Goal: Task Accomplishment & Management: Complete application form

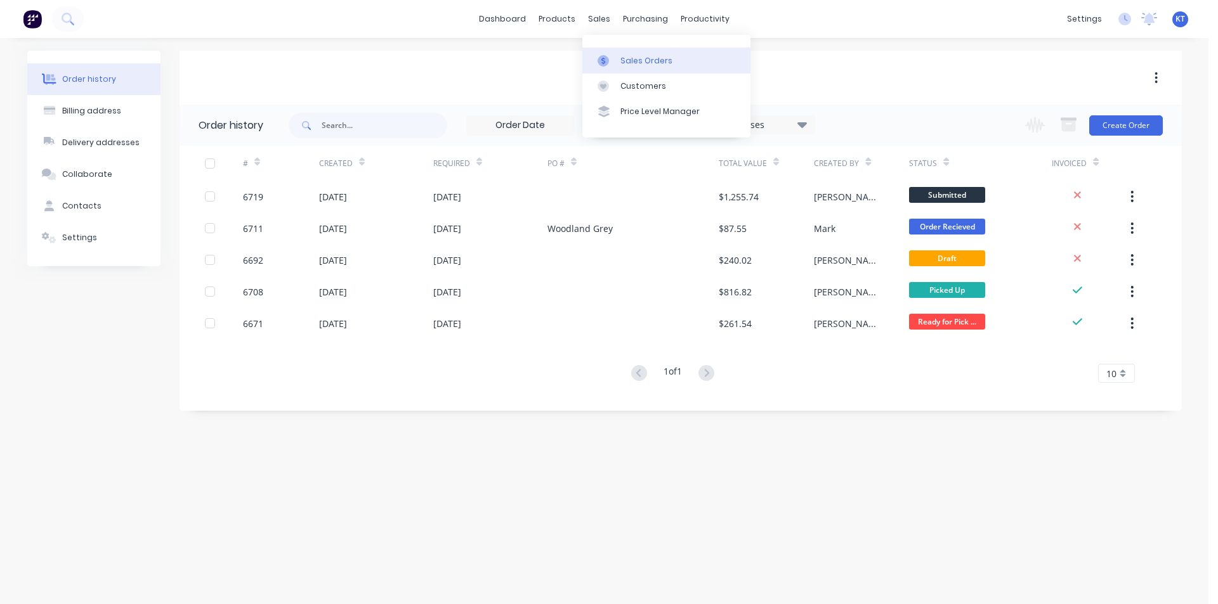
click at [651, 62] on div "Sales Orders" at bounding box center [646, 60] width 52 height 11
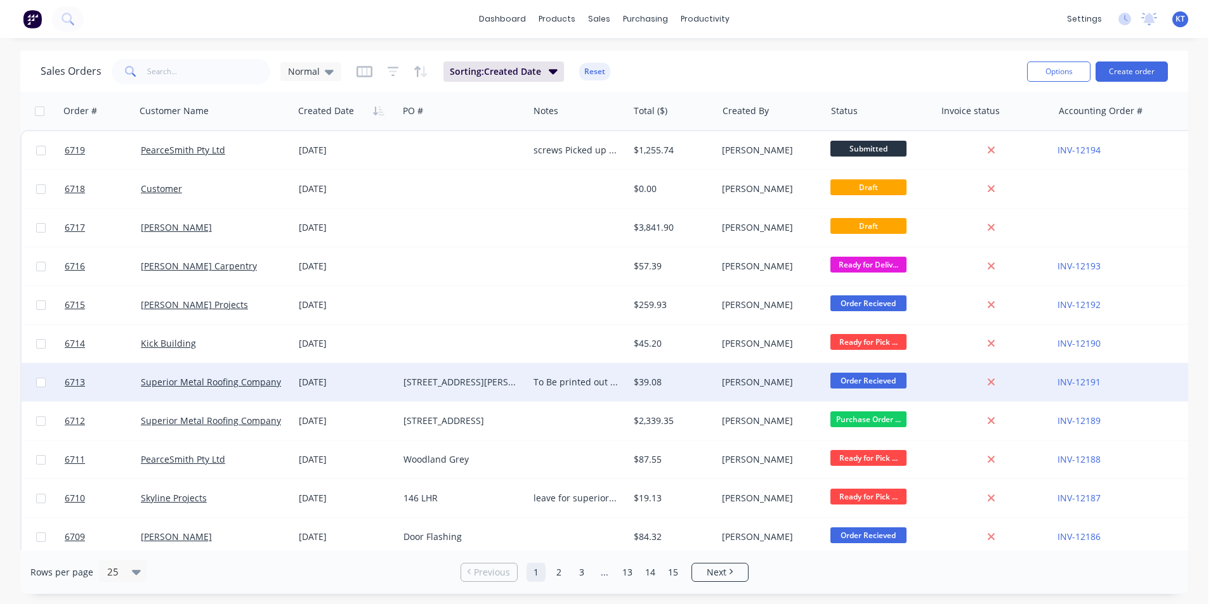
click at [516, 380] on div "[STREET_ADDRESS][PERSON_NAME]" at bounding box center [460, 382] width 114 height 13
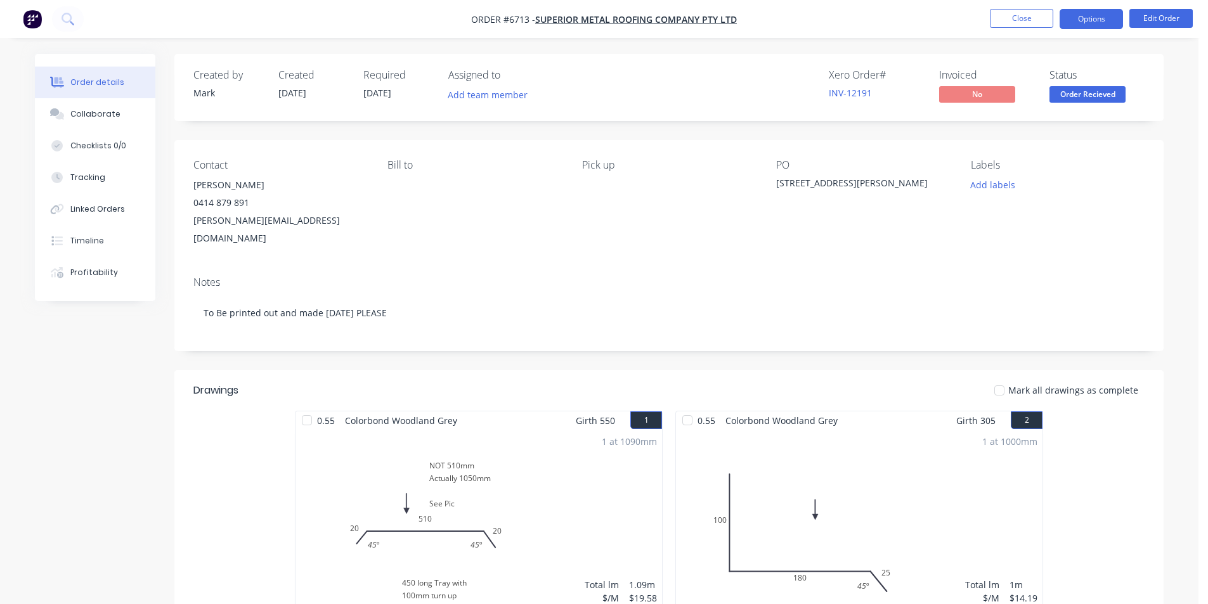
click at [1088, 26] on button "Options" at bounding box center [1091, 19] width 63 height 20
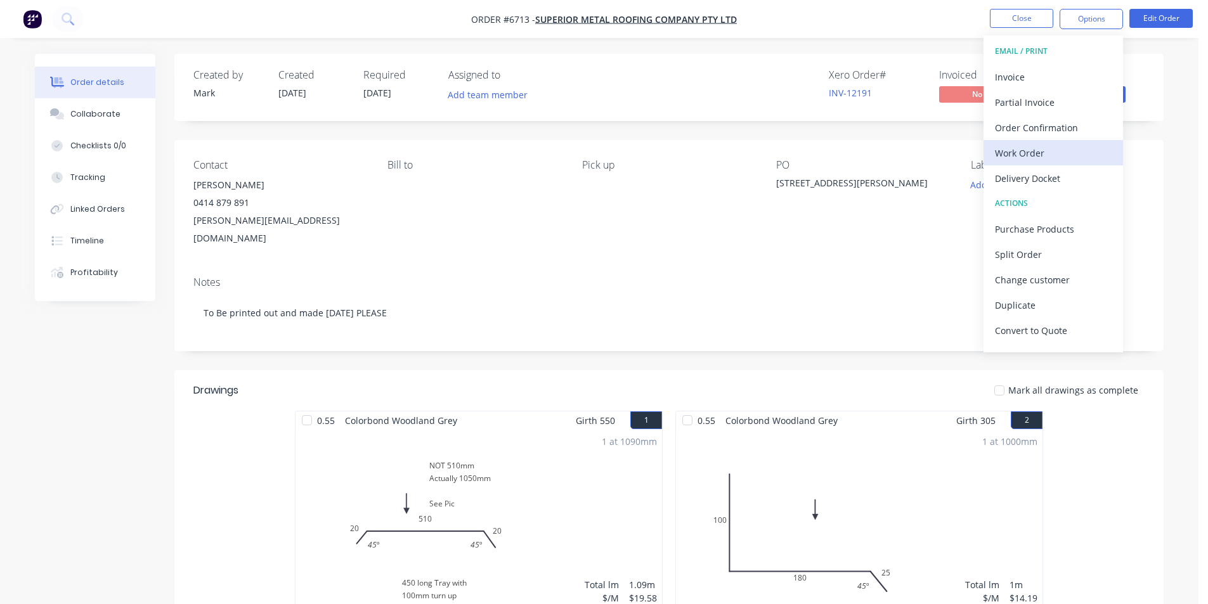
click at [1057, 146] on div "Work Order" at bounding box center [1053, 153] width 117 height 18
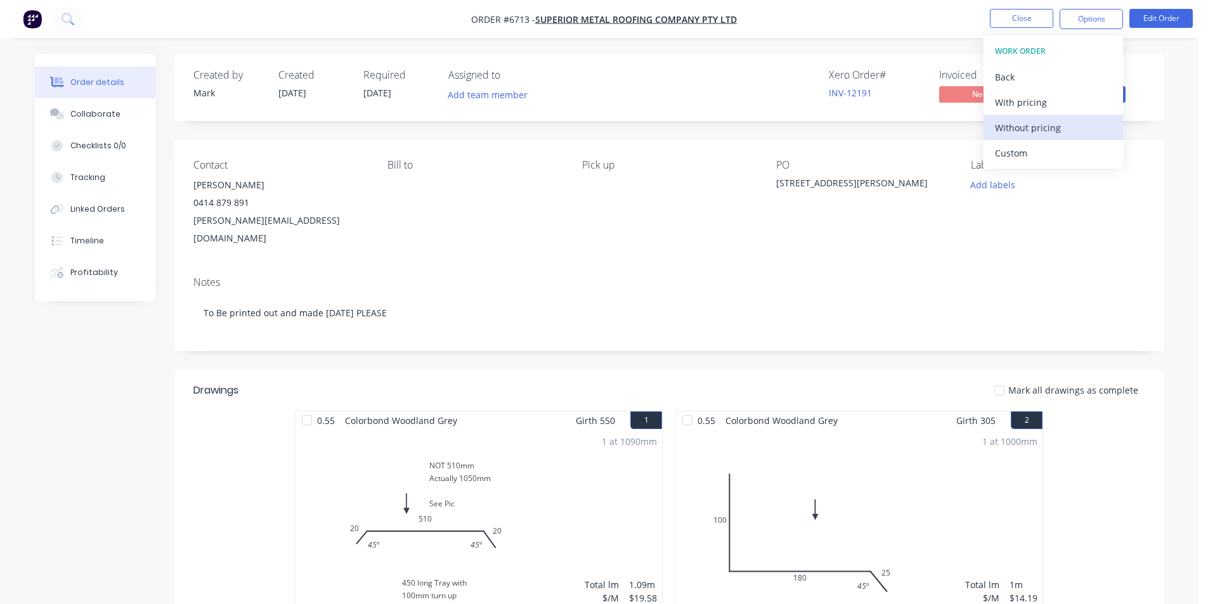
click at [1057, 128] on div "Without pricing" at bounding box center [1053, 128] width 117 height 18
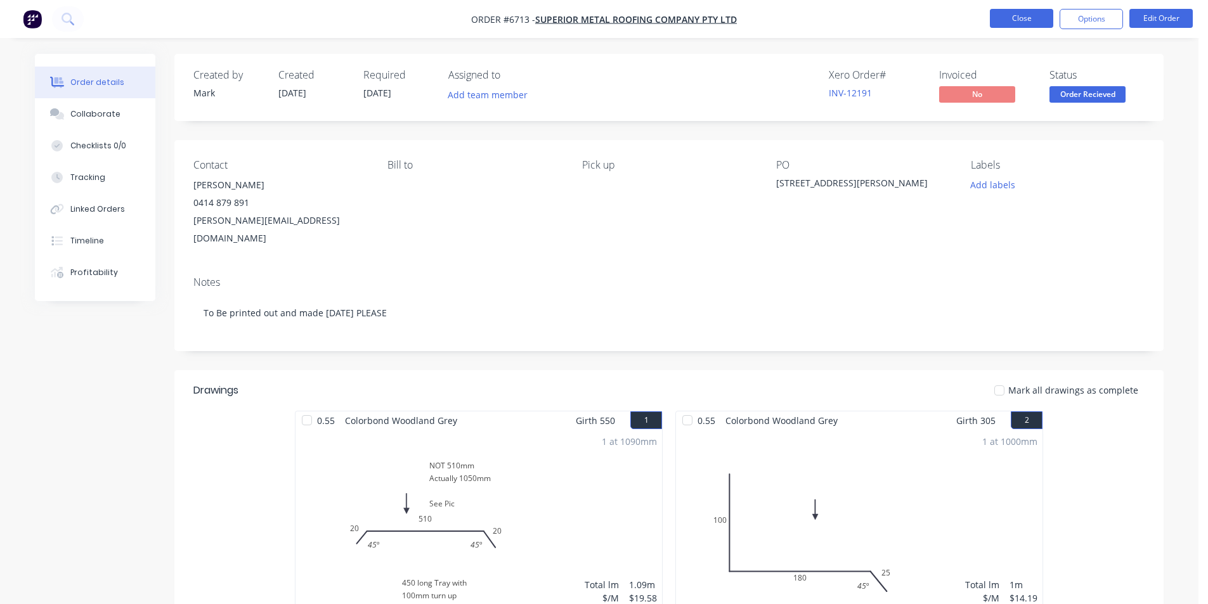
click at [1037, 20] on button "Close" at bounding box center [1021, 18] width 63 height 19
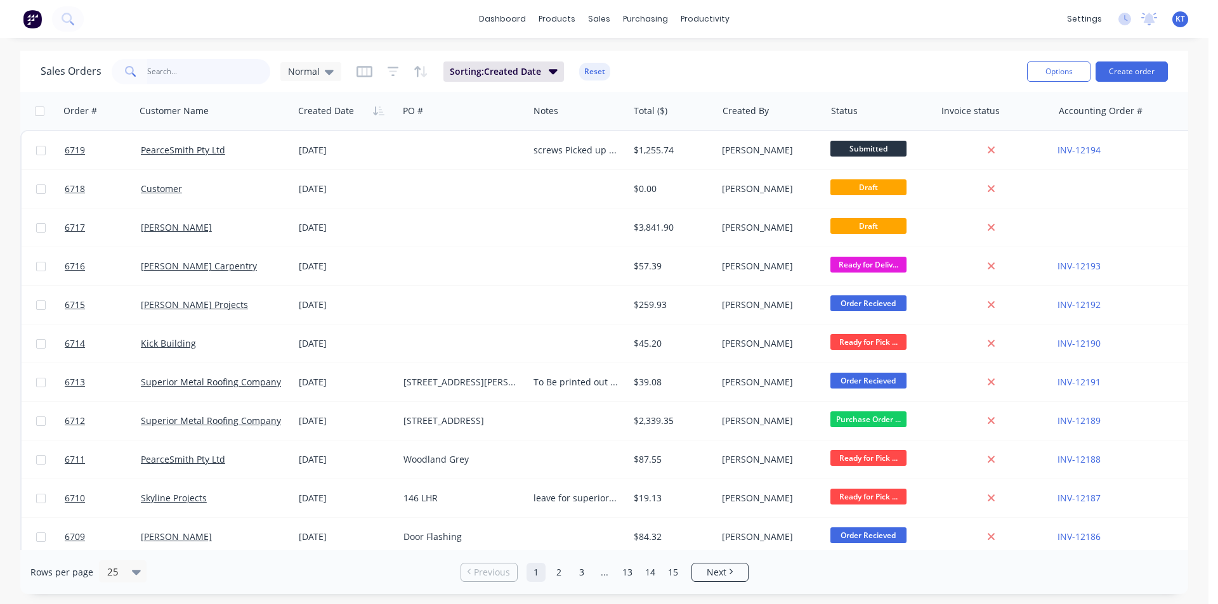
click at [235, 72] on input "text" at bounding box center [209, 71] width 124 height 25
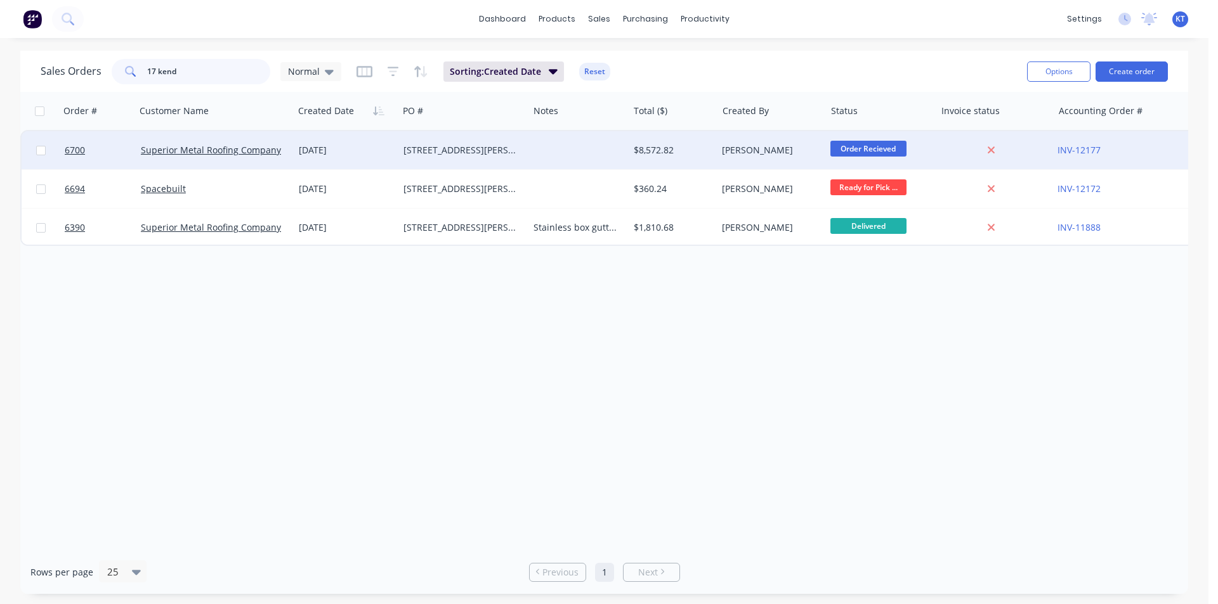
type input "17 kend"
click at [386, 151] on div "[DATE]" at bounding box center [346, 150] width 94 height 13
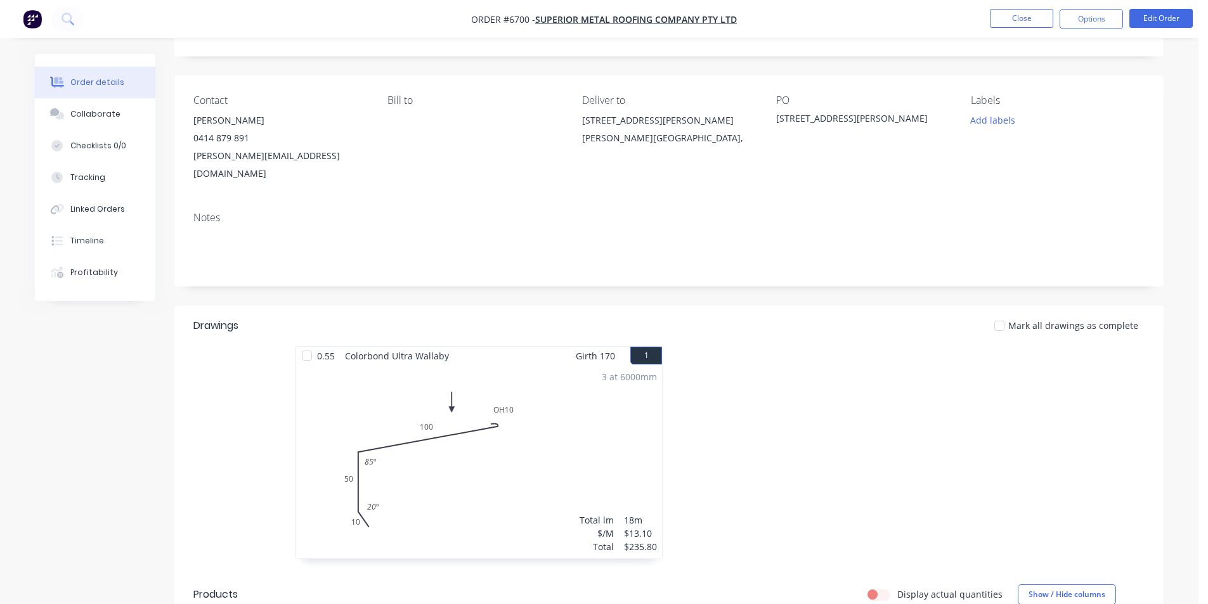
scroll to position [63, 0]
click at [90, 240] on div "Timeline" at bounding box center [87, 240] width 34 height 11
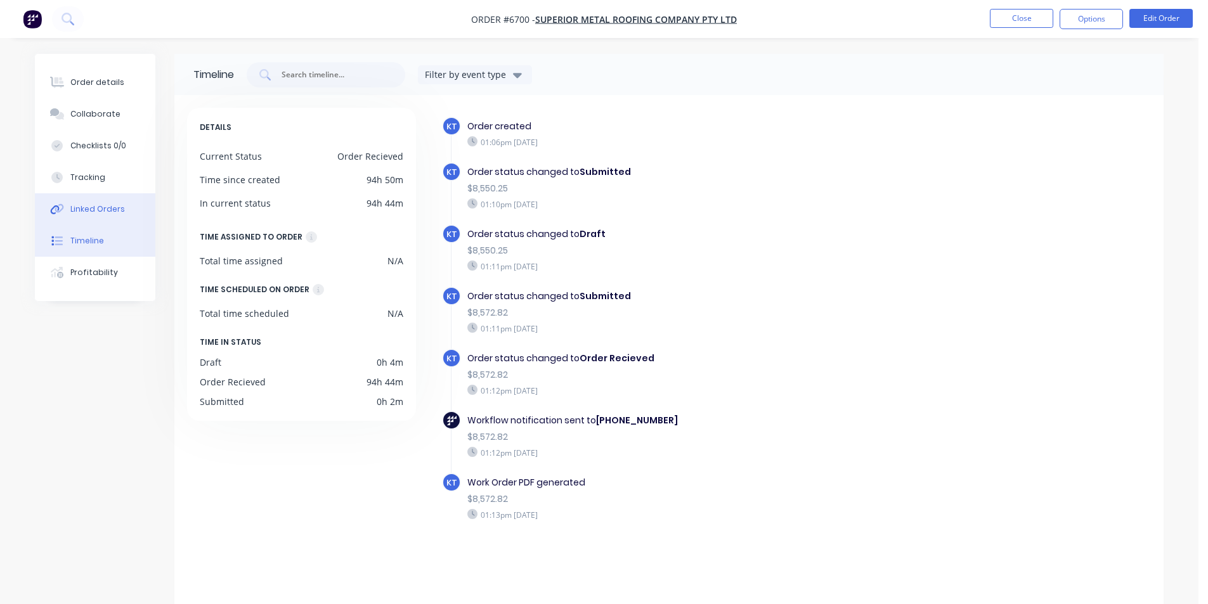
click at [114, 213] on div "Linked Orders" at bounding box center [97, 209] width 55 height 11
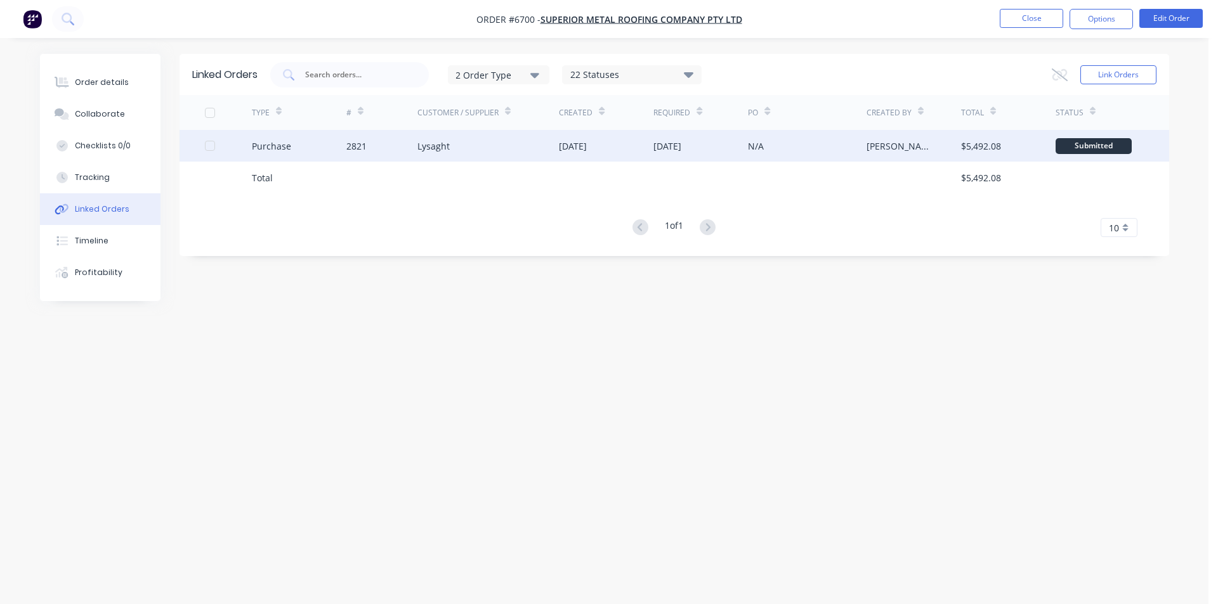
click at [434, 154] on div "Lysaght" at bounding box center [488, 146] width 142 height 32
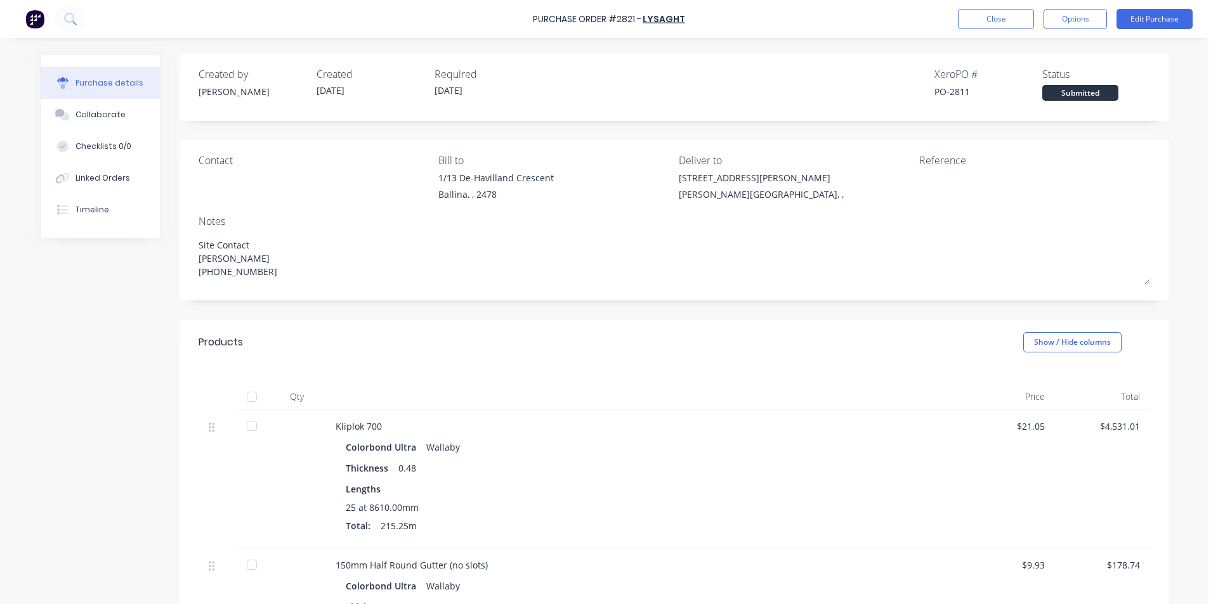
type textarea "x"
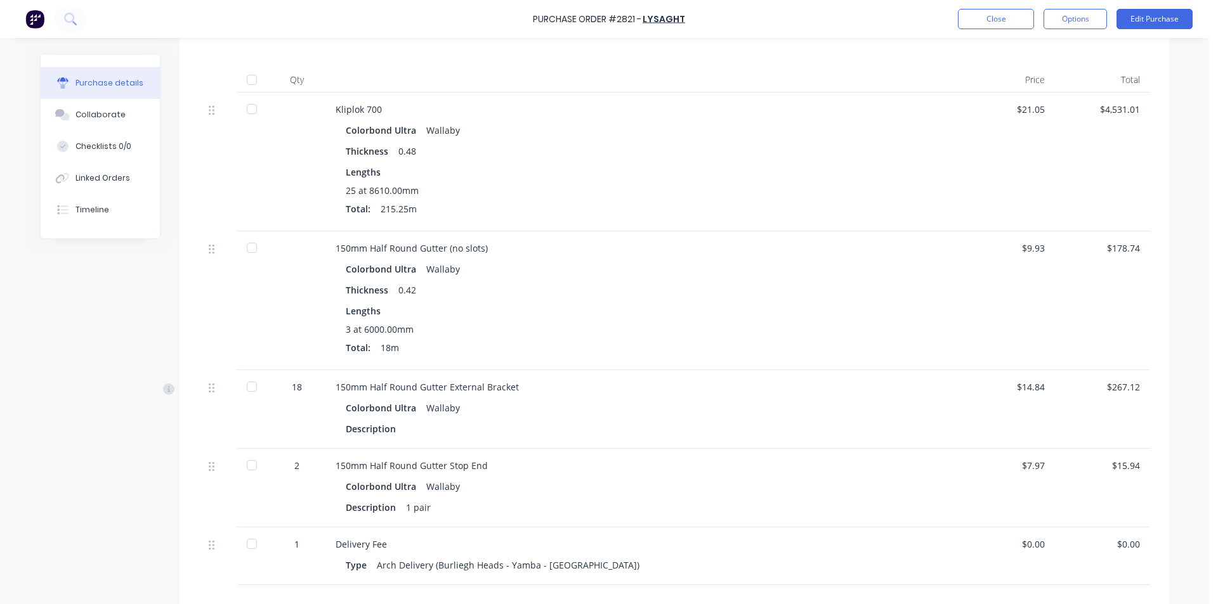
scroll to position [444, 0]
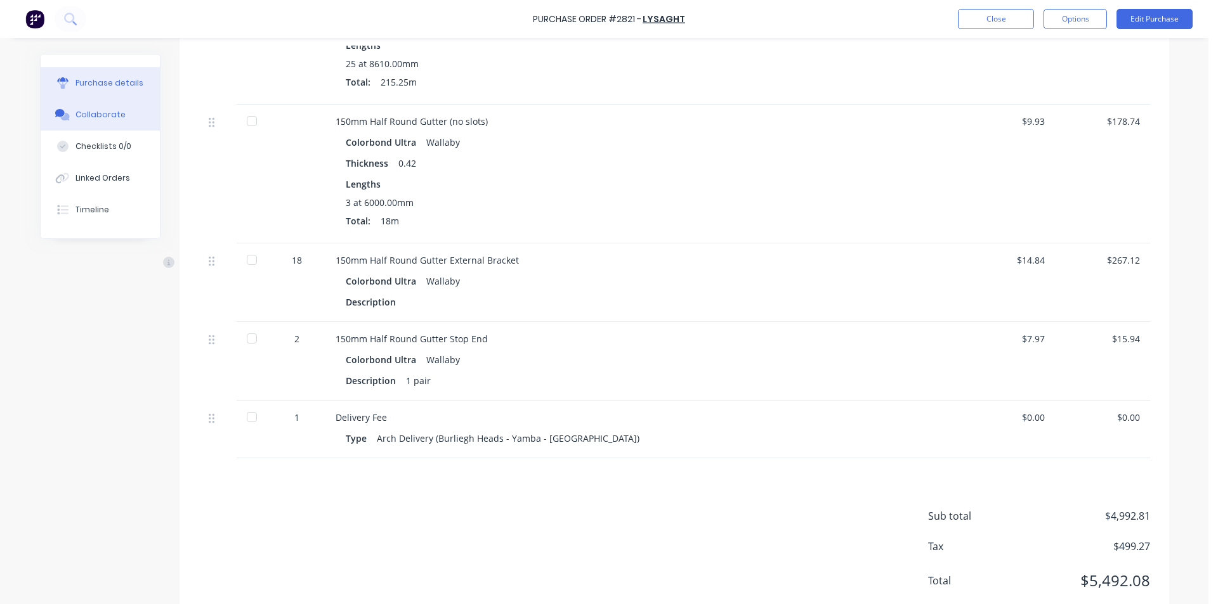
click at [99, 115] on div "Collaborate" at bounding box center [100, 114] width 50 height 11
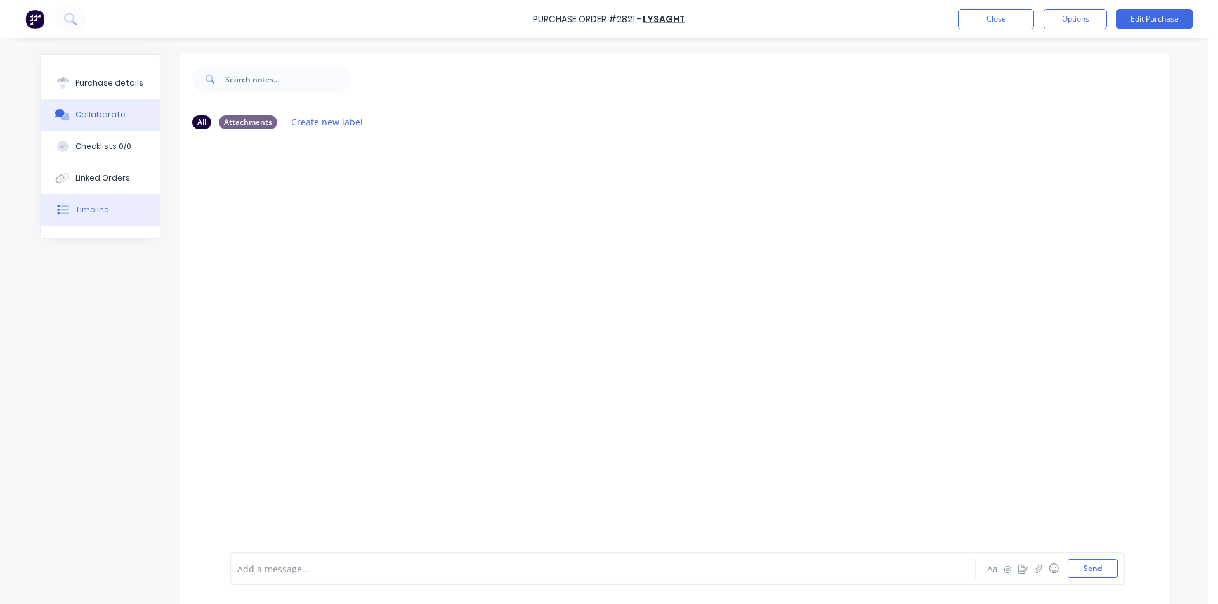
click at [122, 217] on button "Timeline" at bounding box center [100, 210] width 119 height 32
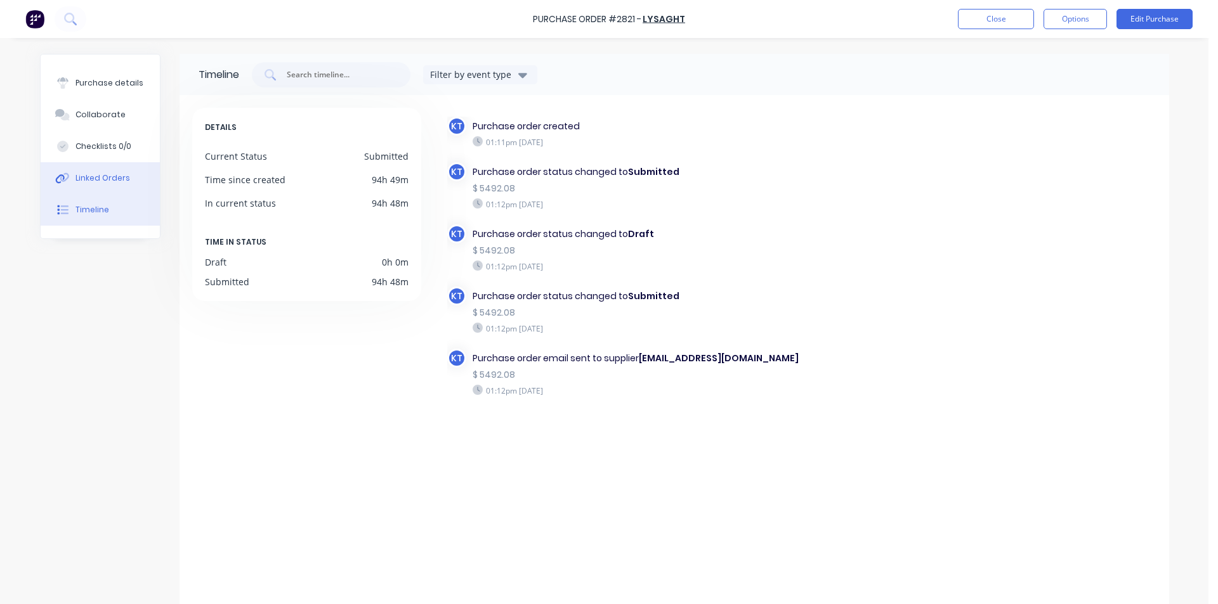
click at [119, 174] on div "Linked Orders" at bounding box center [102, 177] width 55 height 11
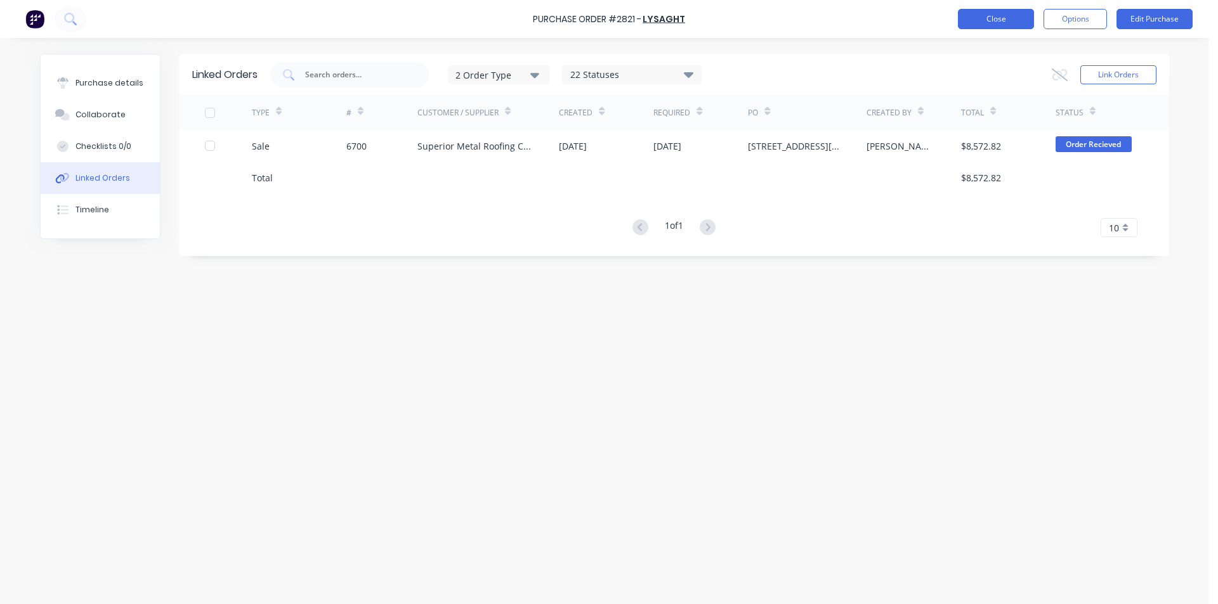
click at [1001, 23] on button "Close" at bounding box center [996, 19] width 76 height 20
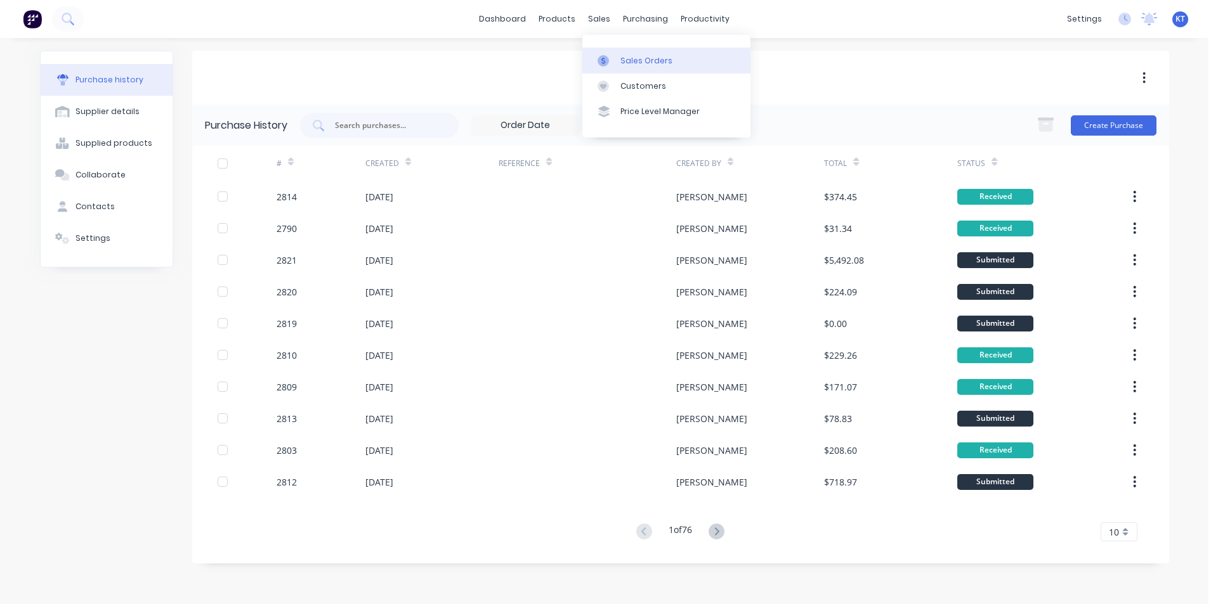
click at [652, 59] on div "Sales Orders" at bounding box center [646, 60] width 52 height 11
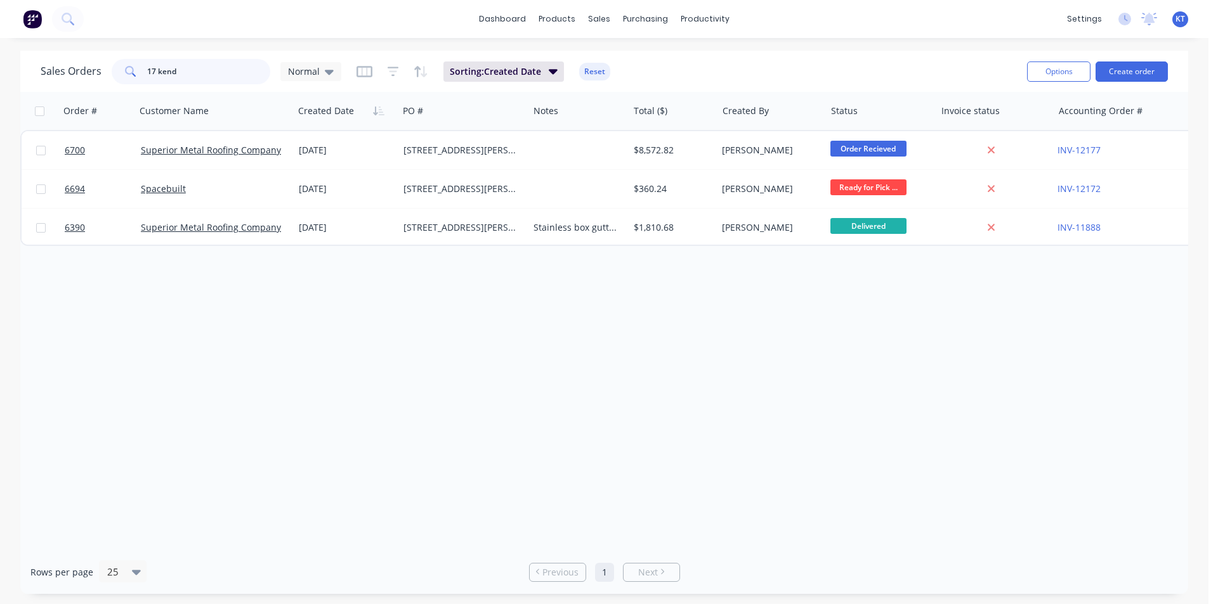
drag, startPoint x: 200, startPoint y: 72, endPoint x: 90, endPoint y: 77, distance: 110.4
click at [91, 77] on div "Sales Orders 17 kend Normal" at bounding box center [191, 71] width 301 height 25
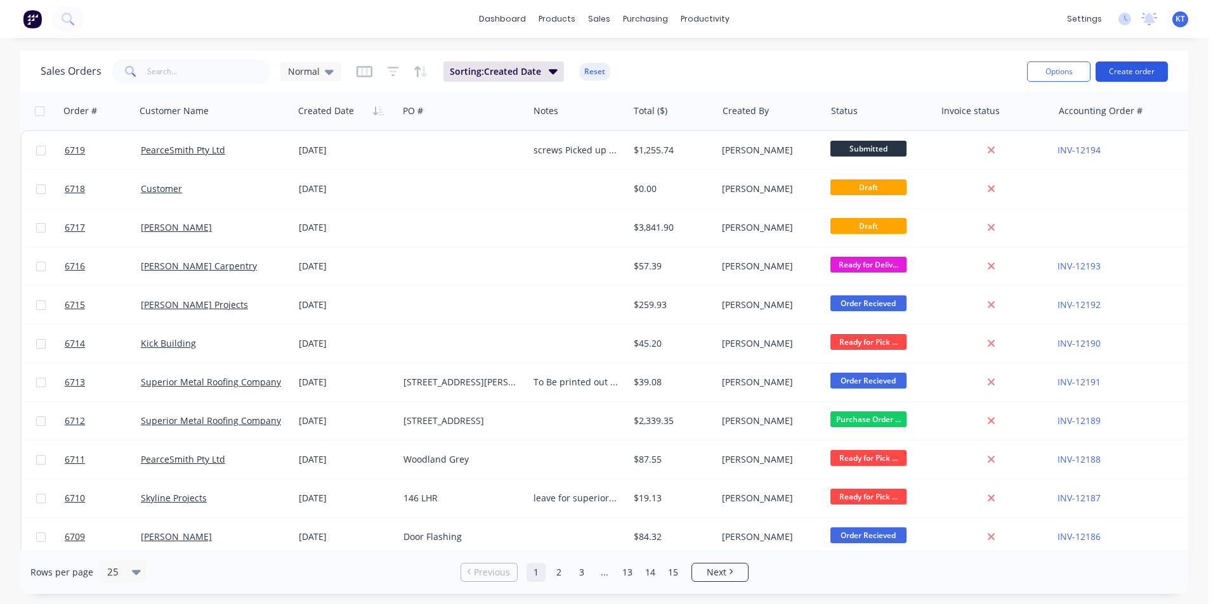
click at [1135, 65] on button "Create order" at bounding box center [1131, 72] width 72 height 20
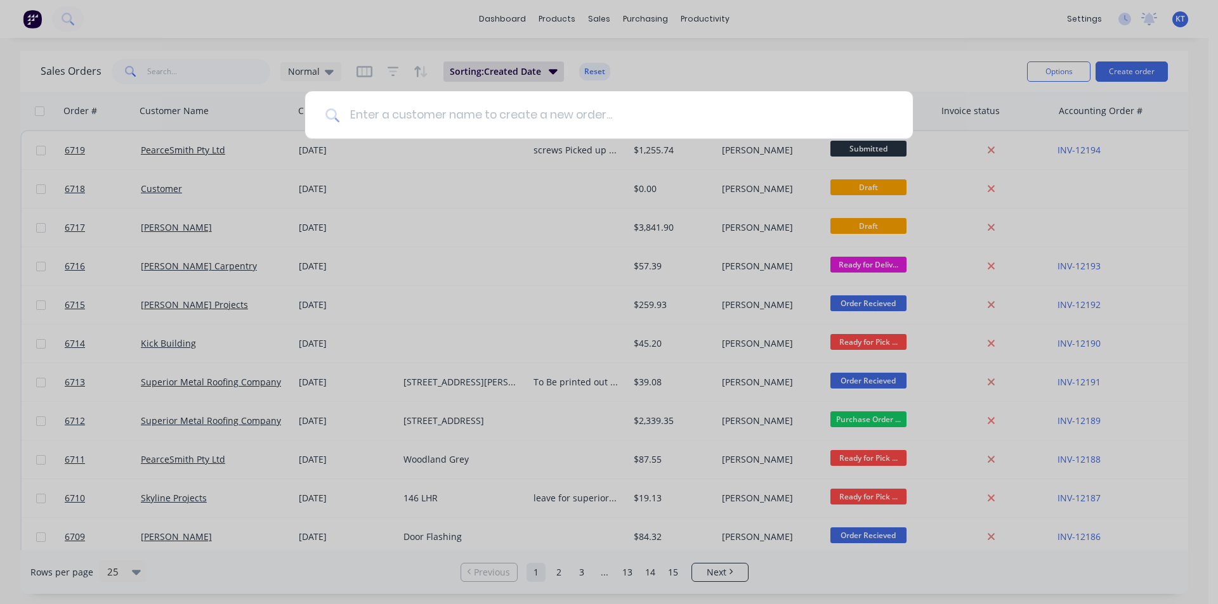
click at [444, 116] on input at bounding box center [615, 115] width 553 height 48
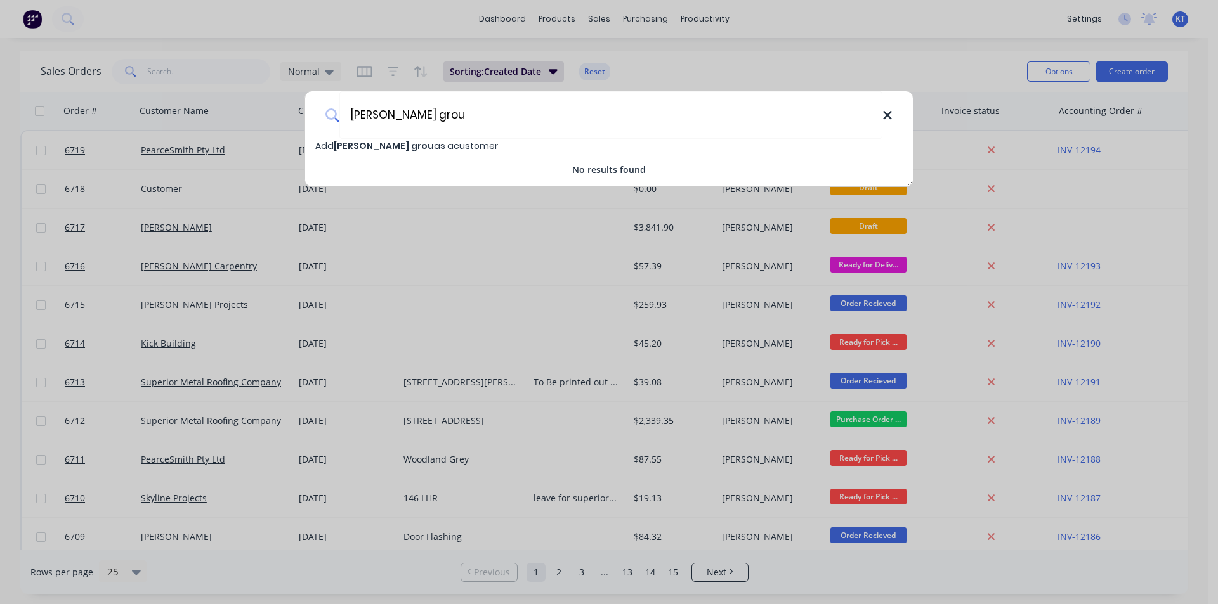
type input "[PERSON_NAME] grou"
click at [887, 117] on icon at bounding box center [887, 115] width 10 height 14
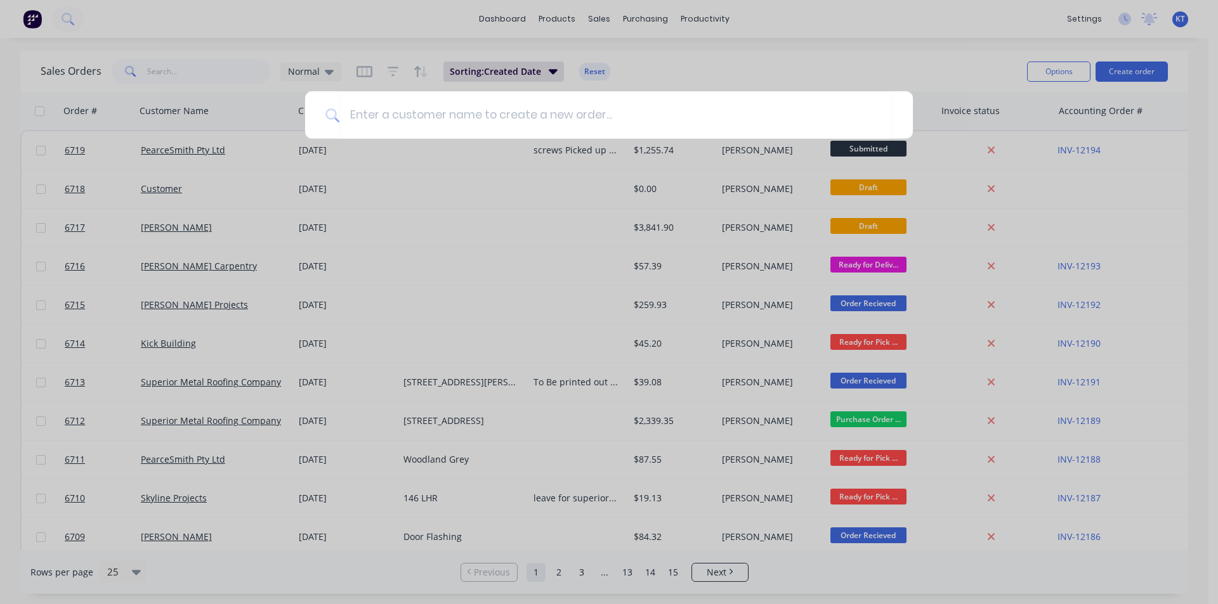
click at [920, 108] on div at bounding box center [609, 302] width 1218 height 604
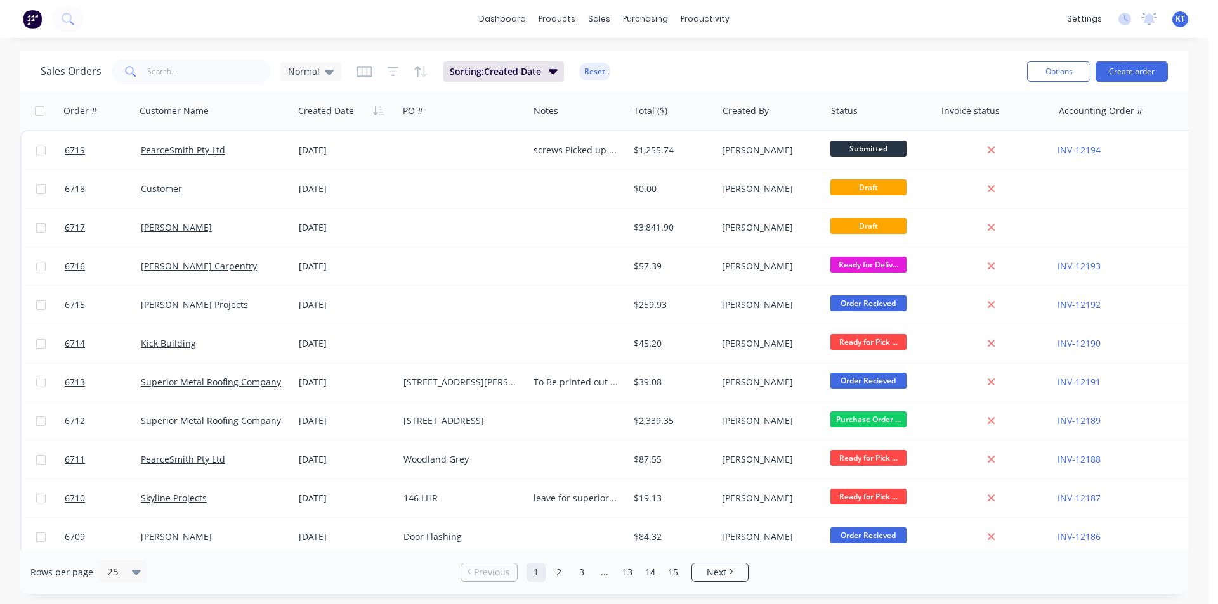
click at [1132, 574] on div "Rows per page 25 Previous 1 2 3 ... 13 14 15 Next" at bounding box center [603, 572] width 1167 height 44
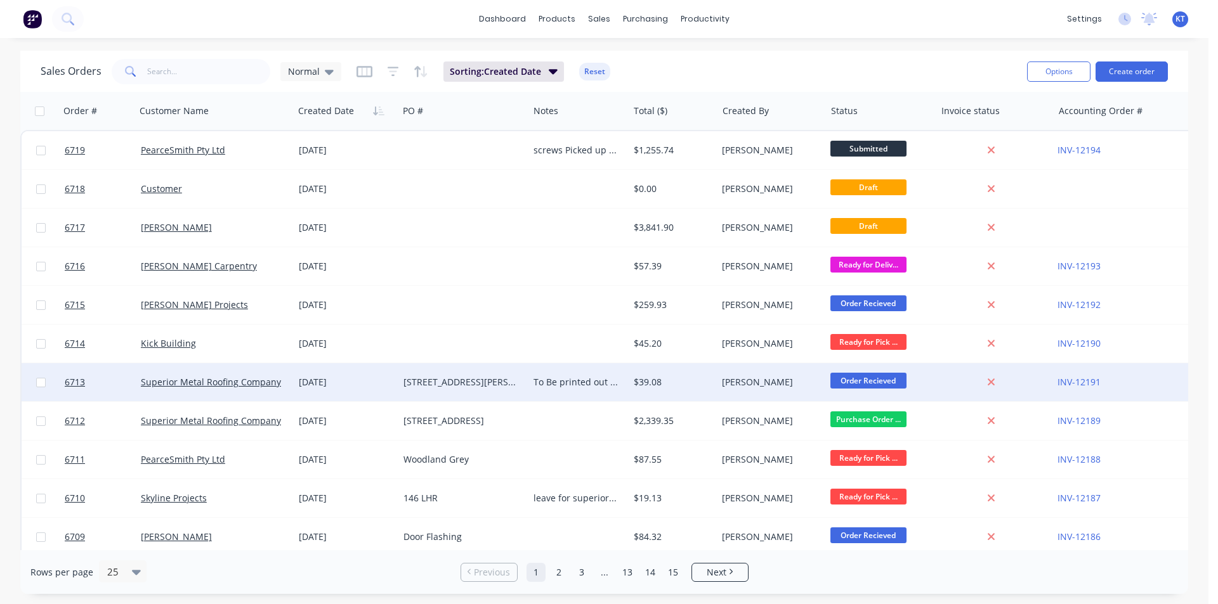
click at [532, 387] on div "To Be printed out and made [DATE] PLEASE" at bounding box center [578, 382] width 100 height 38
drag, startPoint x: 599, startPoint y: 397, endPoint x: 528, endPoint y: 370, distance: 75.5
click at [528, 370] on div "To Be printed out and made [DATE] PLEASE" at bounding box center [578, 386] width 100 height 46
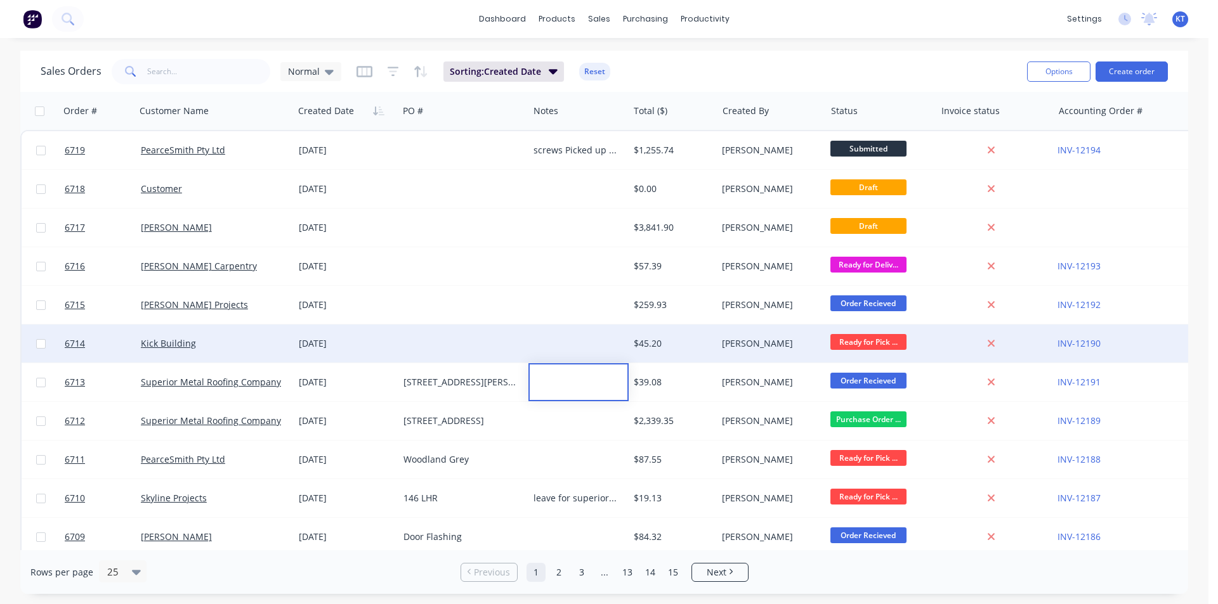
click at [491, 342] on div at bounding box center [463, 344] width 130 height 38
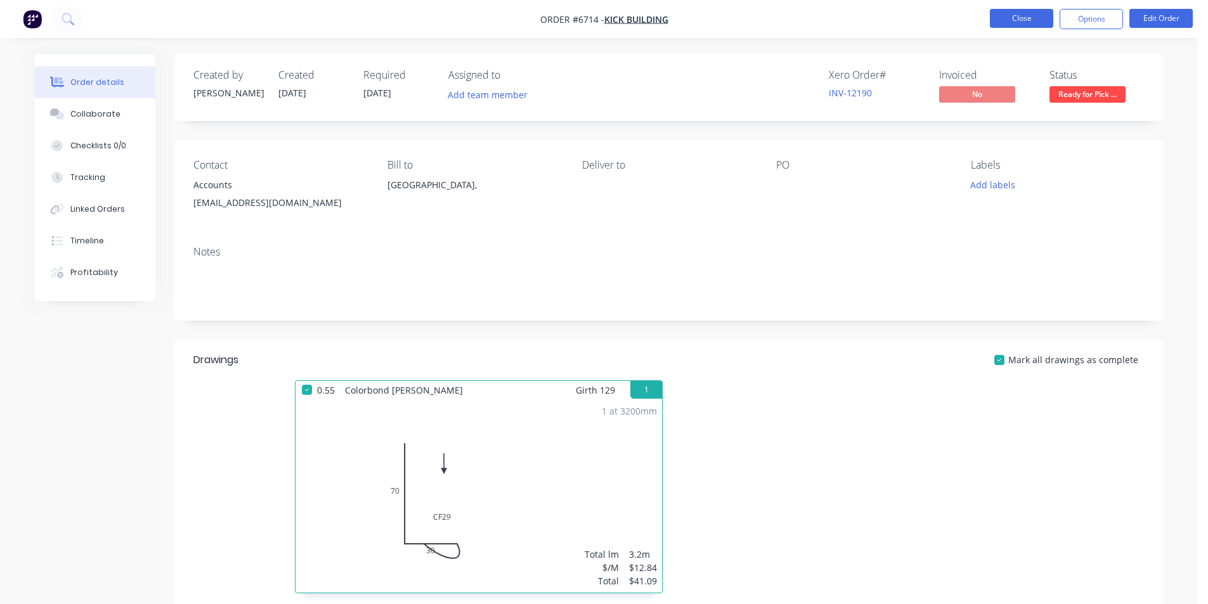
click at [1029, 13] on button "Close" at bounding box center [1021, 18] width 63 height 19
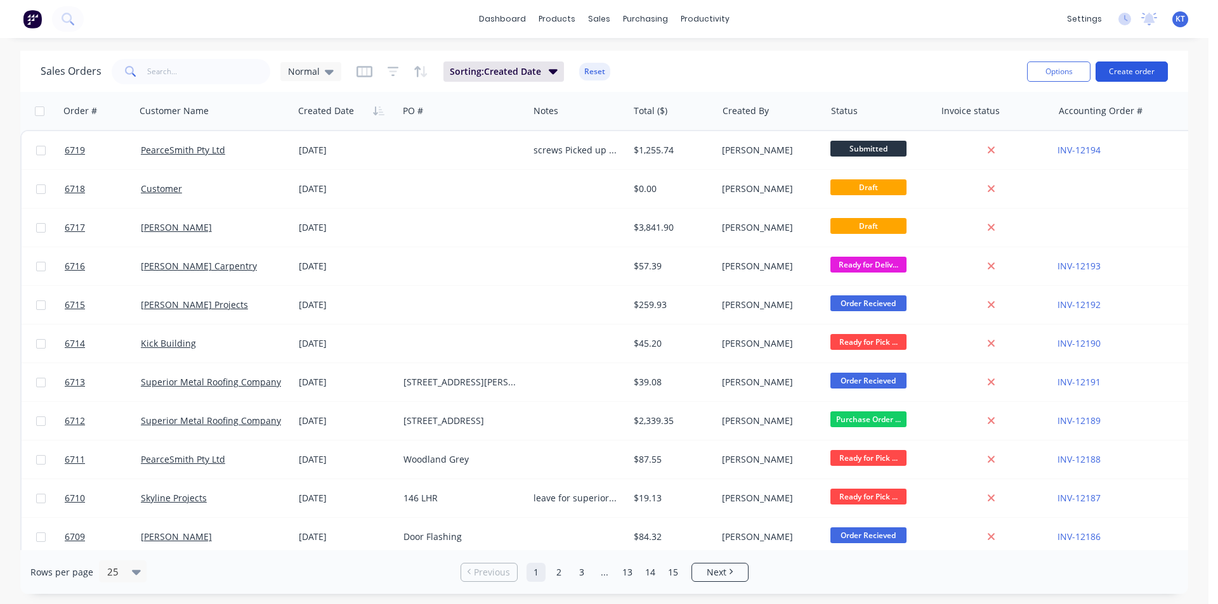
click at [1135, 68] on button "Create order" at bounding box center [1131, 72] width 72 height 20
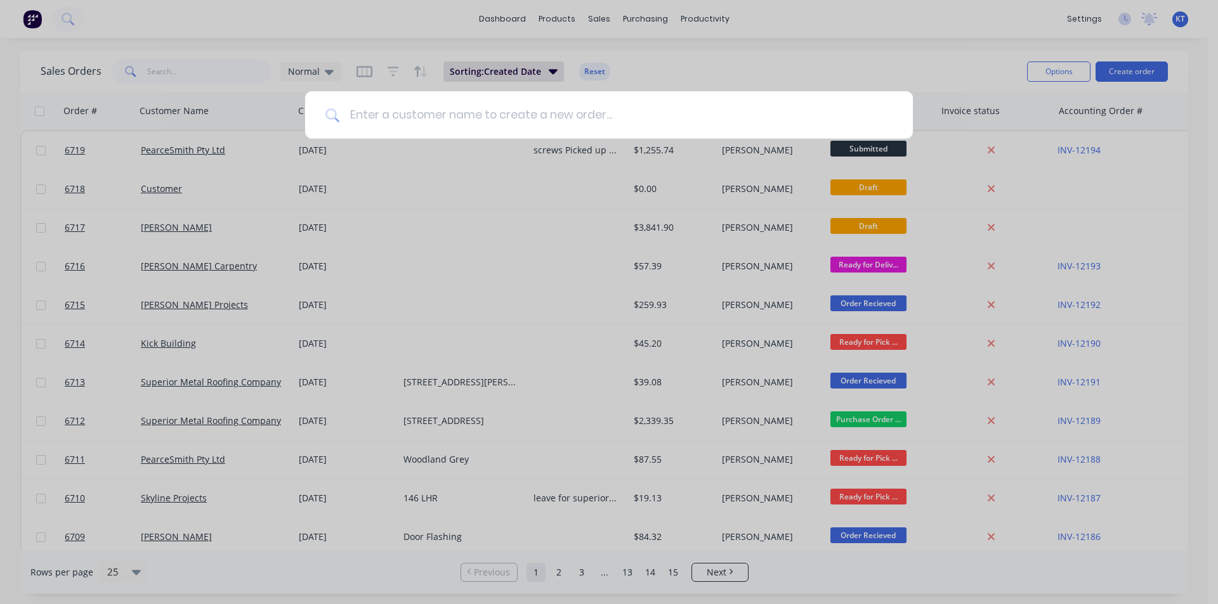
click at [613, 113] on input at bounding box center [615, 115] width 553 height 48
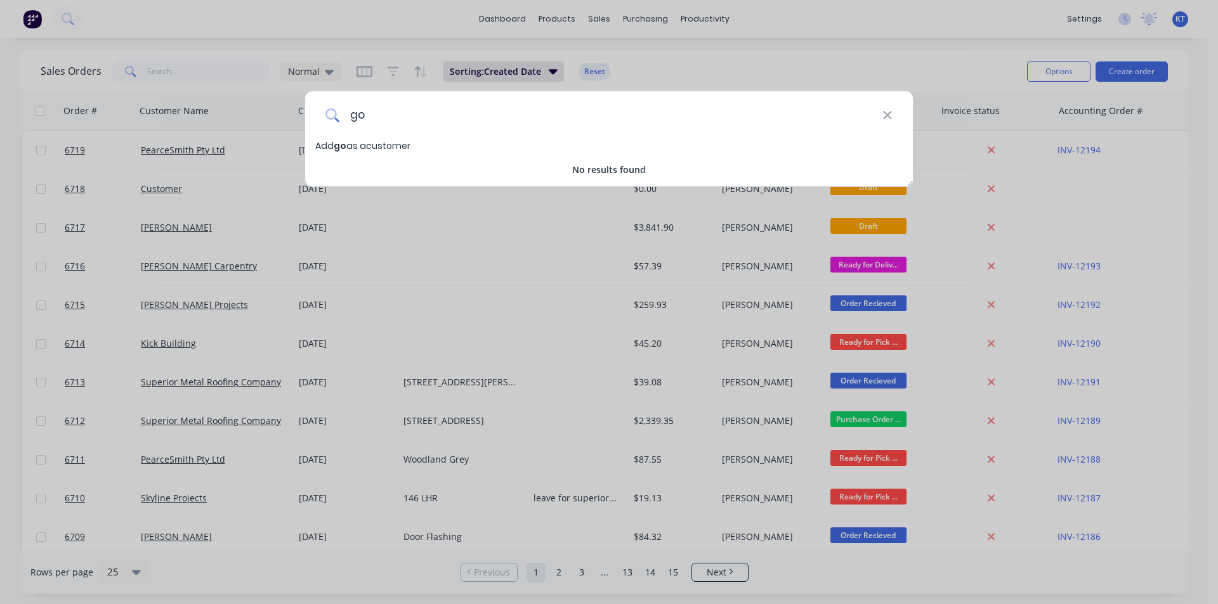
type input "g"
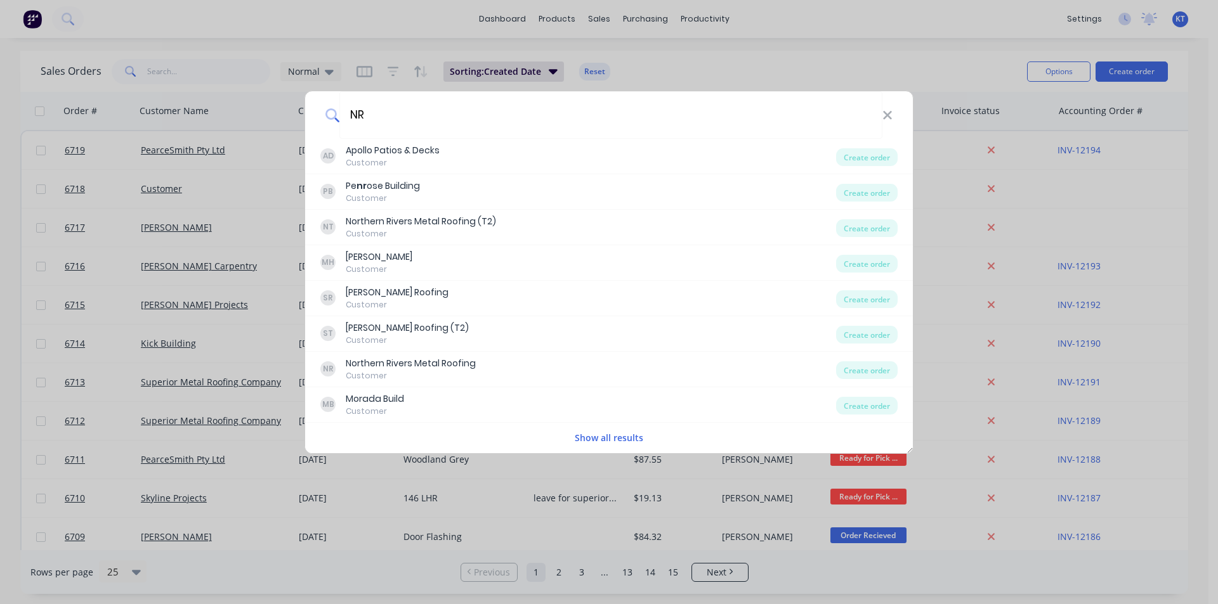
type input "NR"
click at [439, 238] on div "Customer" at bounding box center [421, 233] width 150 height 11
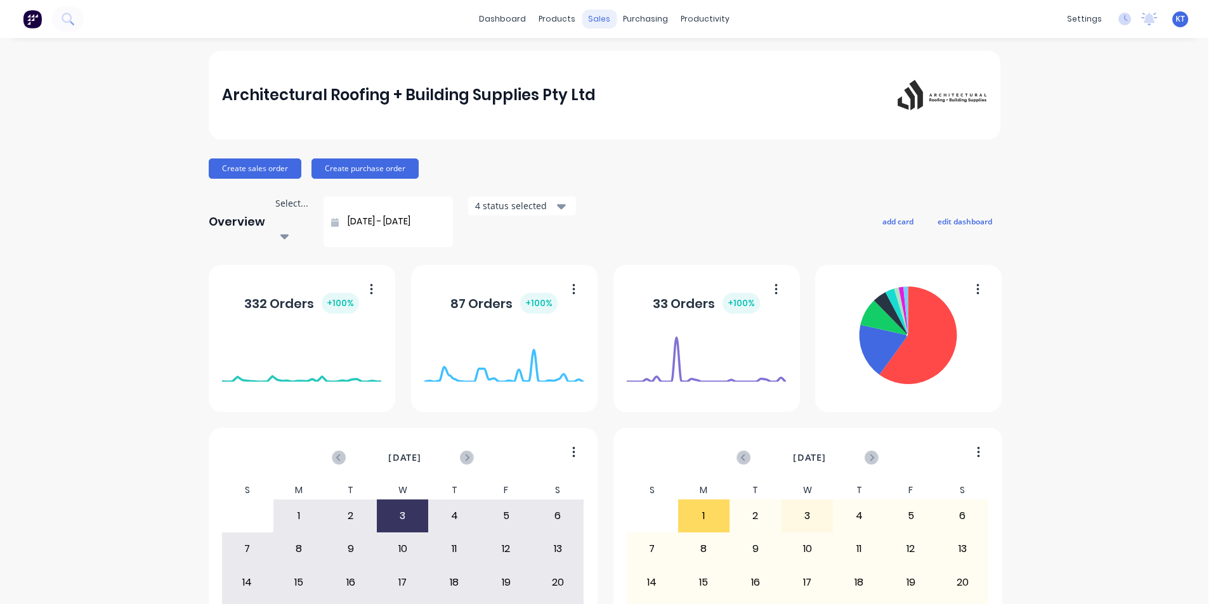
click at [597, 18] on div "sales" at bounding box center [598, 19] width 35 height 19
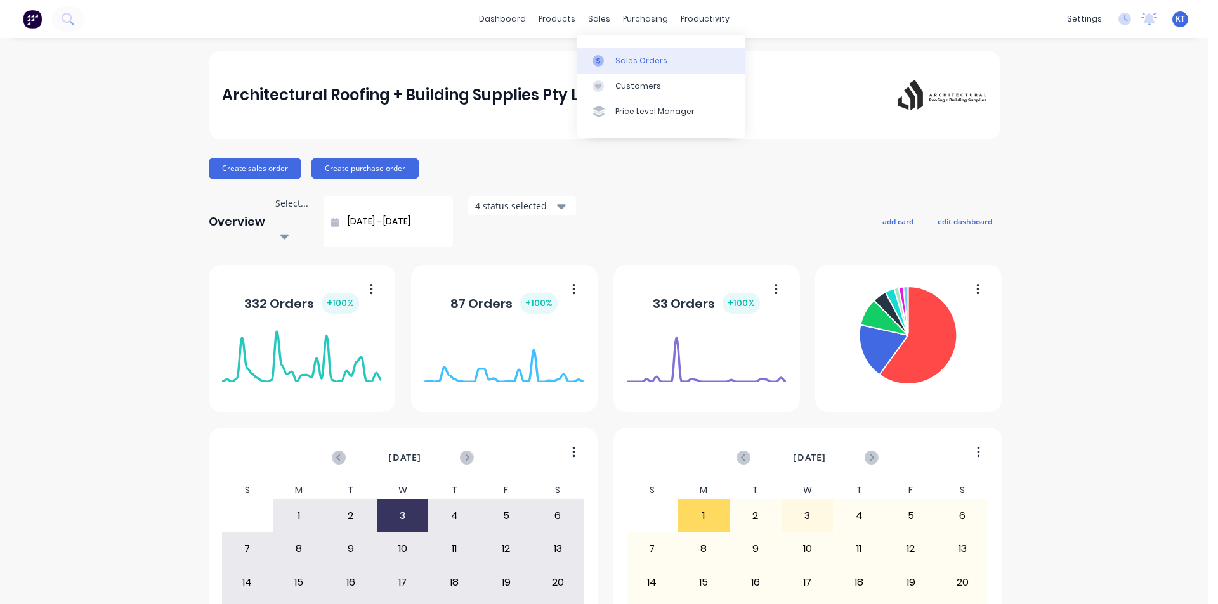
click at [637, 62] on div "Sales Orders" at bounding box center [641, 60] width 52 height 11
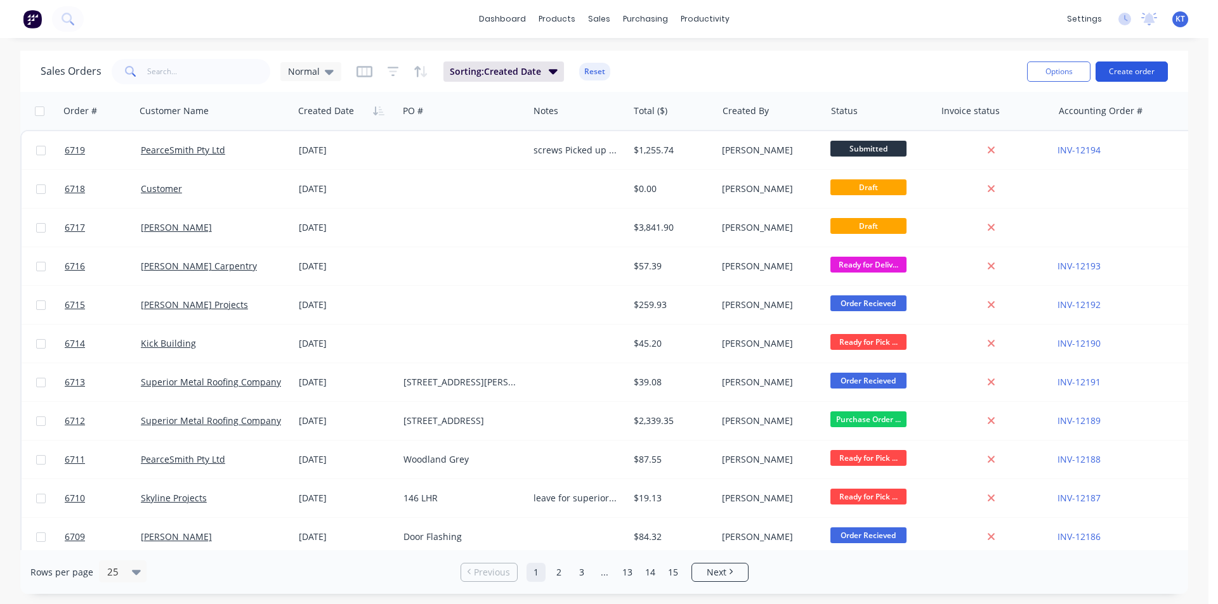
click at [1149, 76] on button "Create order" at bounding box center [1131, 72] width 72 height 20
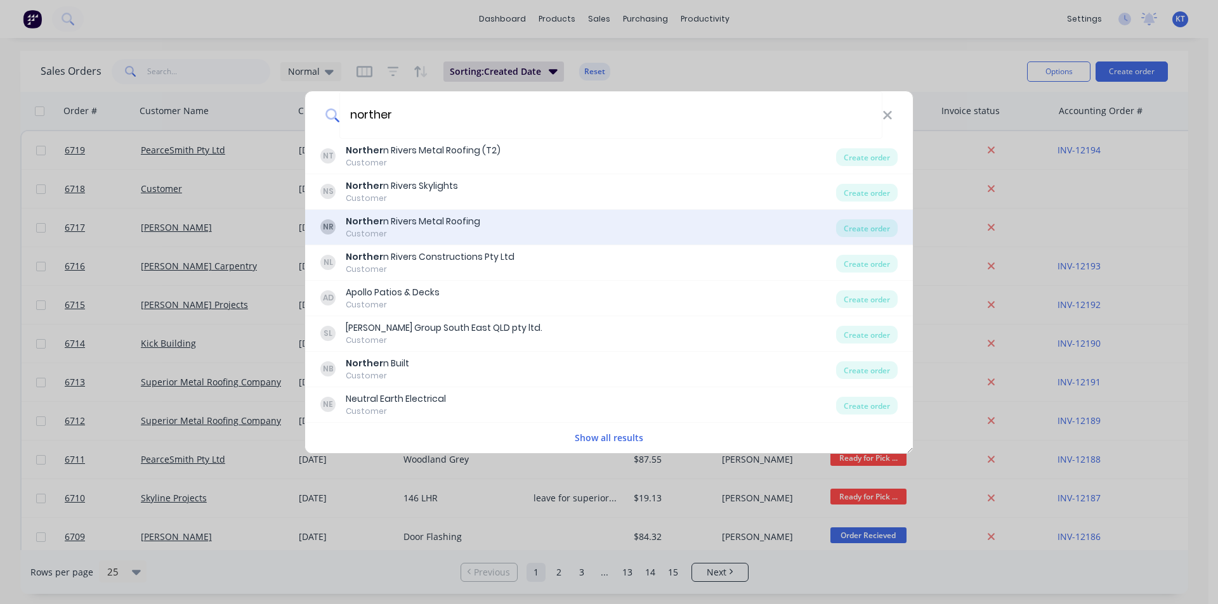
type input "norther"
click at [443, 220] on div "Norther n Rivers Metal Roofing" at bounding box center [413, 221] width 134 height 13
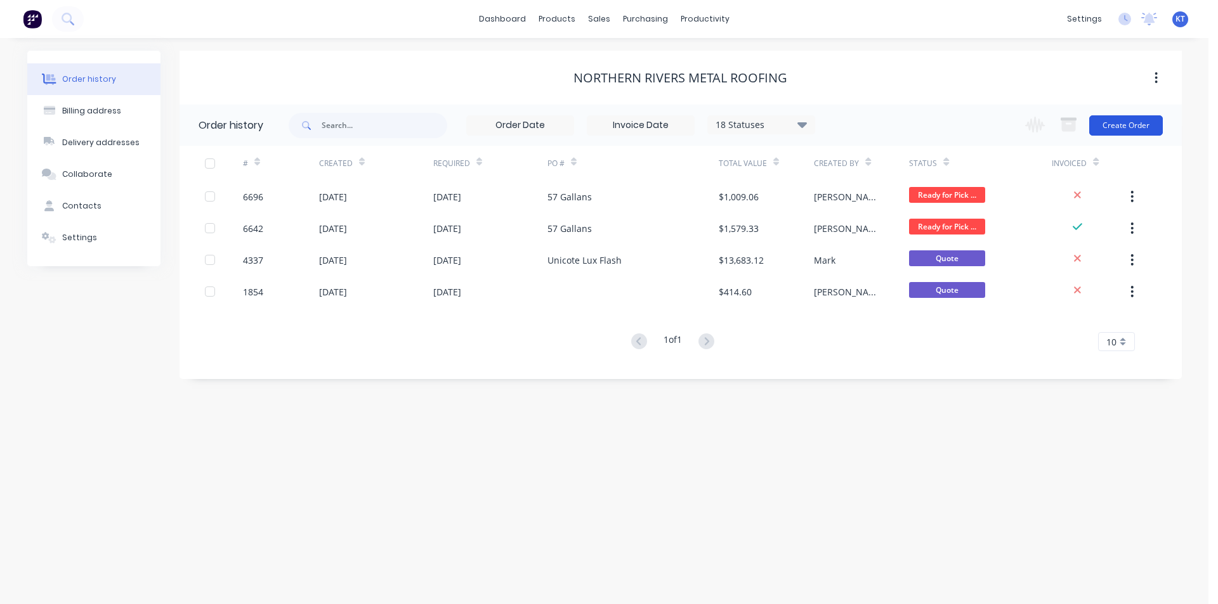
click at [1130, 124] on button "Create Order" at bounding box center [1126, 125] width 74 height 20
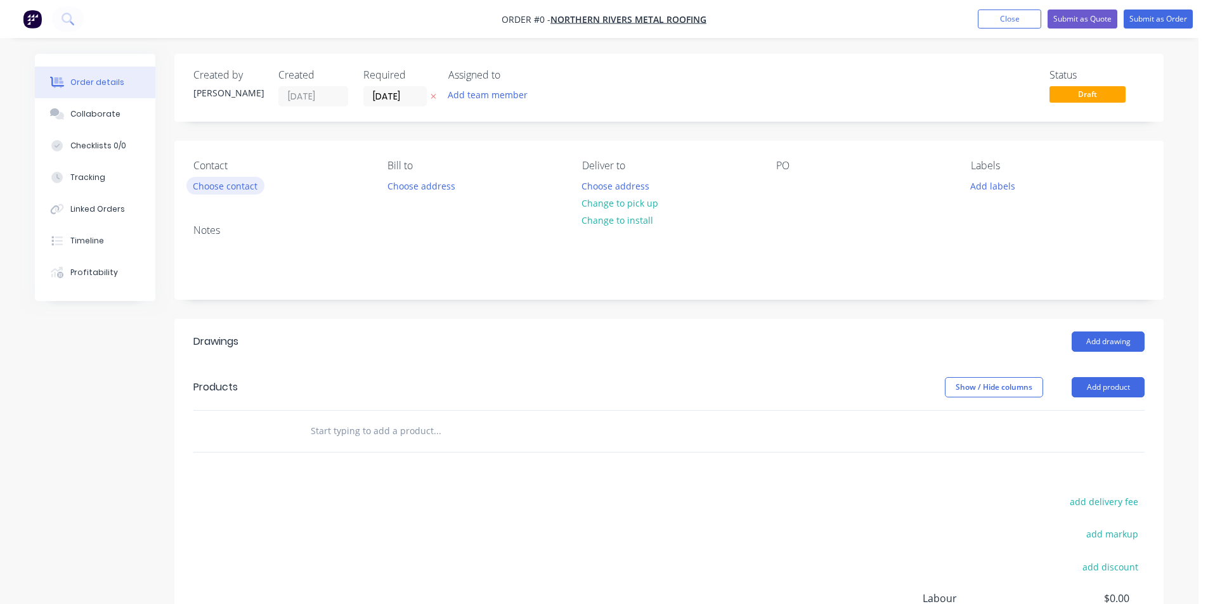
click at [230, 186] on button "Choose contact" at bounding box center [225, 185] width 78 height 17
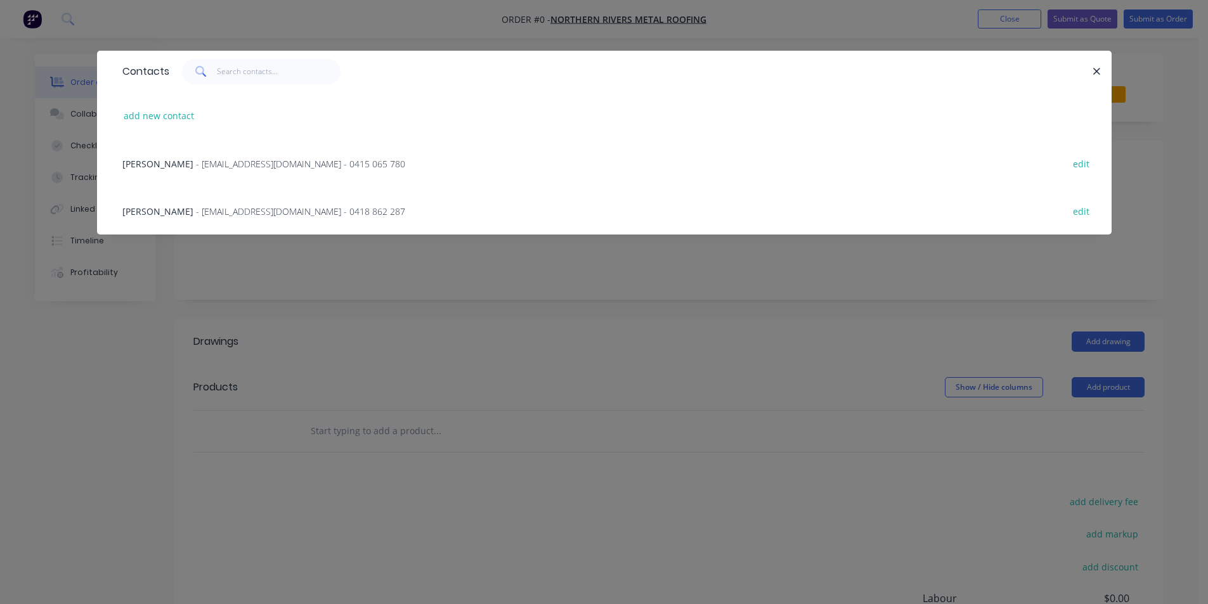
click at [215, 211] on span "- [EMAIL_ADDRESS][DOMAIN_NAME] - 0418 862 287" at bounding box center [300, 211] width 209 height 12
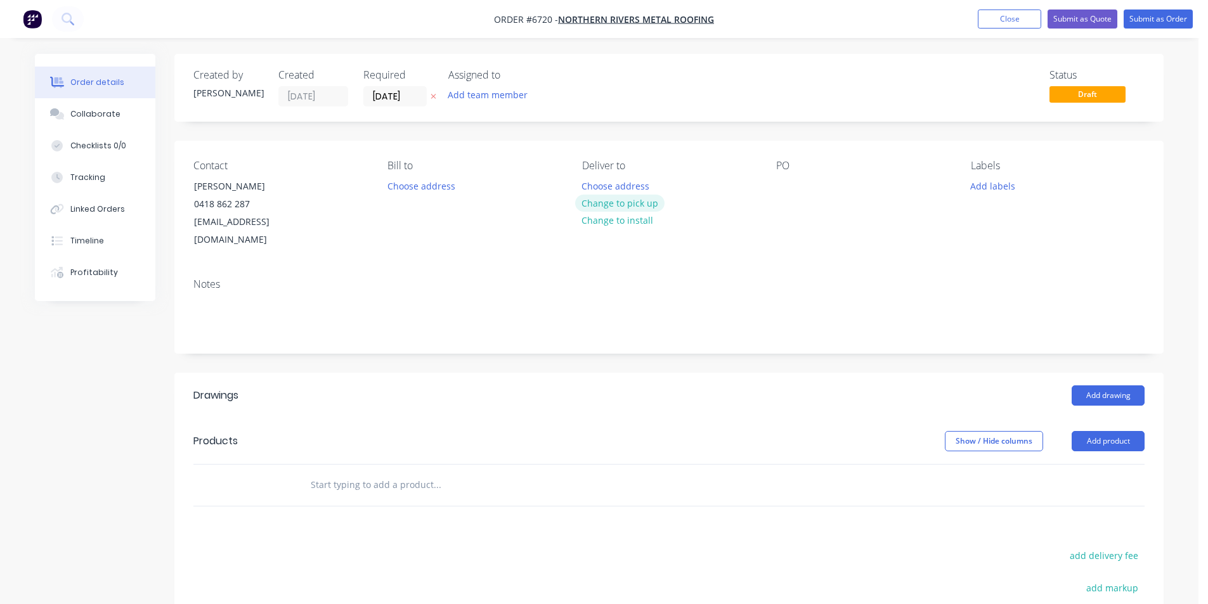
click at [622, 203] on button "Change to pick up" at bounding box center [620, 203] width 90 height 17
click at [1101, 386] on button "Add drawing" at bounding box center [1108, 396] width 73 height 20
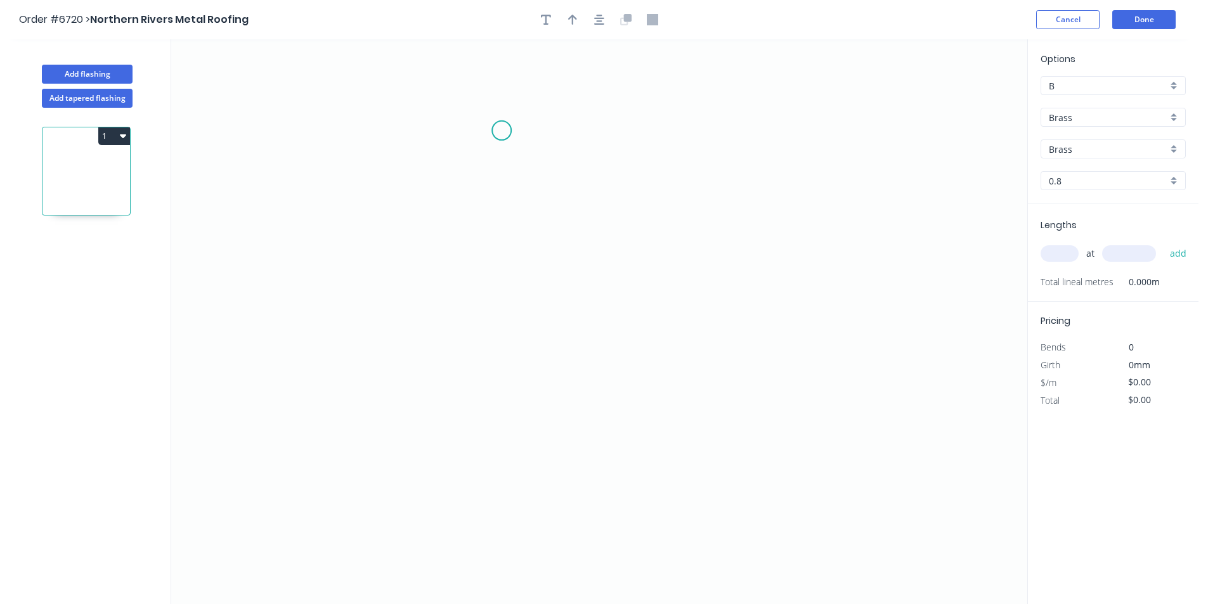
click at [502, 131] on icon "0" at bounding box center [599, 321] width 856 height 565
click at [502, 214] on icon "0" at bounding box center [599, 321] width 856 height 565
click at [549, 217] on icon "0 ?" at bounding box center [599, 321] width 856 height 565
click at [546, 276] on icon "0 ? ?" at bounding box center [599, 321] width 856 height 565
click at [546, 276] on circle at bounding box center [548, 276] width 19 height 19
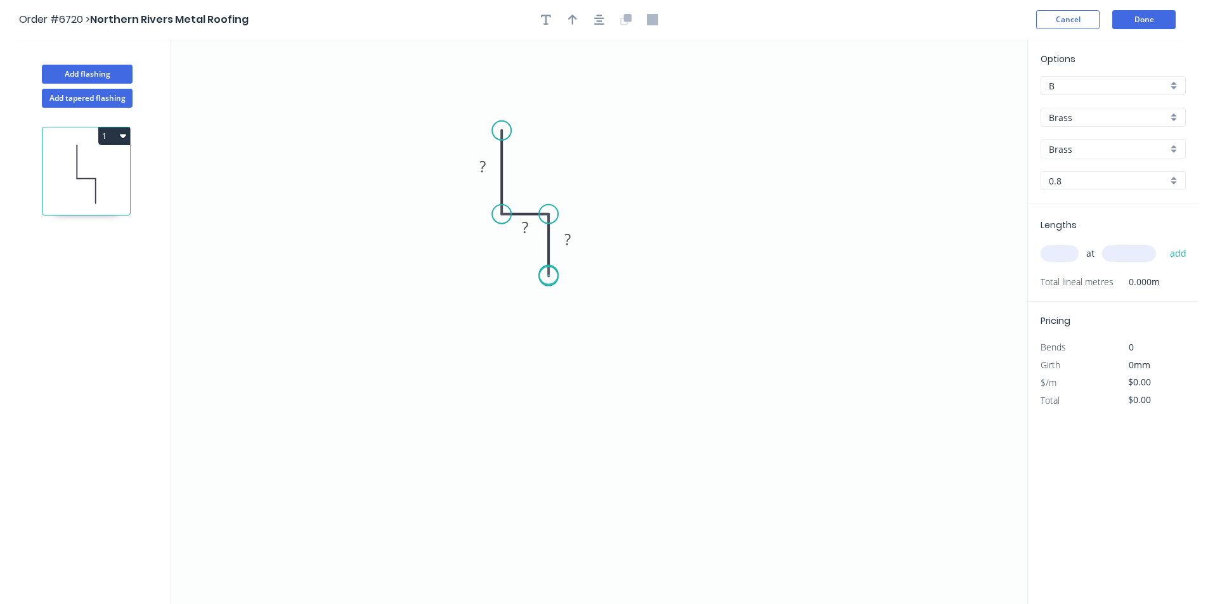
click at [549, 276] on circle at bounding box center [548, 276] width 19 height 19
click at [580, 316] on div "Crush & Fold" at bounding box center [612, 319] width 127 height 26
click at [573, 314] on div "Flip bend" at bounding box center [610, 316] width 127 height 26
click at [481, 168] on tspan "?" at bounding box center [482, 166] width 6 height 21
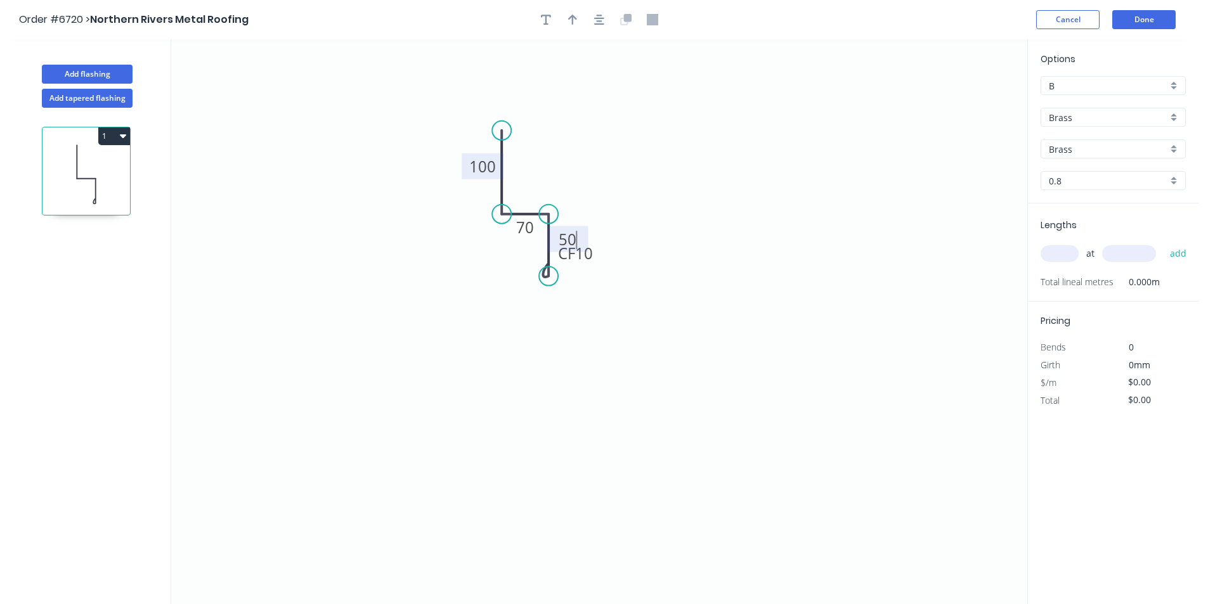
type input "$134.42"
drag, startPoint x: 598, startPoint y: 265, endPoint x: 572, endPoint y: 314, distance: 55.3
click at [572, 314] on rect at bounding box center [549, 302] width 51 height 26
drag, startPoint x: 501, startPoint y: 126, endPoint x: 494, endPoint y: 126, distance: 7.0
click at [494, 126] on circle at bounding box center [493, 126] width 19 height 19
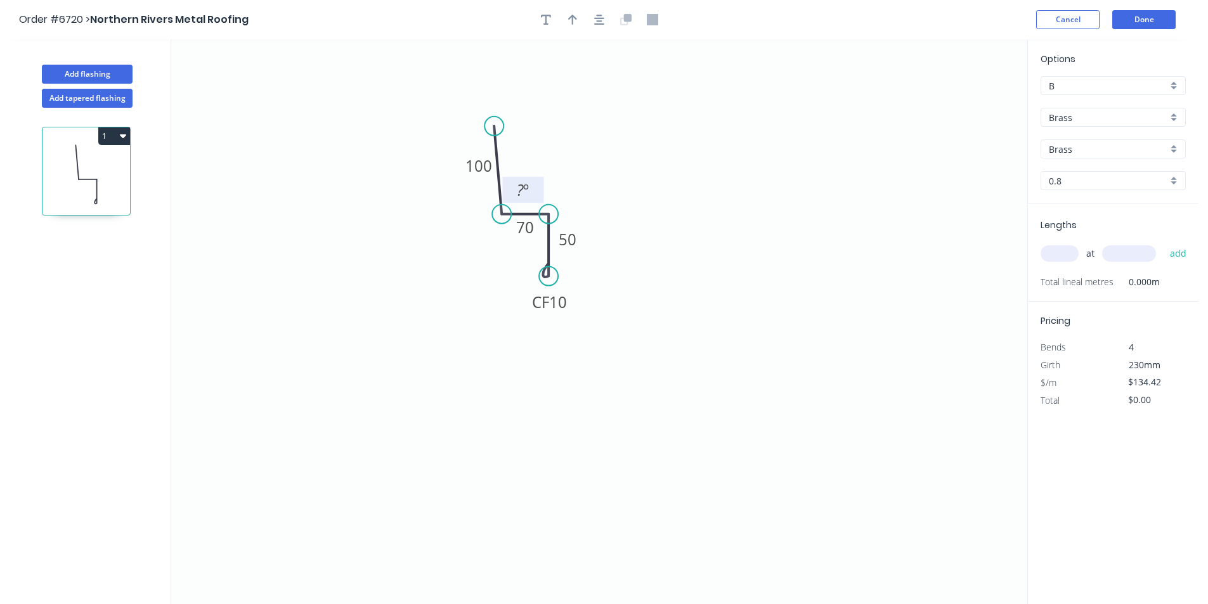
click at [523, 193] on tspan "º" at bounding box center [526, 189] width 6 height 21
click at [559, 278] on circle at bounding box center [559, 277] width 19 height 19
drag, startPoint x: 542, startPoint y: 244, endPoint x: 552, endPoint y: 250, distance: 12.3
click at [552, 250] on rect at bounding box center [537, 244] width 41 height 26
click at [543, 250] on tspan "º" at bounding box center [541, 244] width 6 height 21
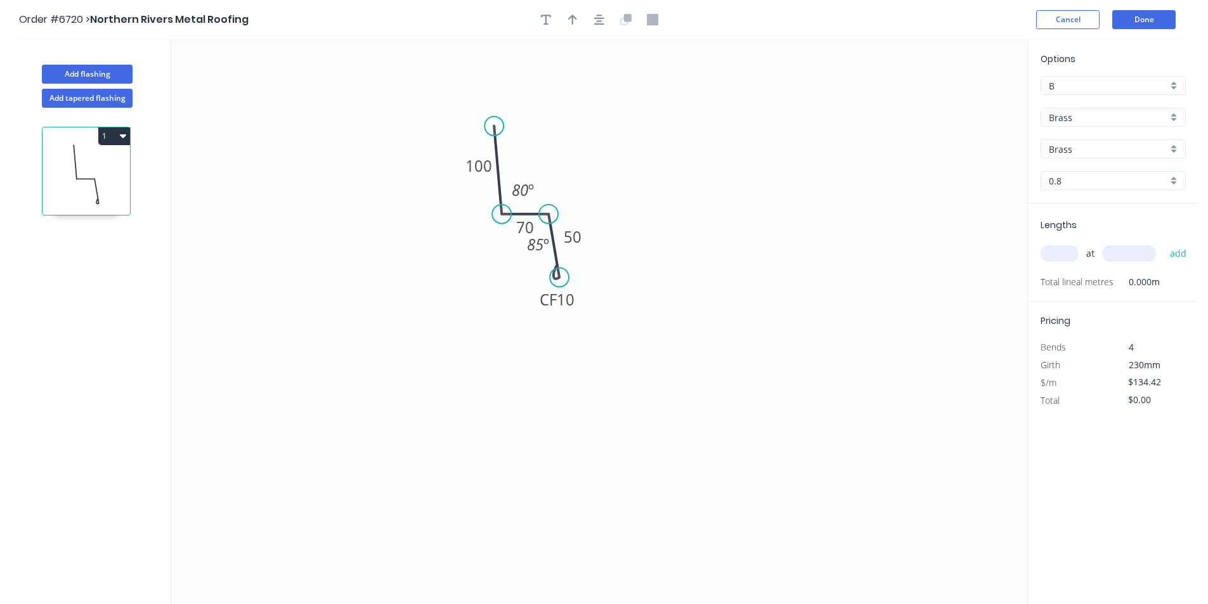
click at [1079, 117] on input "Brass" at bounding box center [1108, 117] width 119 height 13
click at [1079, 159] on div "Colorbond" at bounding box center [1113, 164] width 144 height 22
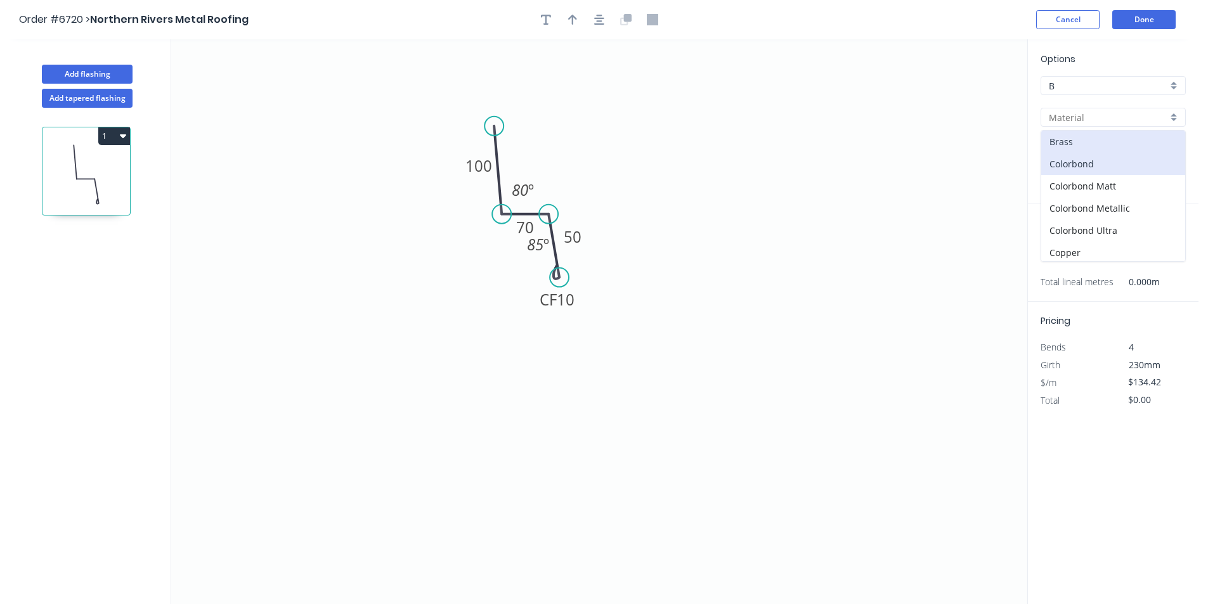
type input "Colorbond"
type input "Basalt"
type input "0.55"
type input "$14.32"
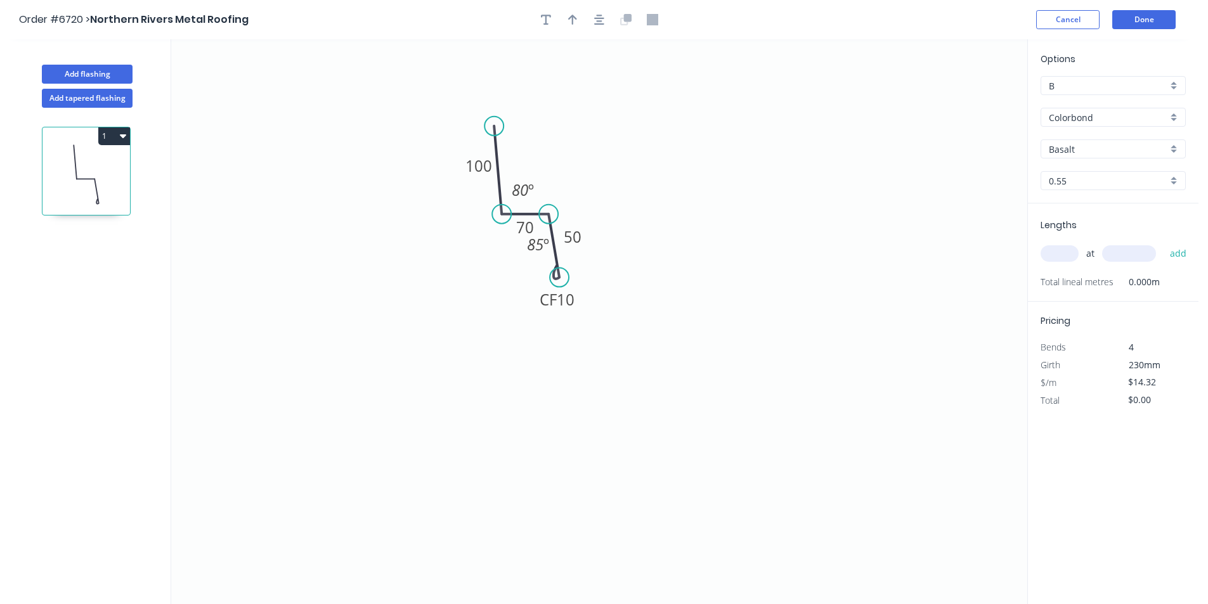
click at [1079, 159] on div "Options B B Colorbond Colorbond Colorbond Matt Colorbond Metallic Colorbond Ult…" at bounding box center [1113, 128] width 171 height 152
click at [1079, 152] on input "Basalt" at bounding box center [1108, 149] width 119 height 13
click at [1088, 186] on div "Dune" at bounding box center [1113, 180] width 144 height 22
type input "Dune"
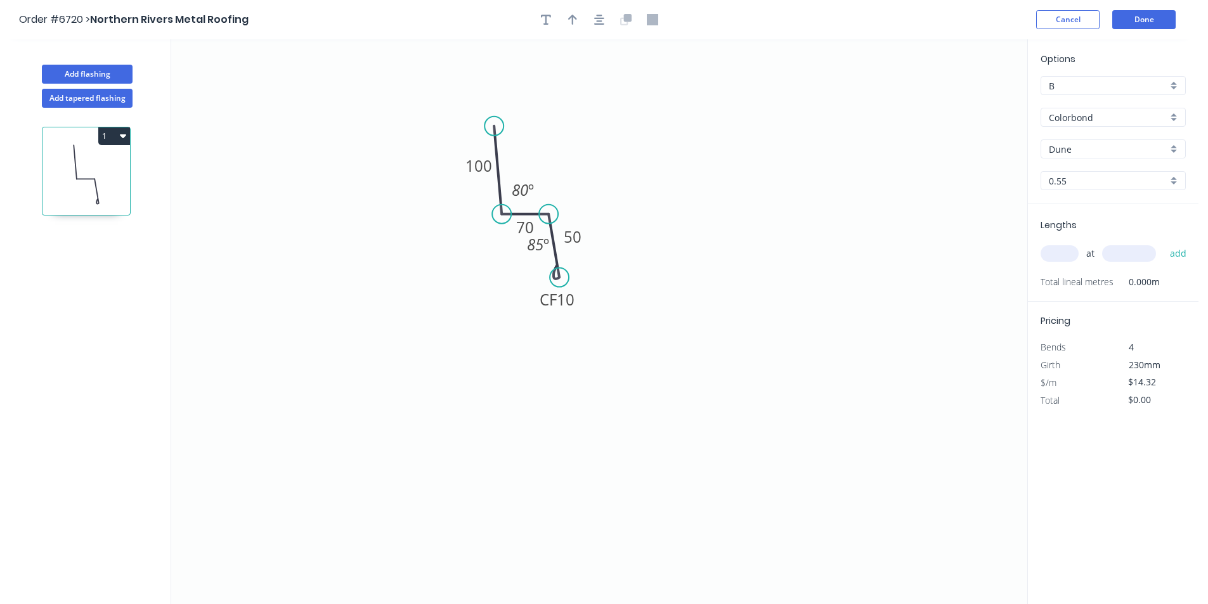
click at [1064, 251] on input "text" at bounding box center [1060, 253] width 38 height 16
type input "1"
type input "4200"
click at [1164, 243] on button "add" at bounding box center [1179, 254] width 30 height 22
type input "$60.14"
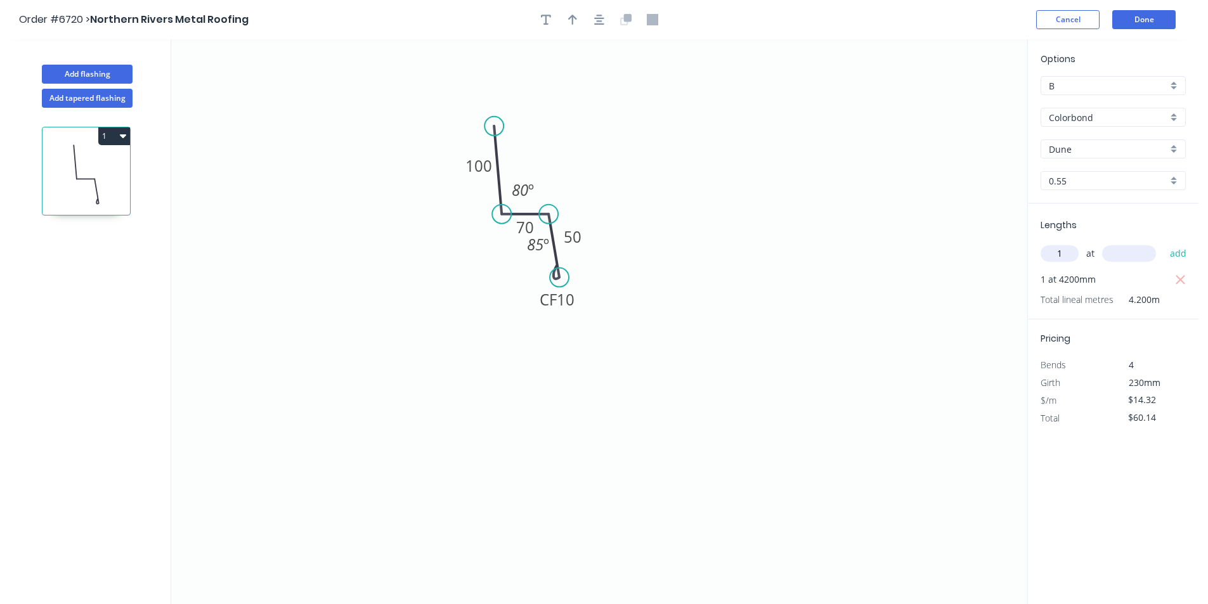
type input "1"
type input "2400"
click at [1164, 243] on button "add" at bounding box center [1179, 254] width 30 height 22
type input "$94.51"
click at [110, 71] on button "Add flashing" at bounding box center [87, 74] width 91 height 19
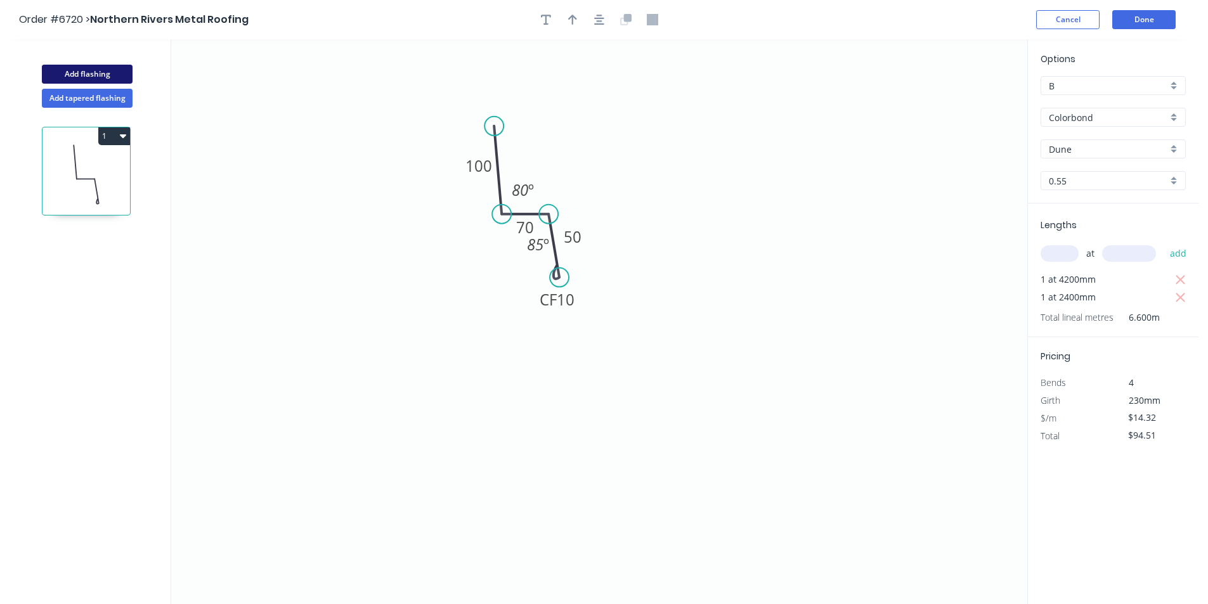
type input "$0.00"
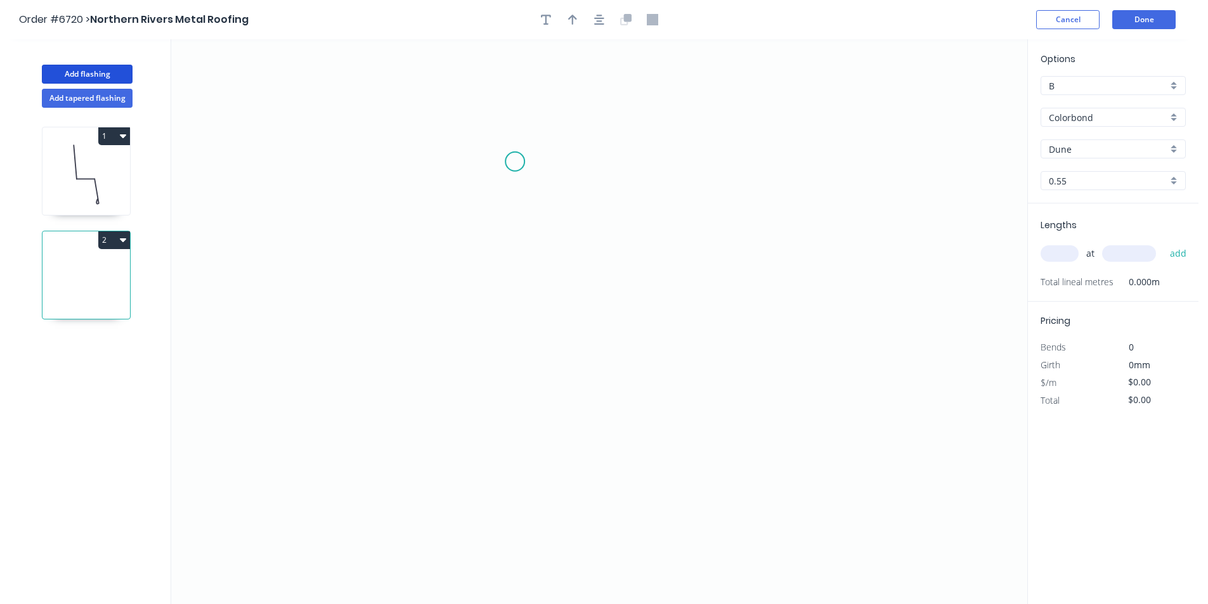
click at [515, 162] on icon "0" at bounding box center [599, 321] width 856 height 565
click at [518, 263] on icon "0" at bounding box center [599, 321] width 856 height 565
click at [575, 263] on icon "0 ?" at bounding box center [599, 321] width 856 height 565
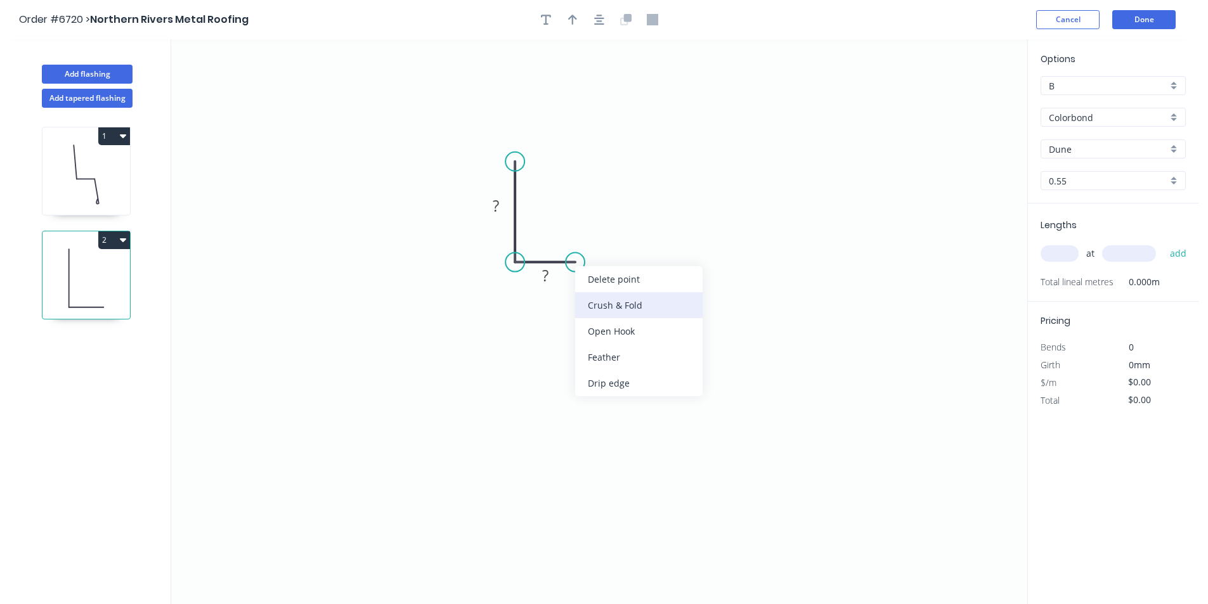
click at [620, 303] on div "Crush & Fold" at bounding box center [638, 305] width 127 height 26
click at [602, 302] on div "Flip bend" at bounding box center [641, 302] width 127 height 26
click at [503, 204] on rect at bounding box center [495, 207] width 25 height 18
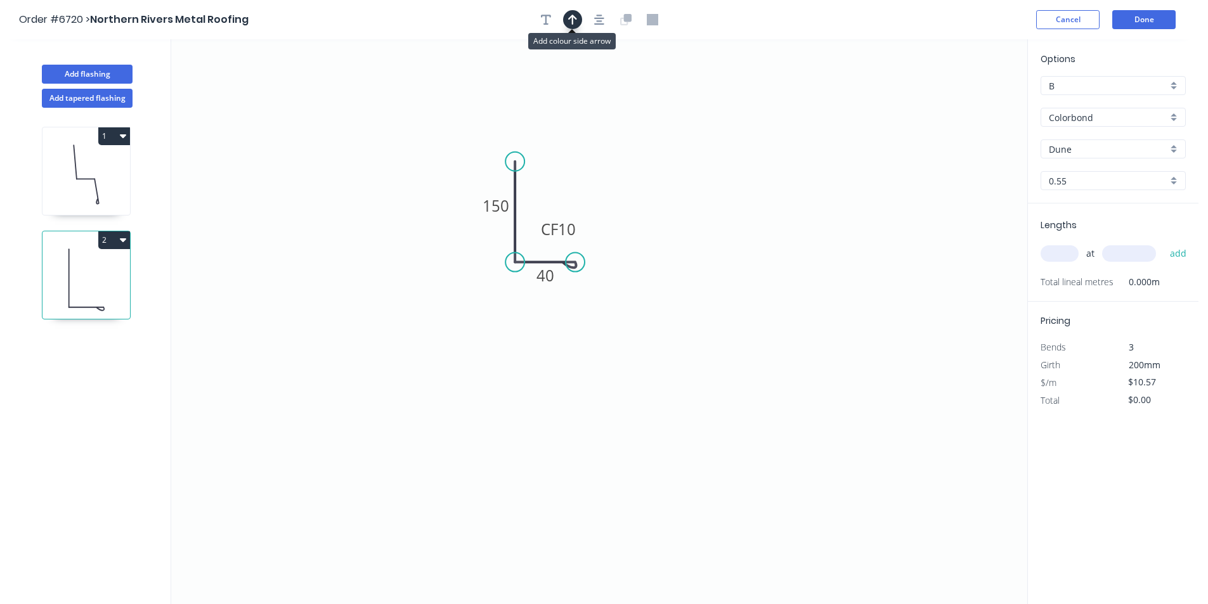
click at [569, 21] on icon "button" at bounding box center [572, 19] width 9 height 11
click at [963, 99] on icon at bounding box center [963, 88] width 11 height 41
drag, startPoint x: 965, startPoint y: 101, endPoint x: 557, endPoint y: 195, distance: 418.4
click at [573, 202] on icon at bounding box center [584, 191] width 37 height 37
click at [117, 171] on icon at bounding box center [86, 174] width 88 height 81
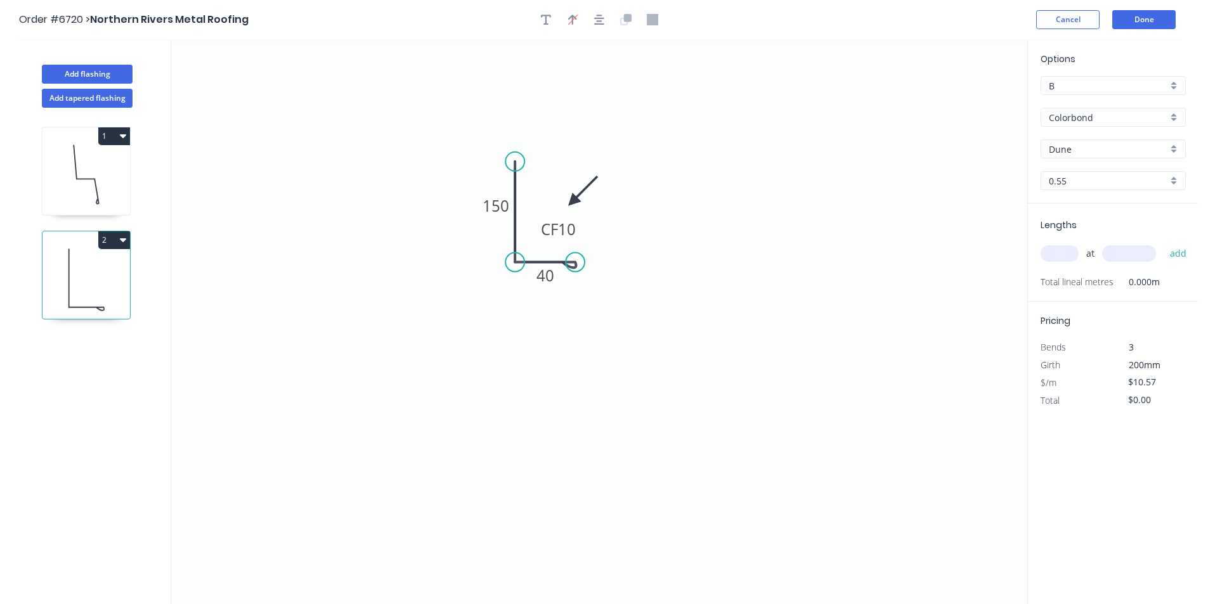
type input "$14.32"
type input "$94.51"
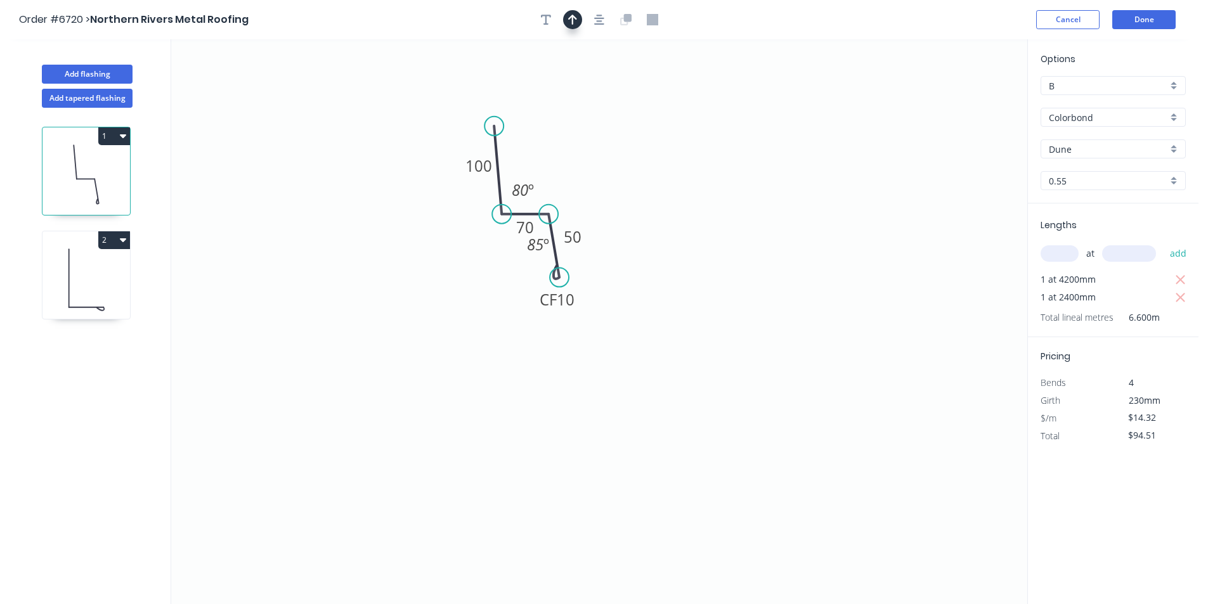
click at [576, 25] on icon "button" at bounding box center [572, 19] width 9 height 11
click at [959, 103] on icon "0 100 70 CF 10 50 80 º 85 º" at bounding box center [599, 321] width 856 height 565
click at [964, 100] on icon at bounding box center [963, 88] width 11 height 41
drag, startPoint x: 964, startPoint y: 100, endPoint x: 592, endPoint y: 160, distance: 377.6
click at [550, 160] on icon at bounding box center [567, 151] width 37 height 37
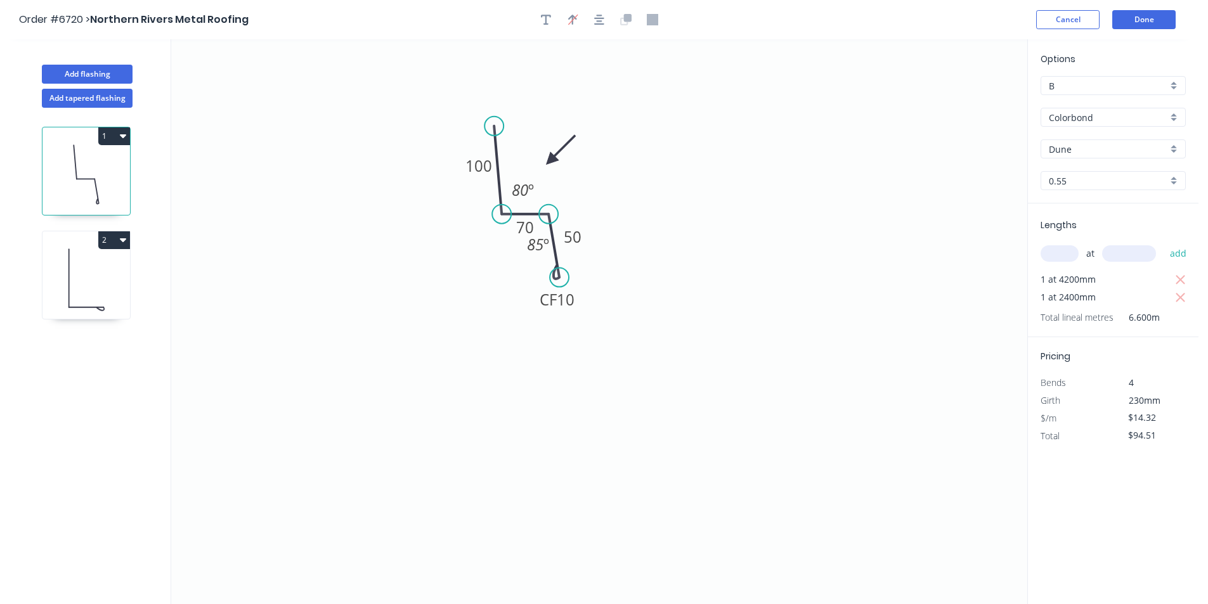
click at [76, 279] on icon at bounding box center [86, 278] width 88 height 81
type input "$10.57"
type input "$0.00"
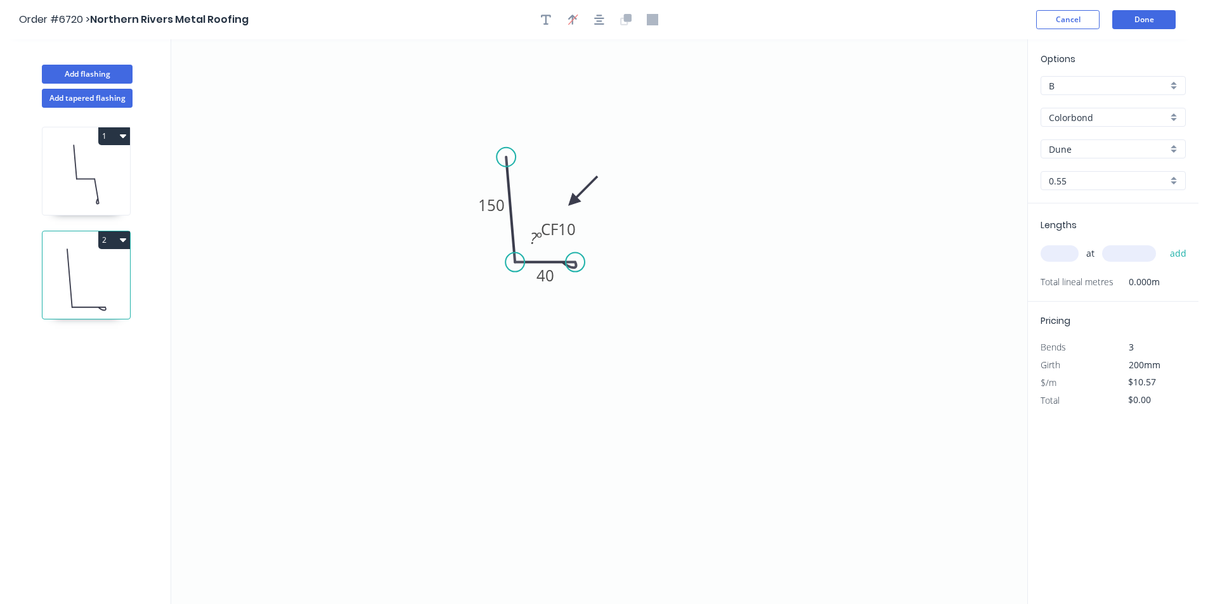
drag, startPoint x: 515, startPoint y: 158, endPoint x: 506, endPoint y: 157, distance: 8.9
click at [506, 157] on circle at bounding box center [506, 157] width 19 height 19
click at [535, 241] on tspan "?" at bounding box center [533, 238] width 7 height 21
click at [528, 228] on tspan "80" at bounding box center [533, 238] width 16 height 21
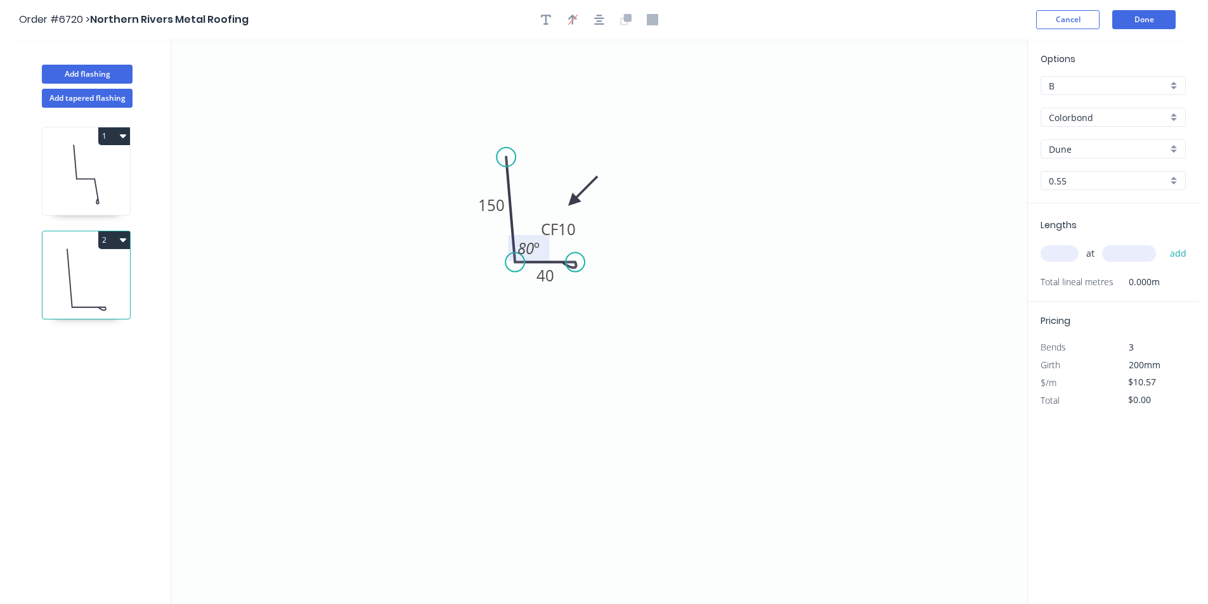
drag, startPoint x: 522, startPoint y: 226, endPoint x: 514, endPoint y: 236, distance: 12.7
click at [514, 236] on rect at bounding box center [528, 248] width 41 height 26
click at [656, 288] on icon "0 150 CF 10 40 80 º" at bounding box center [599, 321] width 856 height 565
click at [1074, 249] on input "text" at bounding box center [1060, 253] width 38 height 16
type input "12"
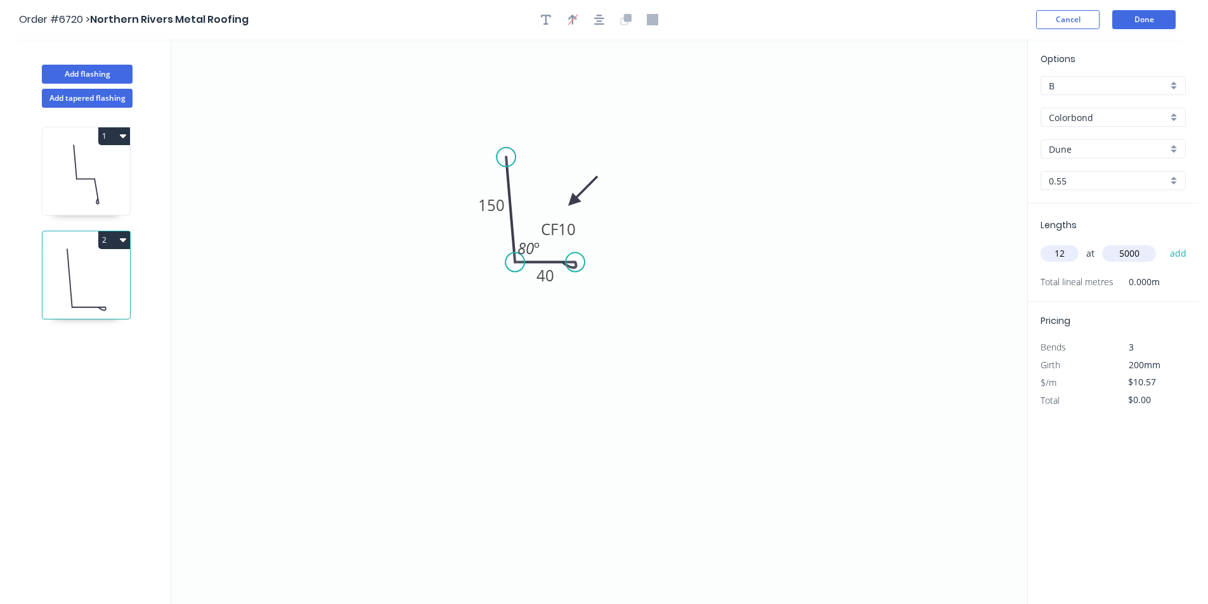
type input "5000"
click at [1164, 243] on button "add" at bounding box center [1179, 254] width 30 height 22
type input "$634.20"
click at [119, 136] on button "1" at bounding box center [114, 136] width 32 height 18
click at [95, 165] on div "Duplicate" at bounding box center [70, 168] width 98 height 18
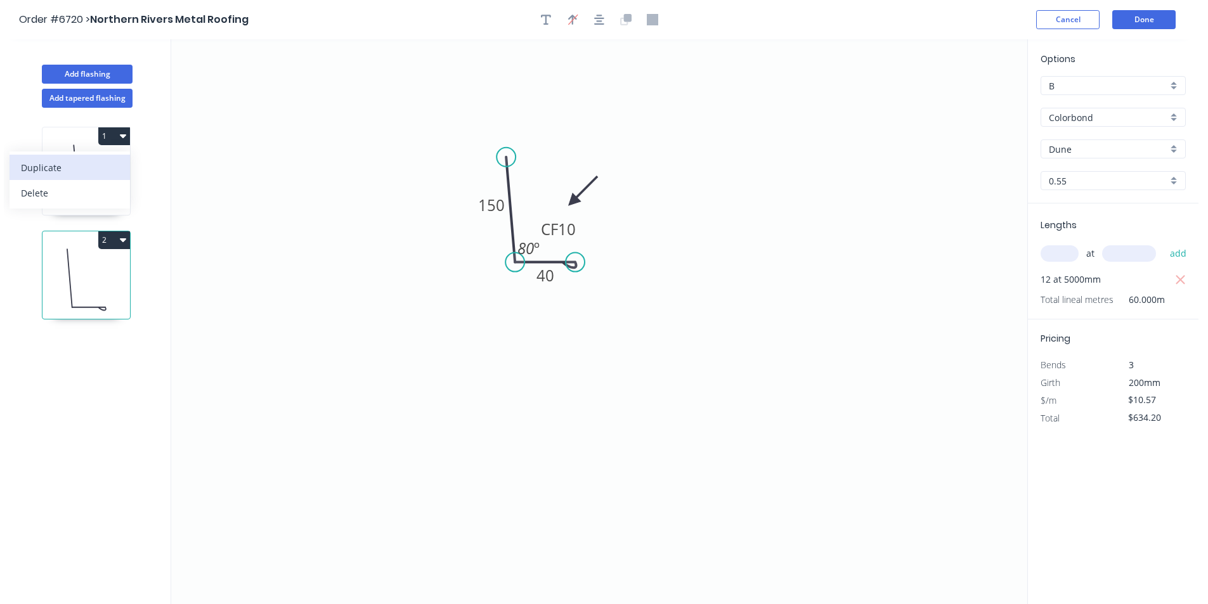
type input "$14.32"
type input "$0.00"
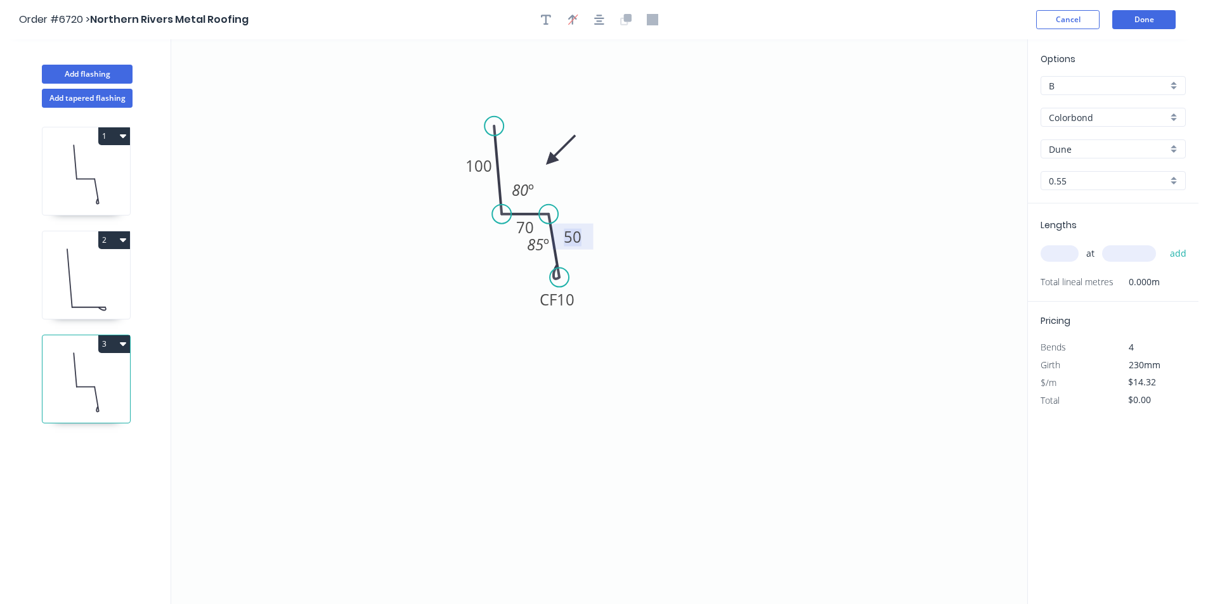
click at [574, 231] on tspan "50" at bounding box center [573, 236] width 18 height 21
type input "$11.33"
click at [540, 244] on tspan "85" at bounding box center [535, 244] width 16 height 21
click at [1066, 254] on input "text" at bounding box center [1060, 253] width 38 height 16
type input "12"
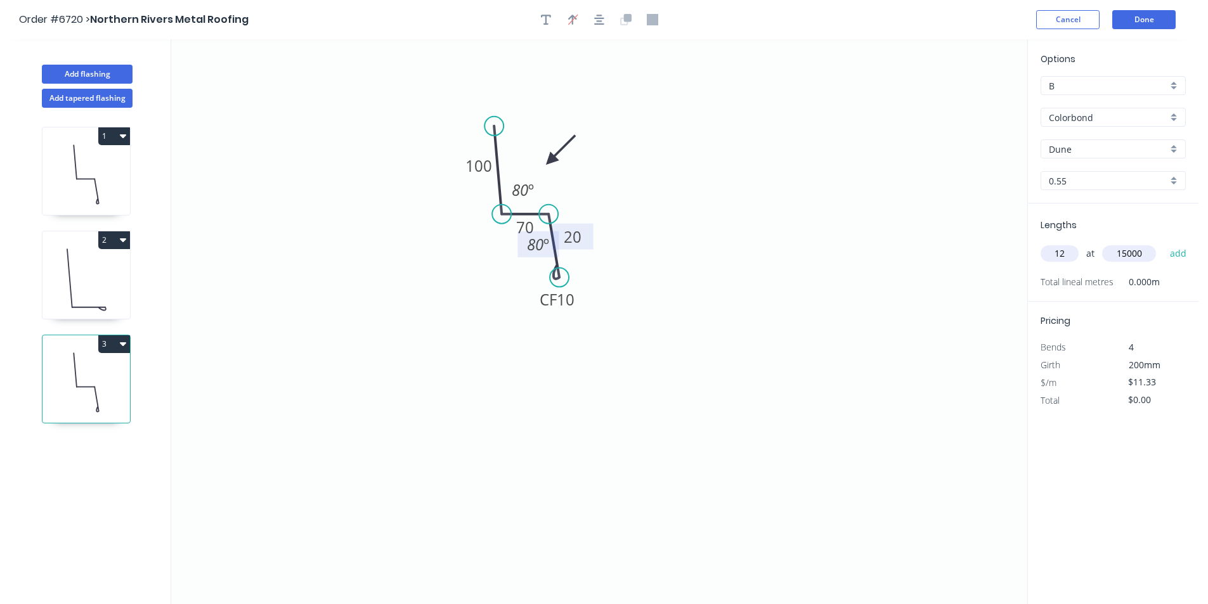
type input "15000"
click at [1164, 243] on button "add" at bounding box center [1179, 254] width 30 height 22
click at [1182, 280] on icon "button" at bounding box center [1180, 280] width 11 height 15
type input "$0.00"
click at [1042, 249] on input "text" at bounding box center [1060, 253] width 38 height 16
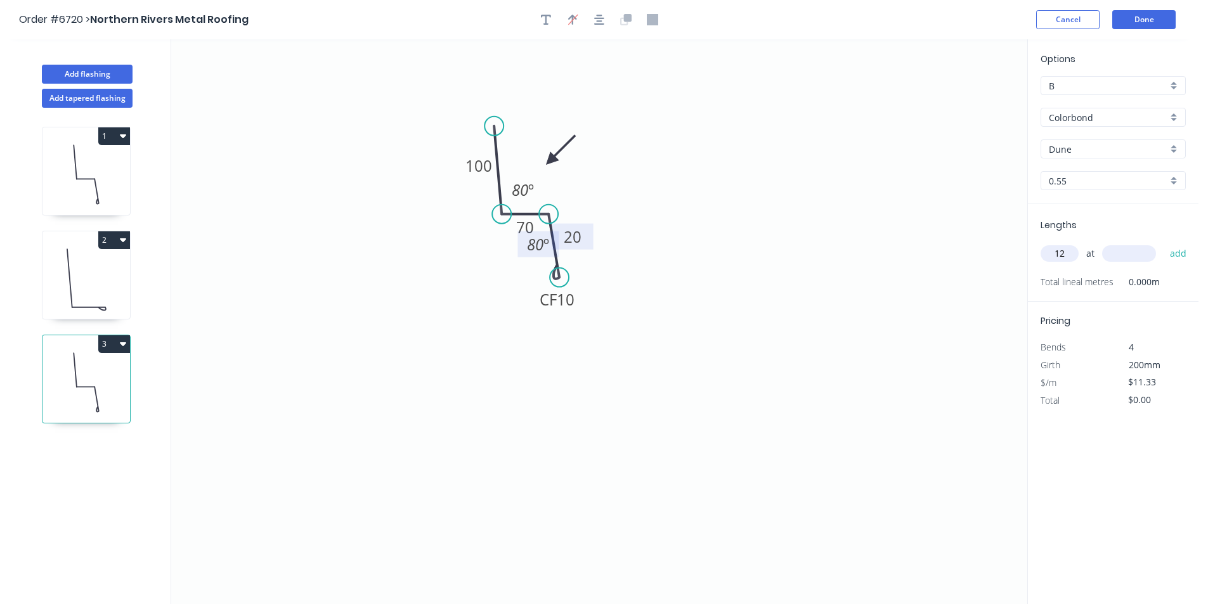
type input "12"
type input "5000"
click at [1164, 243] on button "add" at bounding box center [1179, 254] width 30 height 22
type input "$679.80"
click at [1148, 25] on button "Done" at bounding box center [1143, 19] width 63 height 19
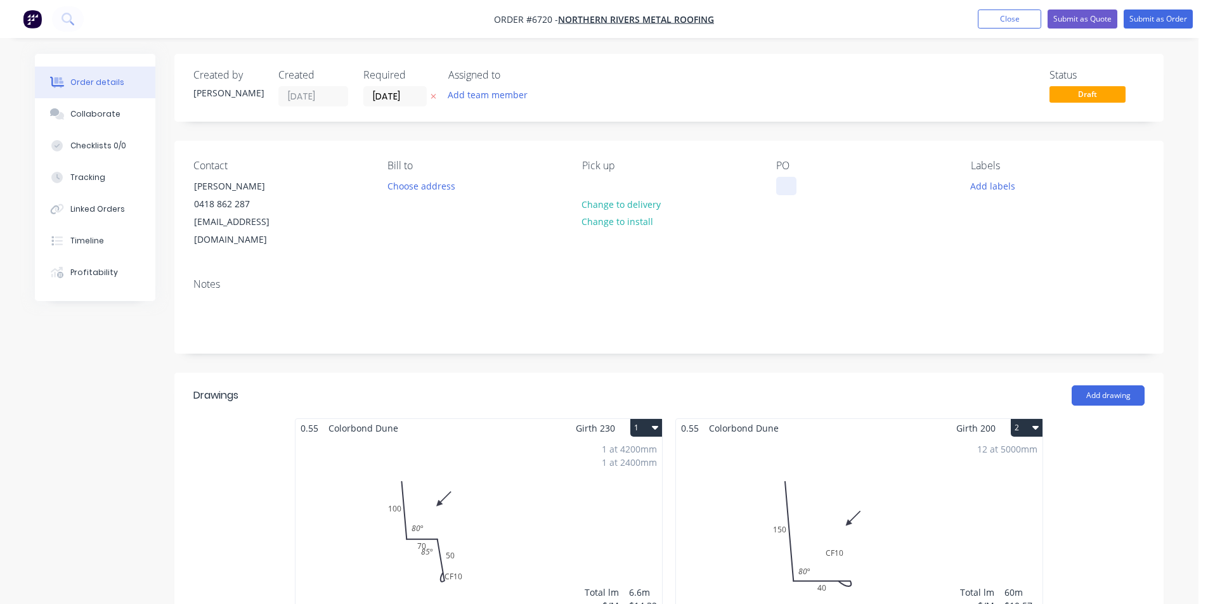
click at [793, 187] on div at bounding box center [786, 186] width 20 height 18
click at [781, 184] on div "gallans rd job" at bounding box center [815, 186] width 79 height 18
click at [1172, 23] on button "Submit as Order" at bounding box center [1158, 19] width 69 height 19
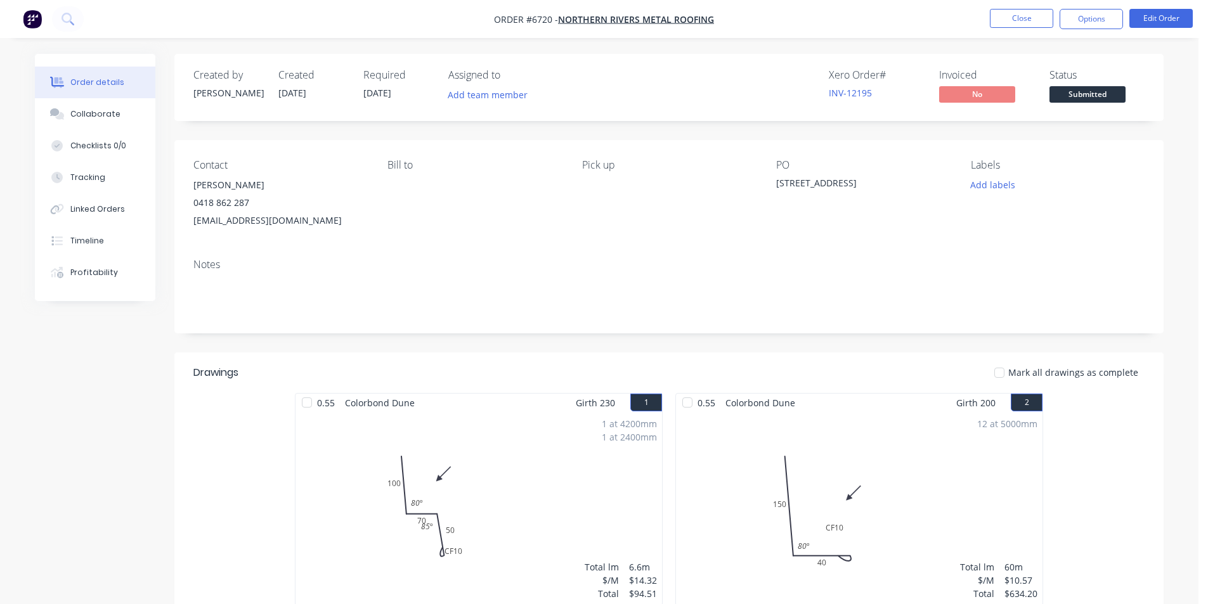
click at [1067, 94] on span "Submitted" at bounding box center [1087, 94] width 76 height 16
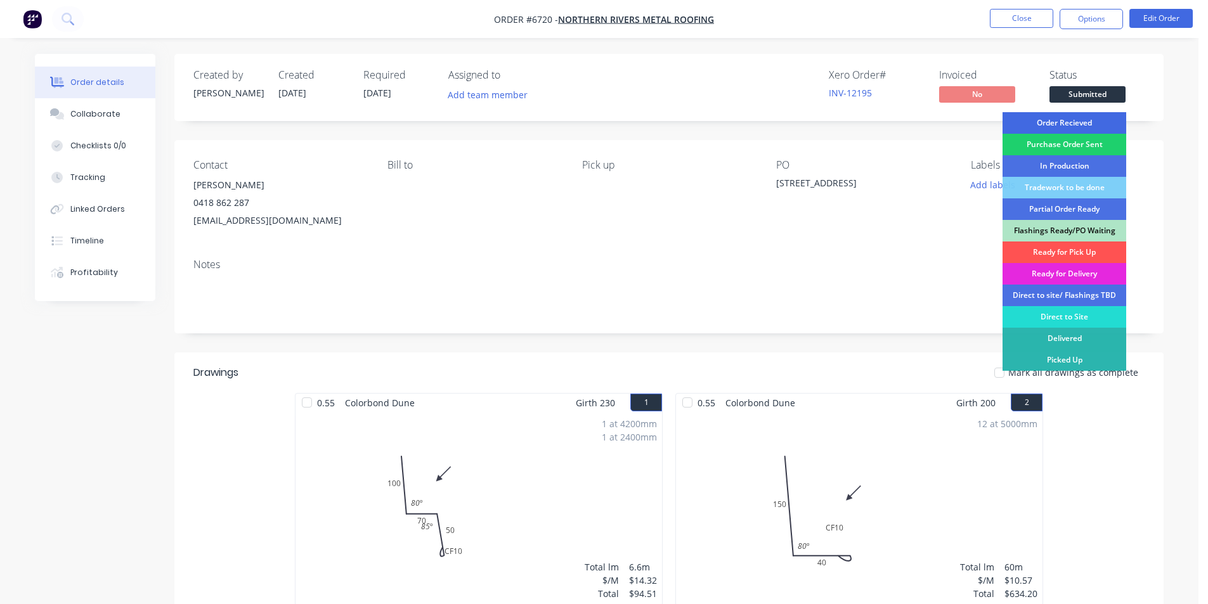
click at [1075, 123] on div "Order Recieved" at bounding box center [1065, 123] width 124 height 22
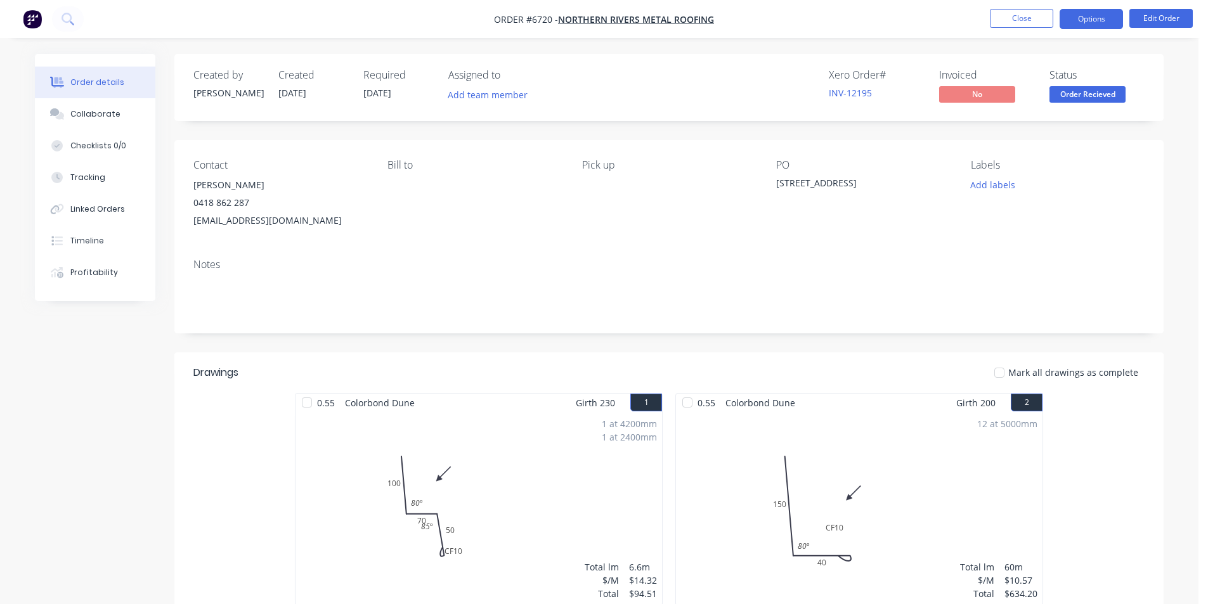
click at [1098, 27] on button "Options" at bounding box center [1091, 19] width 63 height 20
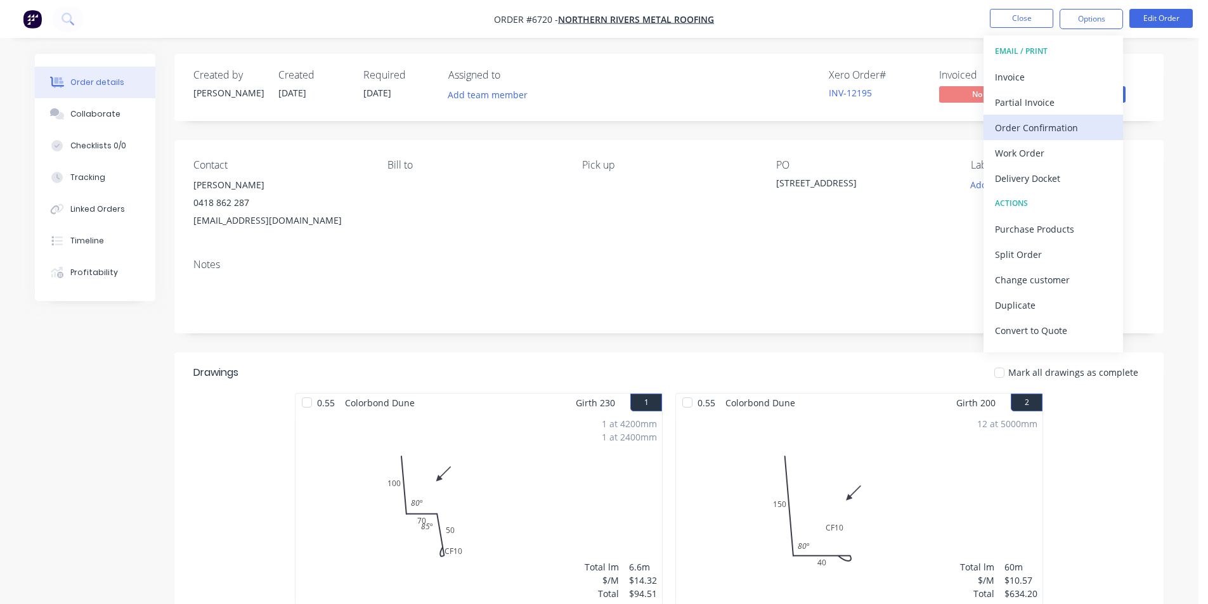
click at [1074, 125] on div "Order Confirmation" at bounding box center [1053, 128] width 117 height 18
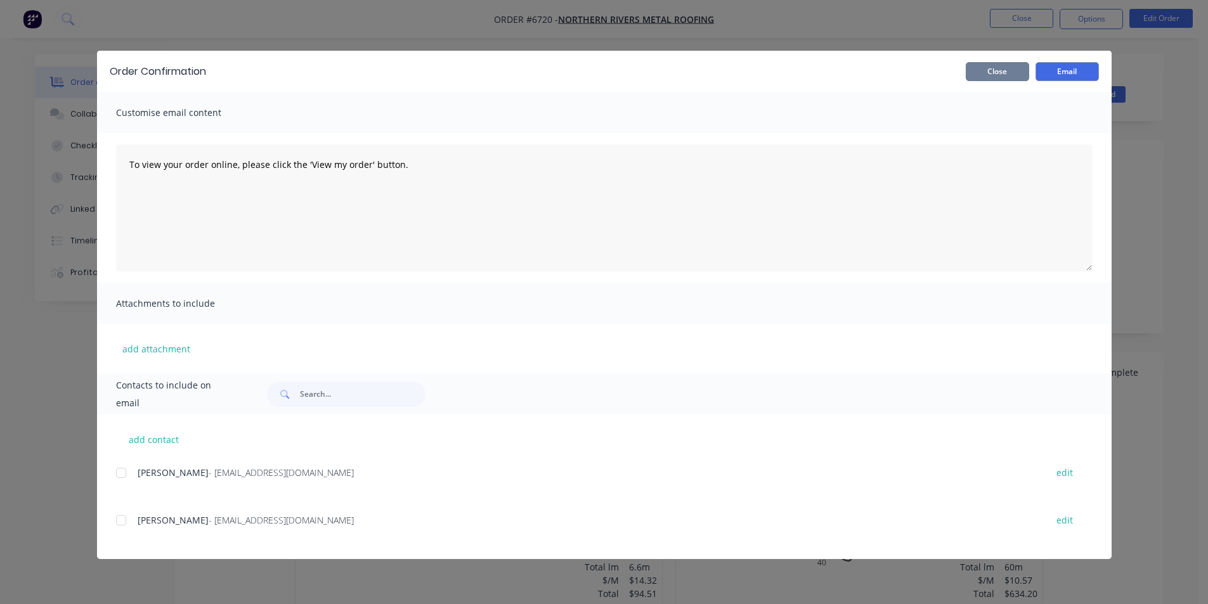
click at [997, 77] on button "Close" at bounding box center [997, 71] width 63 height 19
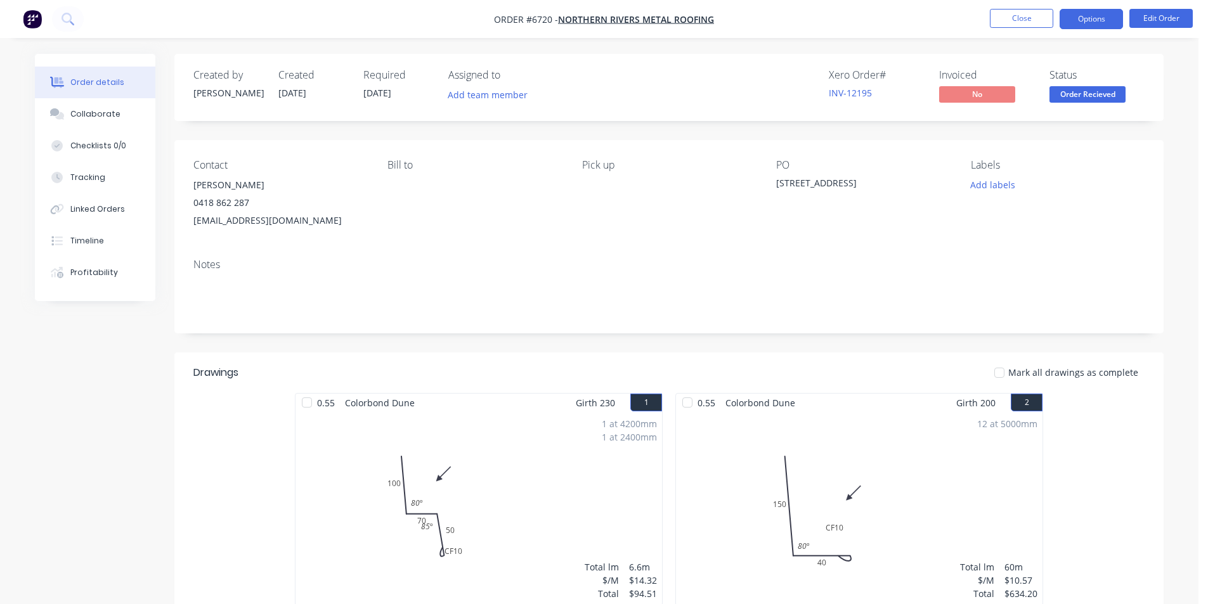
click at [1091, 16] on button "Options" at bounding box center [1091, 19] width 63 height 20
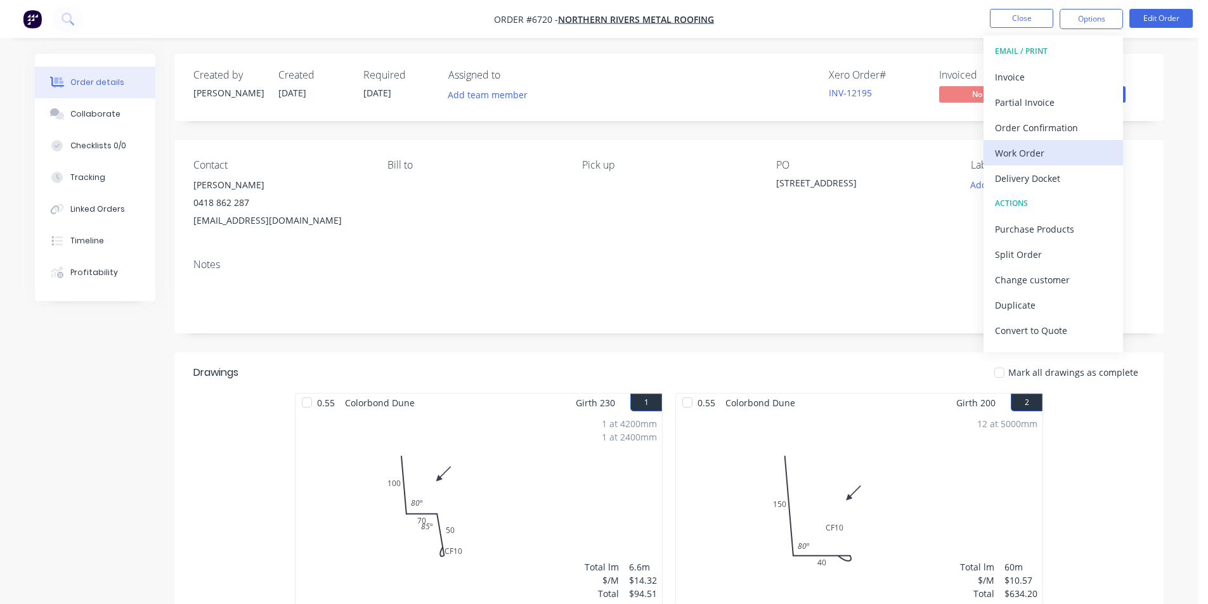
click at [1048, 159] on div "Work Order" at bounding box center [1053, 153] width 117 height 18
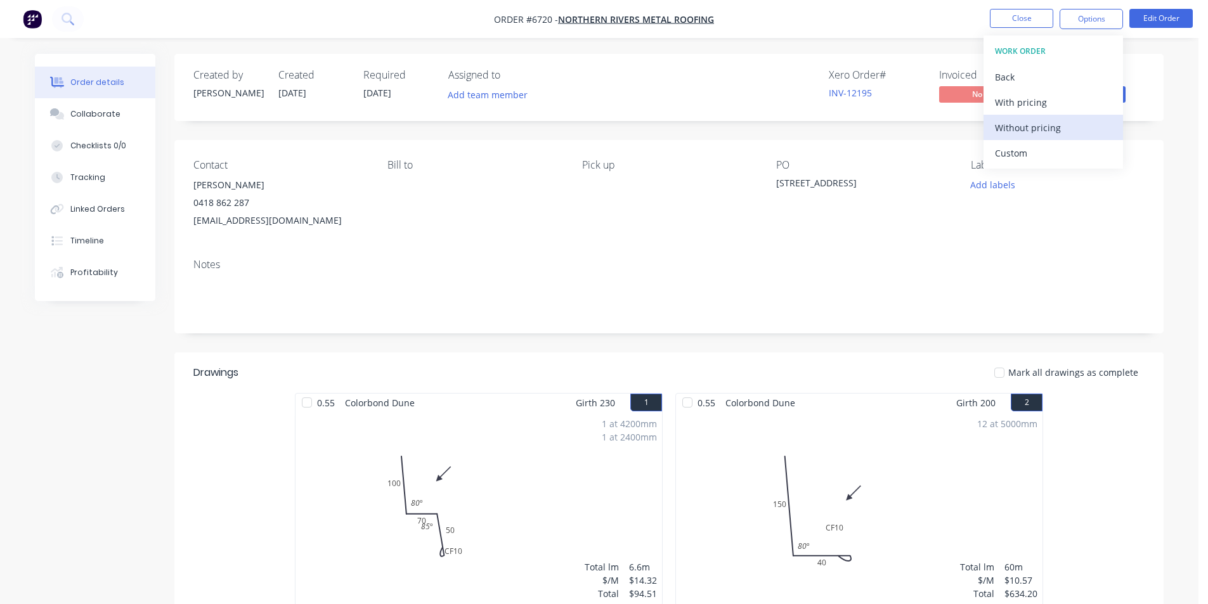
click at [1049, 129] on div "Without pricing" at bounding box center [1053, 128] width 117 height 18
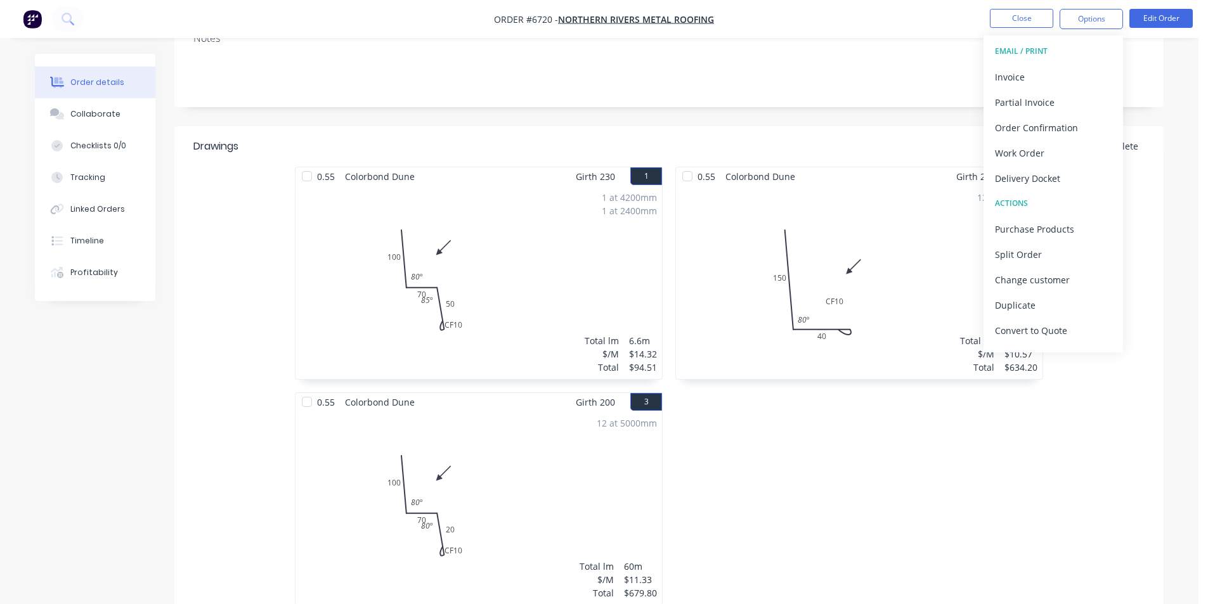
scroll to position [254, 0]
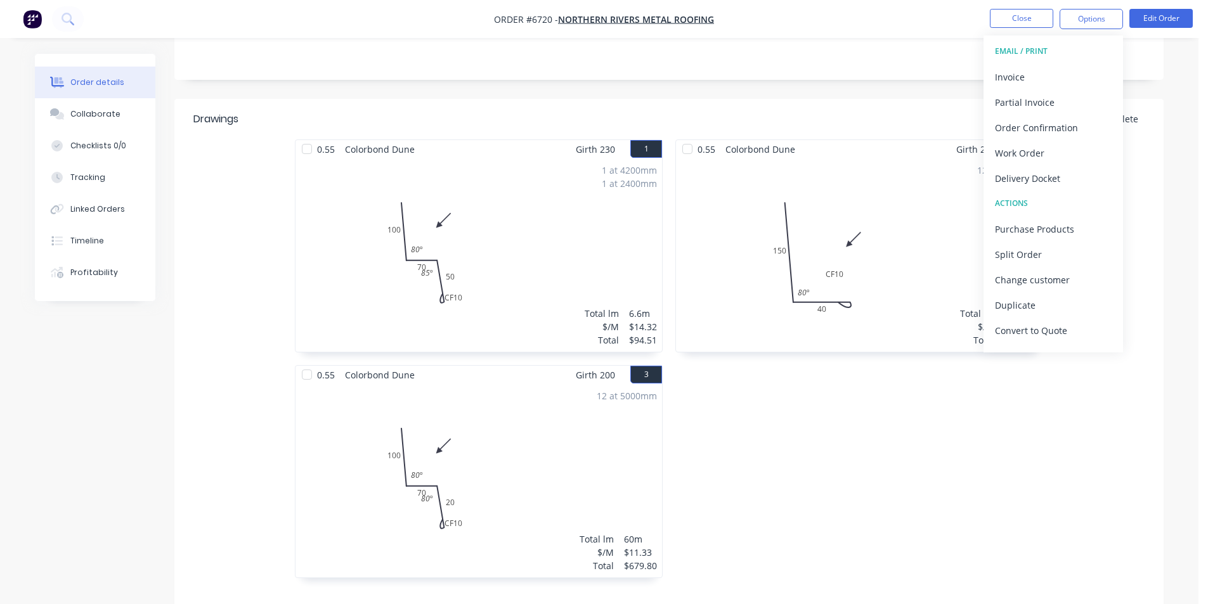
click at [509, 488] on div "12 at 5000mm Total lm $/M Total 60m $11.33 $679.80" at bounding box center [478, 480] width 367 height 193
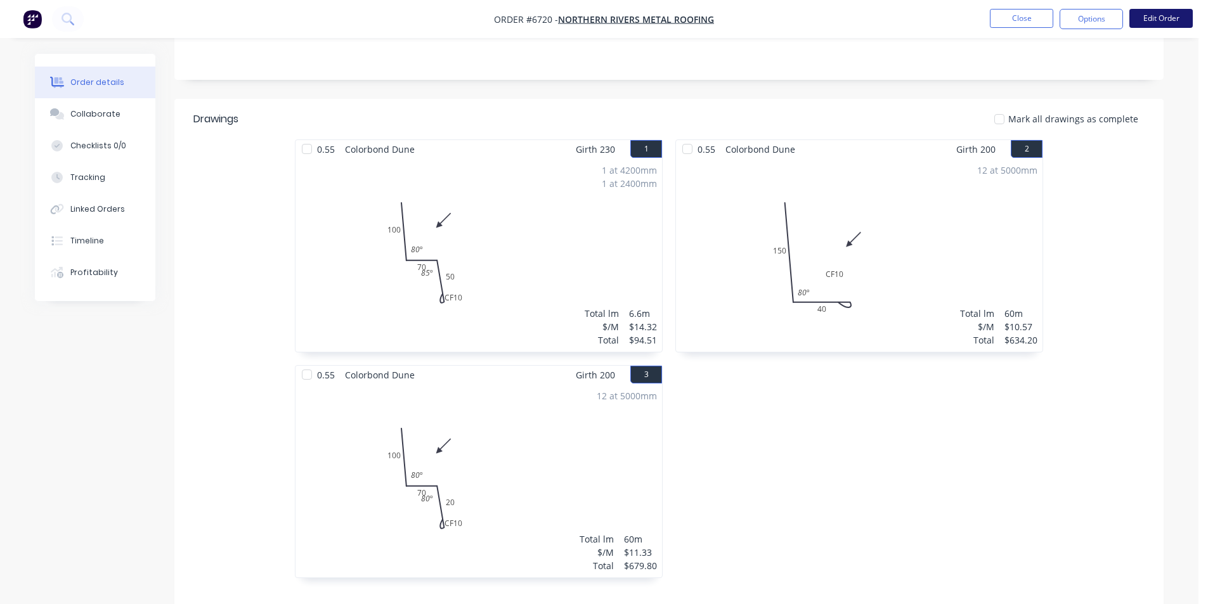
click at [1156, 14] on button "Edit Order" at bounding box center [1160, 18] width 63 height 19
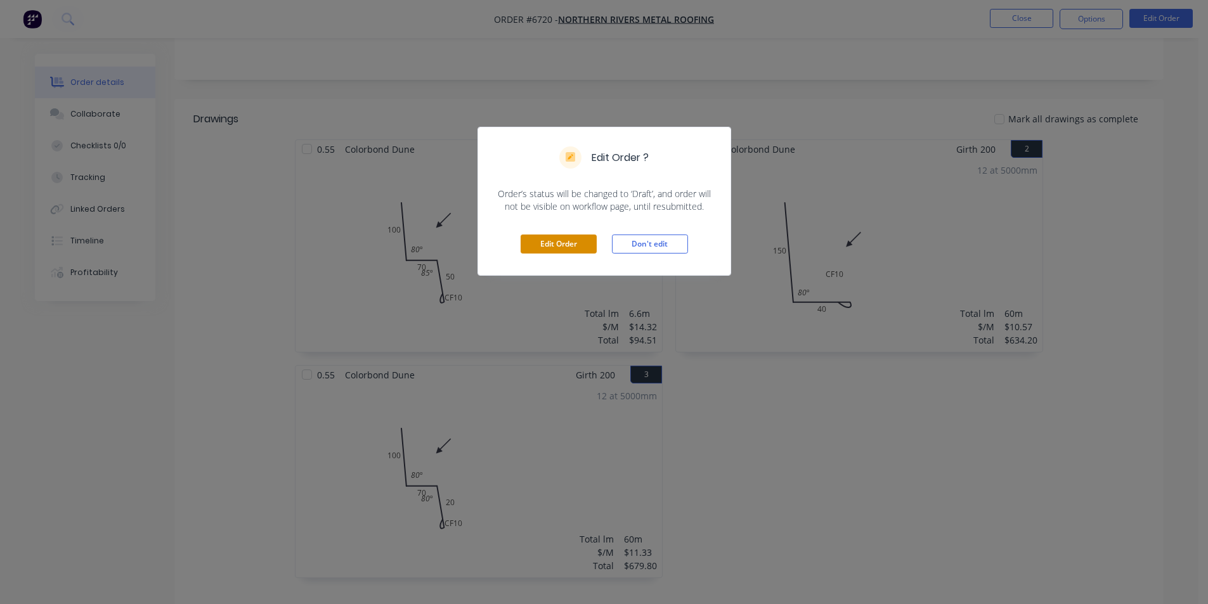
click at [540, 242] on button "Edit Order" at bounding box center [559, 244] width 76 height 19
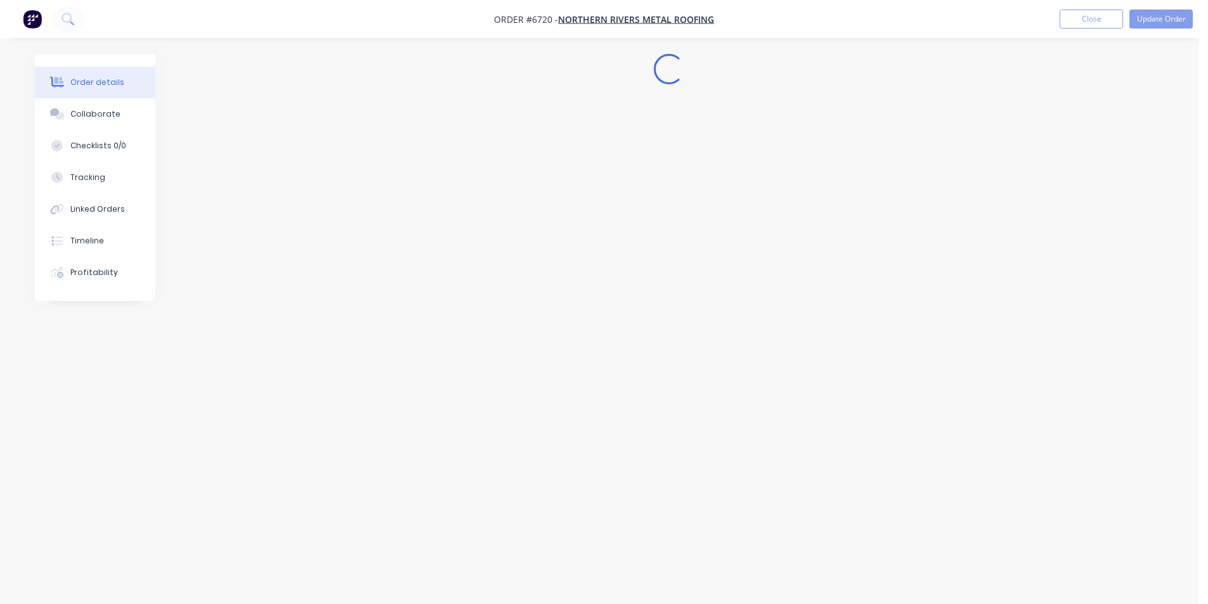
scroll to position [0, 0]
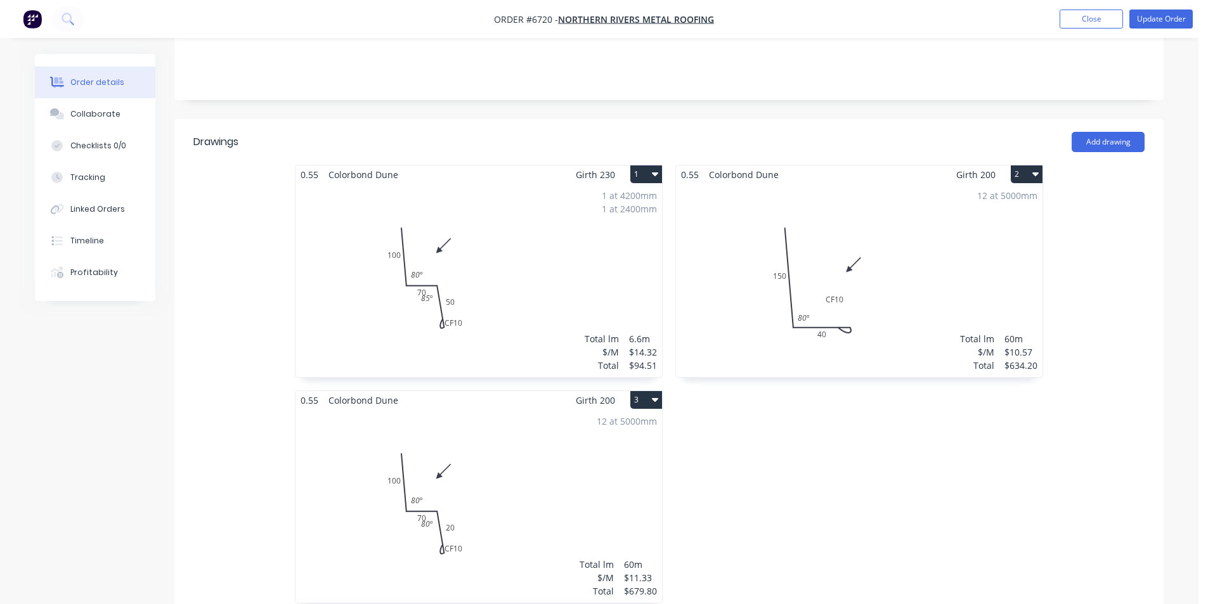
click at [503, 450] on div "12 at 5000mm Total lm $/M Total 60m $11.33 $679.80" at bounding box center [478, 506] width 367 height 193
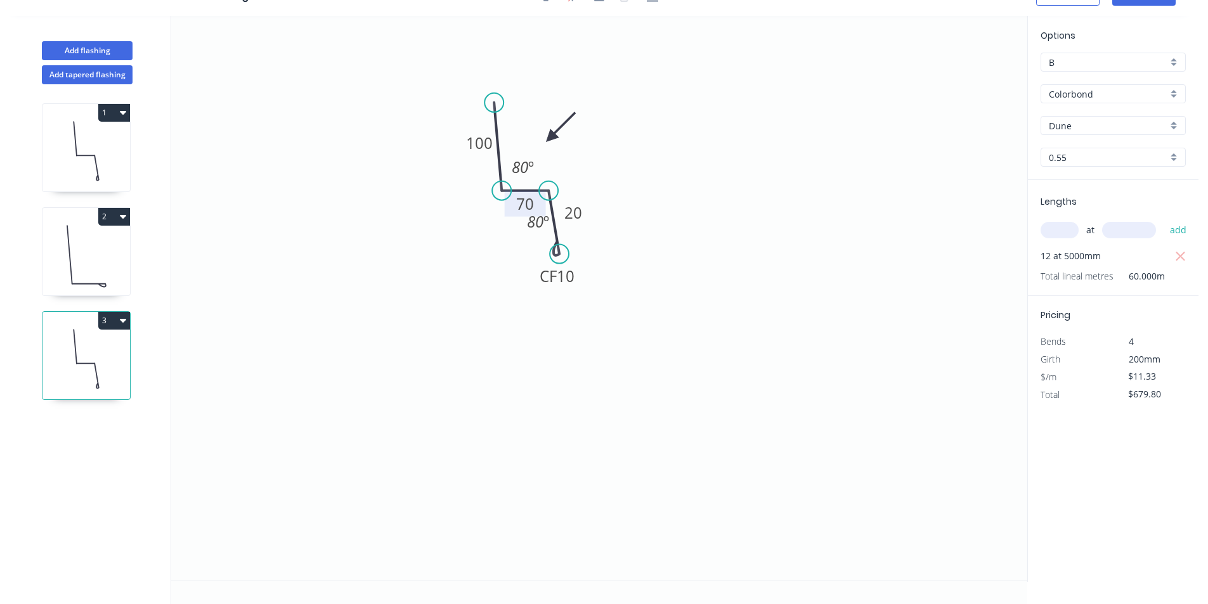
click at [525, 197] on tspan "70" at bounding box center [525, 203] width 18 height 21
click at [638, 434] on icon "0 100 40 CF 10 20 80 º 80 º" at bounding box center [599, 298] width 856 height 565
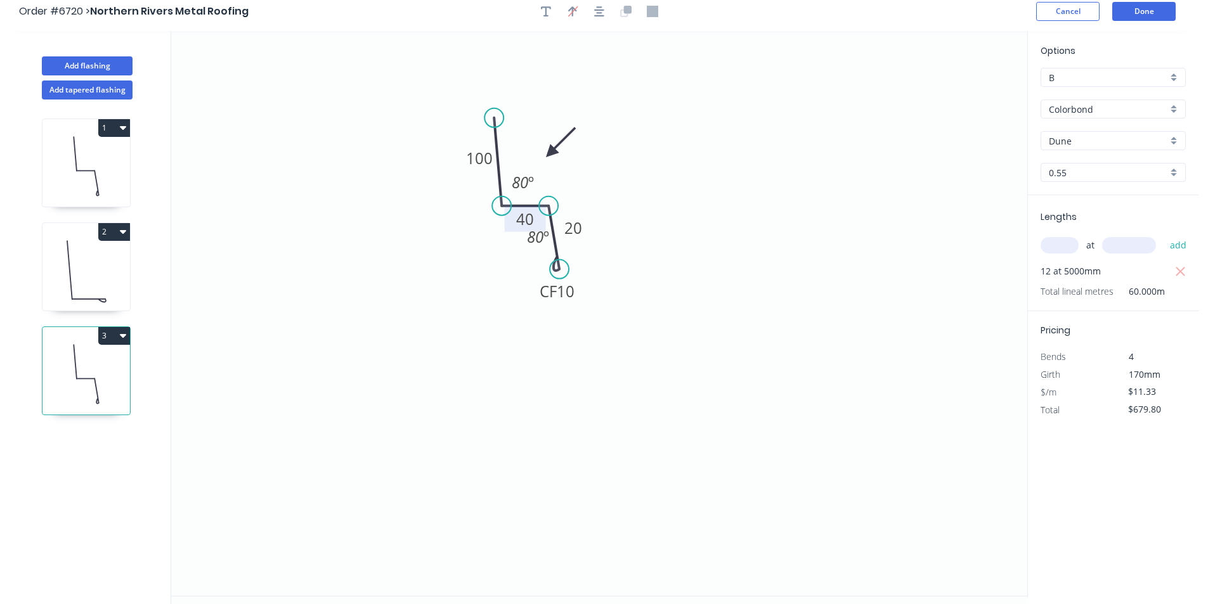
scroll to position [0, 0]
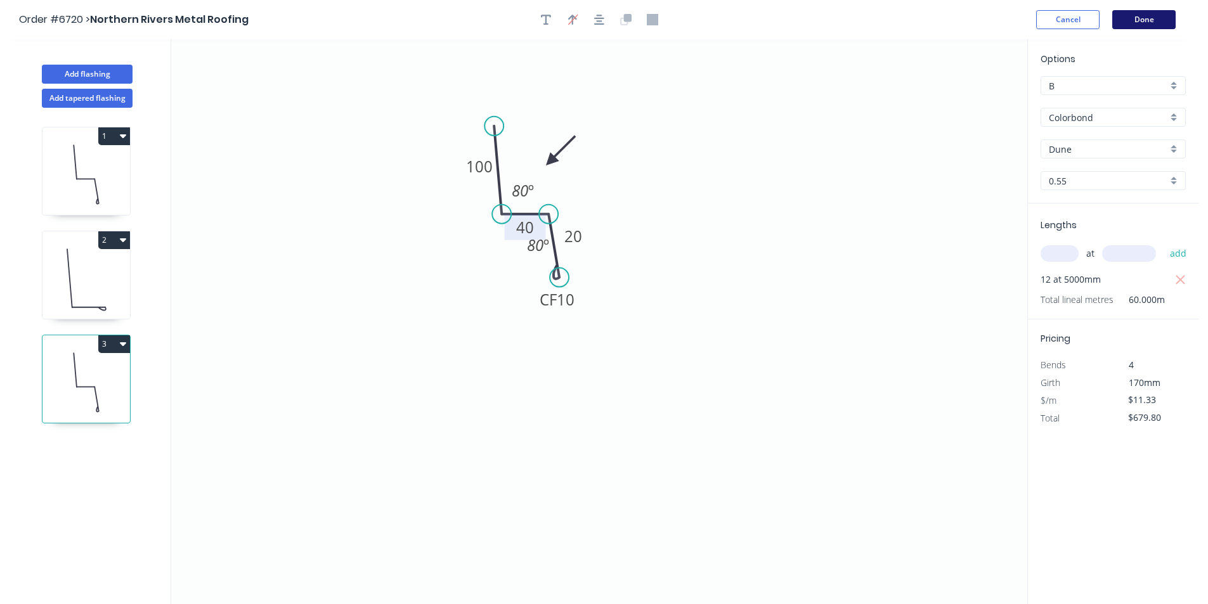
click at [1149, 19] on button "Done" at bounding box center [1143, 19] width 63 height 19
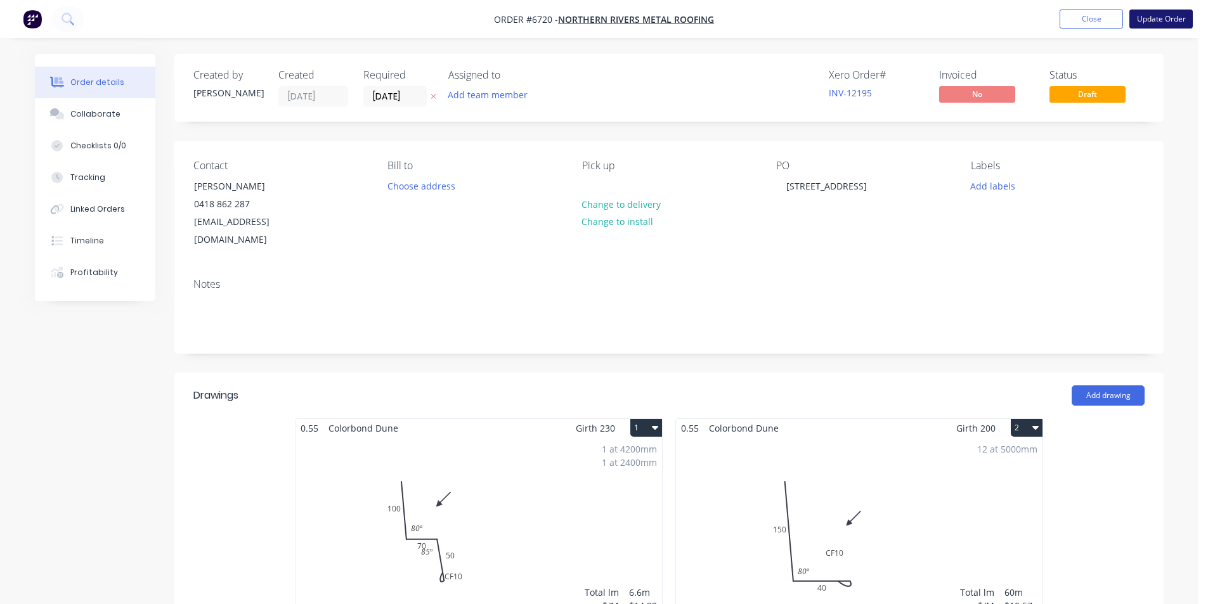
click at [1165, 25] on button "Update Order" at bounding box center [1160, 19] width 63 height 19
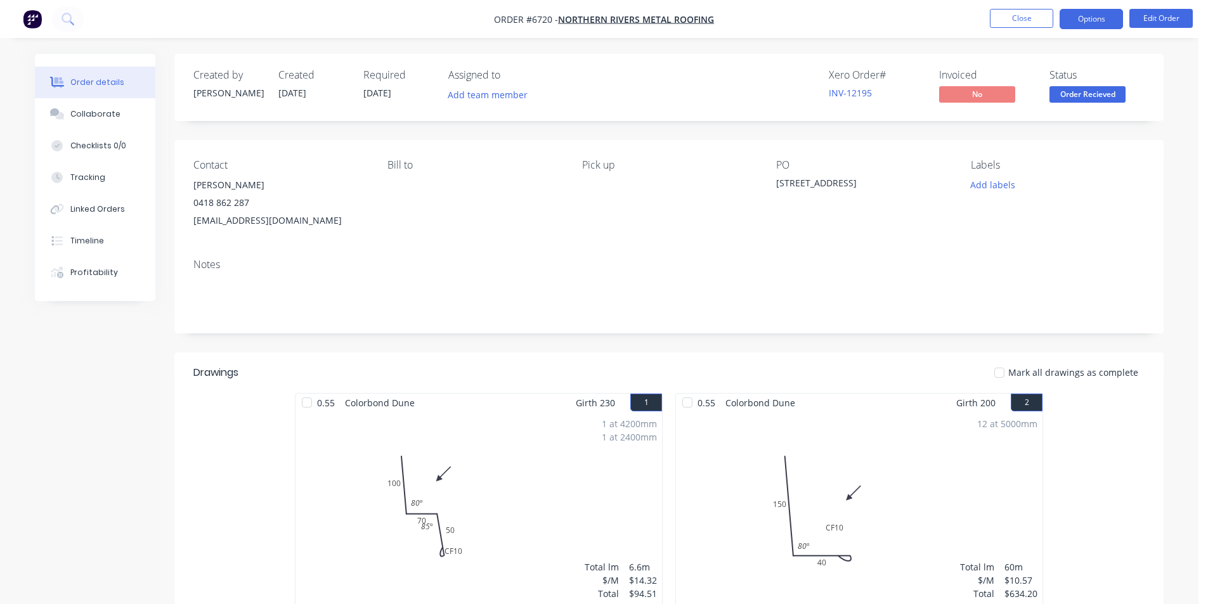
click at [1085, 23] on button "Options" at bounding box center [1091, 19] width 63 height 20
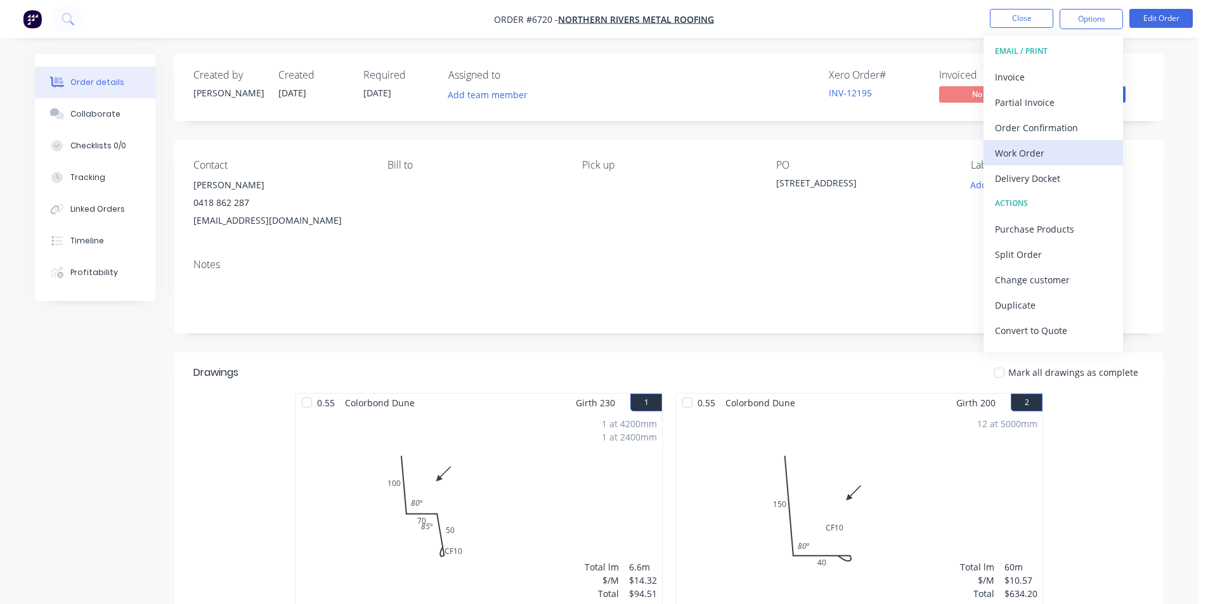
click at [1027, 155] on div "Work Order" at bounding box center [1053, 153] width 117 height 18
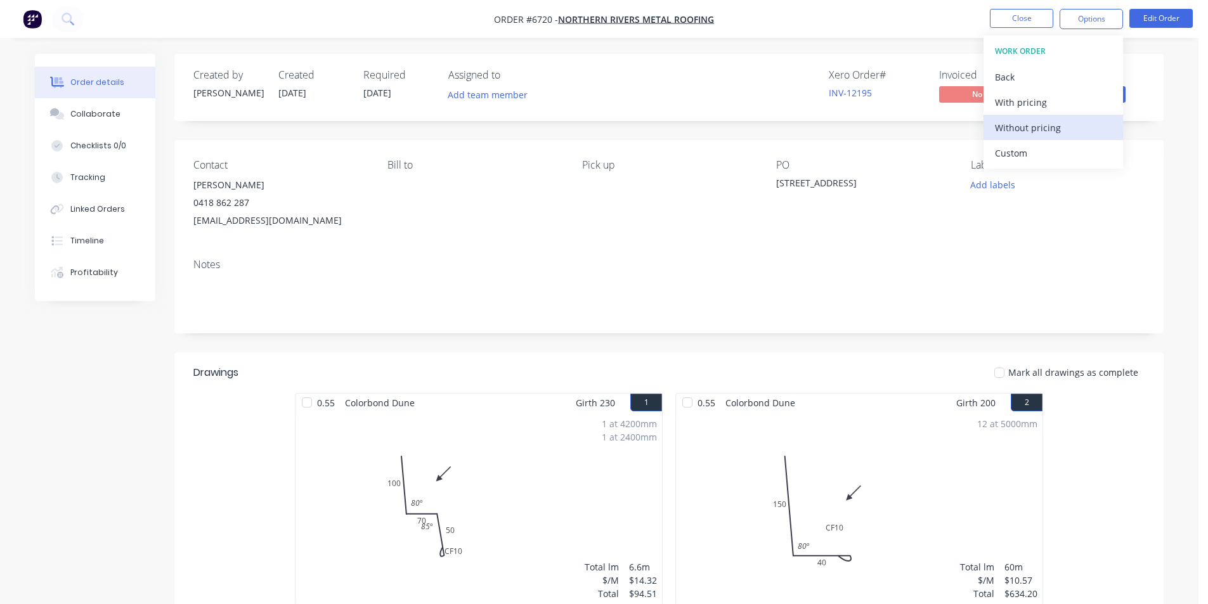
click at [1033, 129] on div "Without pricing" at bounding box center [1053, 128] width 117 height 18
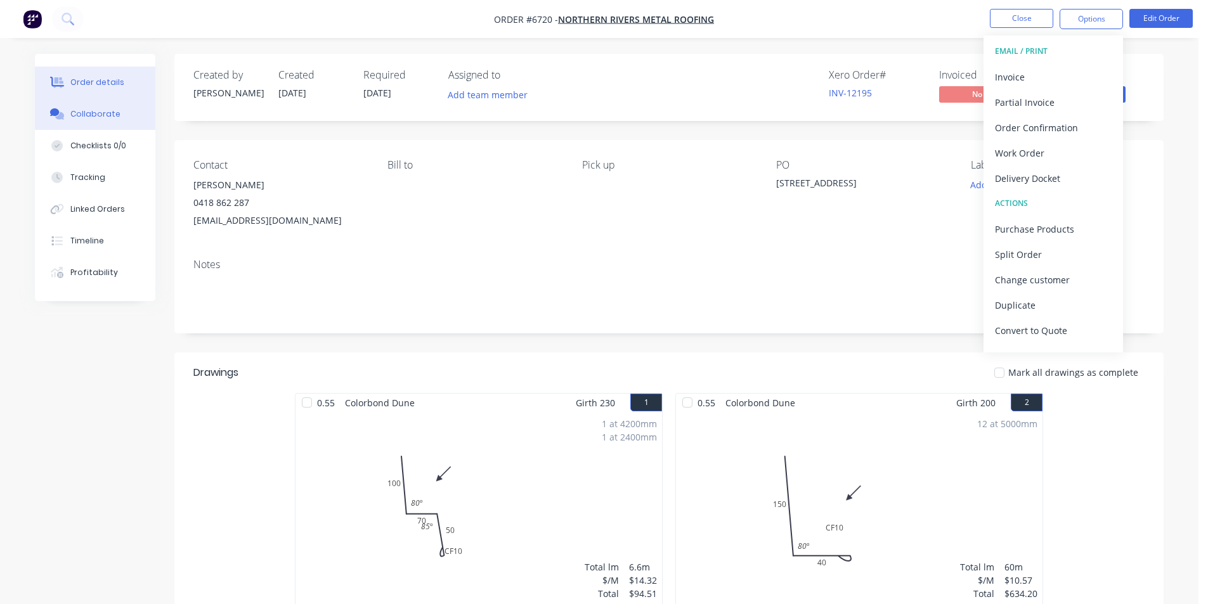
click at [82, 115] on div "Collaborate" at bounding box center [95, 113] width 50 height 11
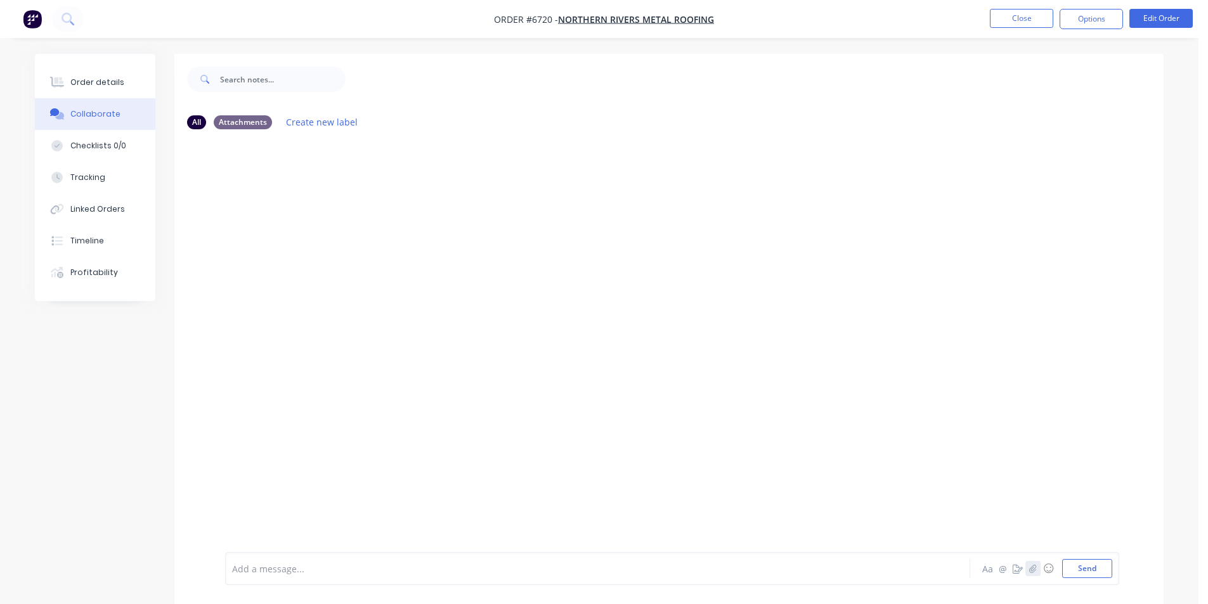
click at [1034, 571] on icon "button" at bounding box center [1032, 568] width 7 height 8
click at [1091, 573] on button "Send" at bounding box center [1087, 568] width 50 height 19
click at [1036, 24] on button "Close" at bounding box center [1021, 18] width 63 height 19
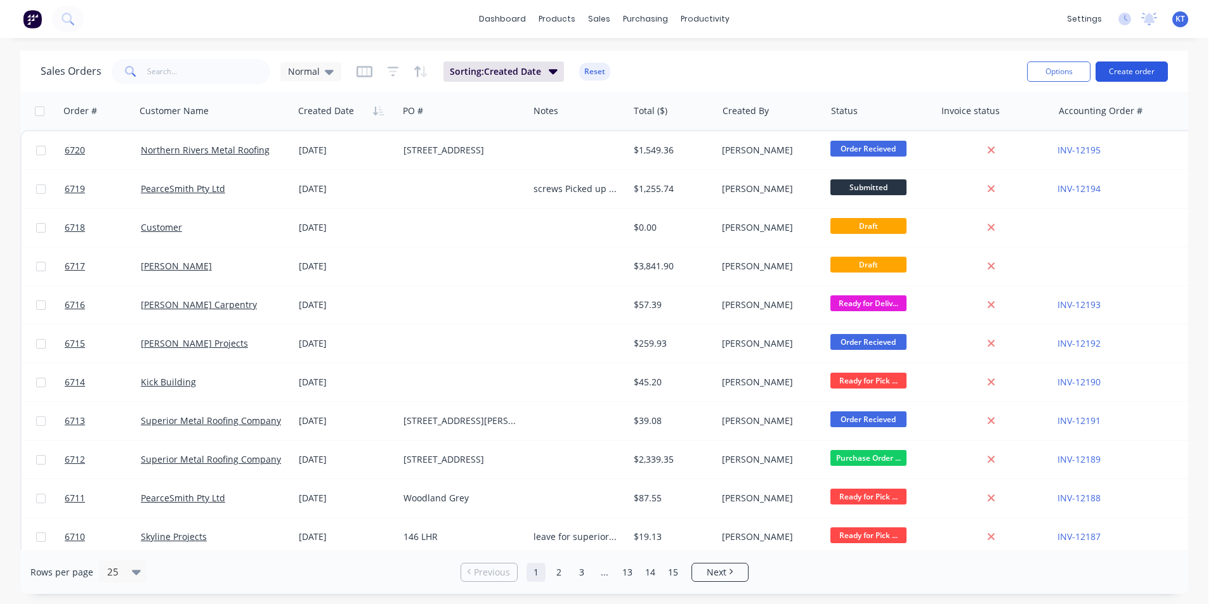
click at [1138, 74] on button "Create order" at bounding box center [1131, 72] width 72 height 20
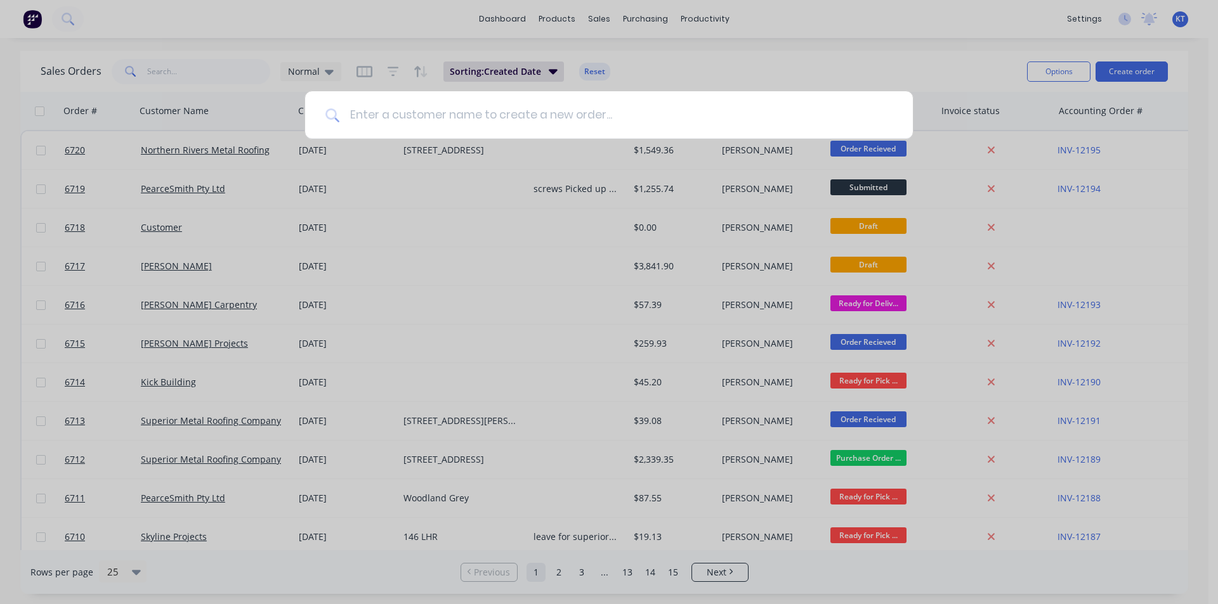
click at [521, 114] on input at bounding box center [615, 115] width 553 height 48
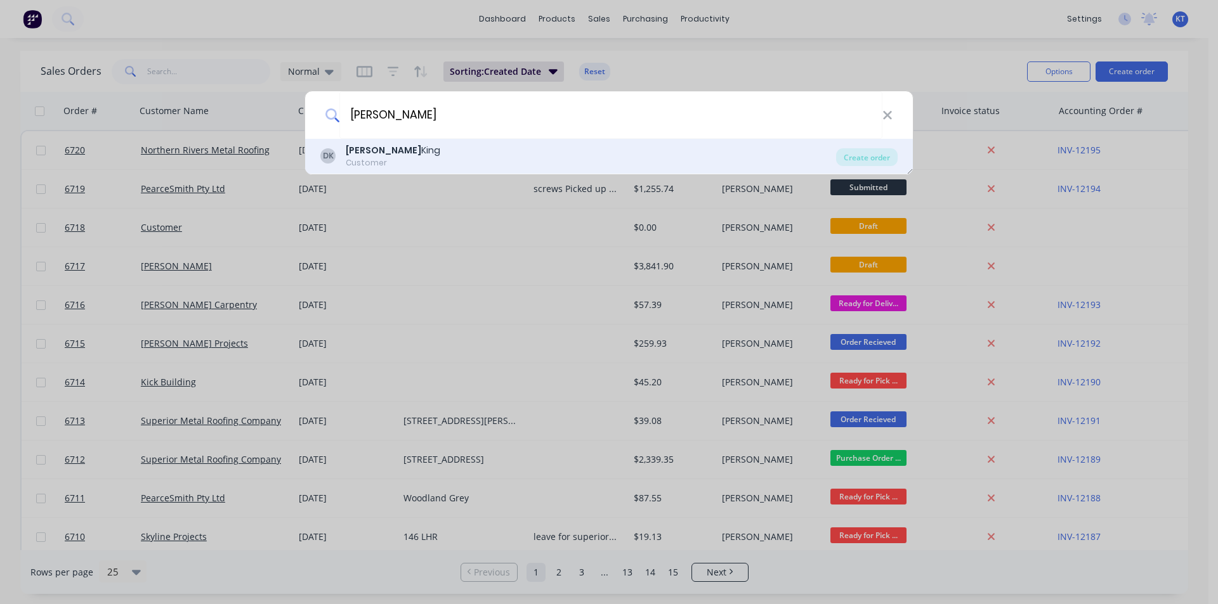
type input "[PERSON_NAME]"
click at [409, 148] on div "DK [PERSON_NAME] Customer" at bounding box center [578, 156] width 516 height 25
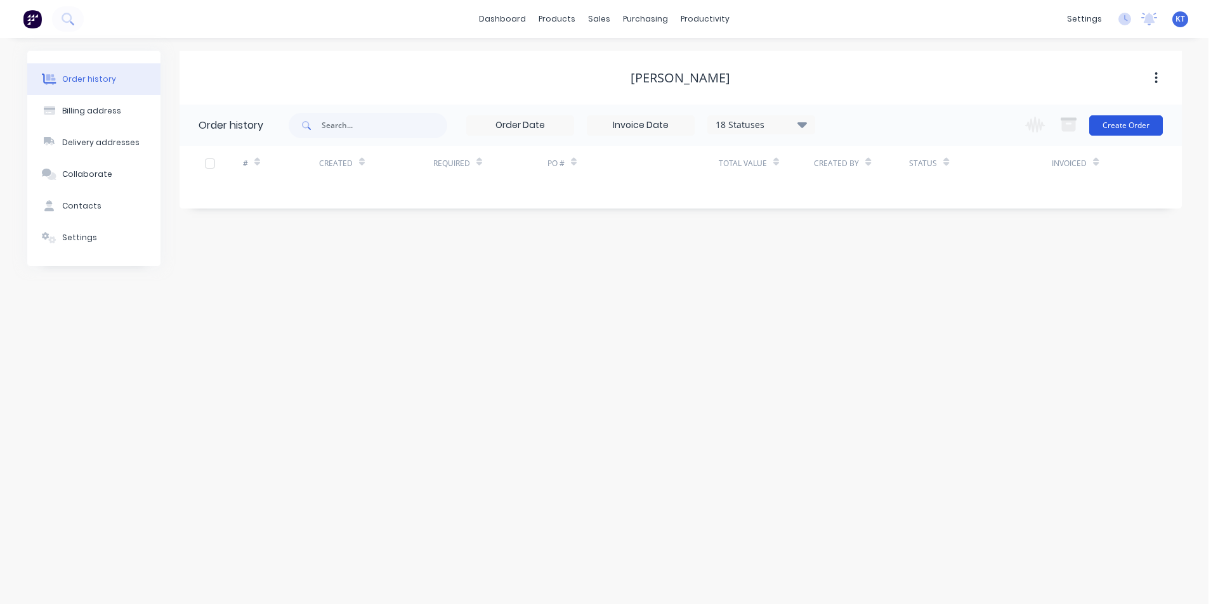
click at [1140, 119] on button "Create Order" at bounding box center [1126, 125] width 74 height 20
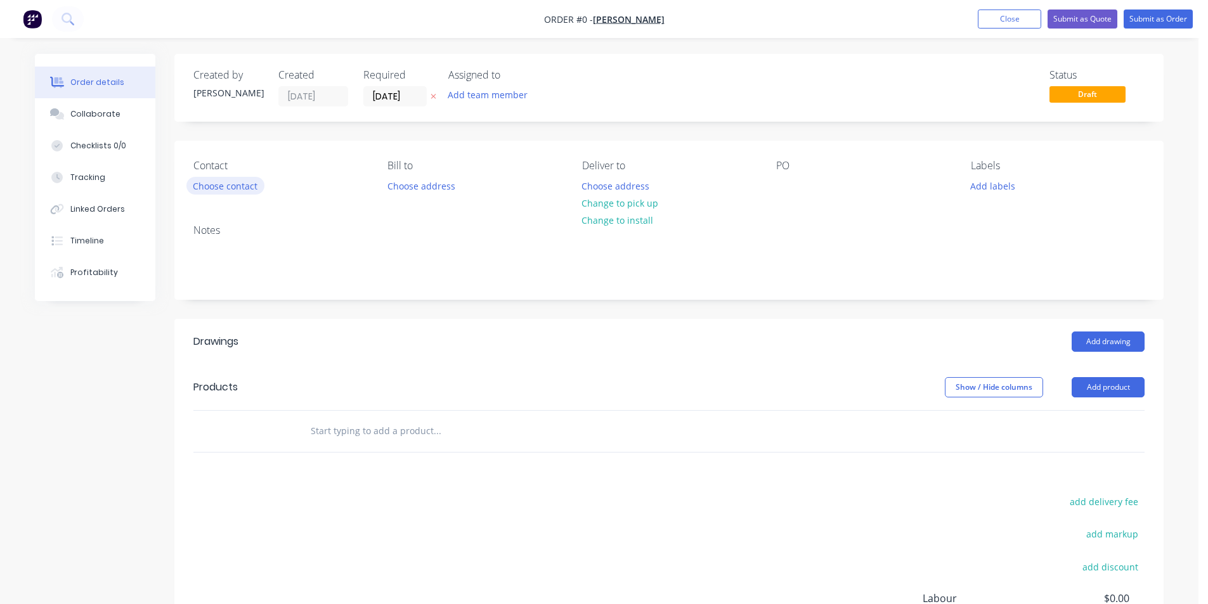
click at [245, 181] on button "Choose contact" at bounding box center [225, 185] width 78 height 17
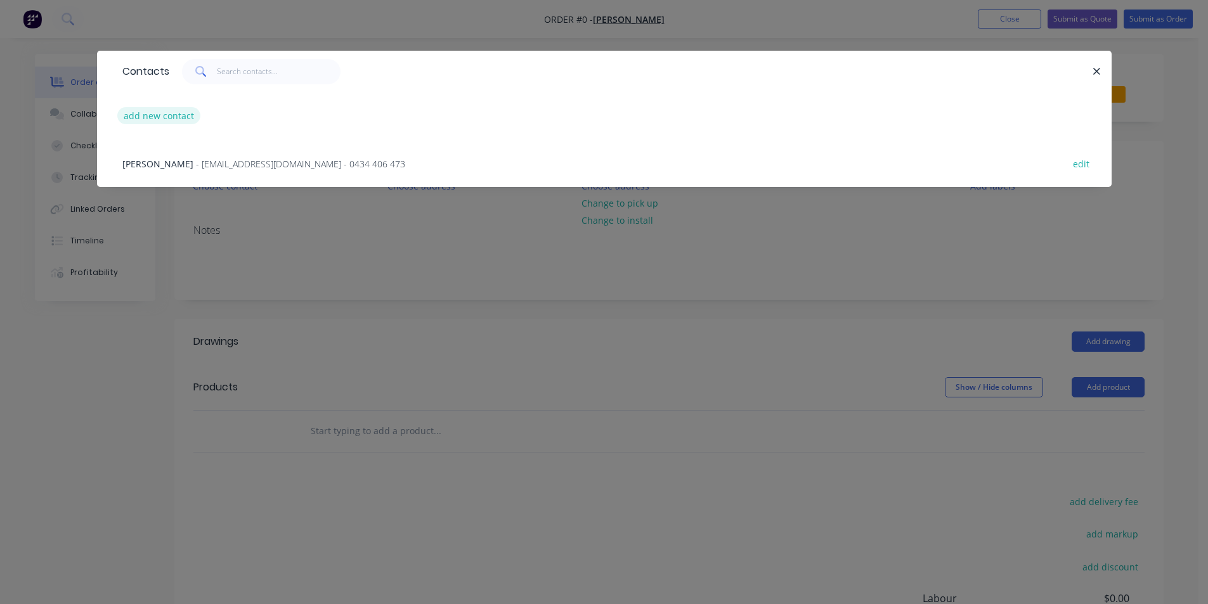
click at [157, 119] on button "add new contact" at bounding box center [159, 115] width 84 height 17
select select "AU"
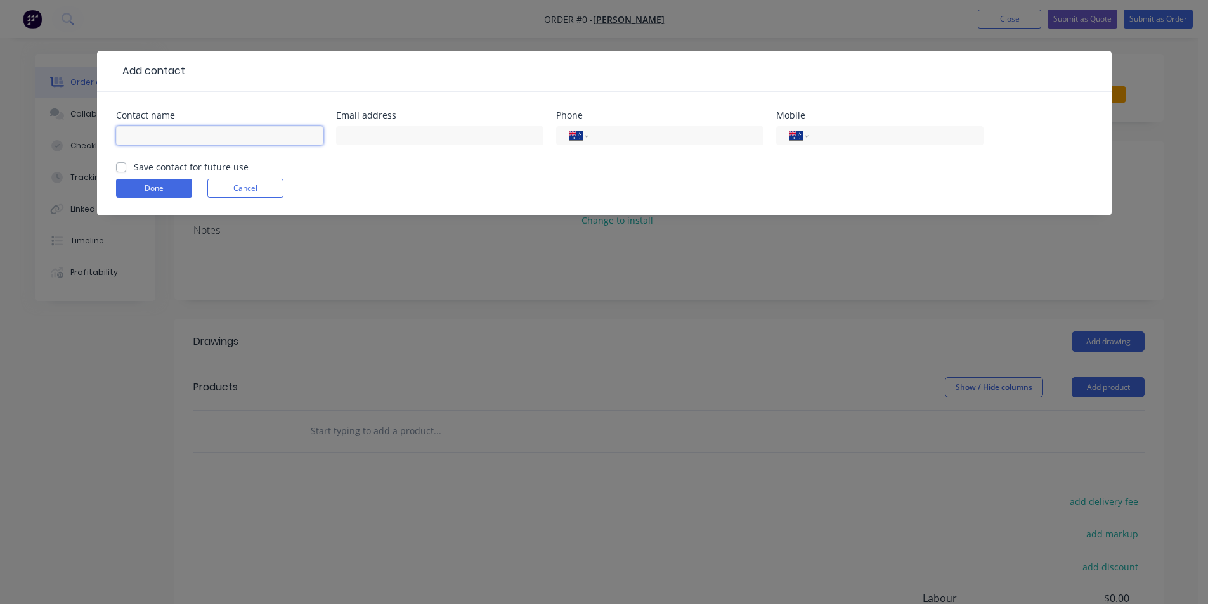
click at [160, 131] on input "text" at bounding box center [219, 135] width 207 height 19
type input "[PERSON_NAME]"
type input "[PERSON_NAME][EMAIL_ADDRESS][DOMAIN_NAME]"
click at [889, 145] on div "International [GEOGRAPHIC_DATA] [GEOGRAPHIC_DATA] [GEOGRAPHIC_DATA] [GEOGRAPHIC…" at bounding box center [879, 135] width 207 height 19
click at [885, 134] on input "tel" at bounding box center [893, 136] width 152 height 15
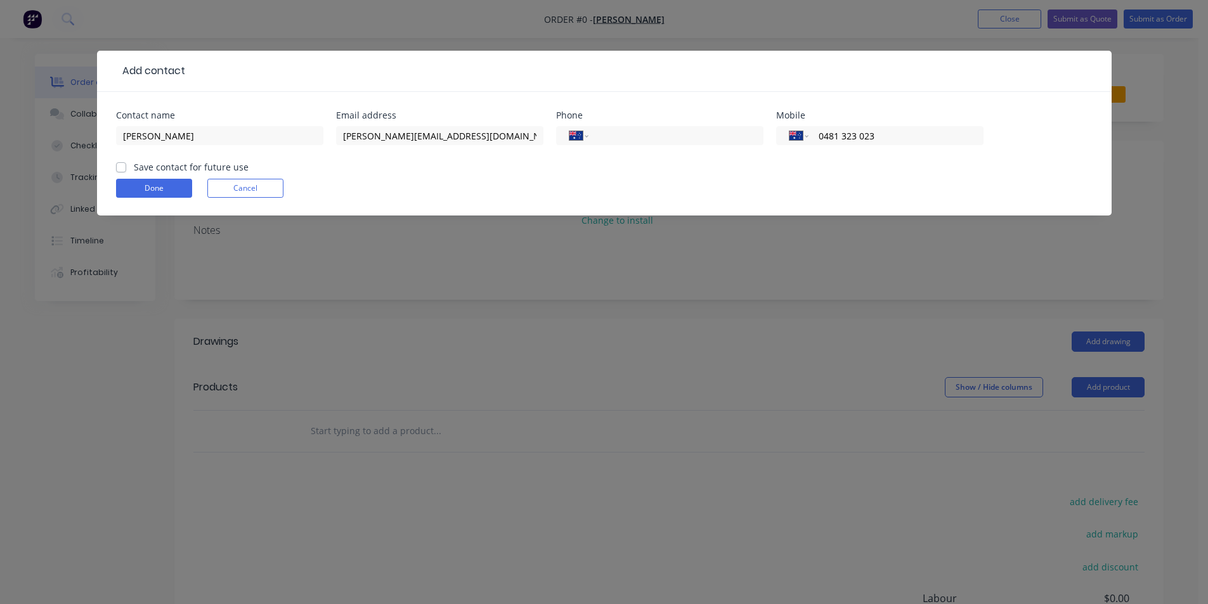
type input "0481 323 023"
click at [134, 164] on label "Save contact for future use" at bounding box center [191, 166] width 115 height 13
click at [117, 164] on input "Save contact for future use" at bounding box center [121, 166] width 10 height 12
checkbox input "true"
click at [148, 191] on button "Done" at bounding box center [154, 188] width 76 height 19
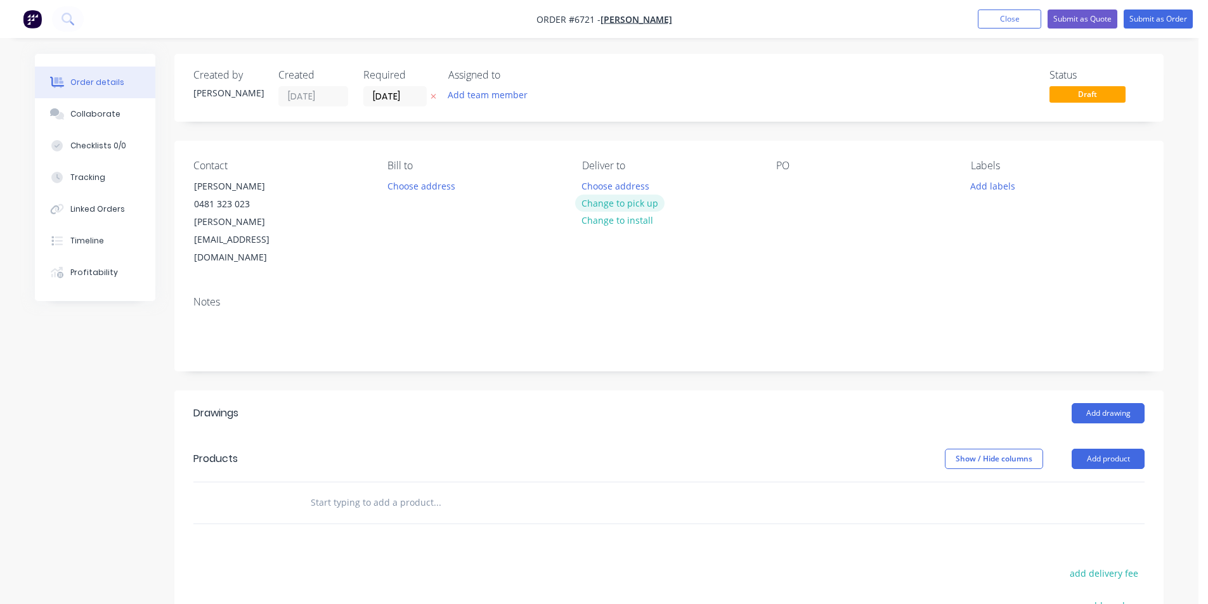
click at [628, 206] on button "Change to pick up" at bounding box center [620, 203] width 90 height 17
click at [1111, 403] on button "Add drawing" at bounding box center [1108, 413] width 73 height 20
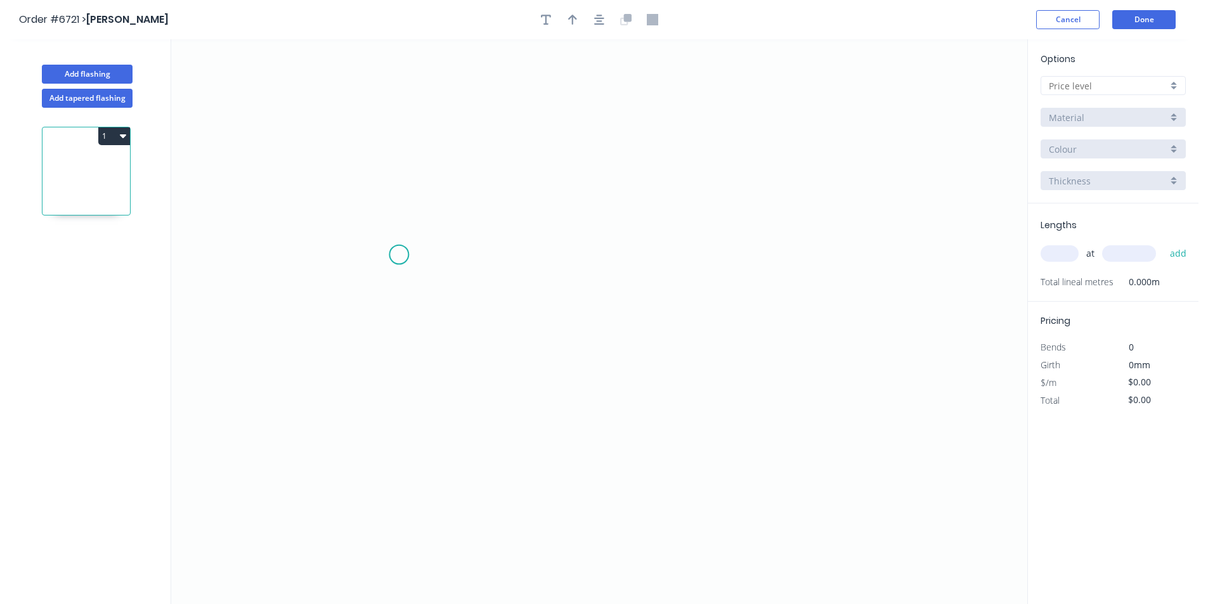
click at [399, 255] on icon "0" at bounding box center [599, 321] width 856 height 565
click at [394, 363] on icon "0" at bounding box center [599, 321] width 856 height 565
click at [505, 367] on icon "0 ?" at bounding box center [599, 321] width 856 height 565
click at [523, 381] on icon "0 ? ?" at bounding box center [599, 321] width 856 height 565
click at [523, 381] on circle at bounding box center [522, 379] width 19 height 19
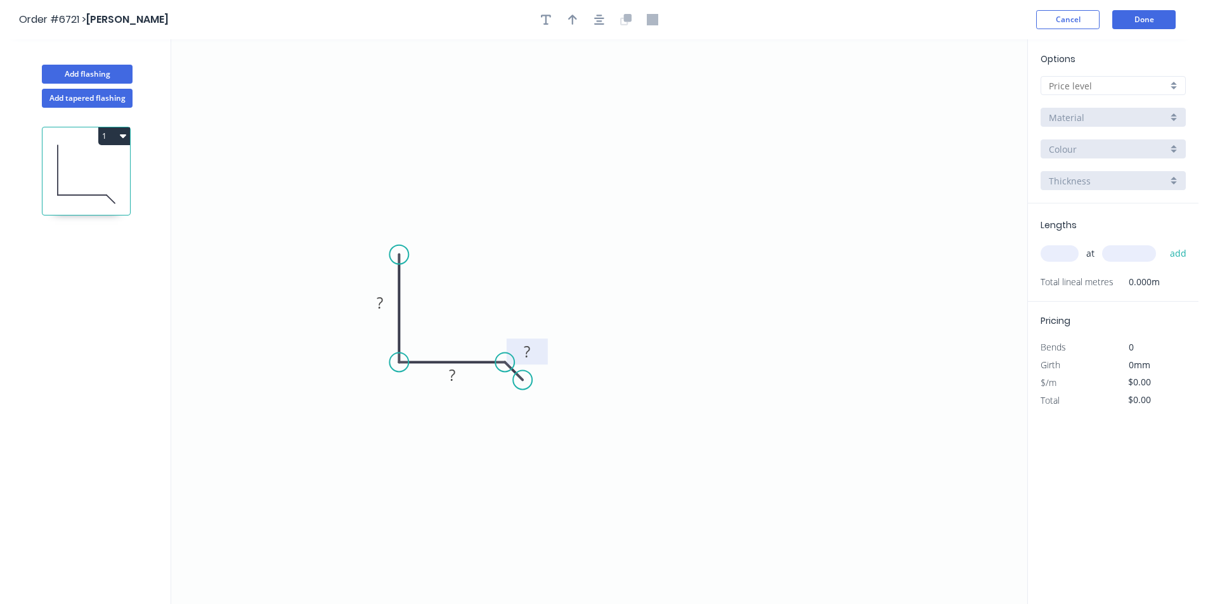
click at [521, 349] on rect at bounding box center [526, 353] width 25 height 18
click at [521, 382] on circle at bounding box center [521, 381] width 19 height 19
click at [506, 386] on rect at bounding box center [491, 390] width 41 height 26
click at [492, 386] on tspan "º" at bounding box center [495, 390] width 6 height 21
click at [571, 16] on icon "button" at bounding box center [572, 20] width 9 height 10
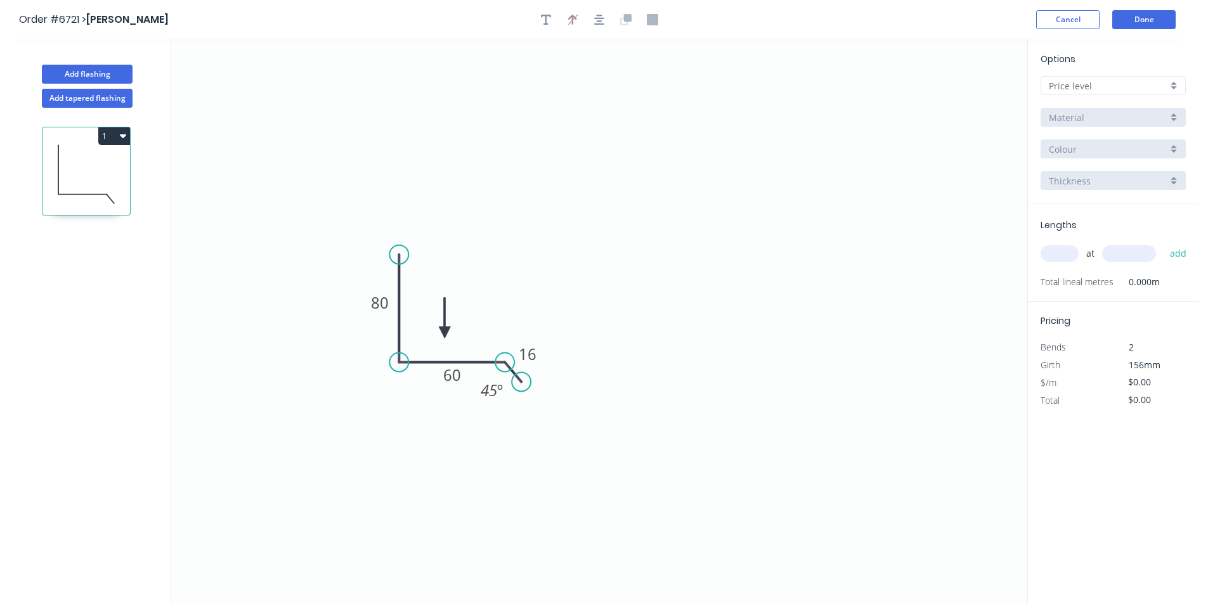
drag, startPoint x: 962, startPoint y: 101, endPoint x: 443, endPoint y: 328, distance: 567.0
click at [447, 333] on icon at bounding box center [444, 318] width 11 height 41
click at [1089, 84] on input "text" at bounding box center [1108, 85] width 119 height 13
click at [1081, 175] on div "D" at bounding box center [1113, 177] width 144 height 22
type input "D"
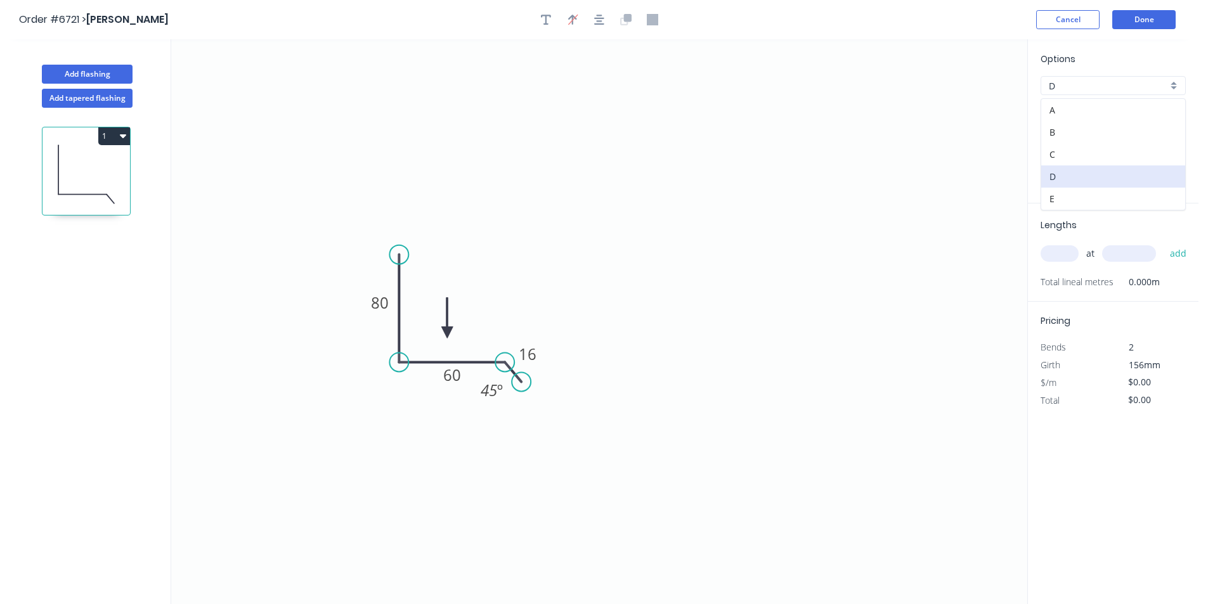
type input "$84.38"
click at [1110, 116] on input "Brass" at bounding box center [1108, 117] width 119 height 13
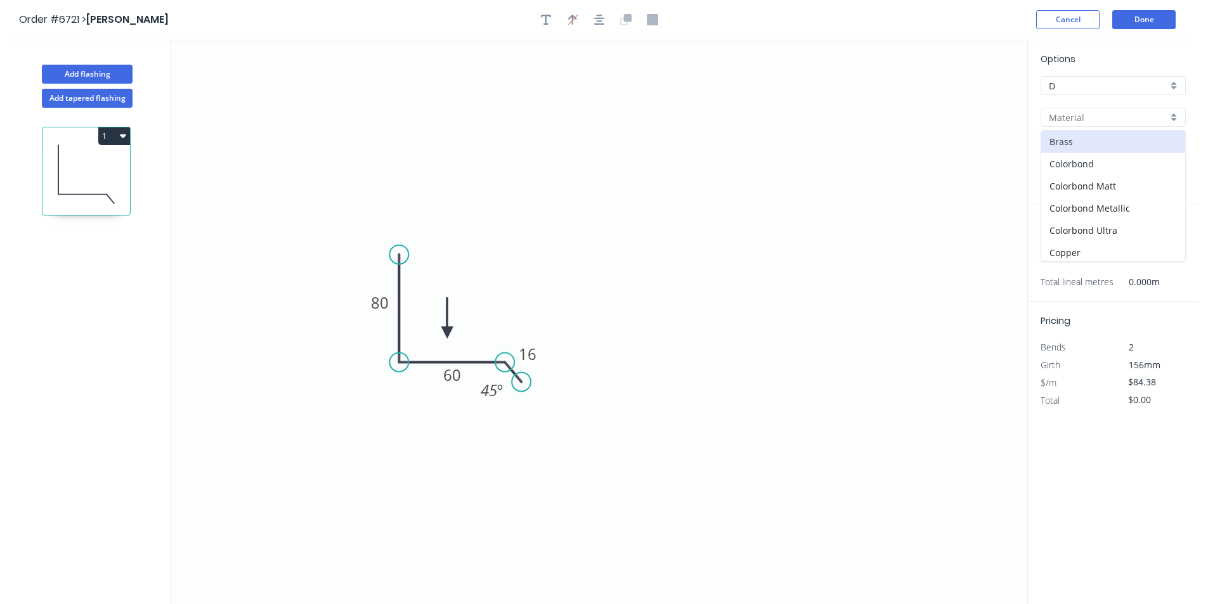
click at [1113, 162] on div "Colorbond" at bounding box center [1113, 164] width 144 height 22
type input "Colorbond"
type input "Basalt"
type input "0.55"
type input "$11.94"
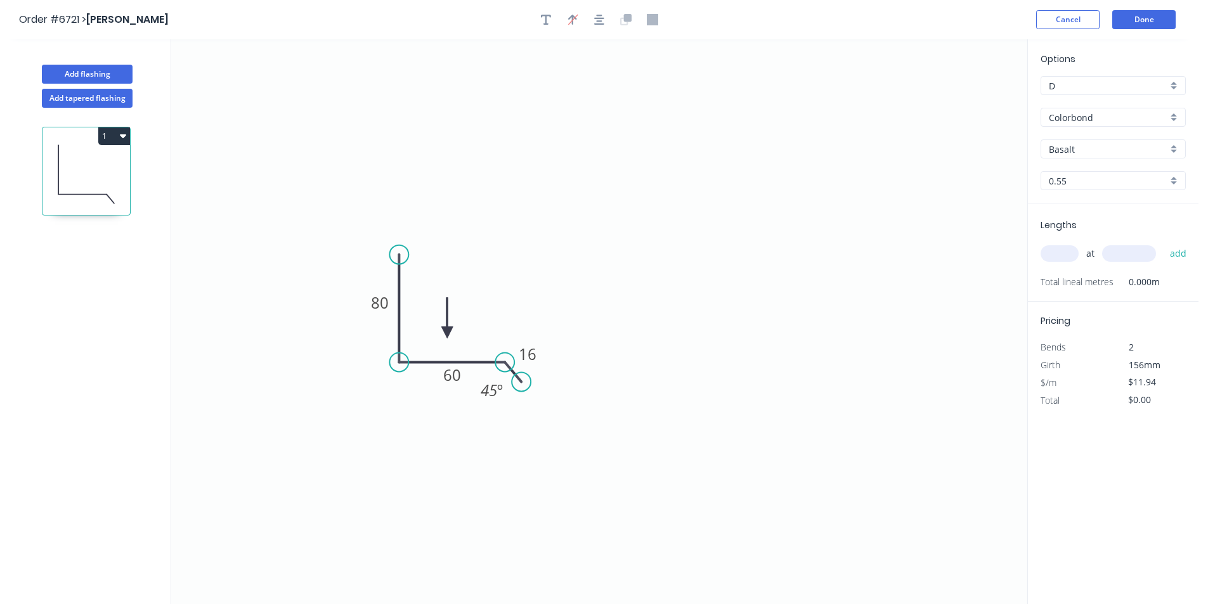
click at [1117, 140] on div "Basalt" at bounding box center [1113, 149] width 145 height 19
click at [1096, 252] on div "Surfmist" at bounding box center [1113, 256] width 144 height 22
type input "Surfmist"
click at [1065, 250] on input "text" at bounding box center [1060, 253] width 38 height 16
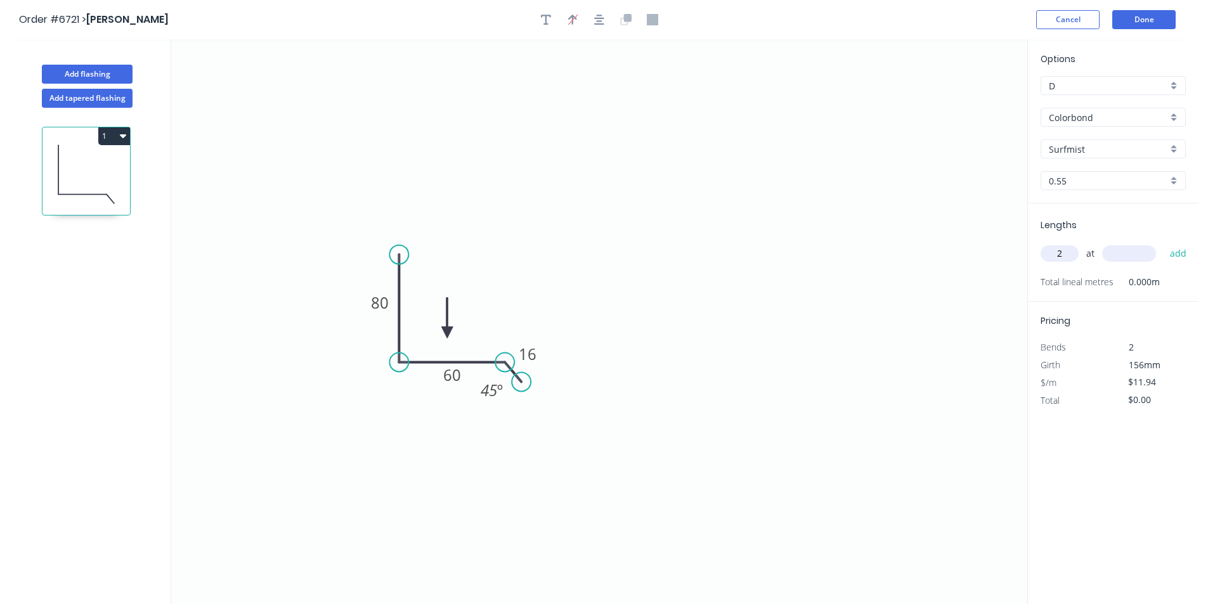
type input "2"
type input "1800"
click at [1164, 243] on button "add" at bounding box center [1179, 254] width 30 height 22
type input "$42.98"
click at [101, 72] on button "Add flashing" at bounding box center [87, 74] width 91 height 19
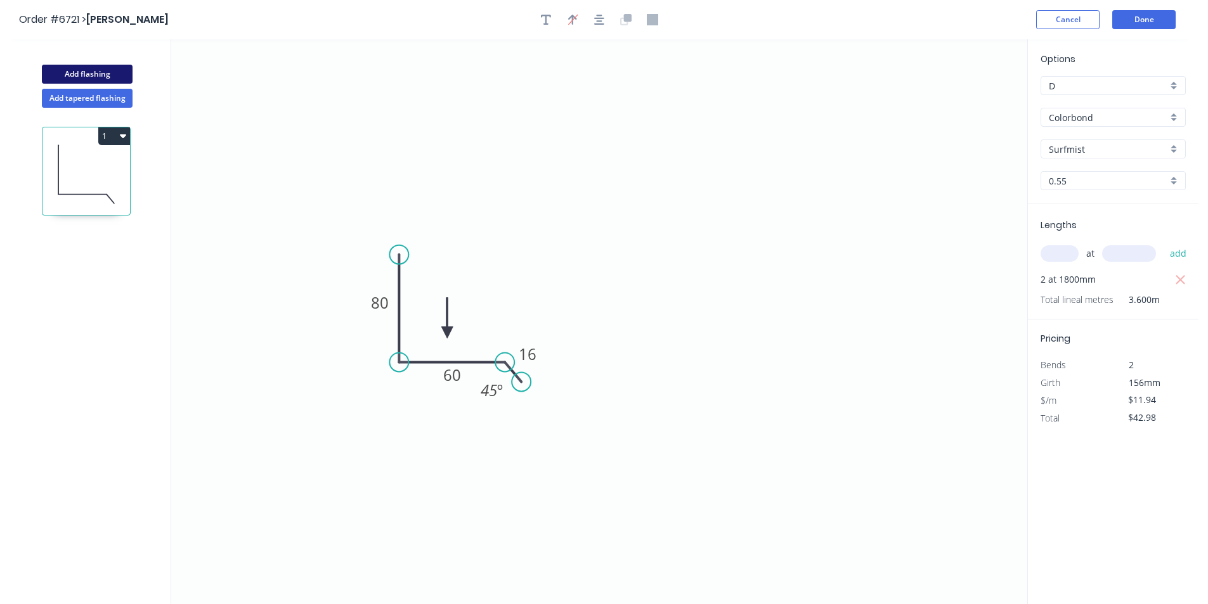
type input "$0.00"
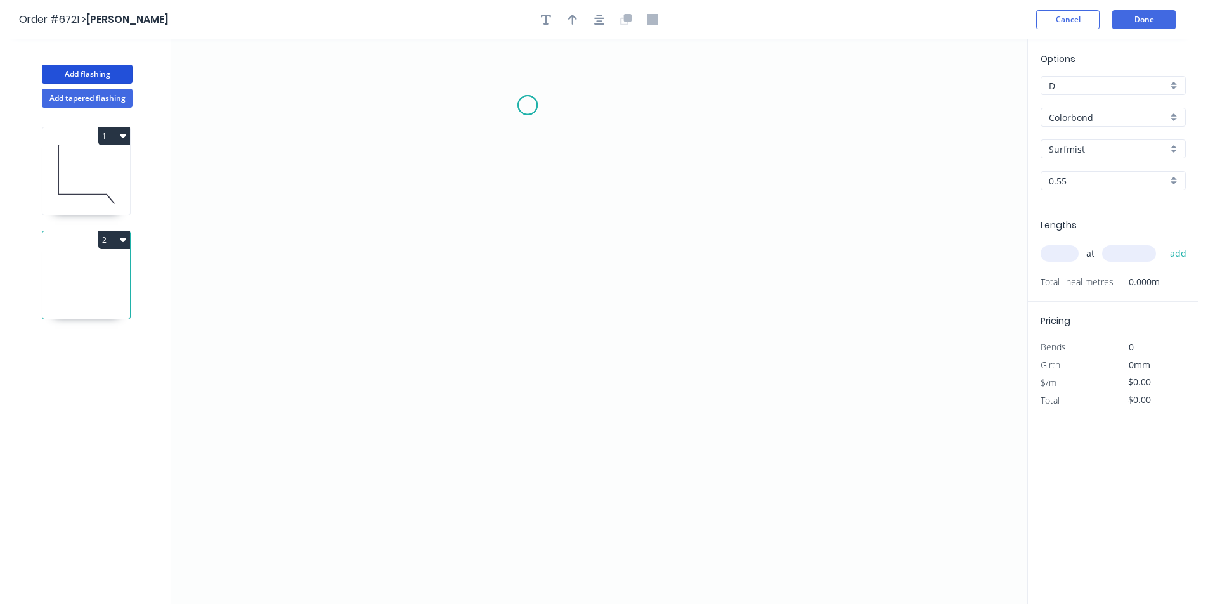
click at [528, 105] on icon "0" at bounding box center [599, 321] width 856 height 565
click at [530, 198] on icon "0" at bounding box center [599, 321] width 856 height 565
click at [684, 239] on icon "0 ?" at bounding box center [599, 321] width 856 height 565
click at [684, 299] on icon "0 ? ? ? º" at bounding box center [599, 321] width 856 height 565
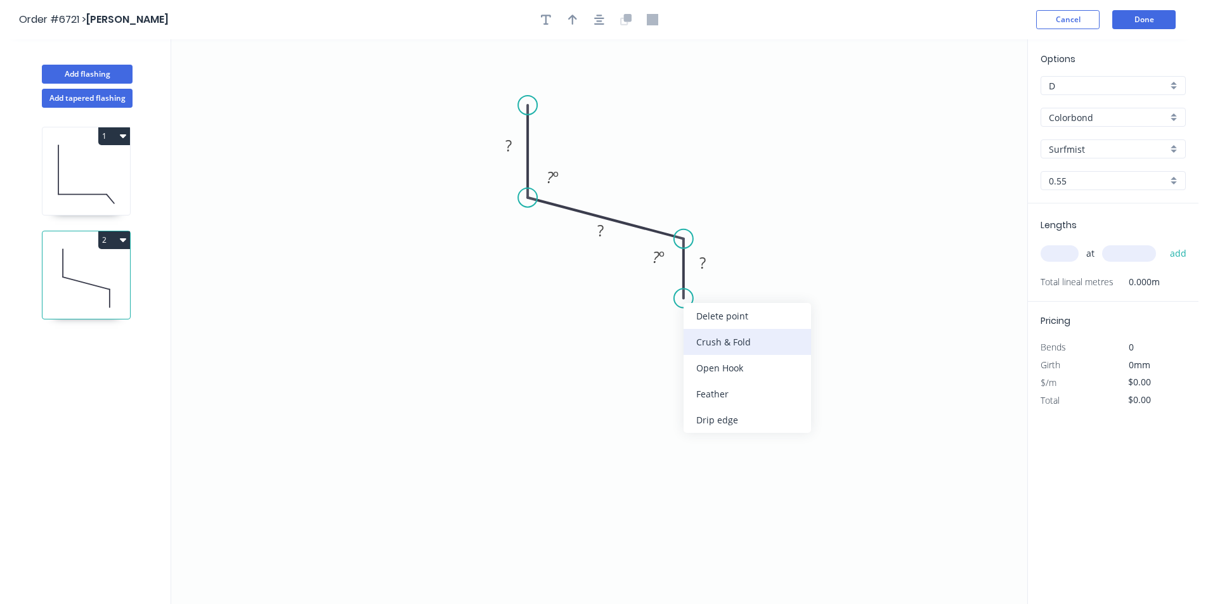
click at [725, 342] on div "Crush & Fold" at bounding box center [747, 342] width 127 height 26
click at [729, 342] on div "Flip bend" at bounding box center [749, 343] width 127 height 26
click at [512, 150] on tspan "?" at bounding box center [508, 145] width 6 height 21
click at [568, 170] on tspan "º" at bounding box center [565, 177] width 6 height 21
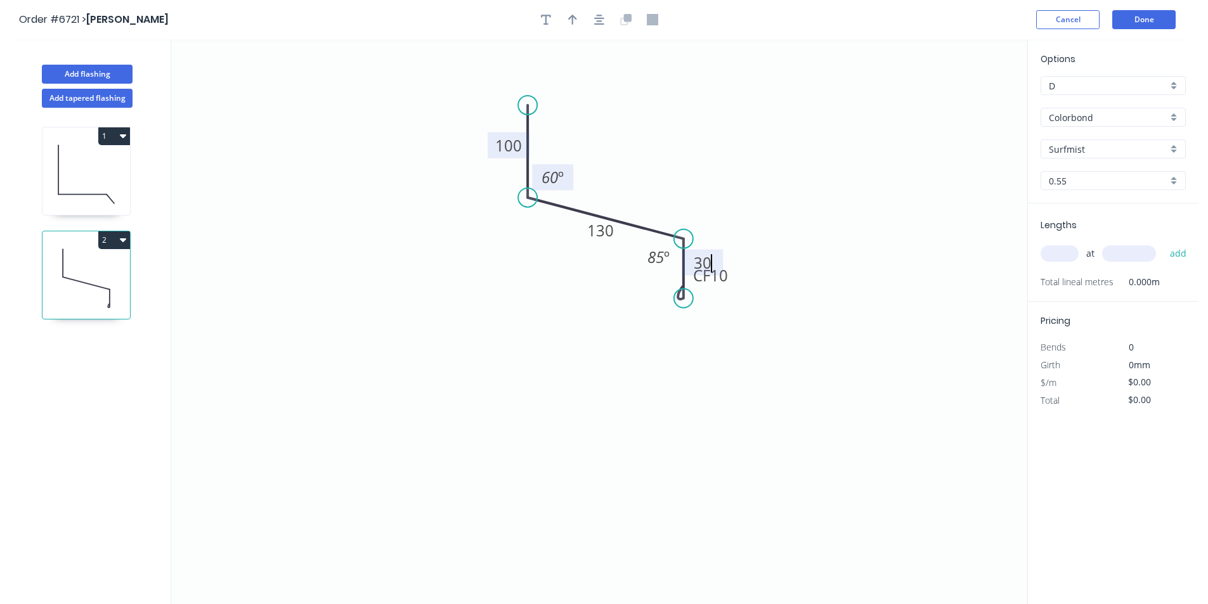
type input "$17.39"
drag, startPoint x: 734, startPoint y: 280, endPoint x: 744, endPoint y: 294, distance: 17.6
click at [744, 294] on rect at bounding box center [721, 289] width 51 height 26
click at [1069, 248] on input "text" at bounding box center [1060, 253] width 38 height 16
type input "1"
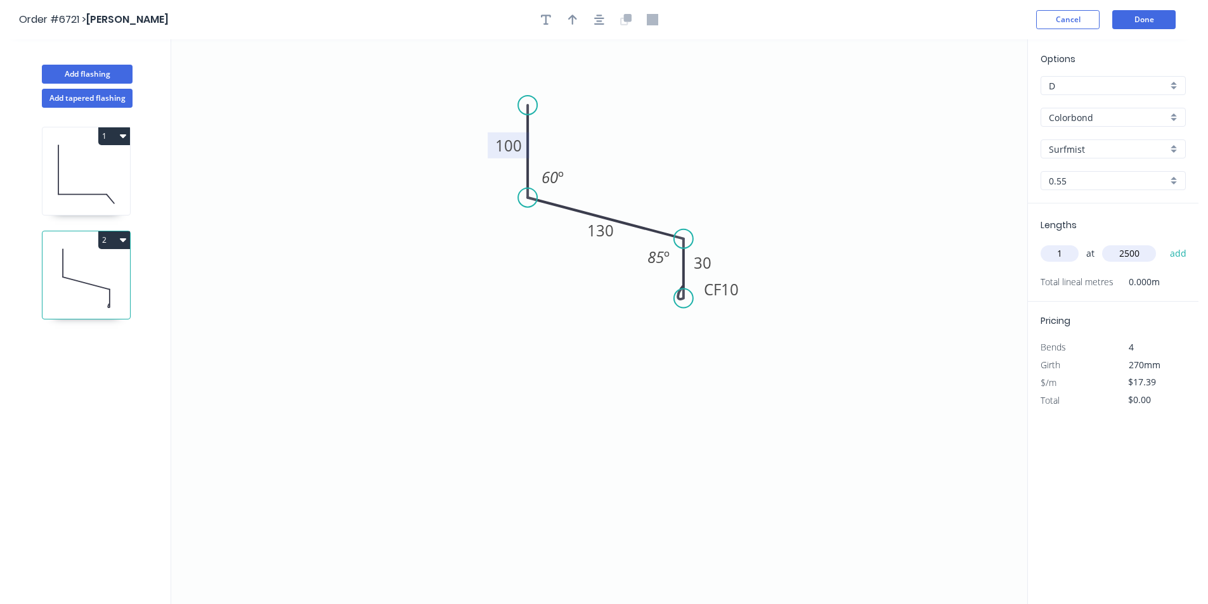
type input "2500"
click at [1164, 243] on button "add" at bounding box center [1179, 254] width 30 height 22
type input "$43.48"
click at [94, 70] on button "Add flashing" at bounding box center [87, 74] width 91 height 19
type input "$0.00"
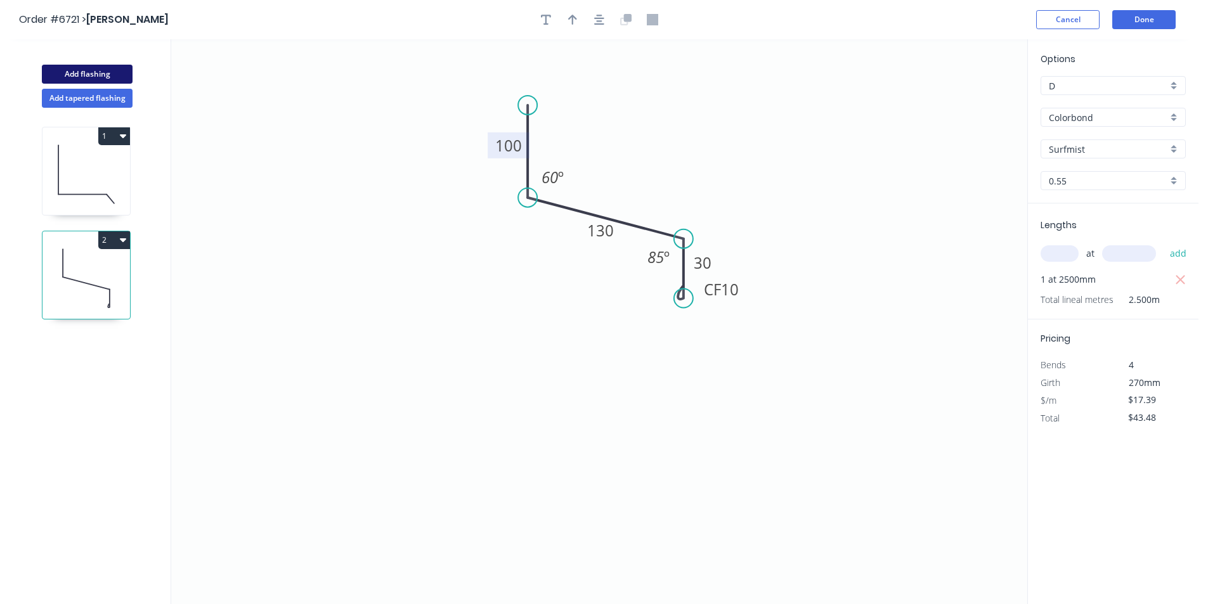
type input "$0.00"
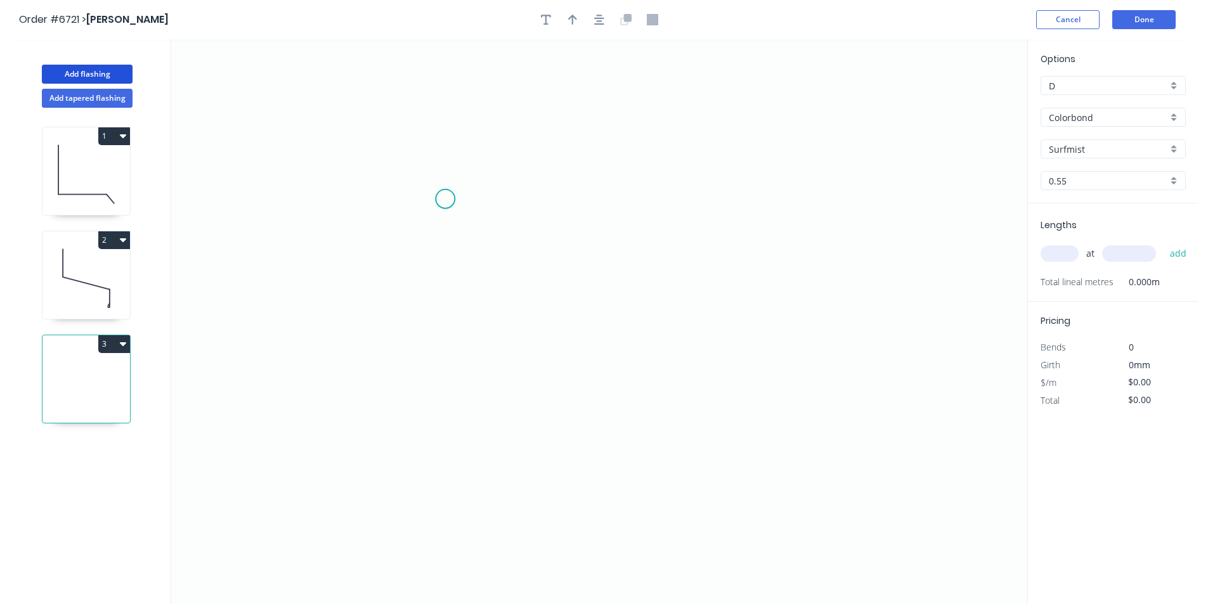
click at [445, 199] on icon "0" at bounding box center [599, 321] width 856 height 565
click at [443, 111] on icon "0" at bounding box center [599, 321] width 856 height 565
click at [586, 120] on icon "0 ?" at bounding box center [599, 321] width 856 height 565
click at [589, 302] on icon "0 ? ?" at bounding box center [599, 321] width 856 height 565
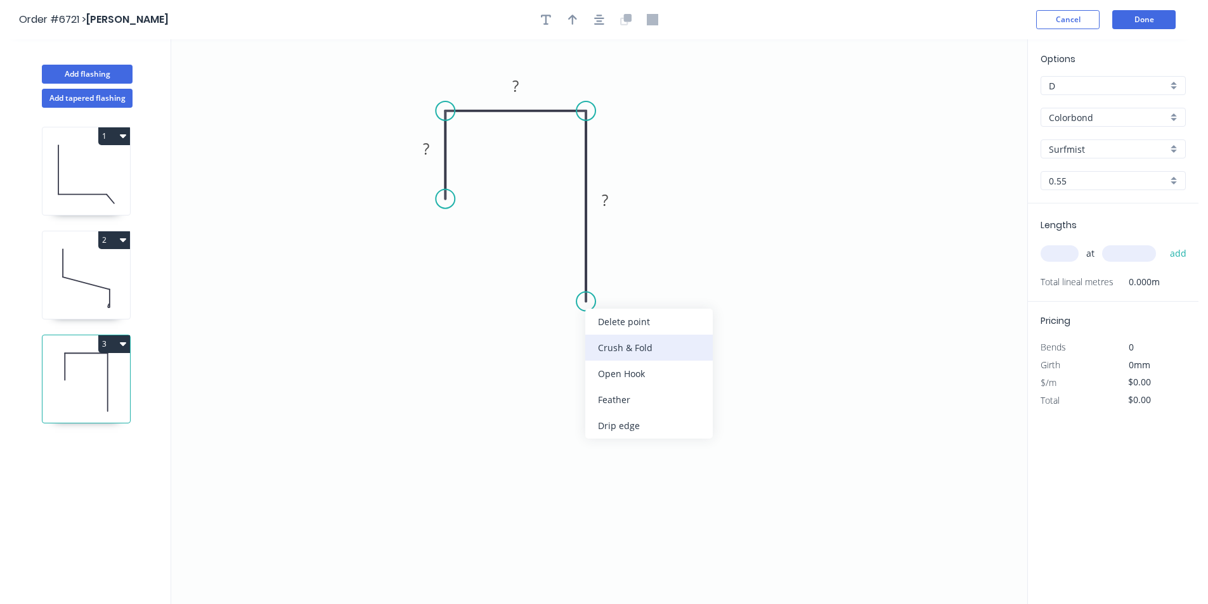
click at [606, 343] on div "Crush & Fold" at bounding box center [648, 348] width 127 height 26
click at [619, 344] on div "Flip bend" at bounding box center [650, 340] width 127 height 26
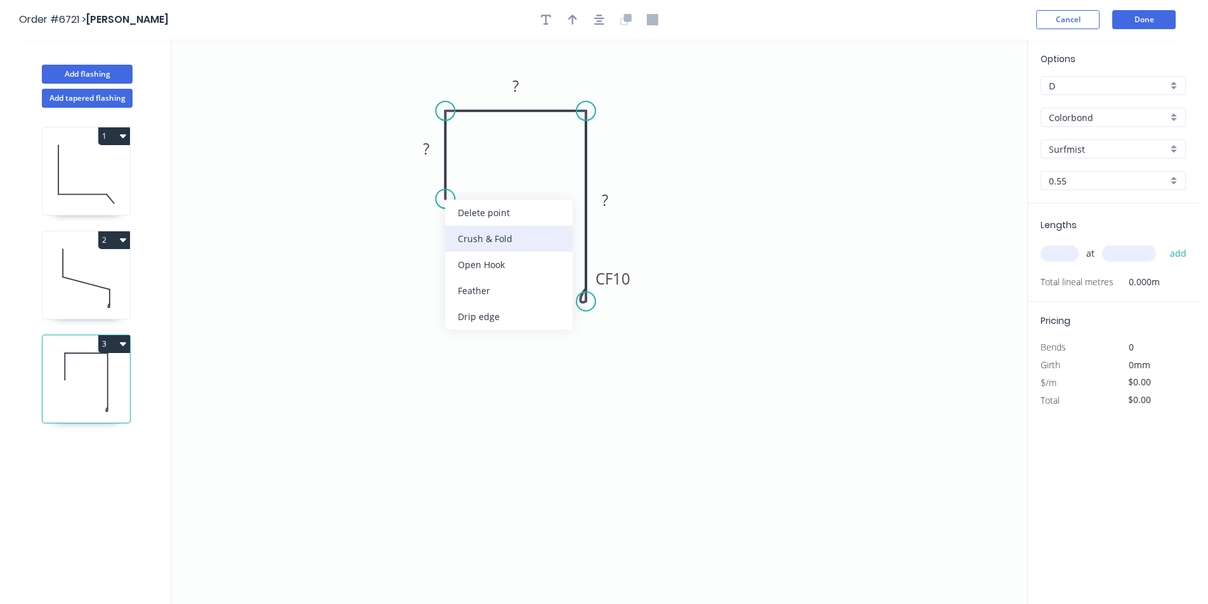
click at [476, 240] on div "Crush & Fold" at bounding box center [508, 239] width 127 height 26
click at [427, 152] on tspan "?" at bounding box center [426, 148] width 6 height 21
type input "$22.90"
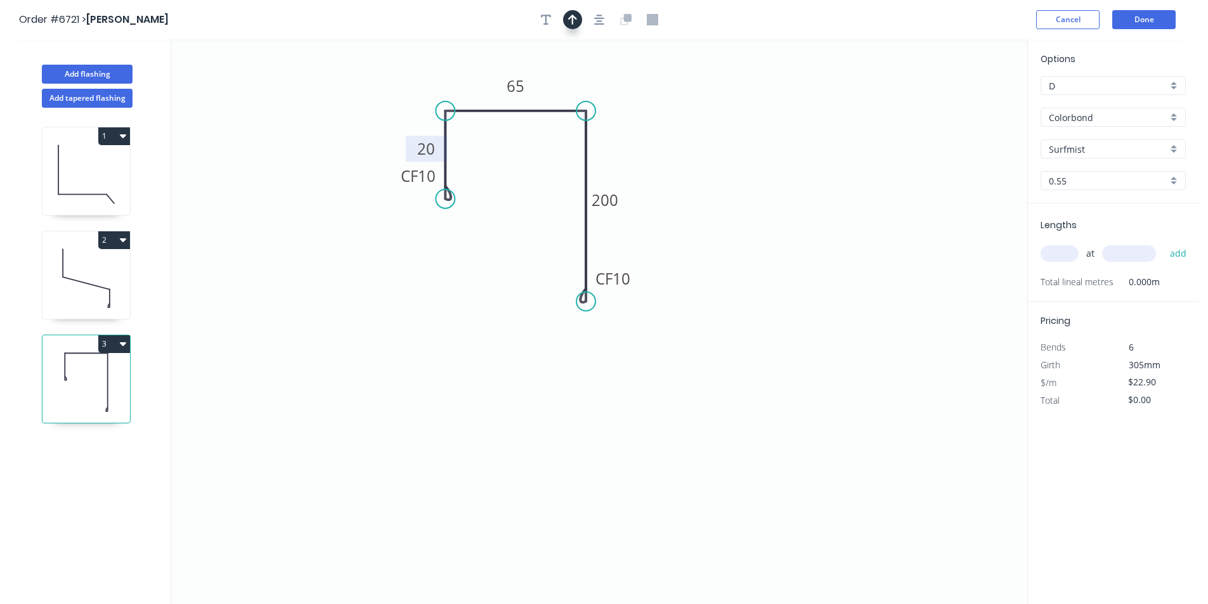
click at [576, 18] on icon "button" at bounding box center [572, 20] width 9 height 10
drag, startPoint x: 961, startPoint y: 101, endPoint x: 560, endPoint y: 82, distance: 401.2
click at [560, 82] on icon at bounding box center [560, 68] width 11 height 41
click at [1068, 254] on input "text" at bounding box center [1060, 253] width 38 height 16
type input "2"
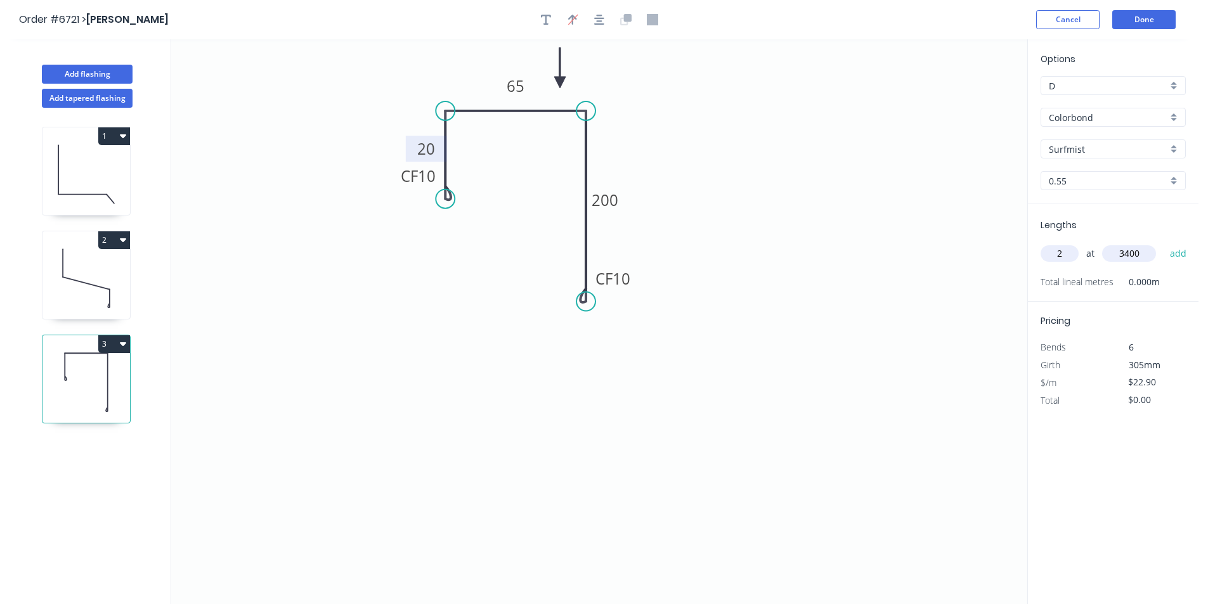
type input "3400"
click at [1164, 243] on button "add" at bounding box center [1179, 254] width 30 height 22
type input "$155.72"
click at [1124, 150] on input "Surfmist" at bounding box center [1108, 149] width 119 height 13
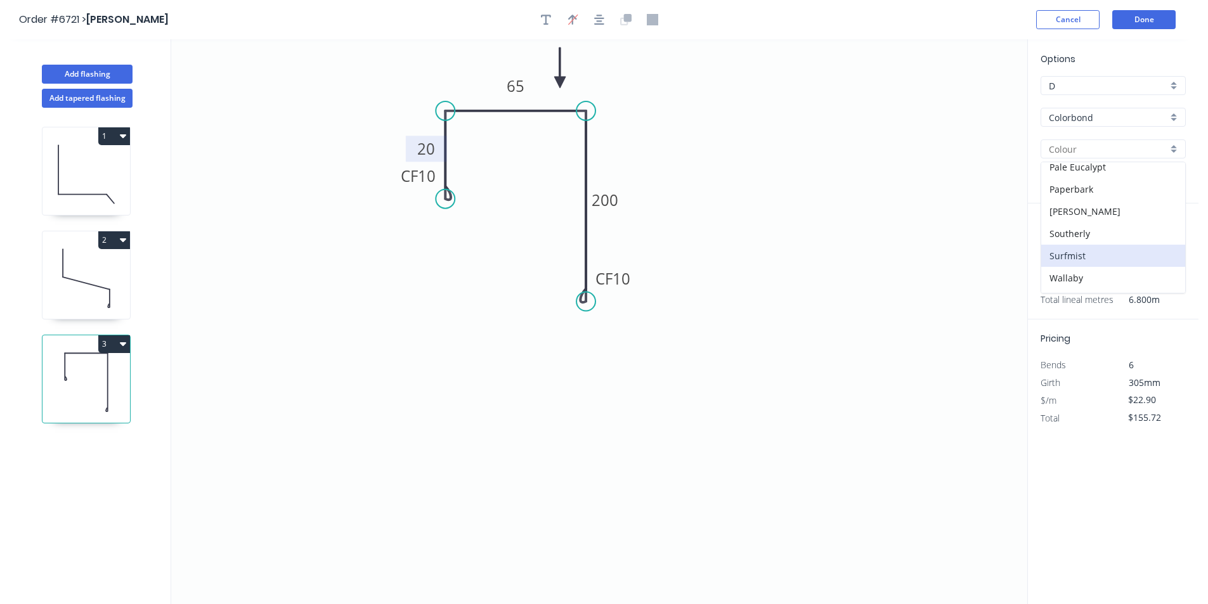
scroll to position [358, 0]
click at [1095, 278] on div "Woodland Grey" at bounding box center [1113, 282] width 144 height 22
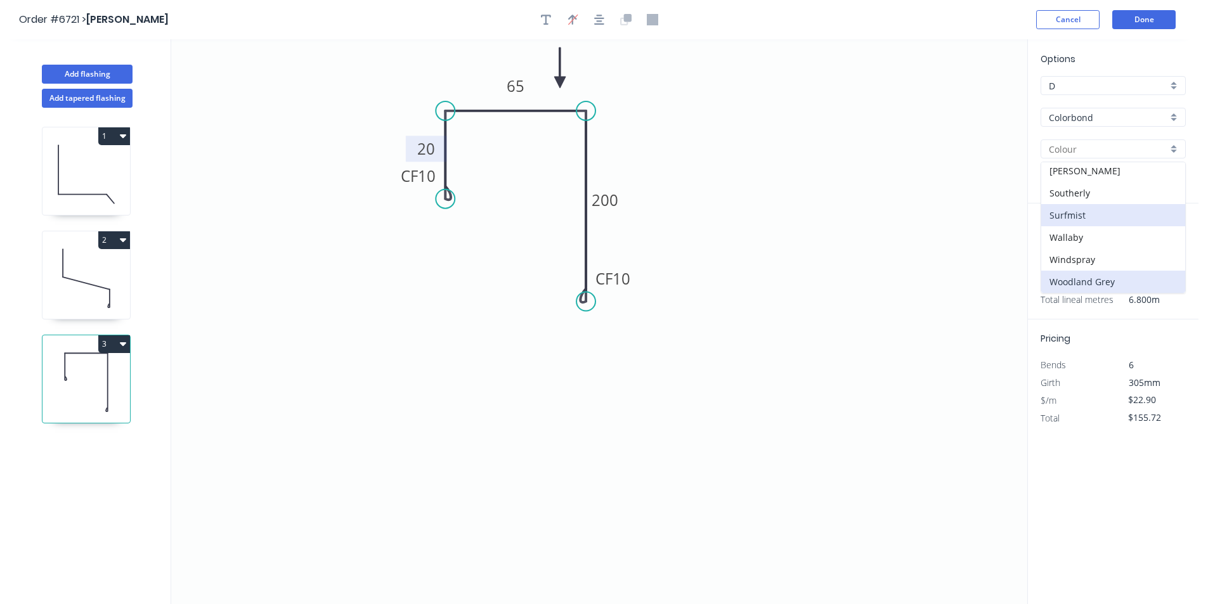
type input "Woodland Grey"
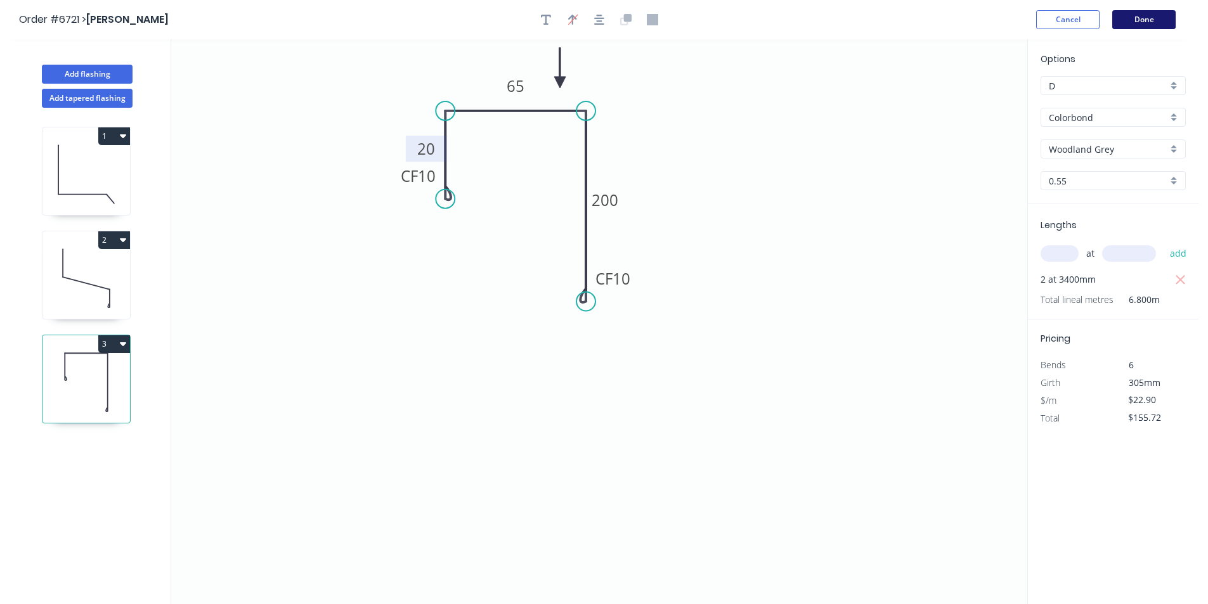
click at [1135, 24] on button "Done" at bounding box center [1143, 19] width 63 height 19
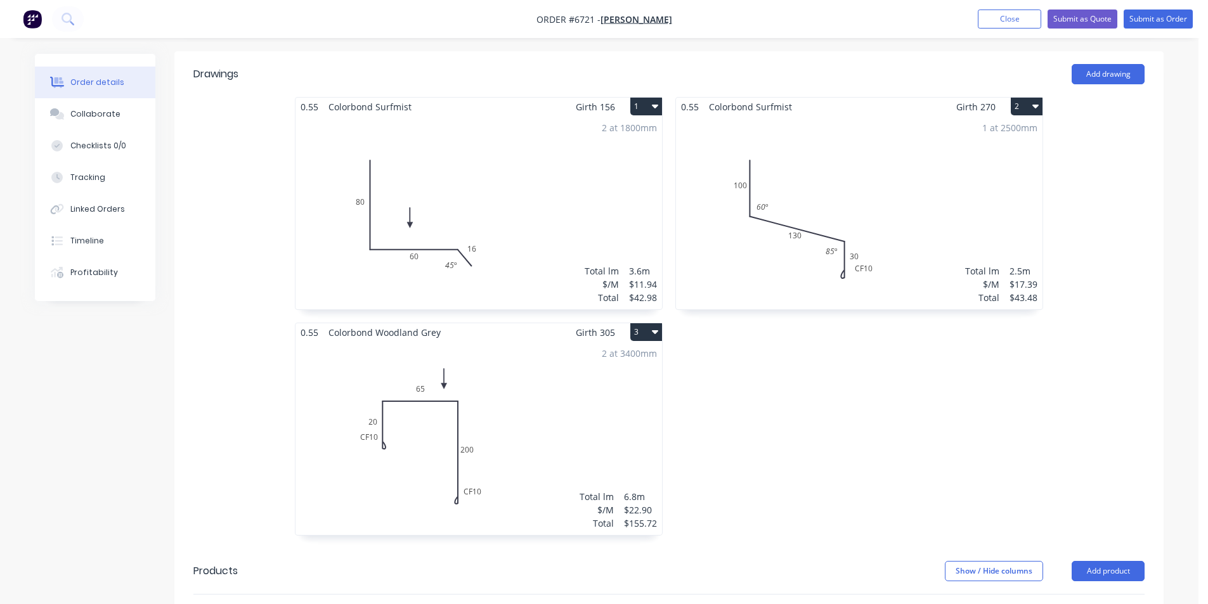
scroll to position [317, 0]
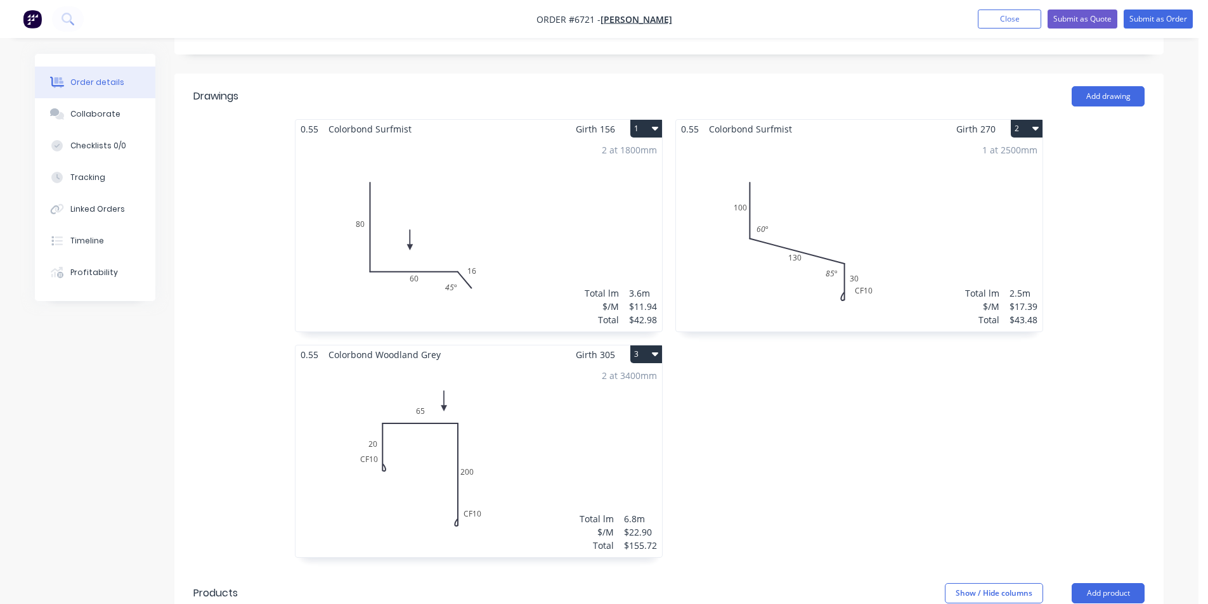
click at [501, 403] on div "2 at 3400mm Total lm $/M Total 6.8m $22.90 $155.72" at bounding box center [478, 460] width 367 height 193
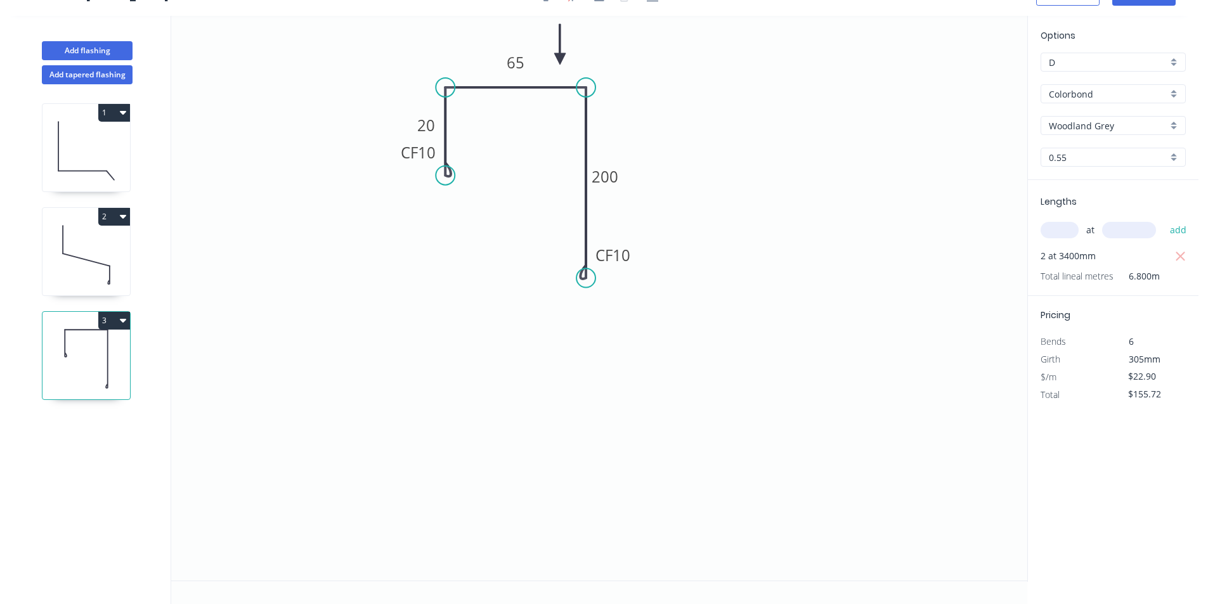
scroll to position [23, 0]
click at [124, 320] on icon "button" at bounding box center [123, 321] width 6 height 4
click at [74, 377] on div "Delete" at bounding box center [70, 377] width 98 height 18
type input "Surfmist"
type input "$17.39"
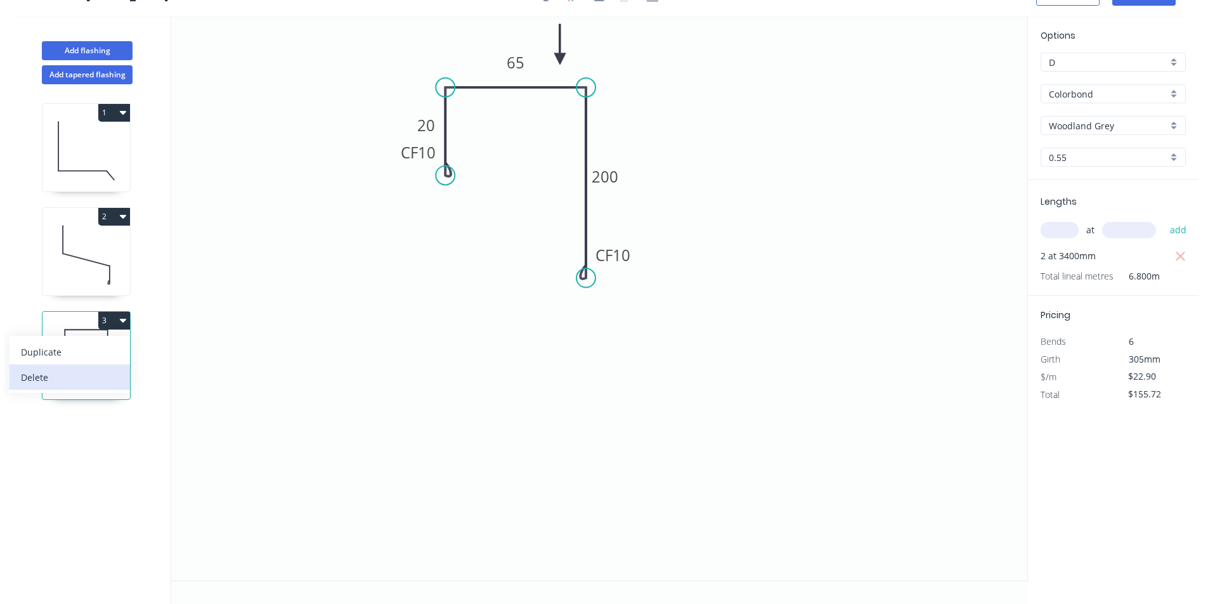
type input "$43.48"
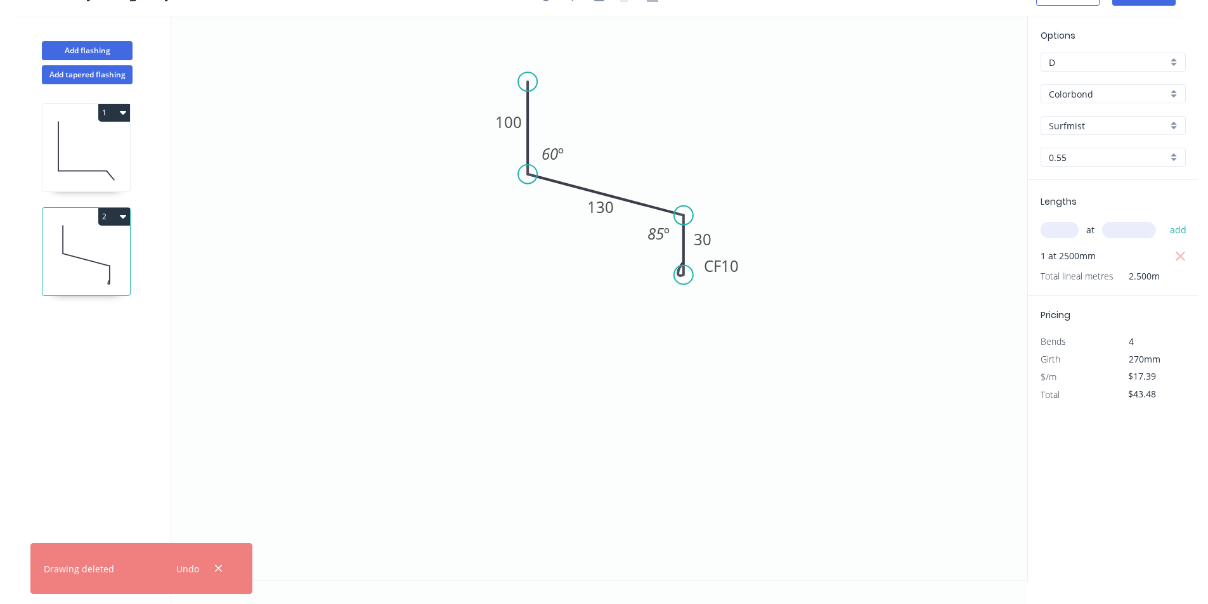
click at [95, 33] on div "Add flashing" at bounding box center [87, 41] width 167 height 38
click at [91, 49] on button "Add flashing" at bounding box center [87, 50] width 91 height 19
type input "$0.00"
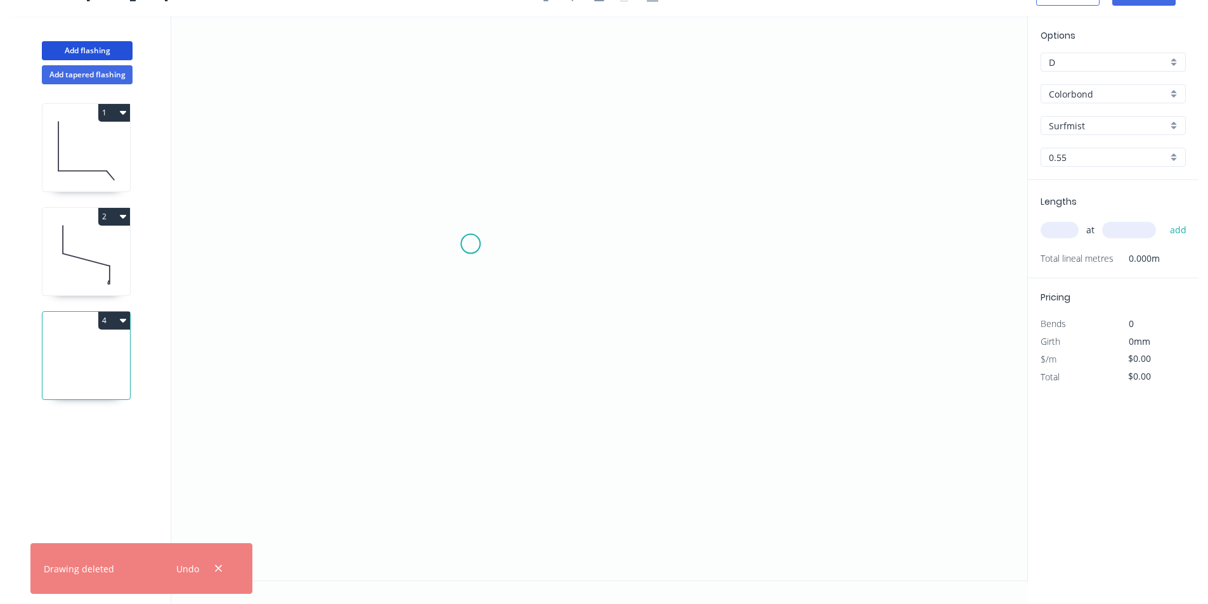
click at [471, 244] on icon "0" at bounding box center [599, 298] width 856 height 565
click at [467, 184] on icon "0" at bounding box center [599, 298] width 856 height 565
click at [588, 179] on icon "0 ?" at bounding box center [599, 298] width 856 height 565
click at [590, 380] on icon "0 ? ?" at bounding box center [599, 298] width 856 height 565
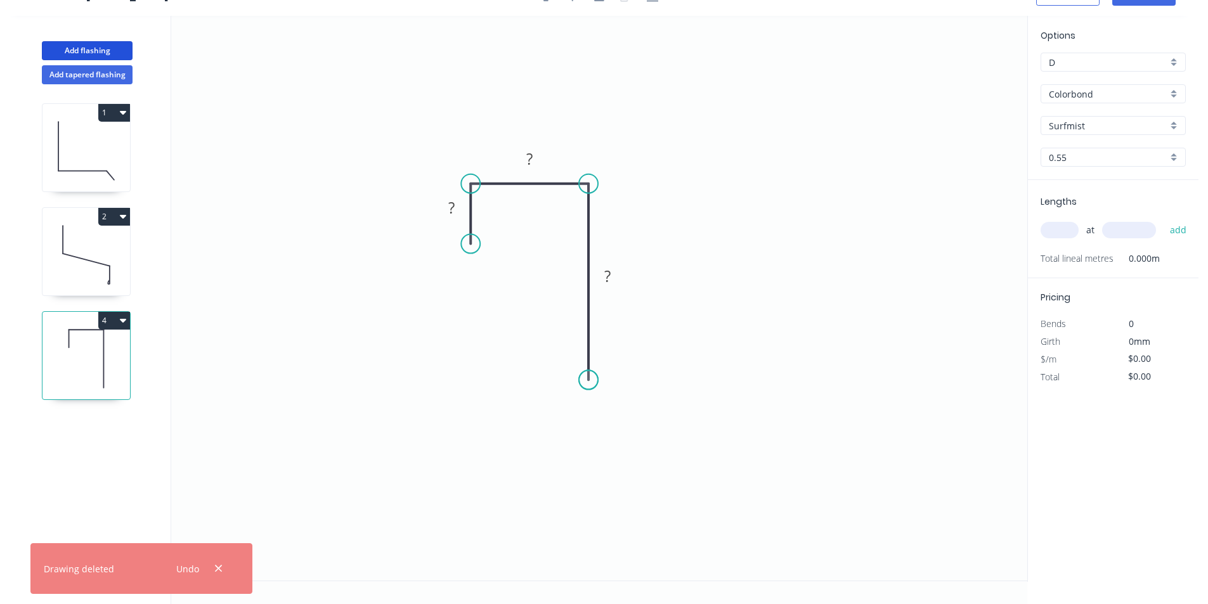
click at [590, 380] on circle at bounding box center [588, 379] width 19 height 19
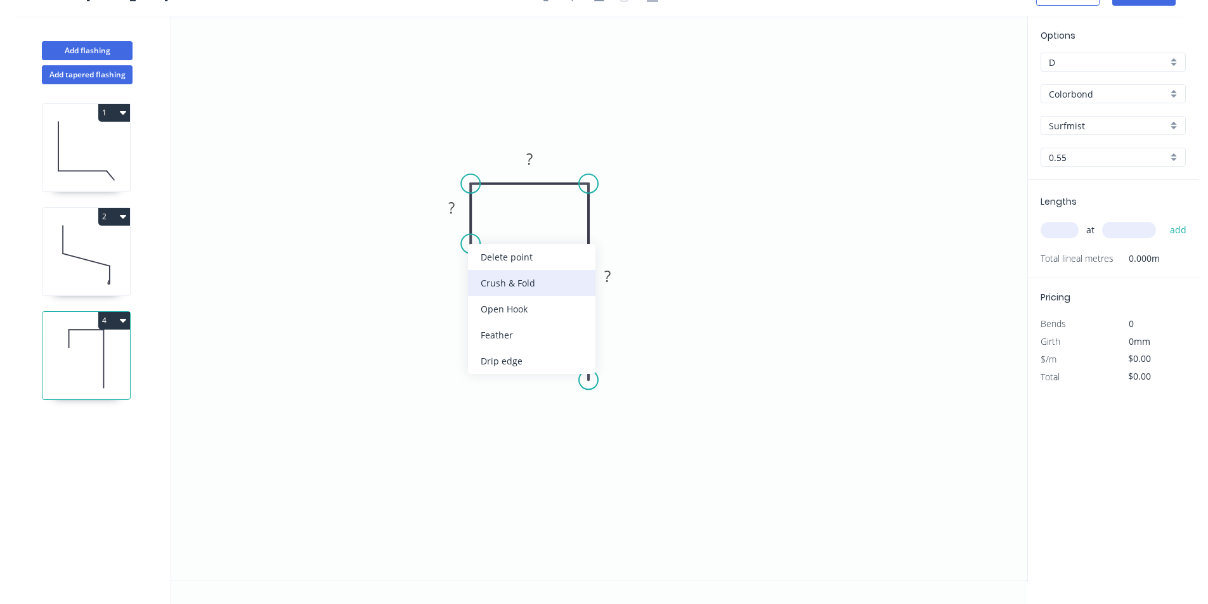
click at [512, 285] on div "Crush & Fold" at bounding box center [531, 283] width 127 height 26
click at [590, 377] on circle at bounding box center [588, 379] width 19 height 19
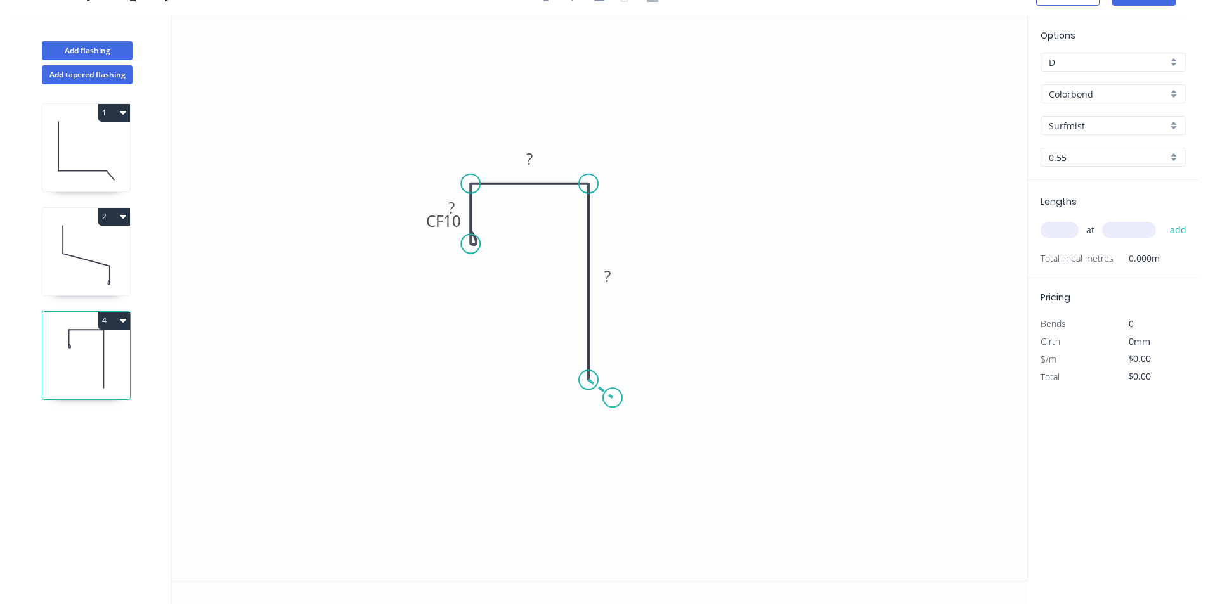
click at [613, 398] on icon "0 CF 10 ? ? ?" at bounding box center [599, 298] width 856 height 565
click at [612, 399] on circle at bounding box center [612, 397] width 19 height 19
click at [634, 437] on div "Crush & Fold" at bounding box center [675, 442] width 127 height 26
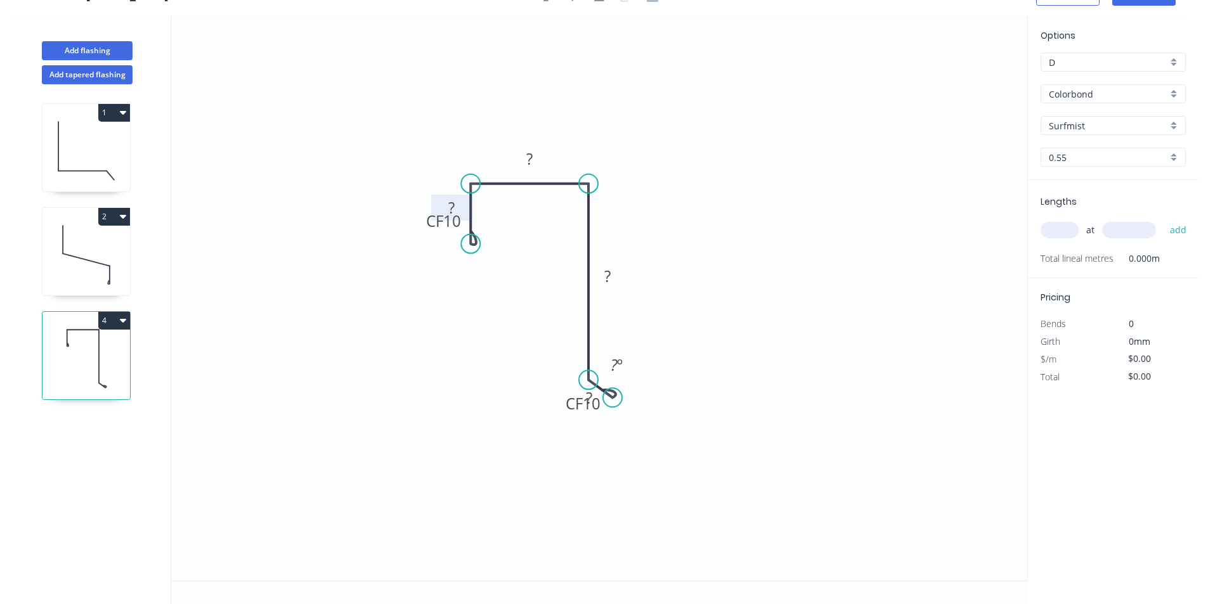
click at [452, 201] on tspan "?" at bounding box center [451, 207] width 6 height 21
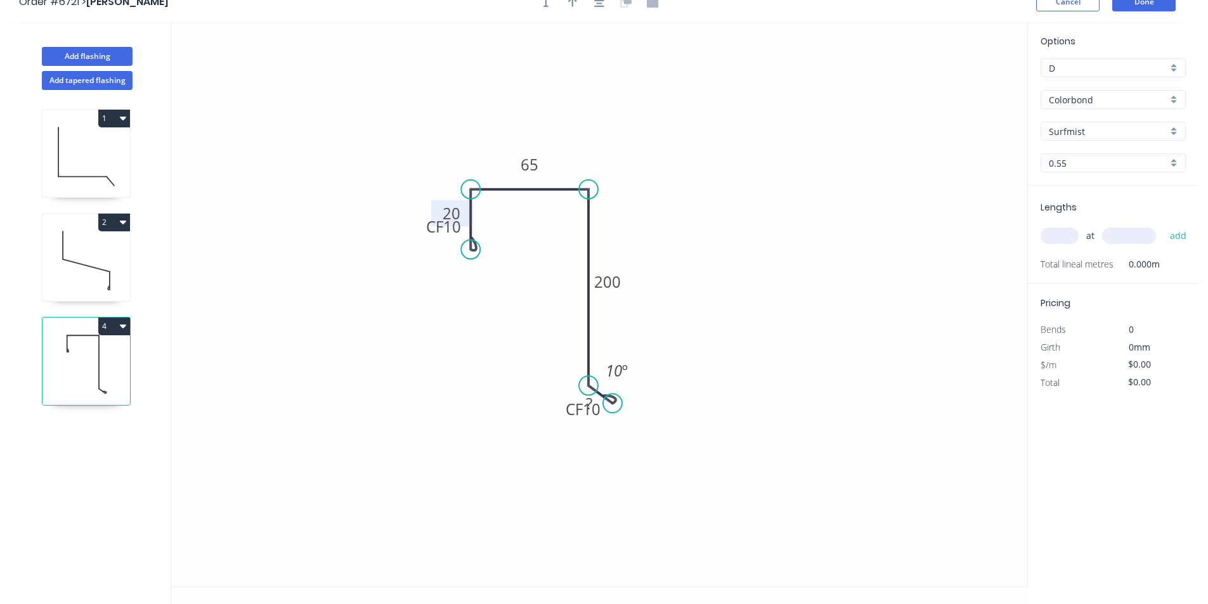
scroll to position [0, 0]
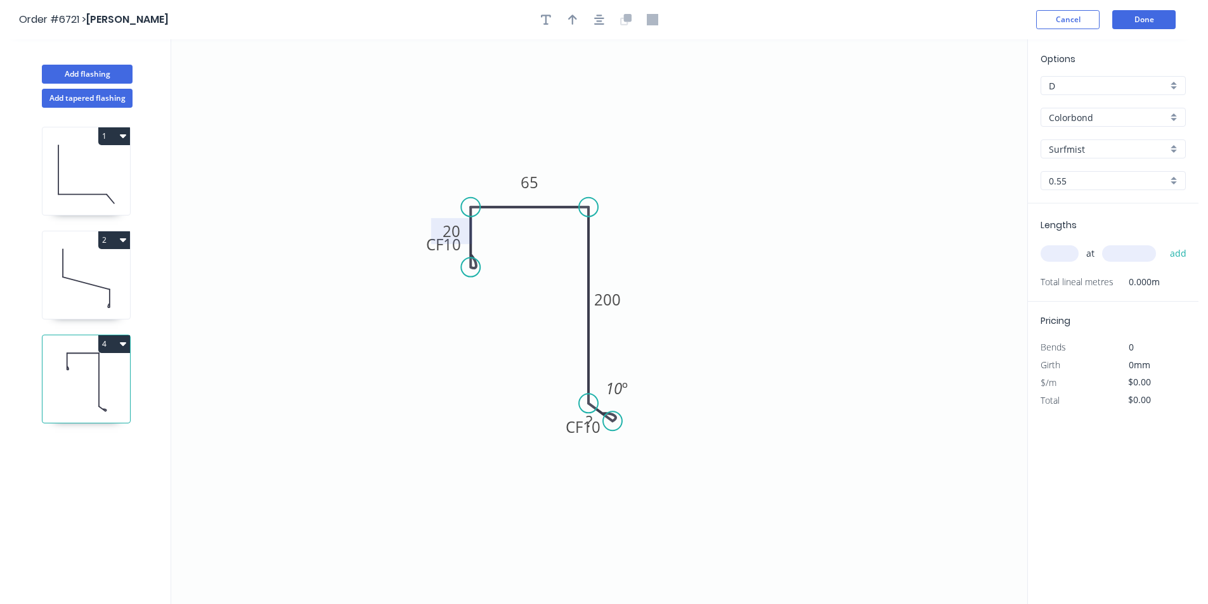
click at [1065, 252] on input "text" at bounding box center [1060, 253] width 38 height 16
type input "2"
type input "3400"
click at [1164, 243] on button "add" at bounding box center [1179, 254] width 30 height 22
click at [1166, 148] on input "Surfmist" at bounding box center [1108, 149] width 119 height 13
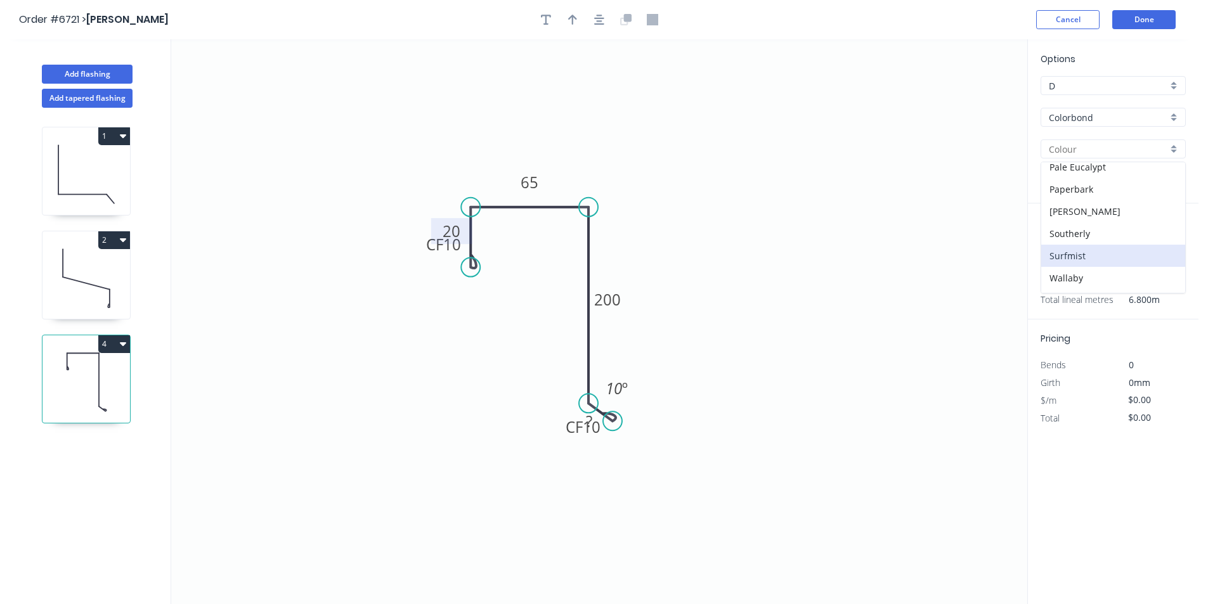
scroll to position [358, 0]
click at [1081, 278] on div "Woodland Grey" at bounding box center [1113, 282] width 144 height 22
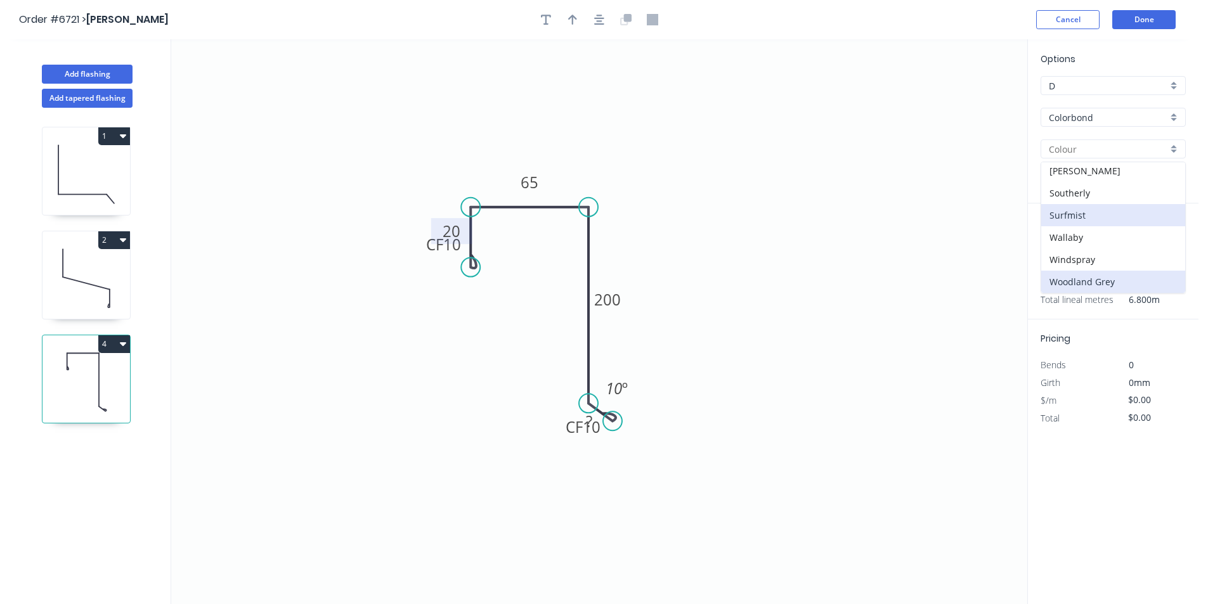
type input "Woodland Grey"
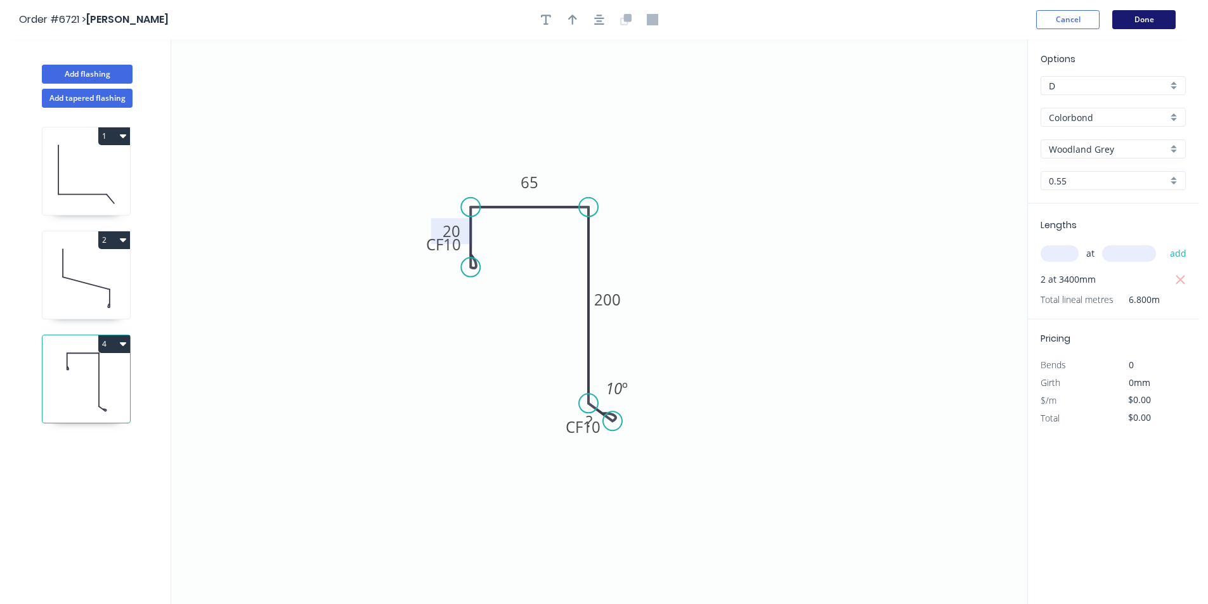
click at [1146, 25] on button "Done" at bounding box center [1143, 19] width 63 height 19
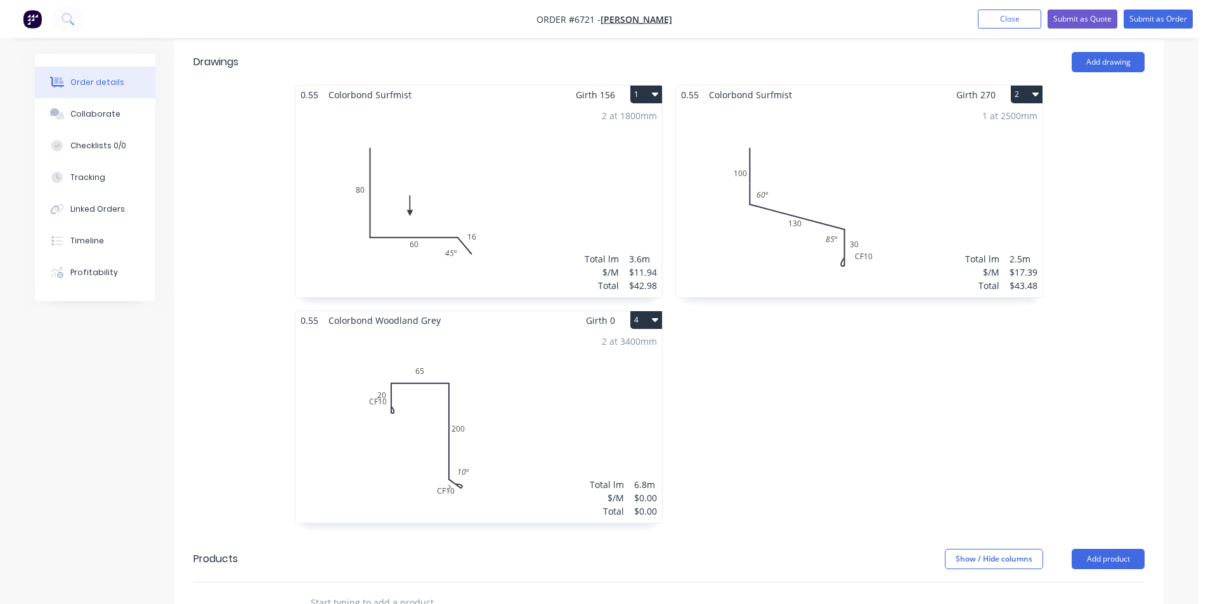
scroll to position [380, 0]
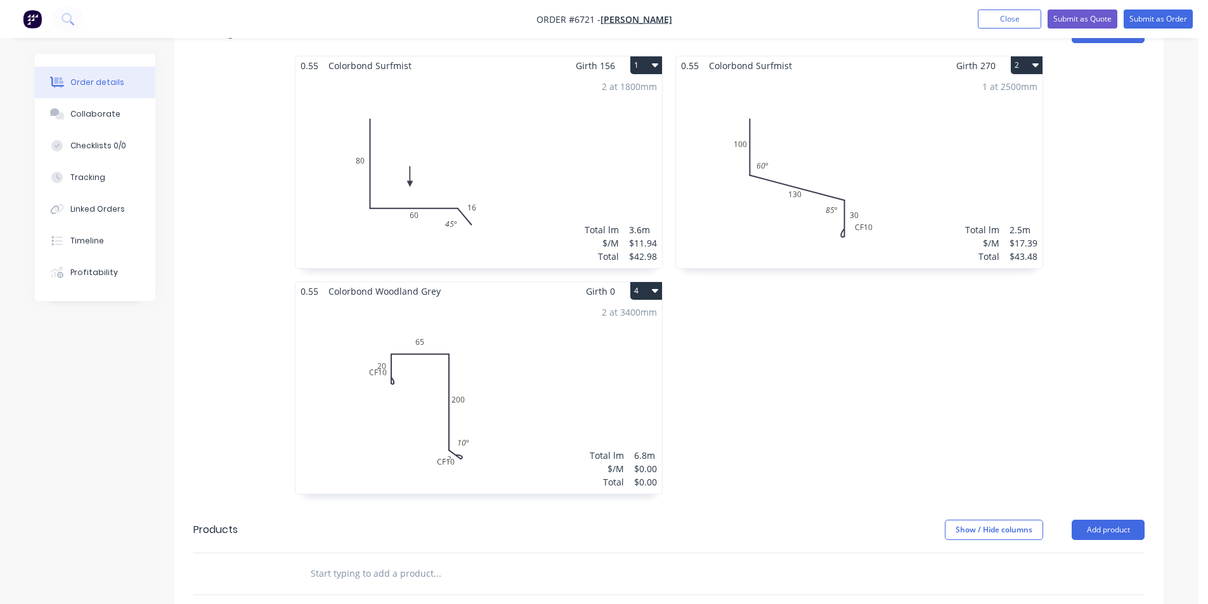
click at [536, 352] on div "2 at 3400mm Total lm $/M Total 6.8m $0.00 $0.00" at bounding box center [478, 397] width 367 height 193
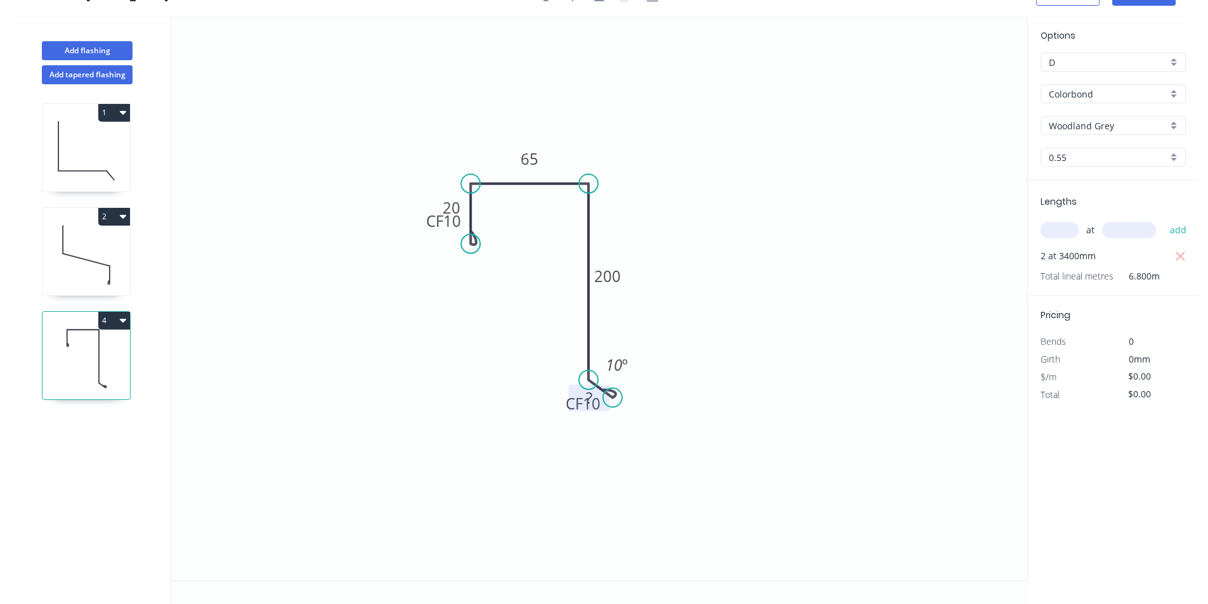
click at [581, 403] on rect at bounding box center [588, 399] width 25 height 18
drag, startPoint x: 560, startPoint y: 399, endPoint x: 547, endPoint y: 430, distance: 33.8
click at [547, 430] on rect at bounding box center [570, 432] width 51 height 26
click at [586, 397] on tspan "?" at bounding box center [589, 397] width 6 height 21
type input "$23.80"
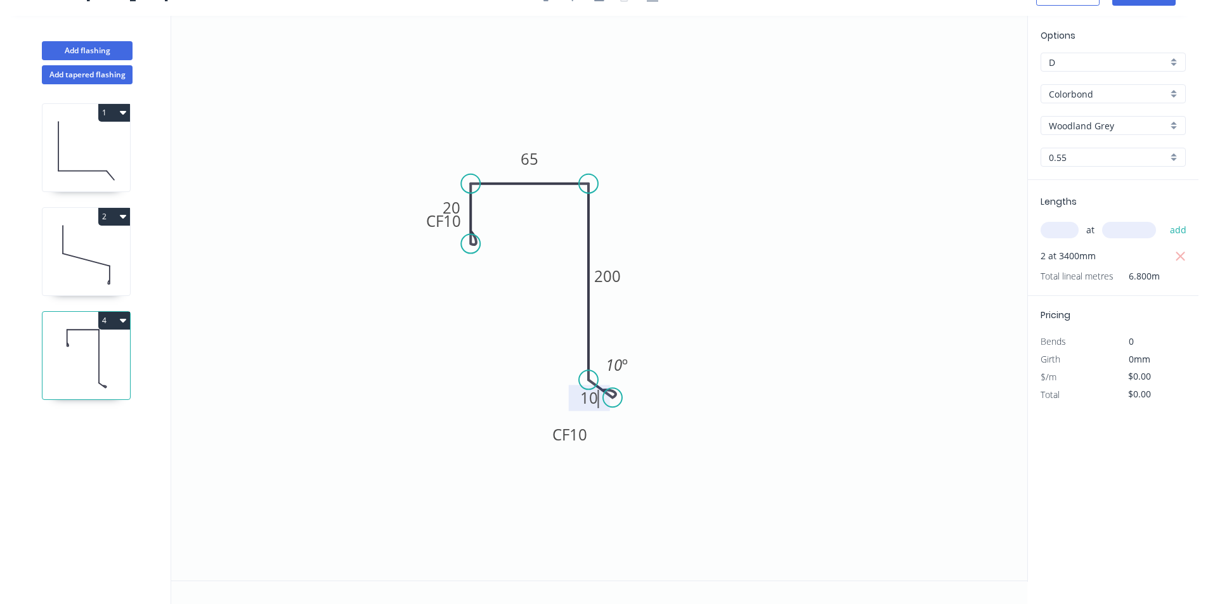
type input "$161.84"
click at [608, 361] on tspan "10" at bounding box center [614, 364] width 16 height 21
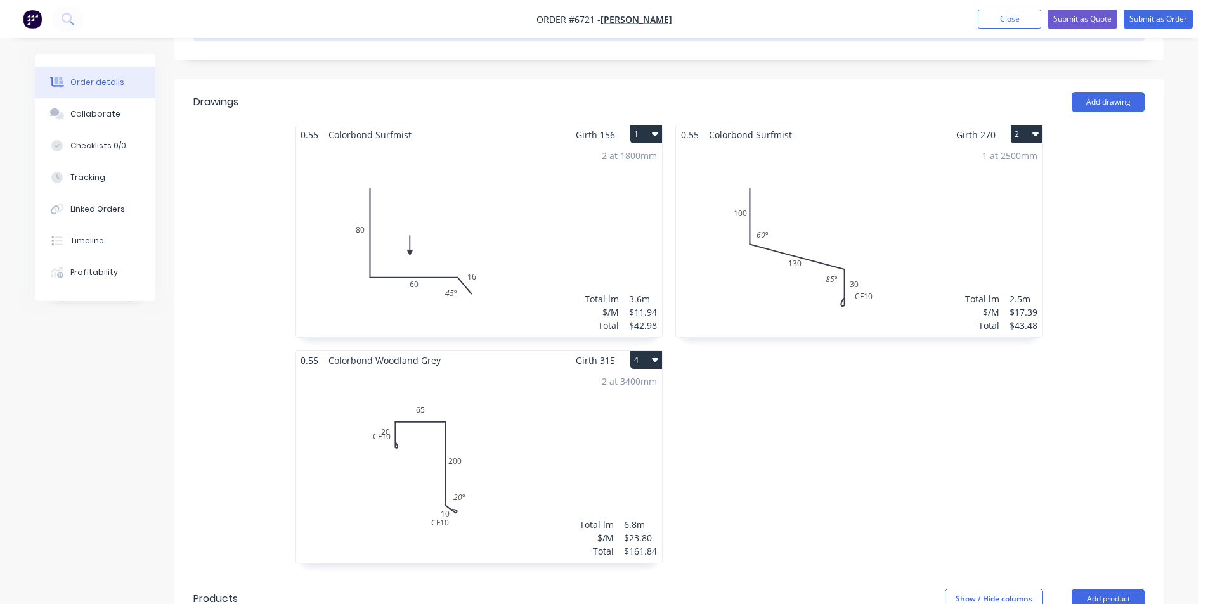
scroll to position [317, 0]
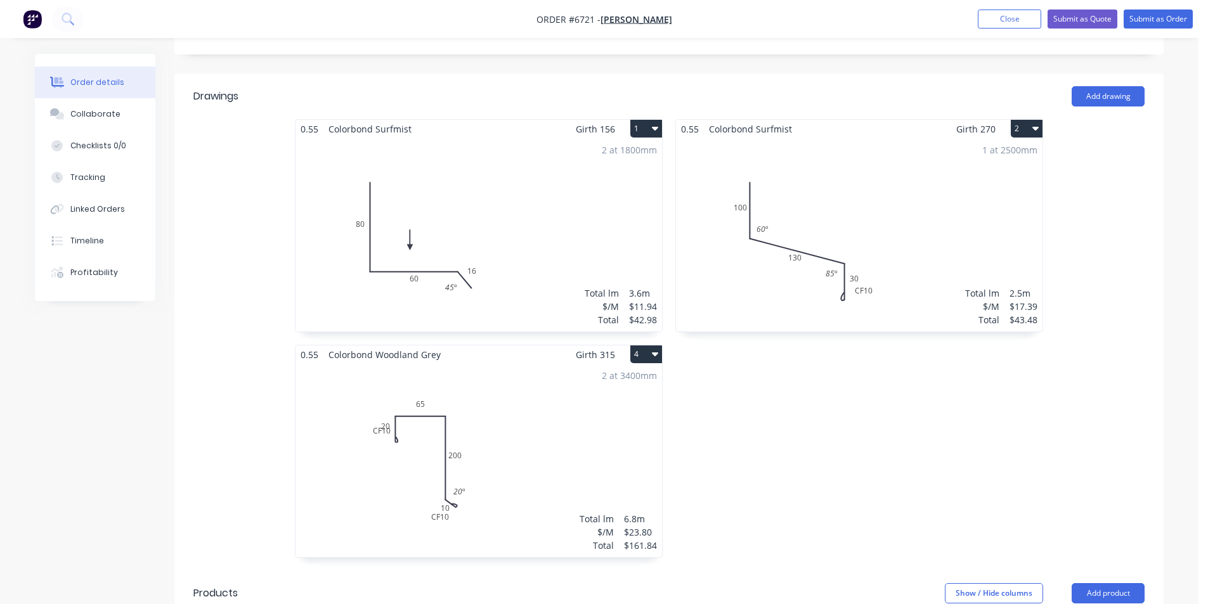
click at [481, 462] on div "2 at 3400mm Total lm $/M Total 6.8m $23.80 $161.84" at bounding box center [478, 460] width 367 height 193
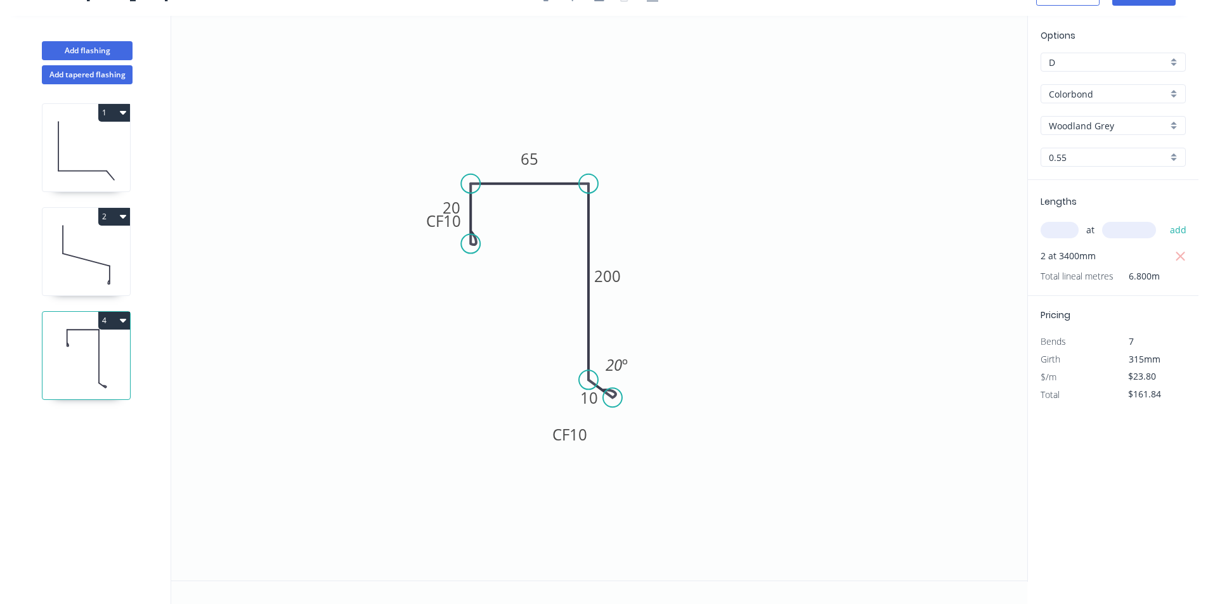
scroll to position [23, 0]
click at [614, 398] on circle at bounding box center [612, 397] width 19 height 19
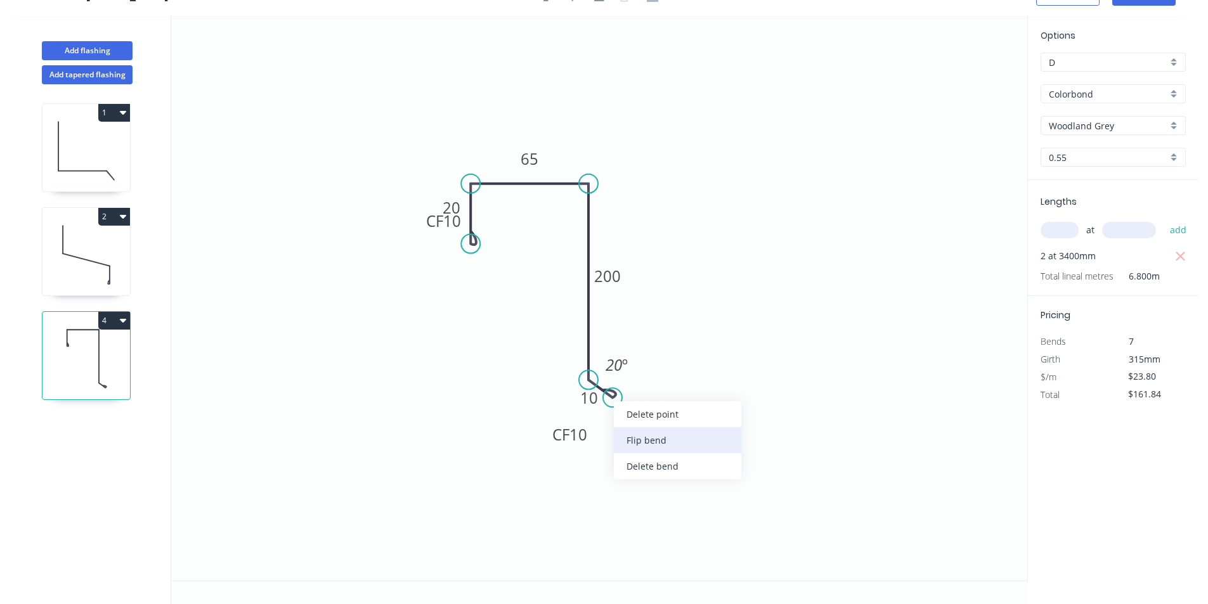
click at [637, 447] on div "Flip bend" at bounding box center [677, 440] width 127 height 26
drag, startPoint x: 569, startPoint y: 394, endPoint x: 596, endPoint y: 412, distance: 31.7
click at [596, 412] on rect at bounding box center [615, 415] width 41 height 26
drag, startPoint x: 579, startPoint y: 391, endPoint x: 537, endPoint y: 438, distance: 62.4
click at [537, 438] on icon "0 CF 10 20 65 200 CF 10 10 20 º" at bounding box center [599, 298] width 856 height 565
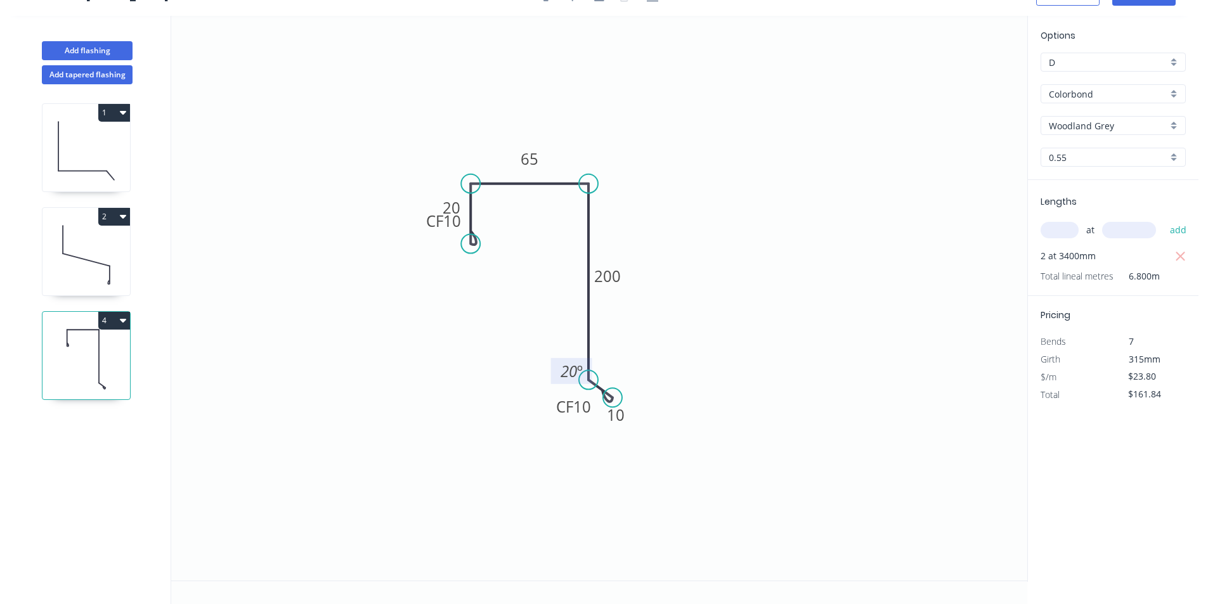
drag, startPoint x: 599, startPoint y: 360, endPoint x: 554, endPoint y: 365, distance: 45.3
click at [554, 365] on rect at bounding box center [571, 371] width 41 height 26
drag, startPoint x: 632, startPoint y: 417, endPoint x: 623, endPoint y: 380, distance: 37.7
click at [623, 380] on rect at bounding box center [608, 378] width 41 height 26
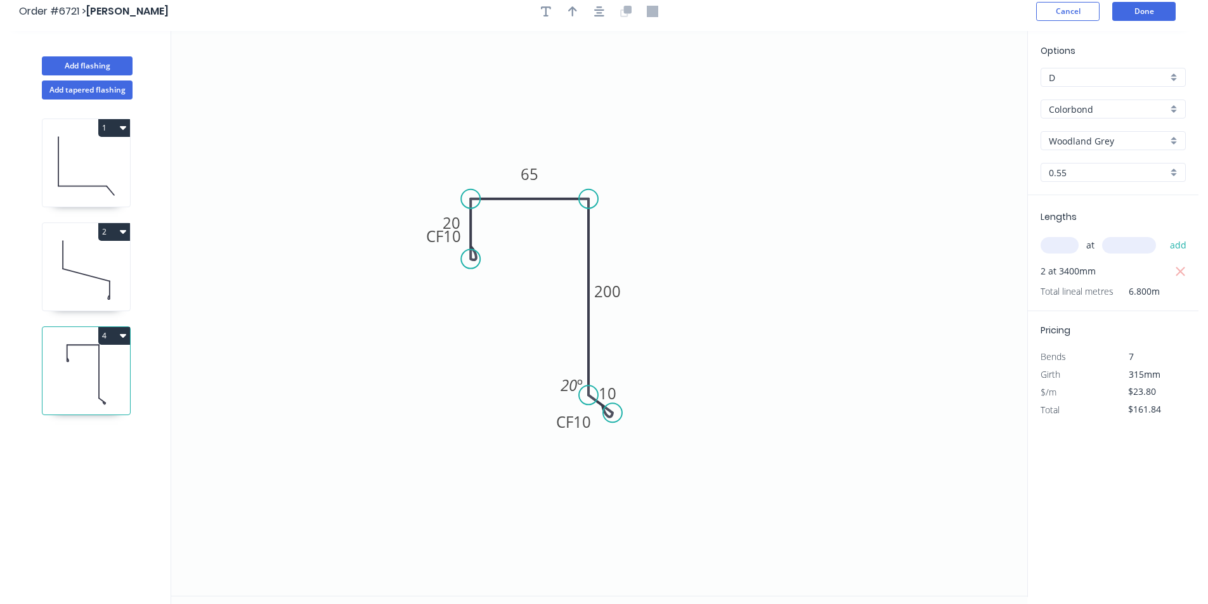
scroll to position [0, 0]
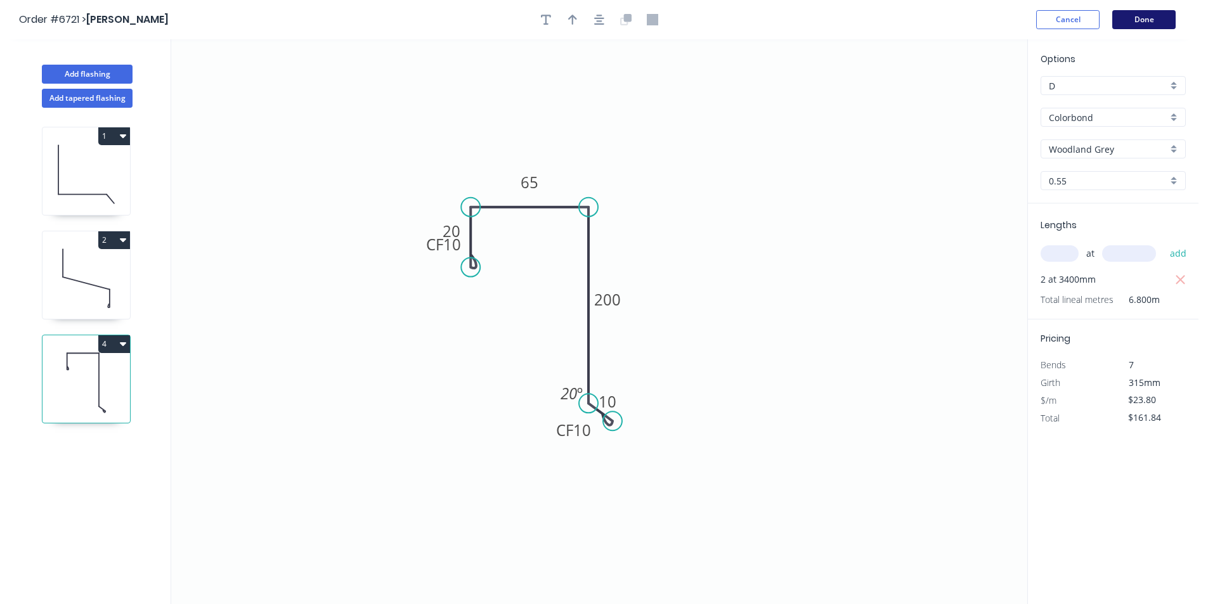
click at [1153, 25] on button "Done" at bounding box center [1143, 19] width 63 height 19
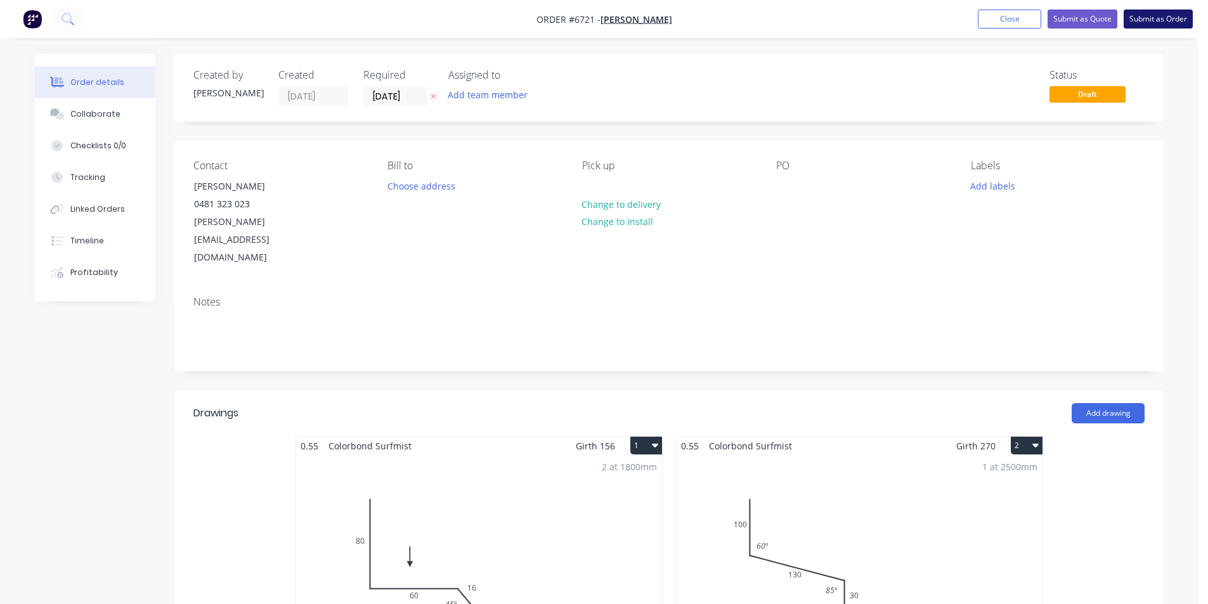
click at [1157, 23] on button "Submit as Order" at bounding box center [1158, 19] width 69 height 19
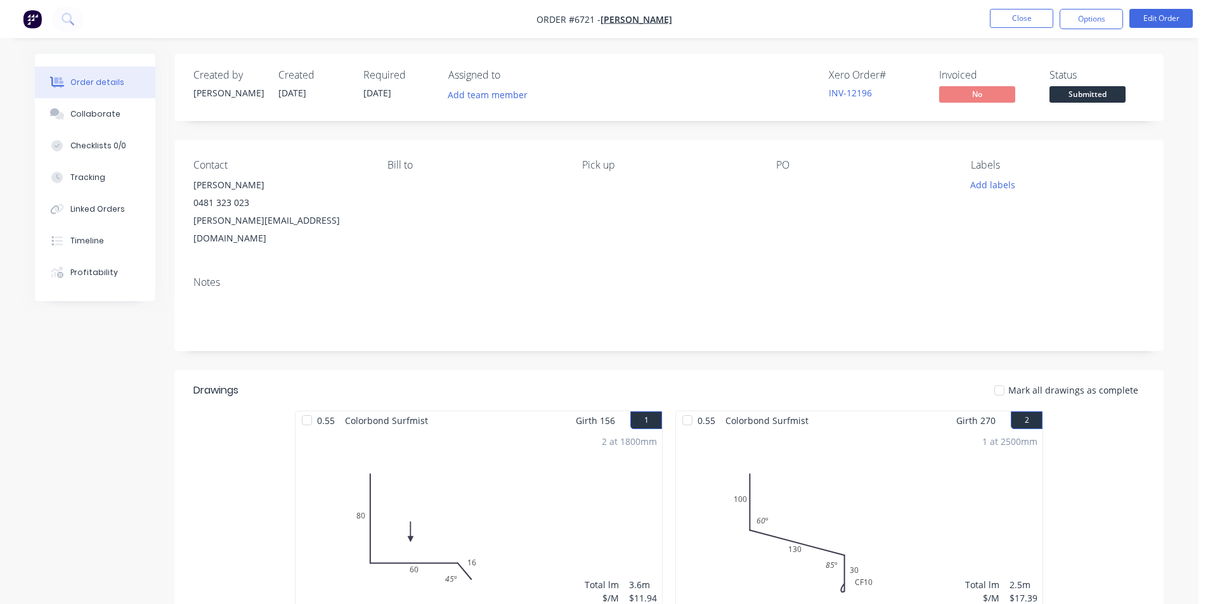
click at [1092, 99] on span "Submitted" at bounding box center [1087, 94] width 76 height 16
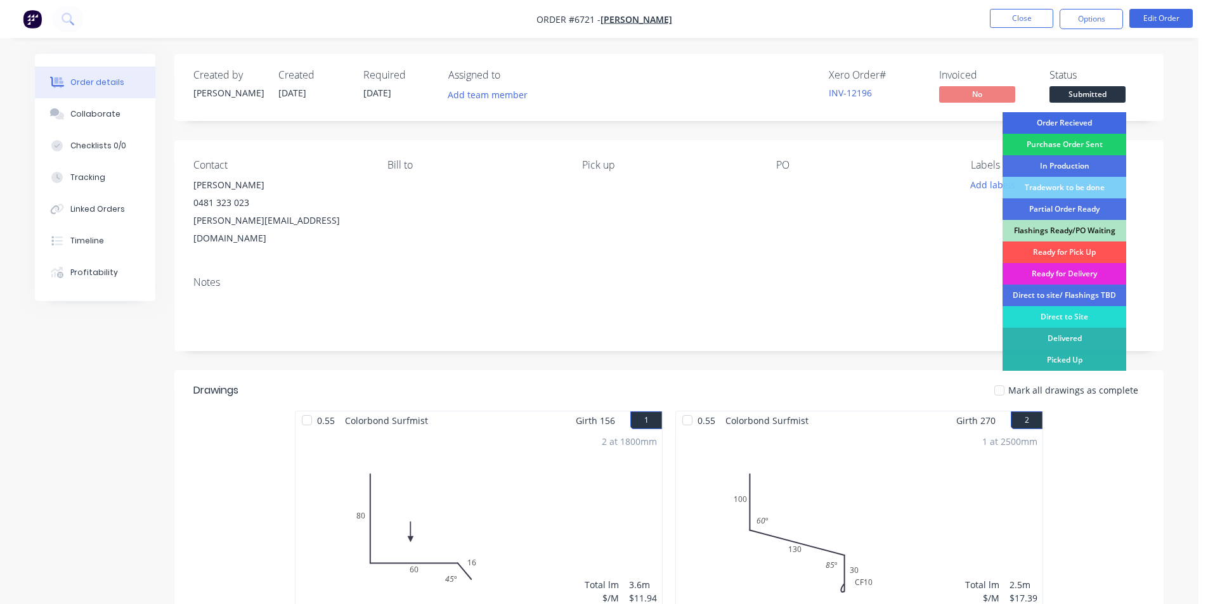
click at [1082, 119] on div "Order Recieved" at bounding box center [1065, 123] width 124 height 22
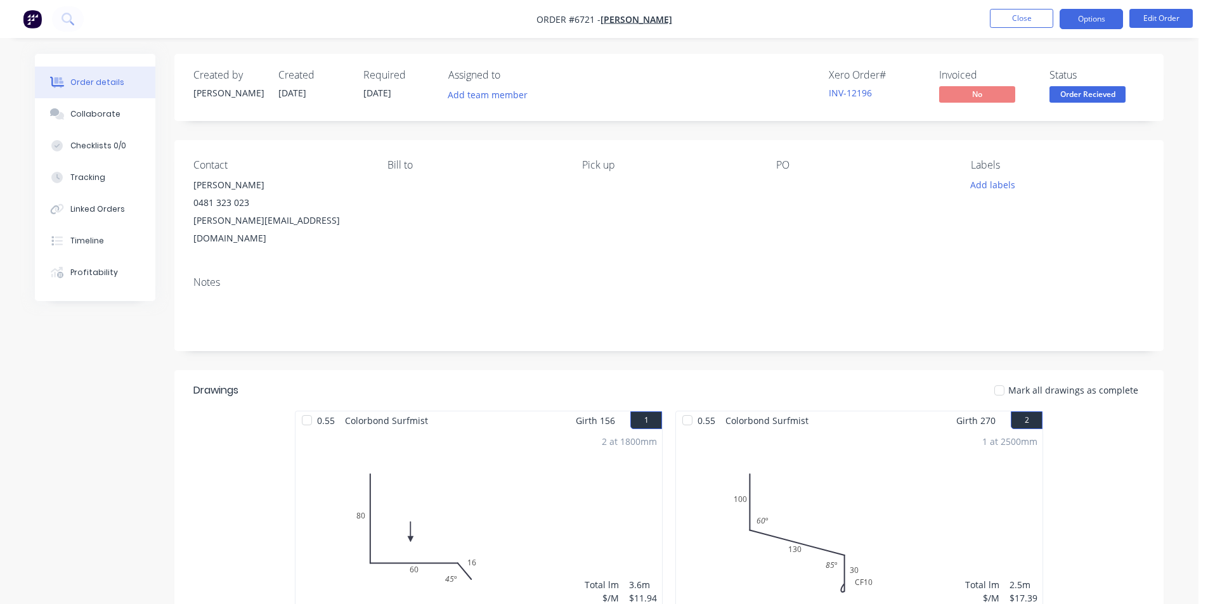
click at [1094, 12] on button "Options" at bounding box center [1091, 19] width 63 height 20
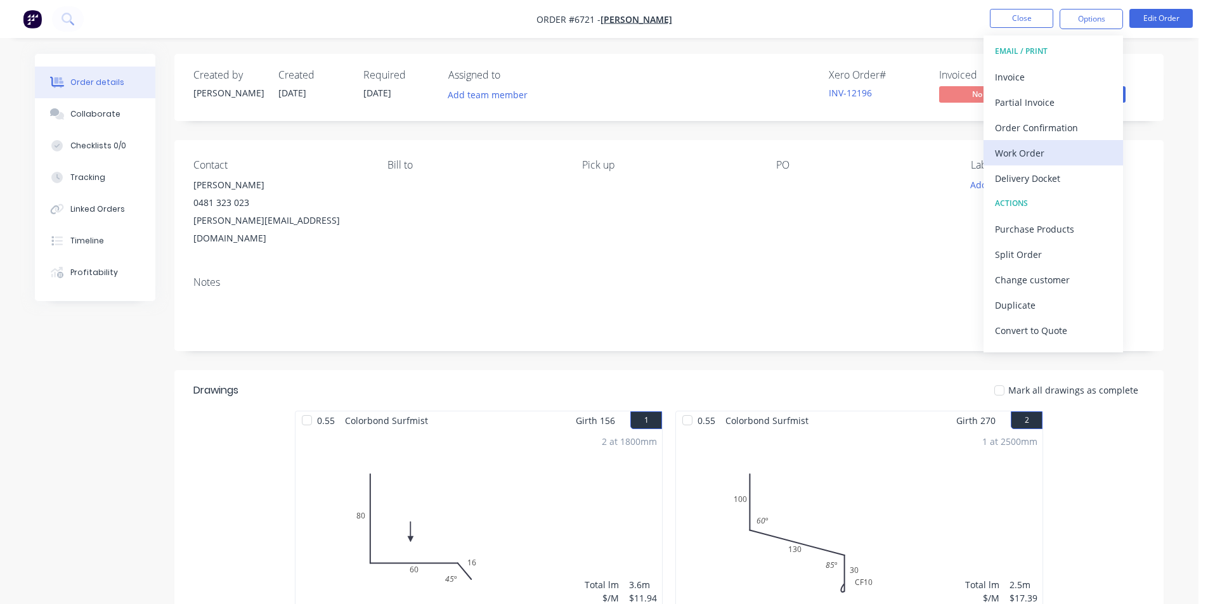
click at [1033, 159] on div "Work Order" at bounding box center [1053, 153] width 117 height 18
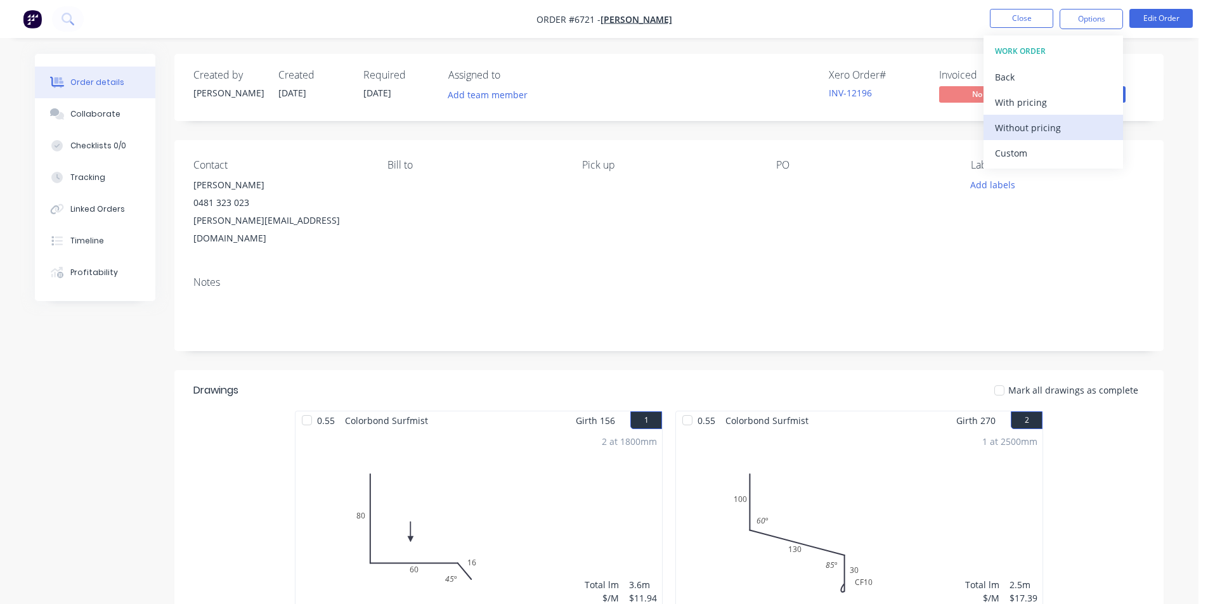
click at [1048, 130] on div "Without pricing" at bounding box center [1053, 128] width 117 height 18
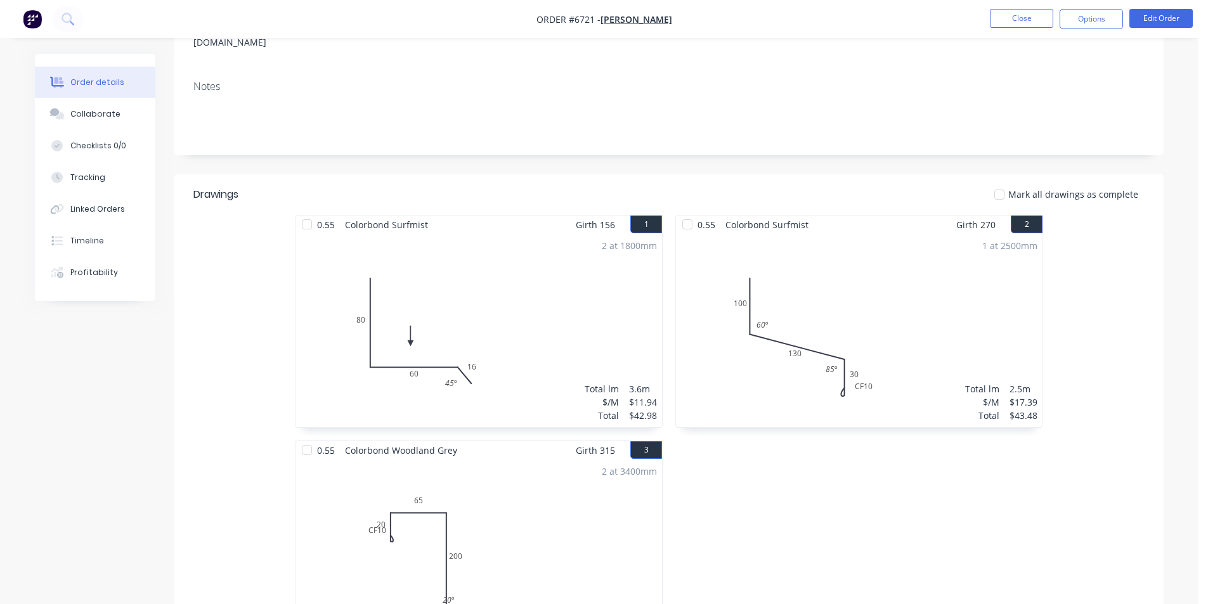
scroll to position [190, 0]
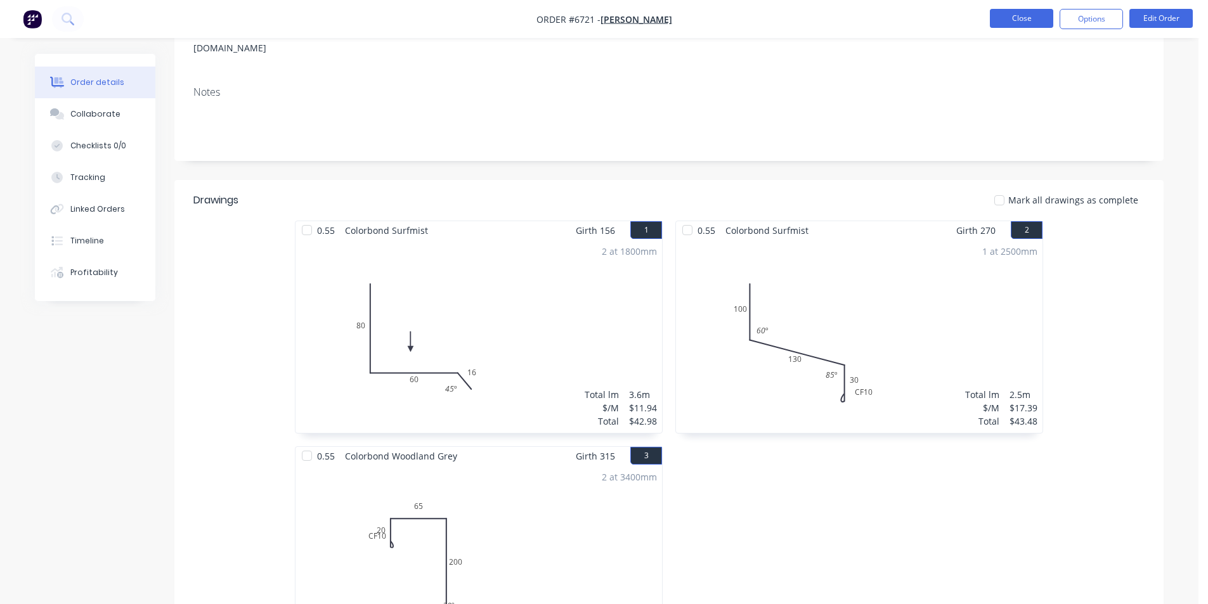
click at [1010, 21] on button "Close" at bounding box center [1021, 18] width 63 height 19
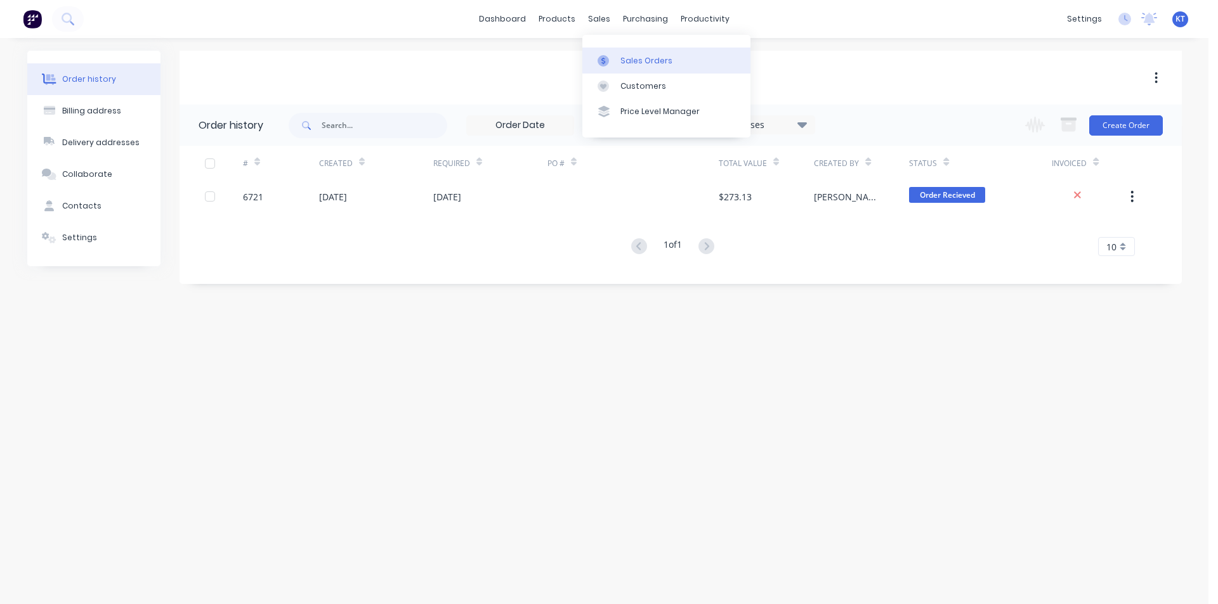
click at [627, 56] on div "Sales Orders" at bounding box center [646, 60] width 52 height 11
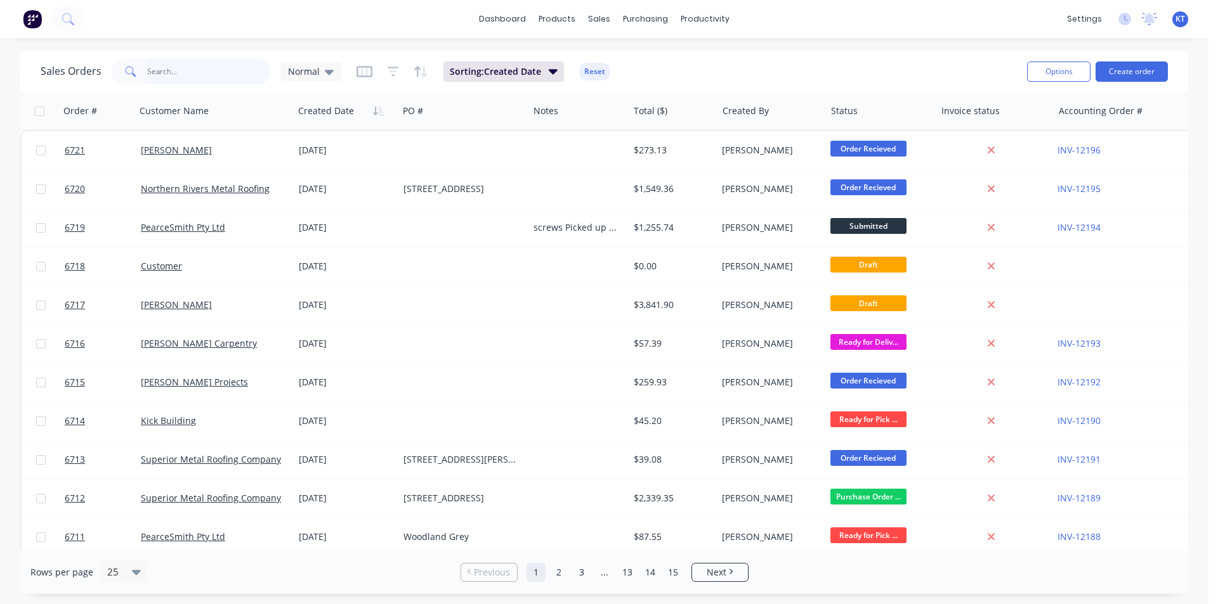
click at [202, 76] on input "text" at bounding box center [209, 71] width 124 height 25
click at [1121, 72] on button "Create order" at bounding box center [1131, 72] width 72 height 20
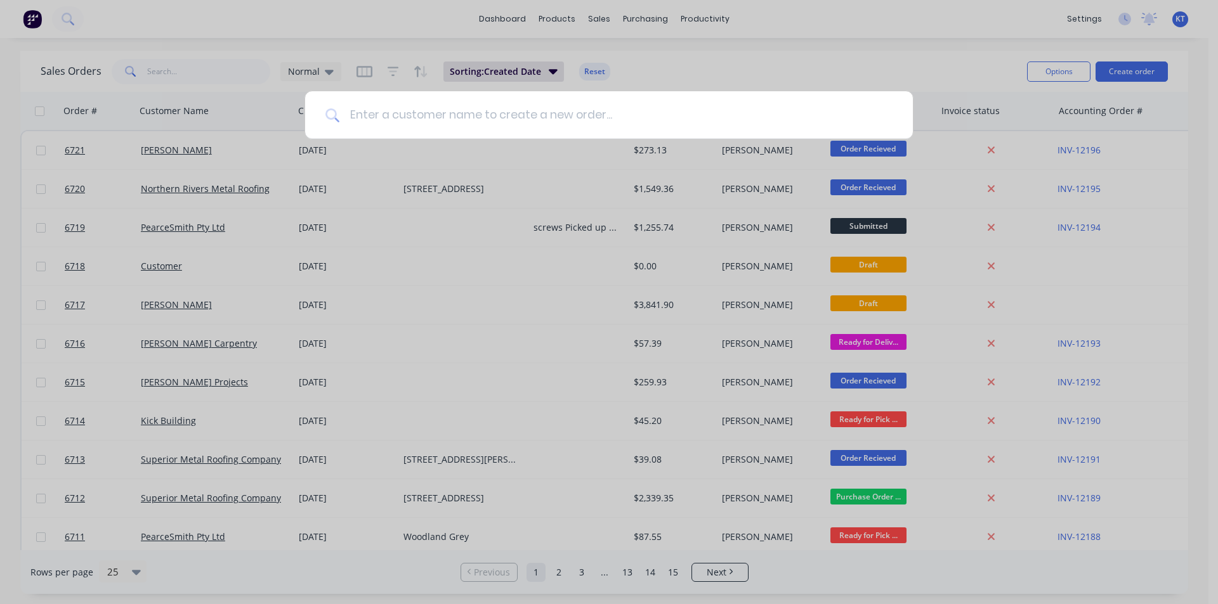
click at [425, 114] on input at bounding box center [615, 115] width 553 height 48
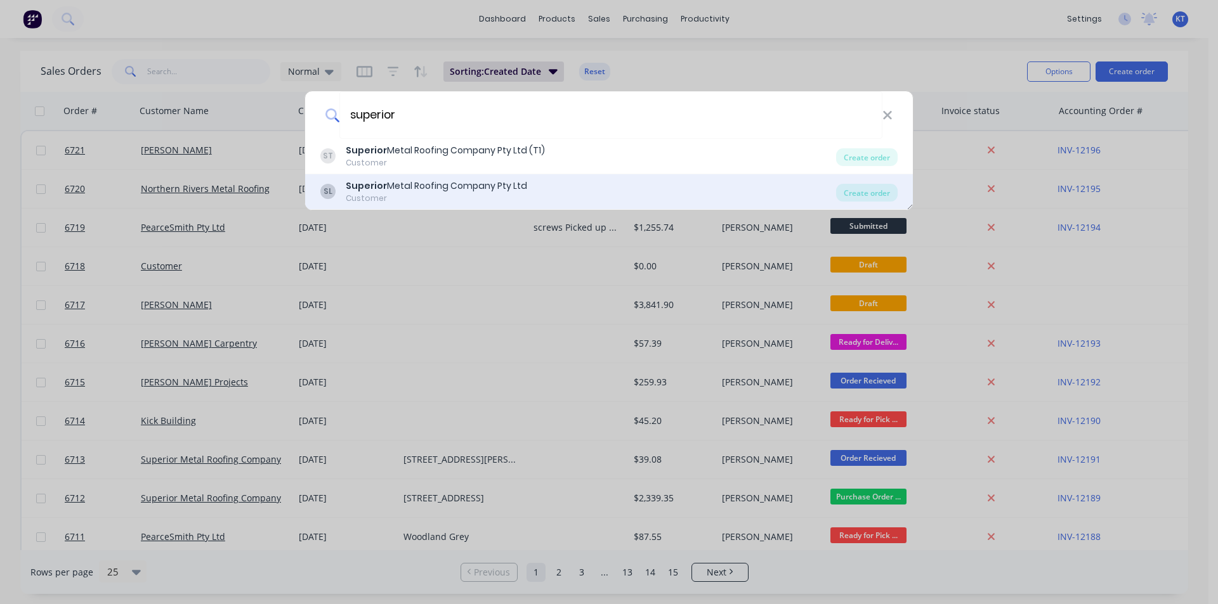
type input "superior"
click at [424, 189] on div "Superior Metal Roofing Company Pty Ltd" at bounding box center [436, 185] width 181 height 13
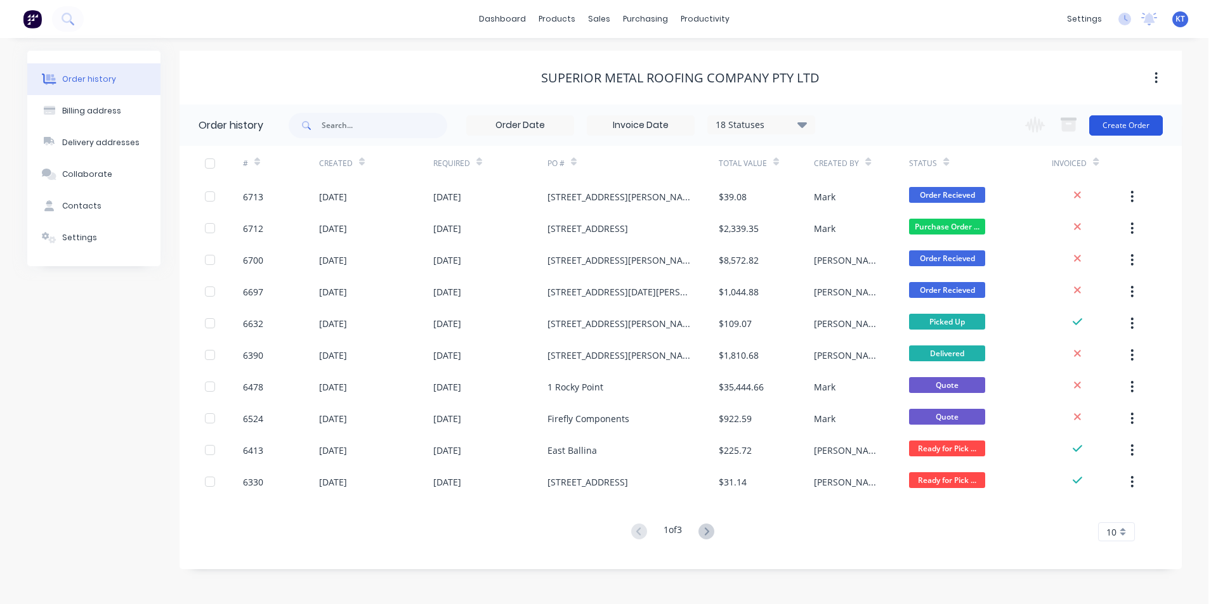
click at [1108, 130] on button "Create Order" at bounding box center [1126, 125] width 74 height 20
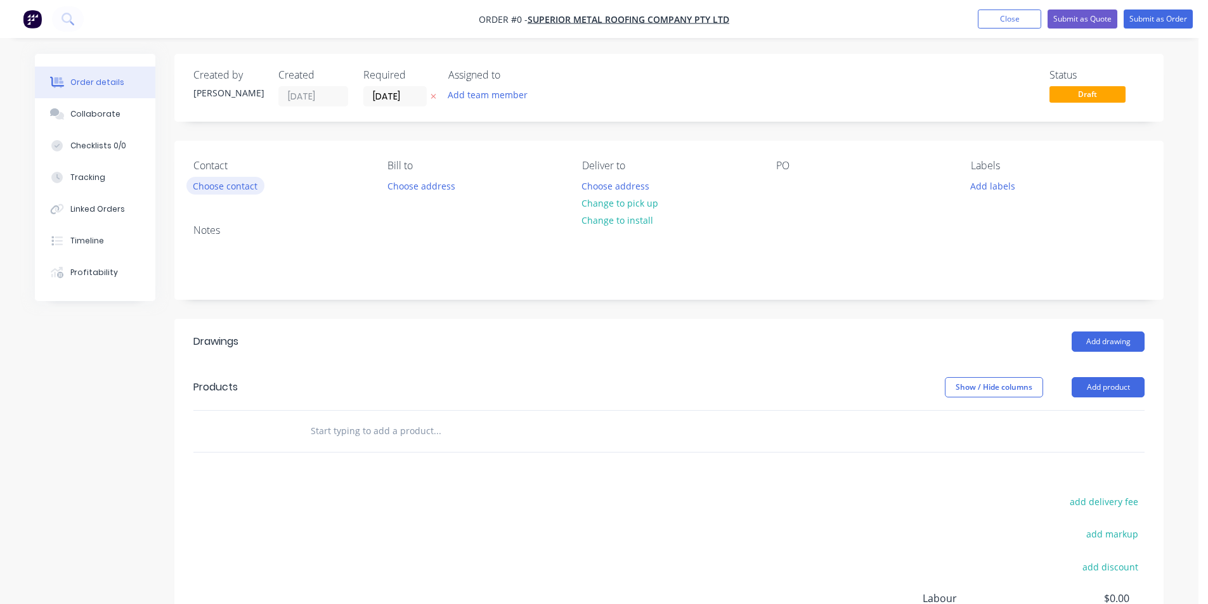
click at [239, 192] on button "Choose contact" at bounding box center [225, 185] width 78 height 17
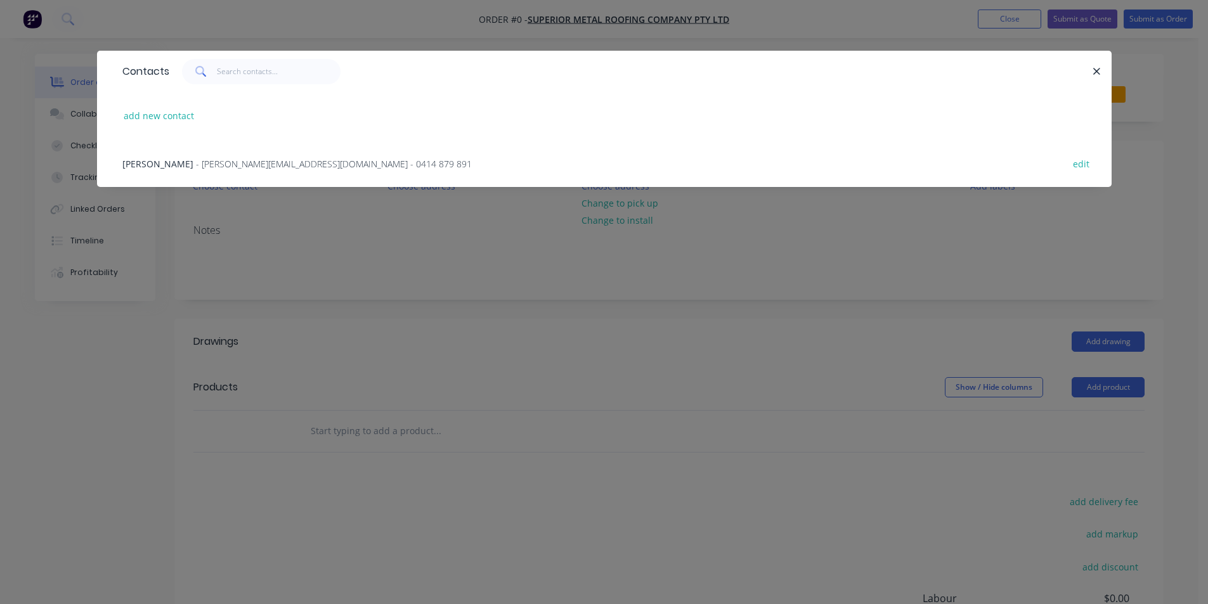
click at [235, 164] on span "- [PERSON_NAME][EMAIL_ADDRESS][DOMAIN_NAME] - 0414 879 891" at bounding box center [334, 164] width 276 height 12
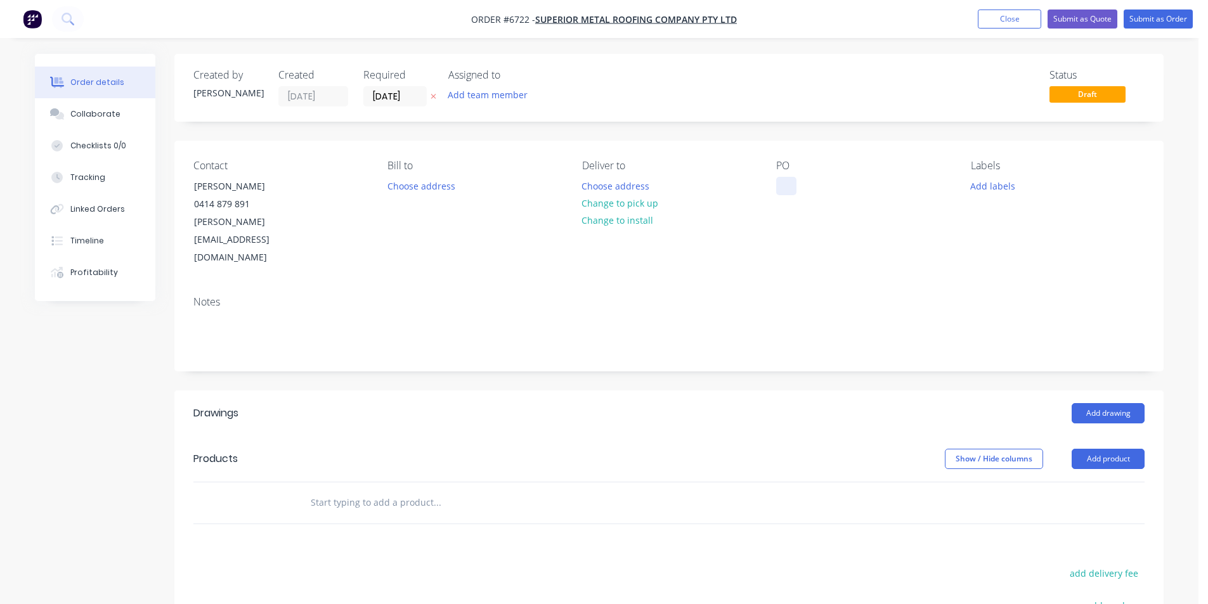
click at [786, 182] on div at bounding box center [786, 186] width 20 height 18
click at [1096, 403] on button "Add drawing" at bounding box center [1108, 413] width 73 height 20
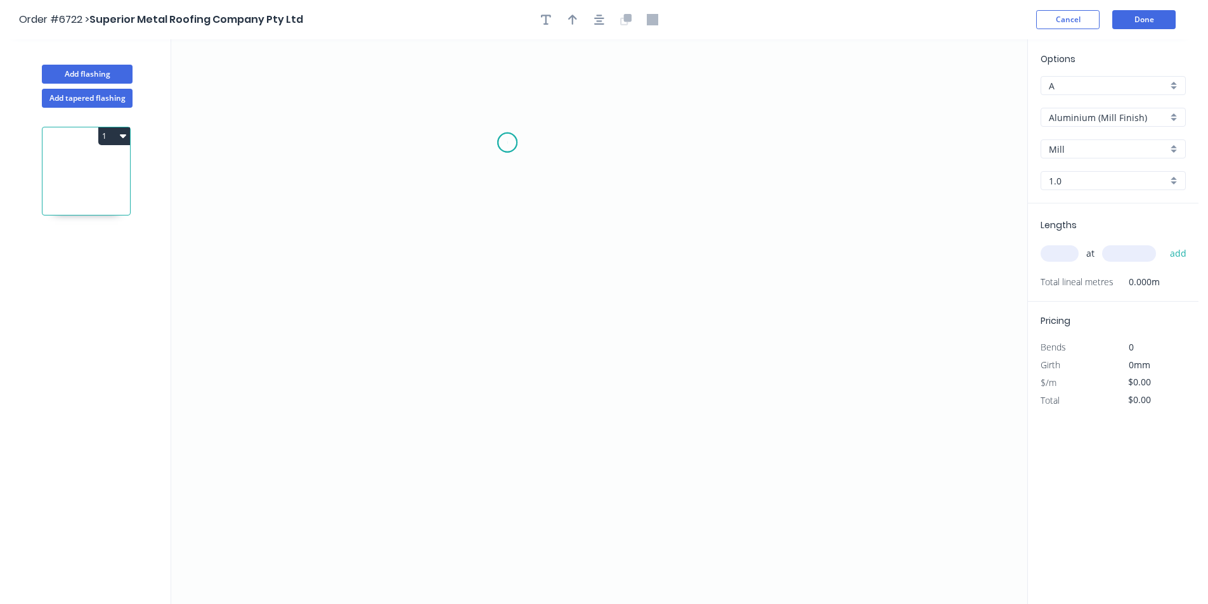
click at [507, 143] on icon "0" at bounding box center [599, 321] width 856 height 565
click at [497, 253] on icon "0" at bounding box center [599, 321] width 856 height 565
click at [628, 256] on icon "0 ?" at bounding box center [599, 321] width 856 height 565
click at [638, 278] on icon "0 ? ? ? º" at bounding box center [599, 321] width 856 height 565
click at [638, 278] on circle at bounding box center [637, 277] width 19 height 19
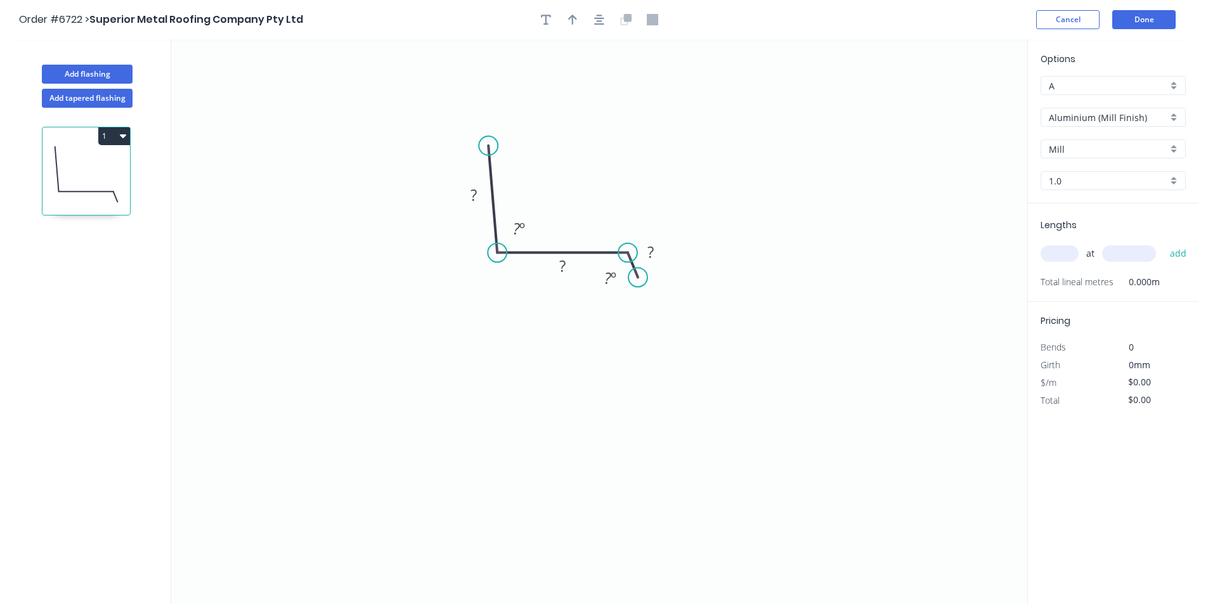
drag, startPoint x: 506, startPoint y: 143, endPoint x: 488, endPoint y: 146, distance: 17.9
click at [488, 146] on circle at bounding box center [488, 145] width 19 height 19
click at [522, 223] on tspan "º" at bounding box center [522, 228] width 6 height 21
click at [470, 198] on rect at bounding box center [473, 196] width 25 height 18
type input "$1.00"
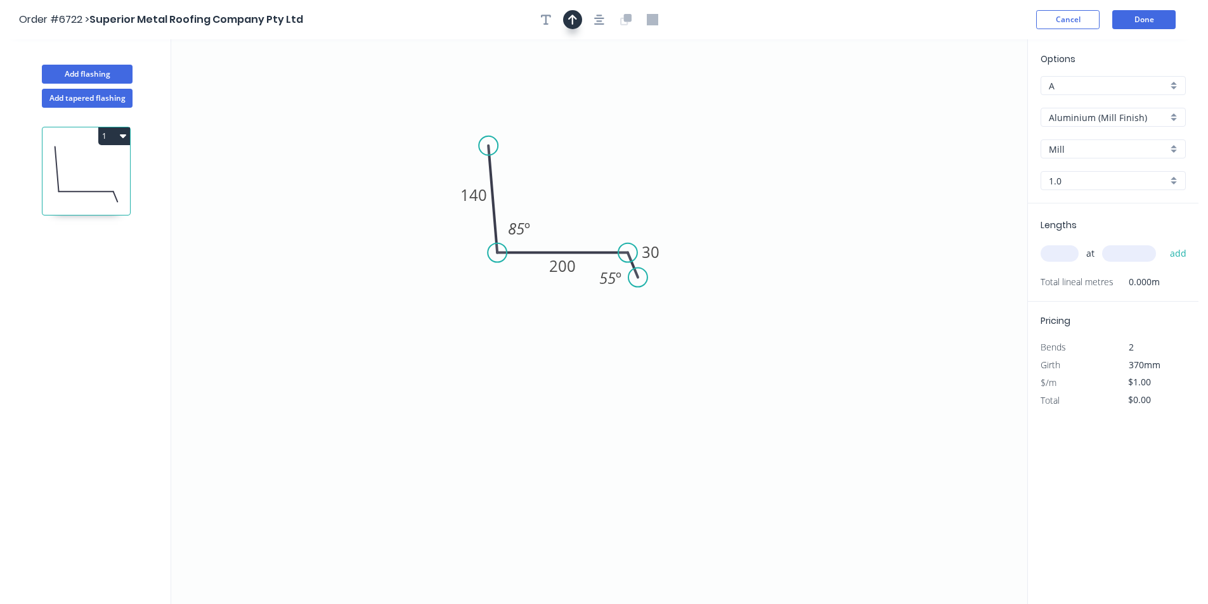
click at [571, 23] on icon "button" at bounding box center [572, 19] width 9 height 11
drag, startPoint x: 966, startPoint y: 96, endPoint x: 948, endPoint y: 100, distance: 18.8
click at [767, 167] on icon "0 140 200 30 85 º 55 º" at bounding box center [599, 321] width 856 height 565
drag, startPoint x: 963, startPoint y: 102, endPoint x: 594, endPoint y: 202, distance: 382.4
click at [594, 202] on icon at bounding box center [598, 186] width 11 height 41
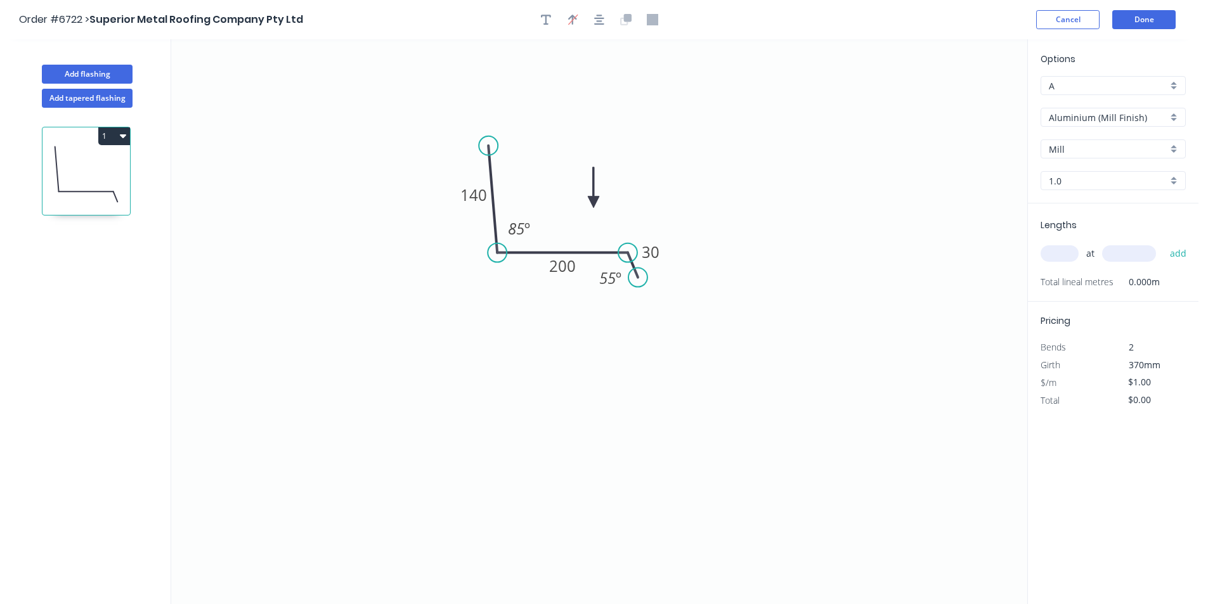
click at [1088, 120] on input "Aluminium (Mill Finish)" at bounding box center [1108, 117] width 119 height 13
click at [1105, 192] on div "Colorbond" at bounding box center [1113, 186] width 144 height 22
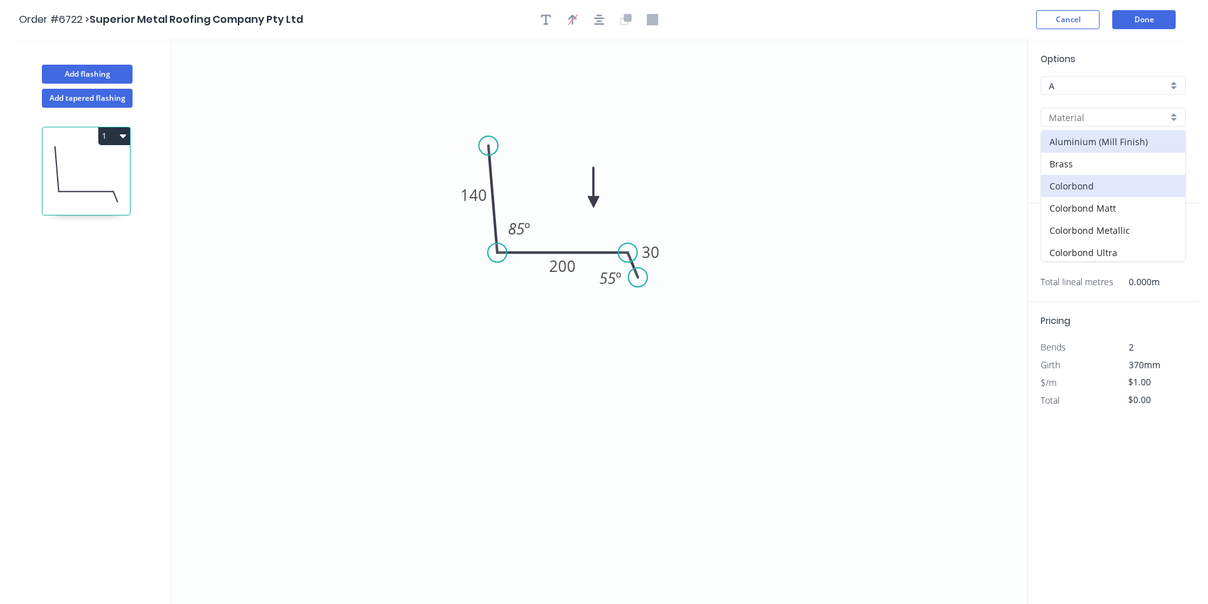
type input "Colorbond"
type input "Basalt"
type input "0.55"
type input "$14.19"
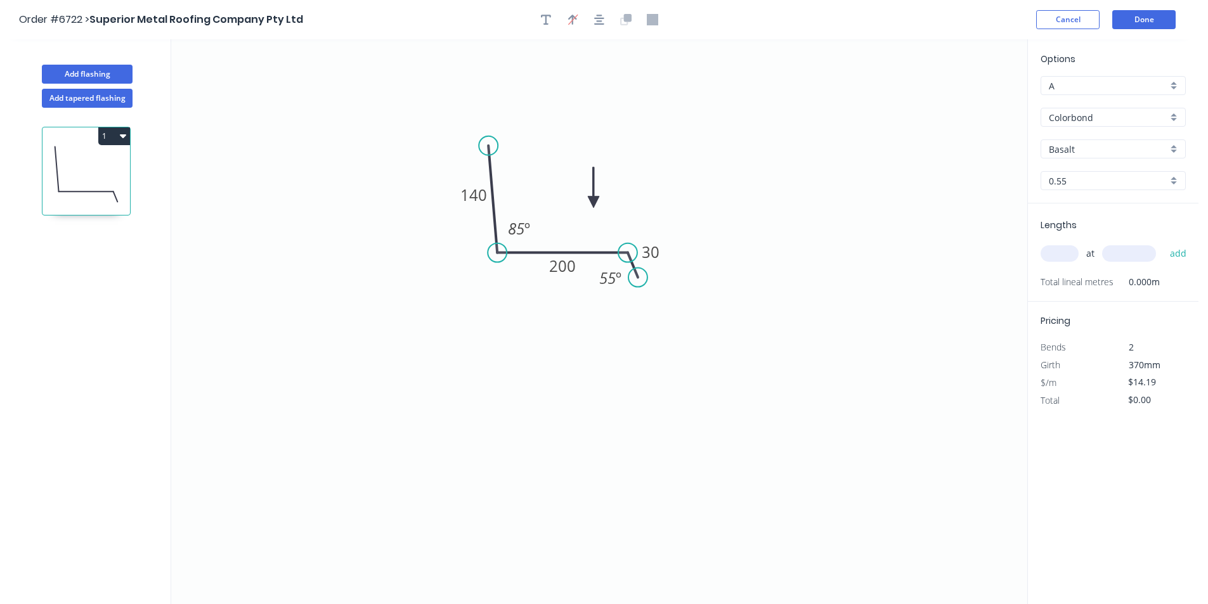
click at [1093, 152] on input "Basalt" at bounding box center [1108, 149] width 119 height 13
click at [1089, 183] on div "Dune" at bounding box center [1113, 180] width 144 height 22
type input "Dune"
click at [1061, 254] on input "text" at bounding box center [1060, 253] width 38 height 16
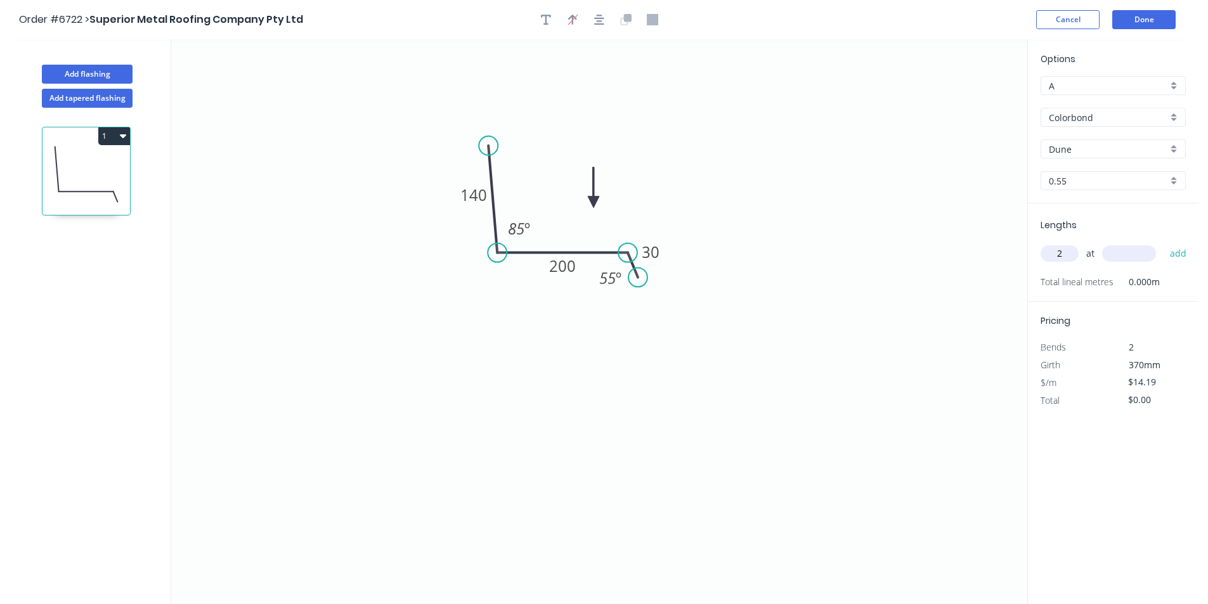
type input "2"
type input "5700"
click at [1164, 243] on button "add" at bounding box center [1179, 254] width 30 height 22
type input "$161.77"
click at [1141, 23] on button "Done" at bounding box center [1143, 19] width 63 height 19
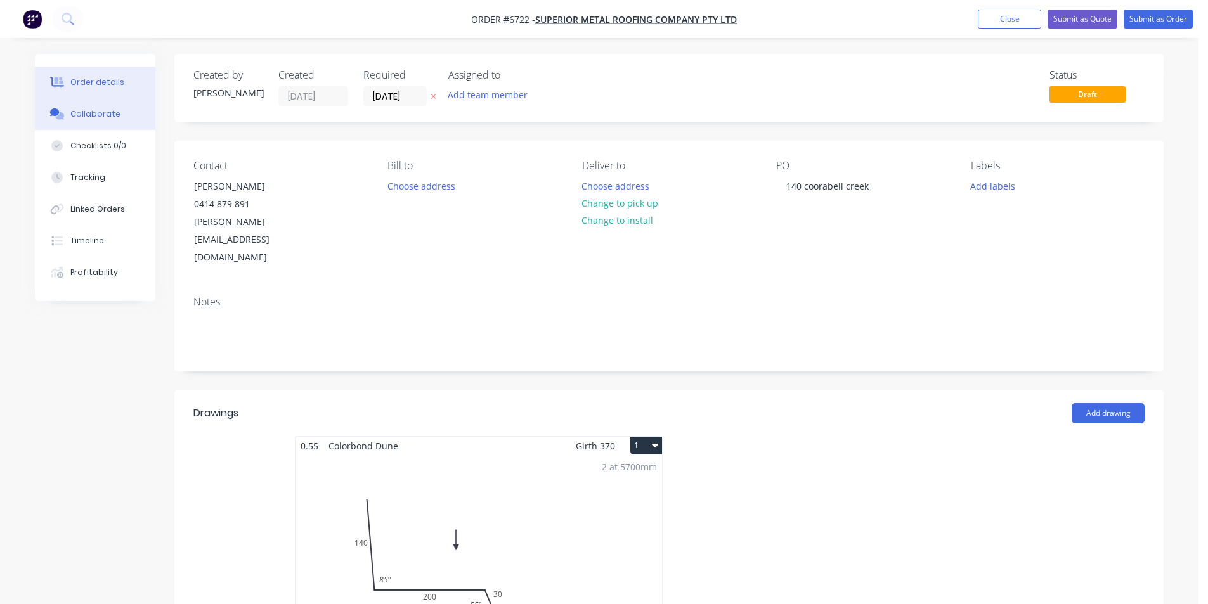
click at [99, 115] on div "Collaborate" at bounding box center [95, 113] width 50 height 11
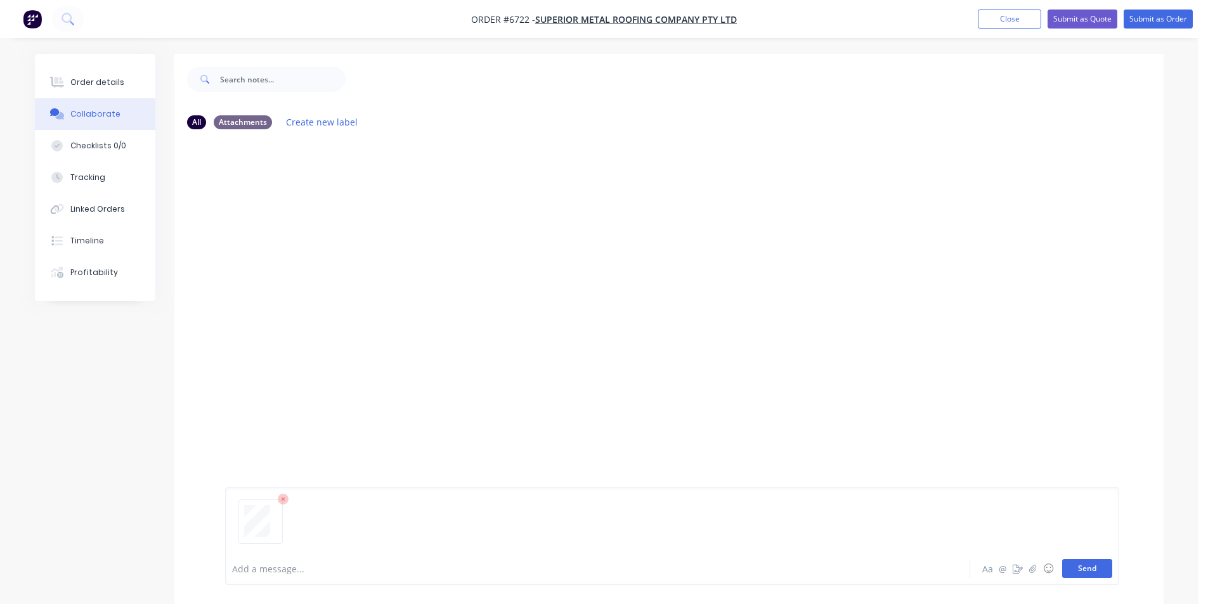
click at [1096, 571] on button "Send" at bounding box center [1087, 568] width 50 height 19
click at [96, 79] on div "Order details" at bounding box center [97, 82] width 54 height 11
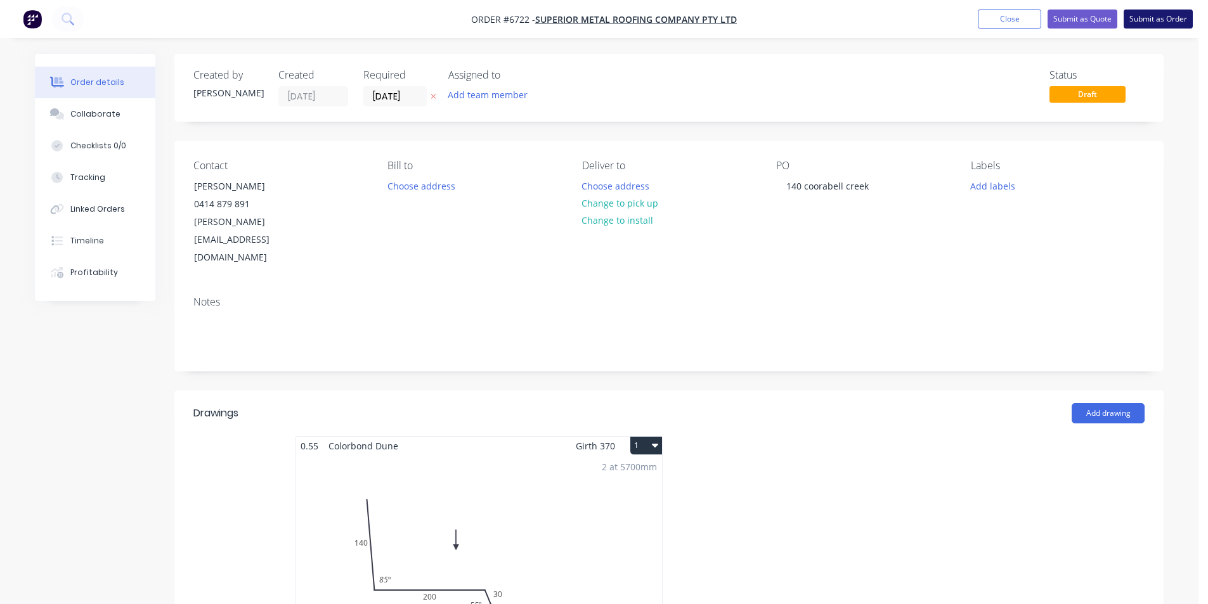
click at [1152, 23] on button "Submit as Order" at bounding box center [1158, 19] width 69 height 19
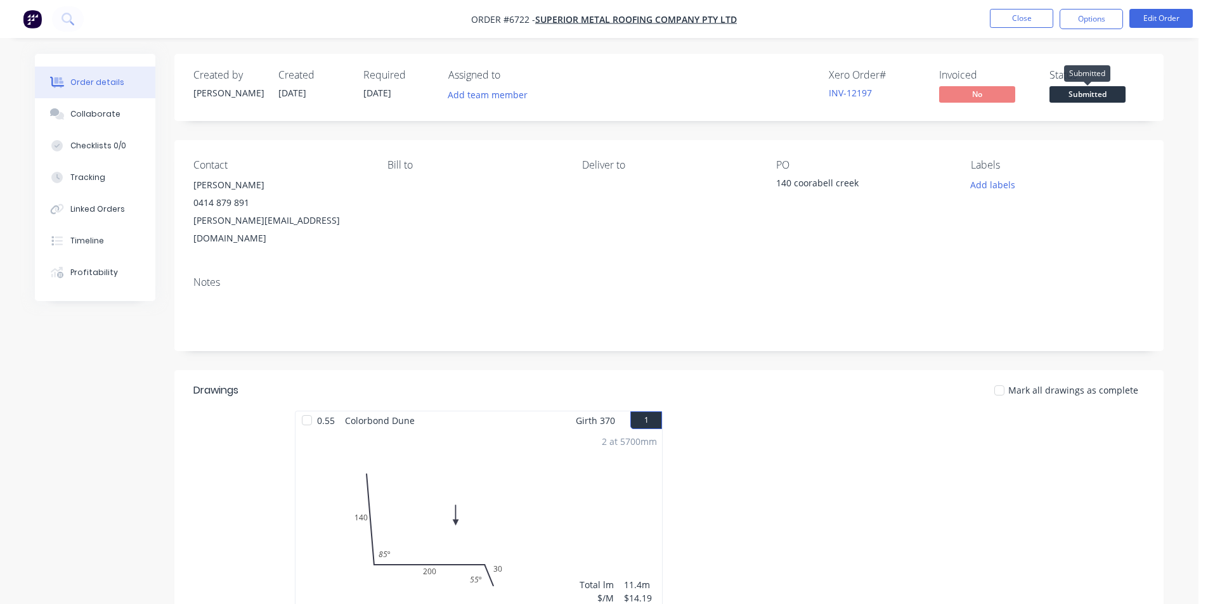
click at [1079, 91] on span "Submitted" at bounding box center [1087, 94] width 76 height 16
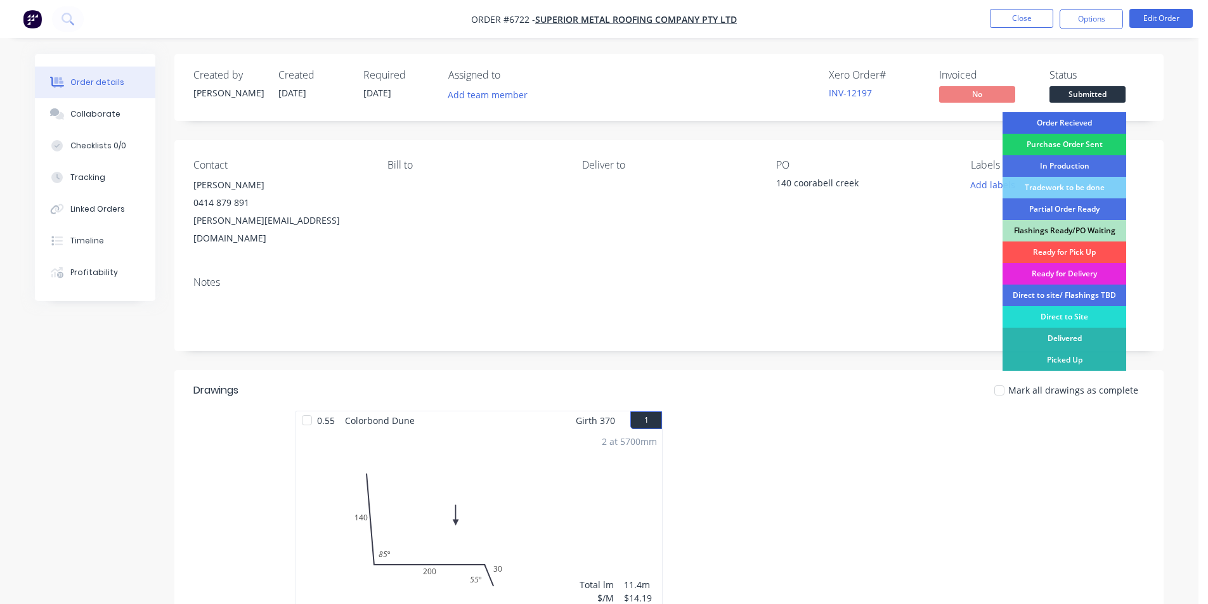
click at [1076, 123] on div "Order Recieved" at bounding box center [1065, 123] width 124 height 22
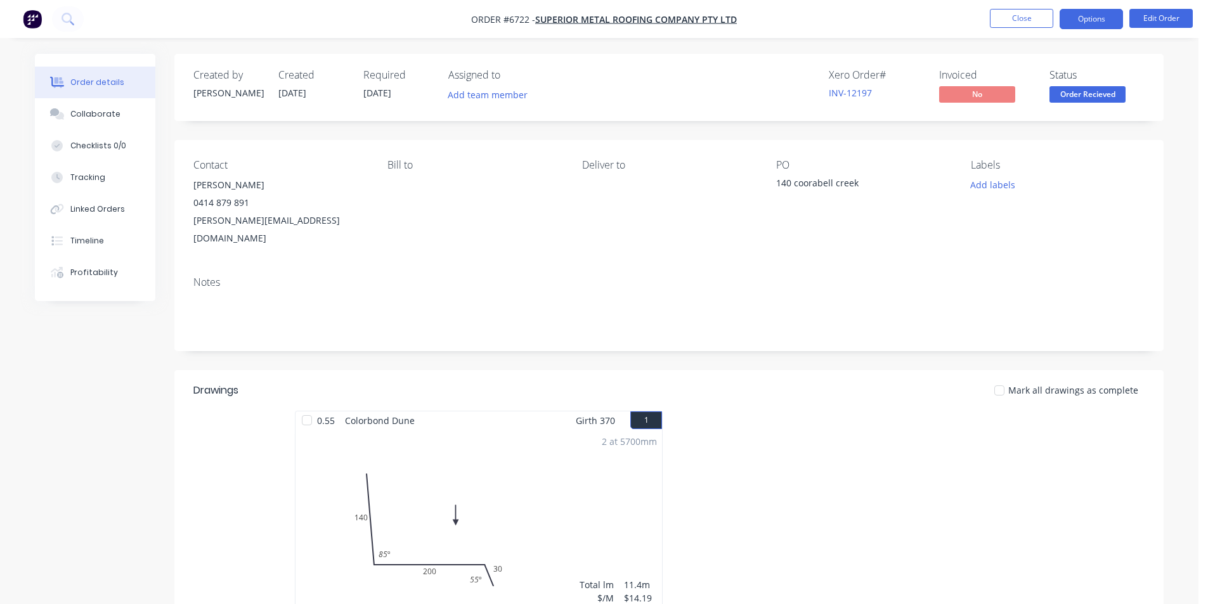
click at [1086, 15] on button "Options" at bounding box center [1091, 19] width 63 height 20
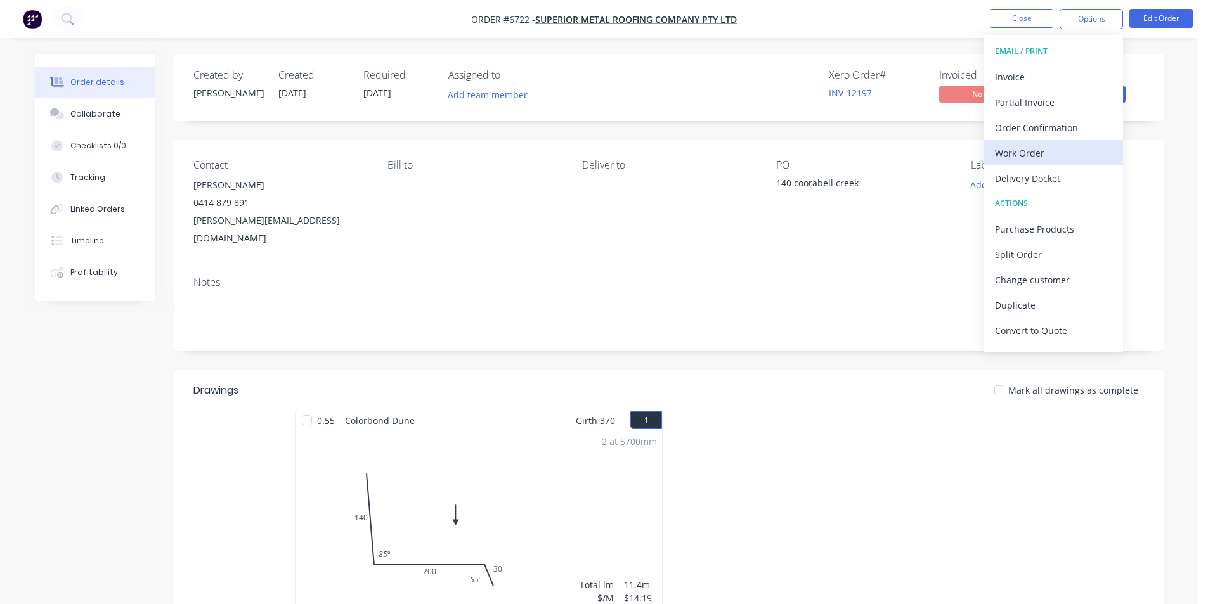
click at [1047, 152] on div "Work Order" at bounding box center [1053, 153] width 117 height 18
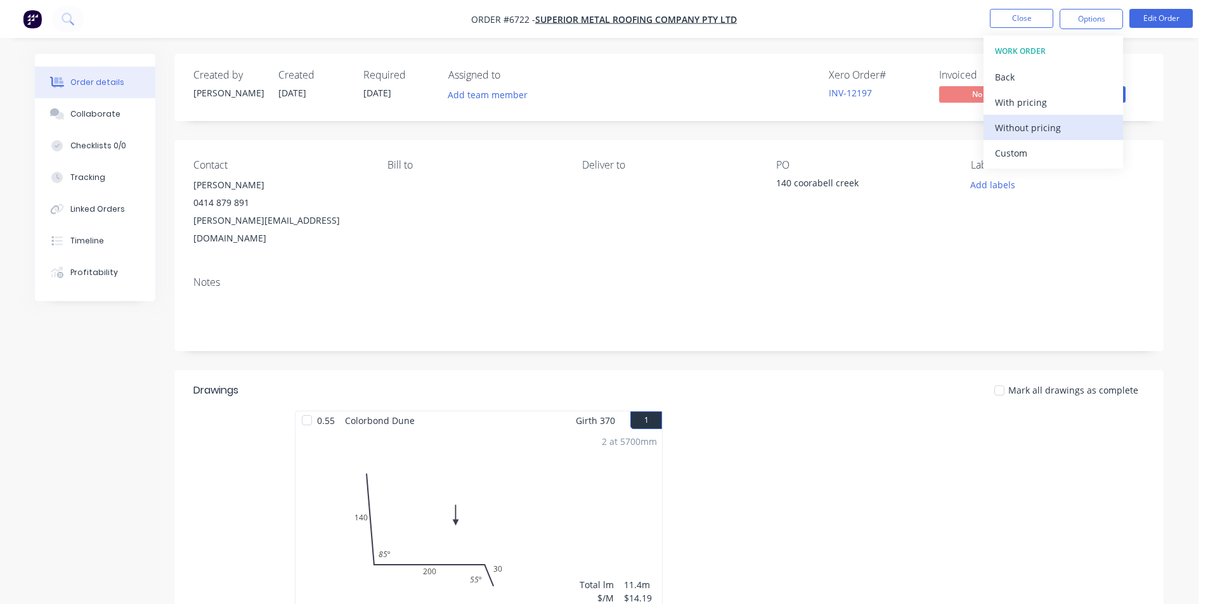
click at [1060, 126] on div "Without pricing" at bounding box center [1053, 128] width 117 height 18
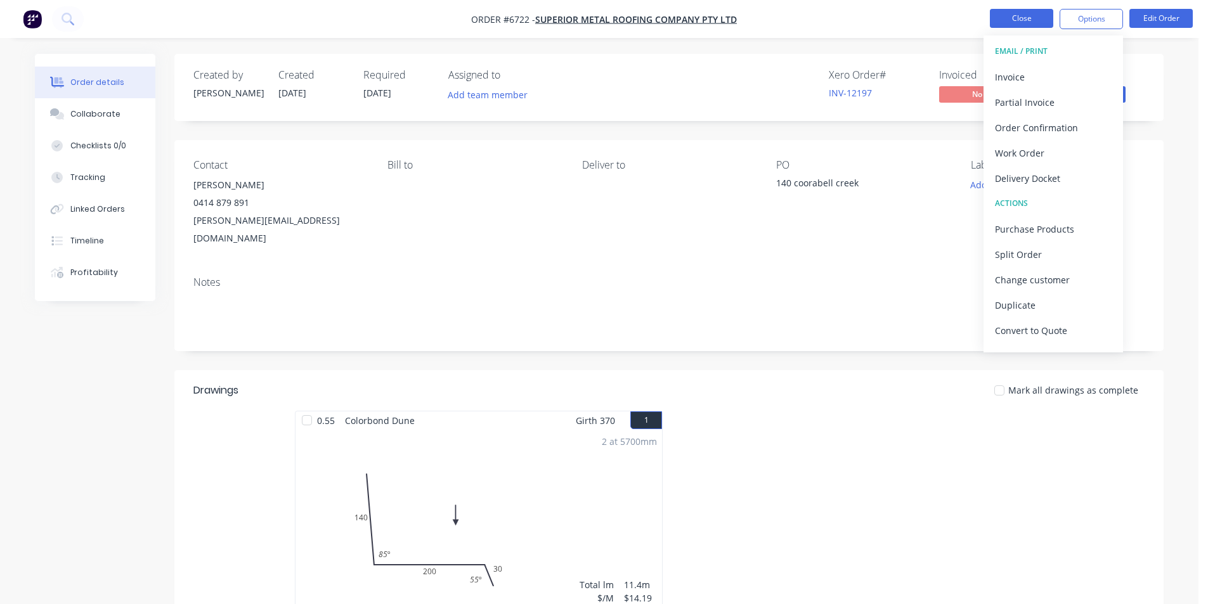
click at [1032, 22] on button "Close" at bounding box center [1021, 18] width 63 height 19
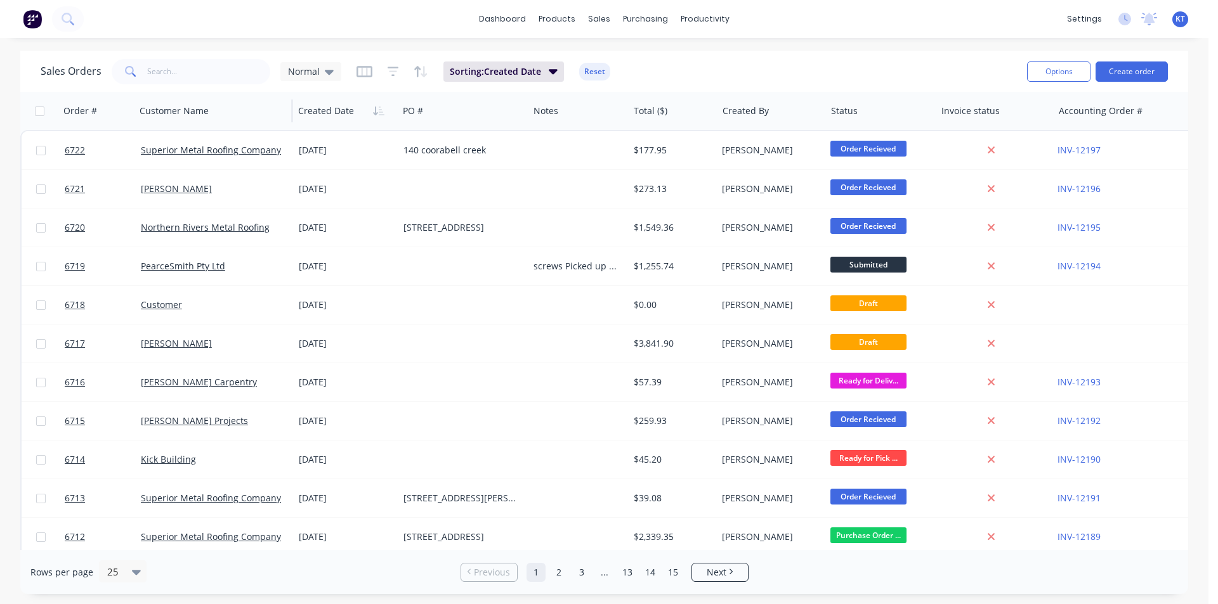
click at [244, 92] on div "Customer Name" at bounding box center [213, 111] width 159 height 38
click at [347, 24] on div "dashboard products sales purchasing productivity dashboard products Product Cat…" at bounding box center [604, 19] width 1208 height 38
click at [1142, 73] on button "Create order" at bounding box center [1131, 72] width 72 height 20
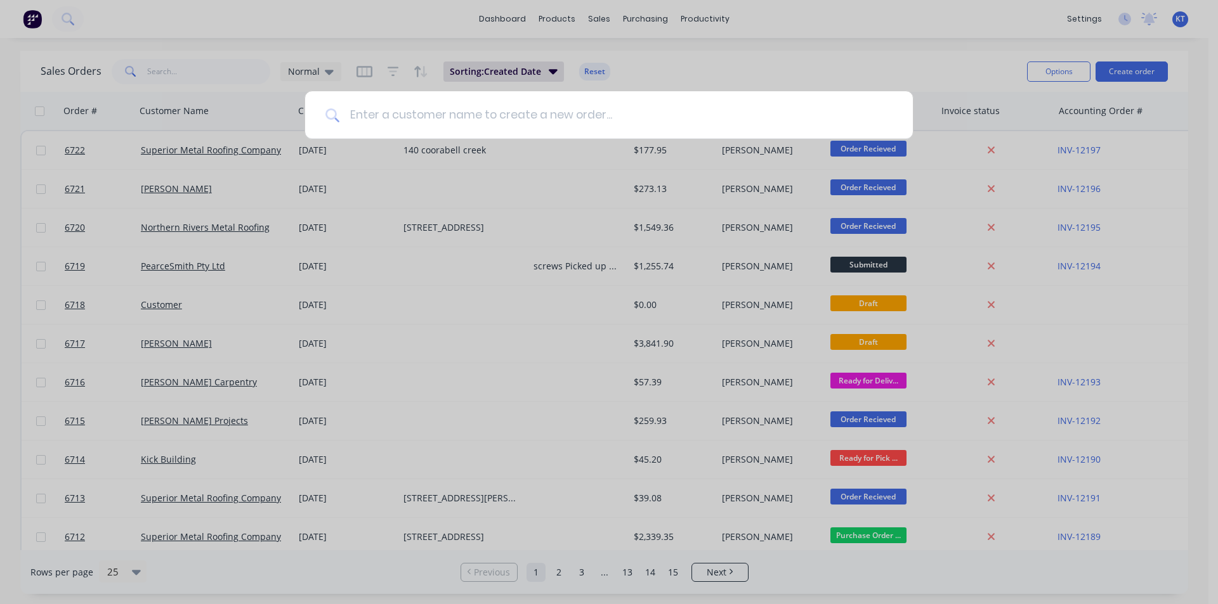
click at [571, 111] on input at bounding box center [615, 115] width 553 height 48
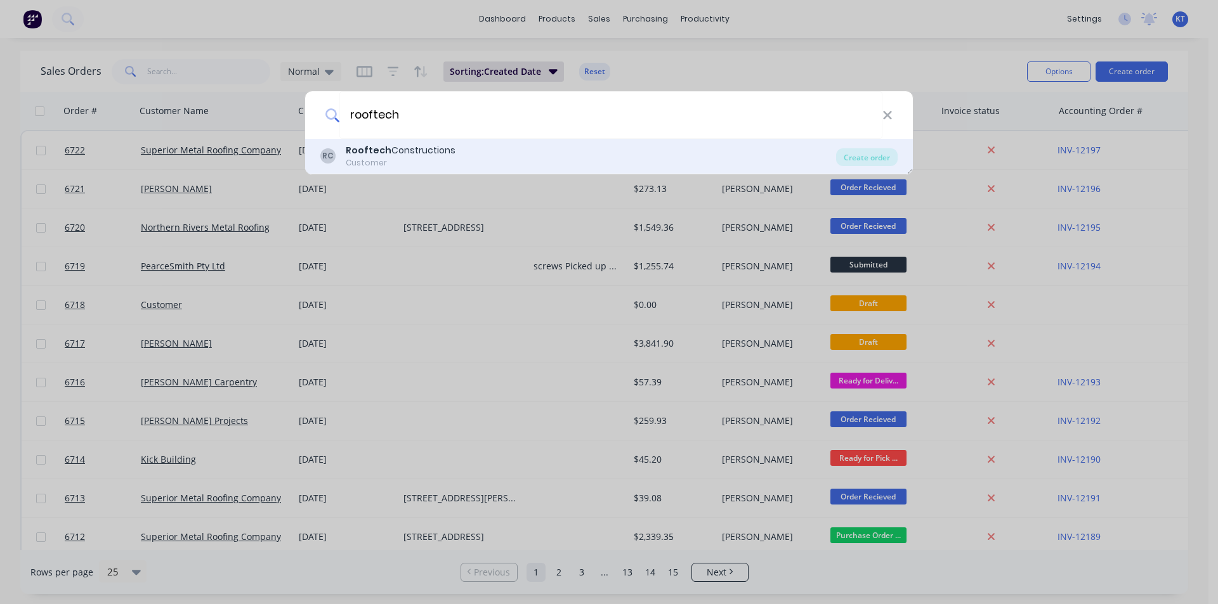
type input "rooftech"
click at [407, 159] on div "Customer" at bounding box center [401, 162] width 110 height 11
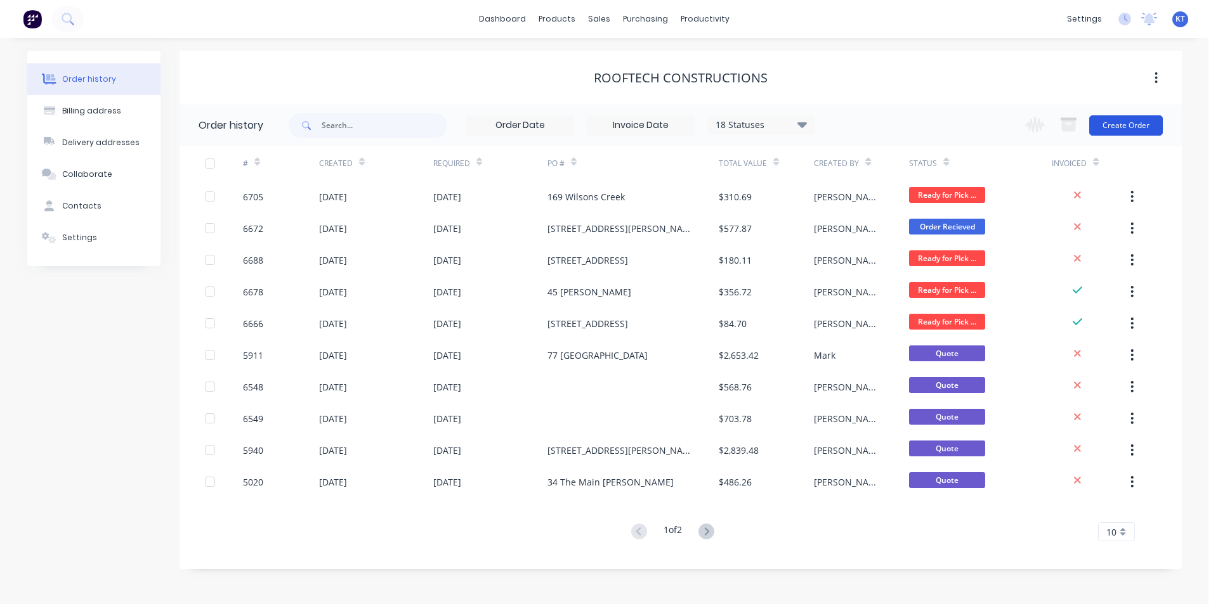
click at [1138, 129] on button "Create Order" at bounding box center [1126, 125] width 74 height 20
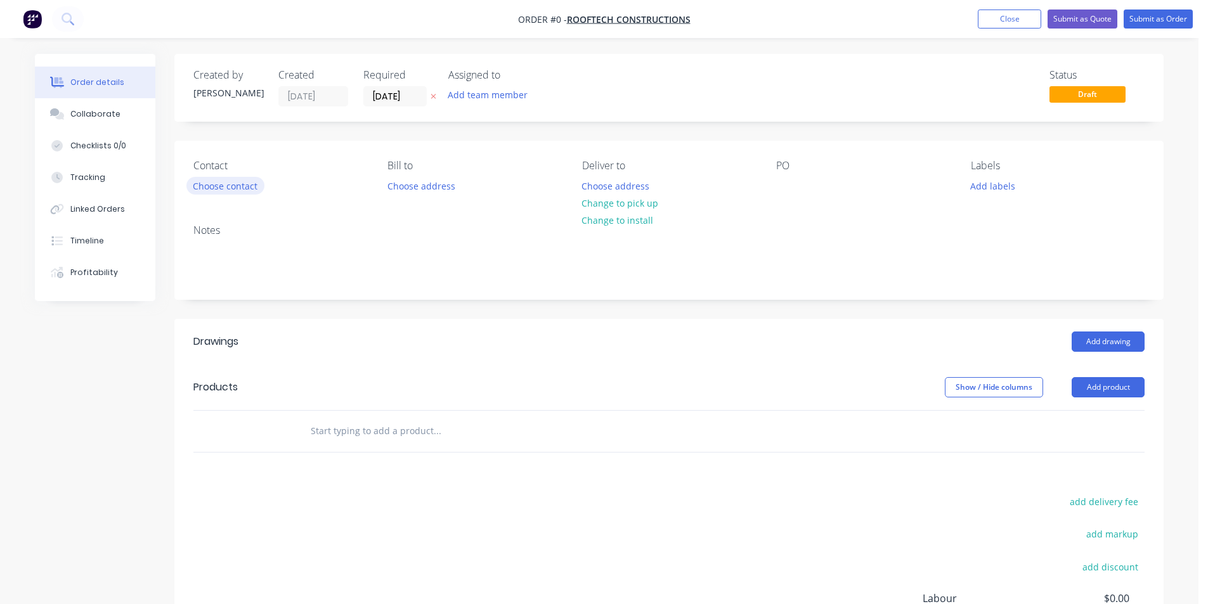
click at [215, 188] on button "Choose contact" at bounding box center [225, 185] width 78 height 17
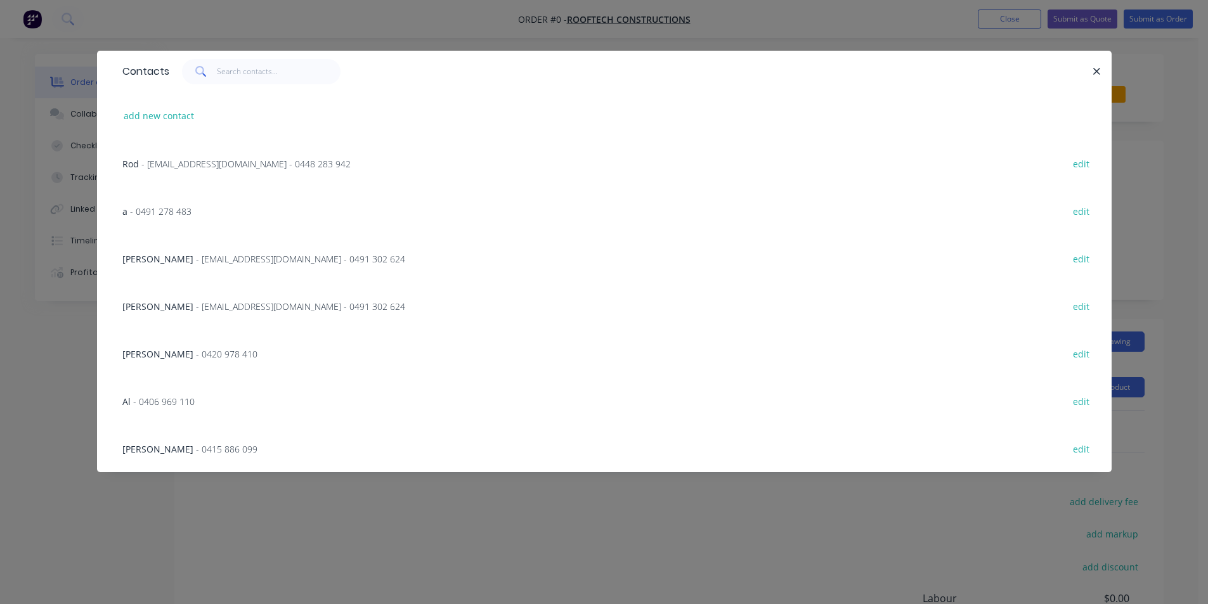
click at [187, 405] on span "- 0406 969 110" at bounding box center [164, 402] width 62 height 12
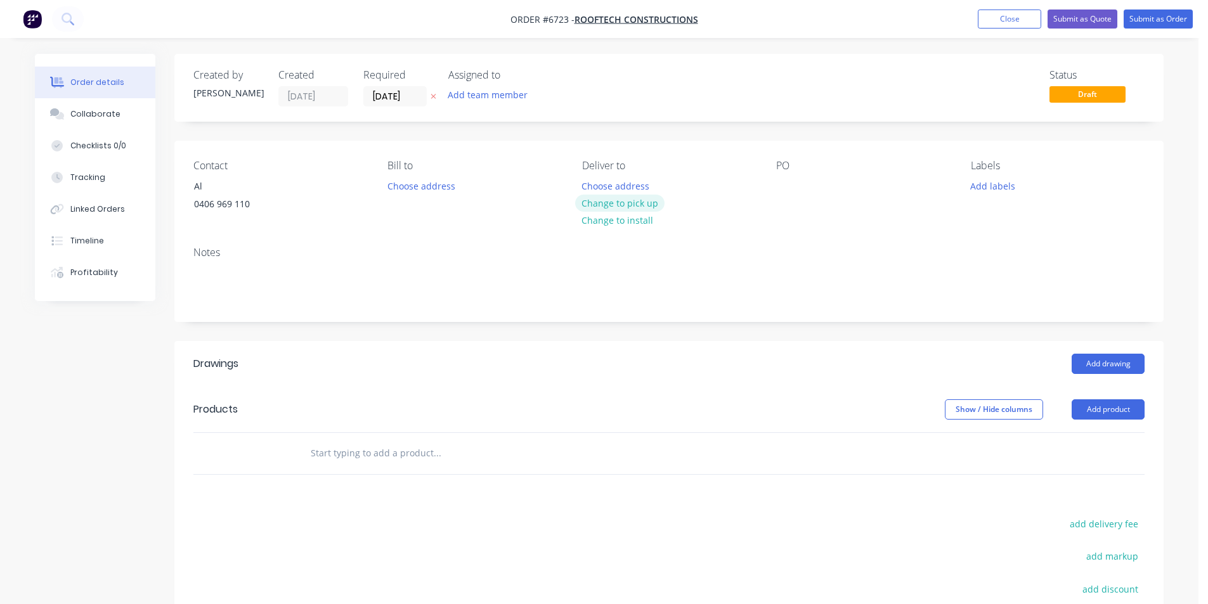
click at [633, 204] on button "Change to pick up" at bounding box center [620, 203] width 90 height 17
click at [1122, 356] on button "Add drawing" at bounding box center [1108, 364] width 73 height 20
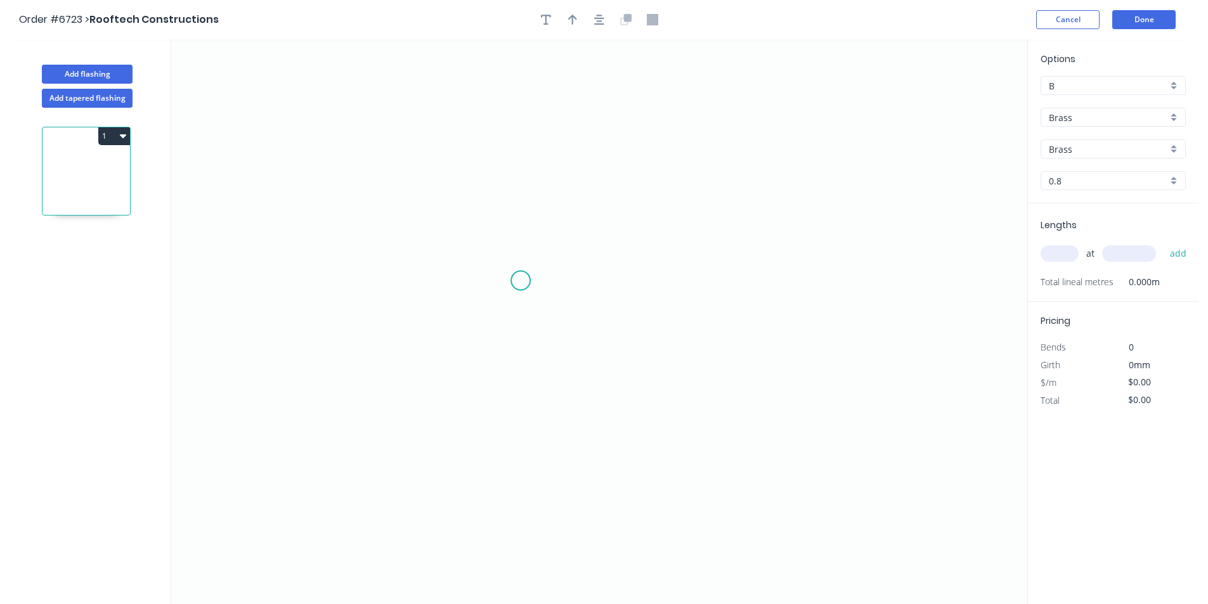
click at [521, 281] on icon "0" at bounding box center [599, 321] width 856 height 565
click at [412, 283] on icon "0" at bounding box center [599, 321] width 856 height 565
click at [413, 183] on icon "0 ?" at bounding box center [599, 321] width 856 height 565
click at [645, 181] on icon "0 ? ?" at bounding box center [599, 321] width 856 height 565
click at [645, 181] on circle at bounding box center [644, 182] width 19 height 19
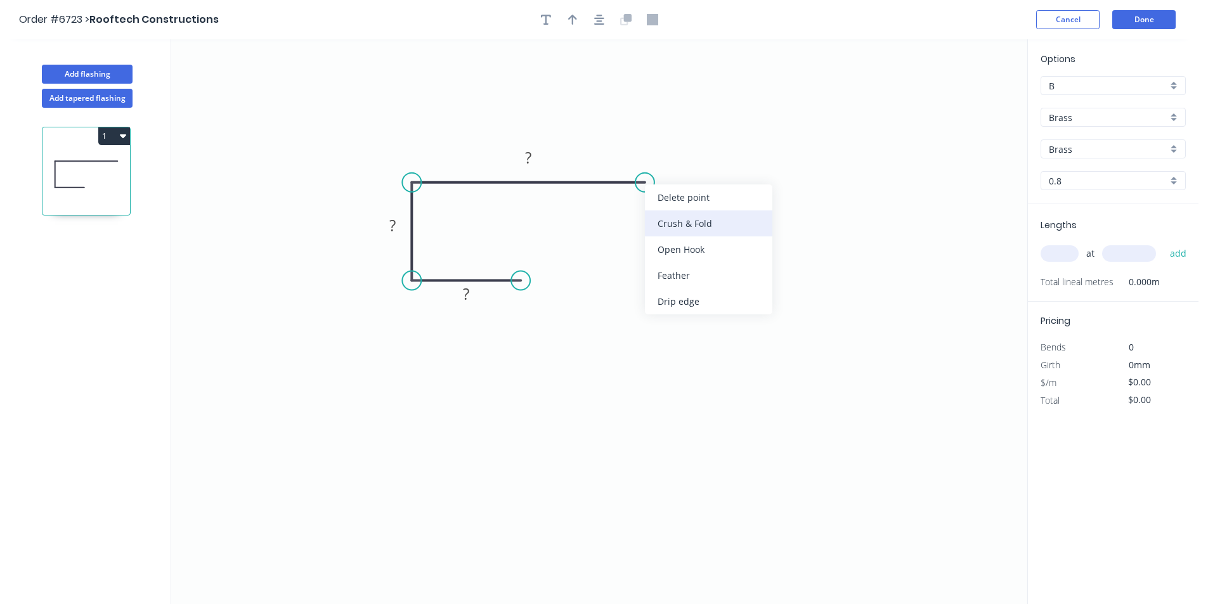
click at [665, 220] on div "Crush & Fold" at bounding box center [708, 224] width 127 height 26
click at [670, 221] on div "Flip bend" at bounding box center [704, 220] width 127 height 26
drag, startPoint x: 537, startPoint y: 275, endPoint x: 531, endPoint y: 277, distance: 6.6
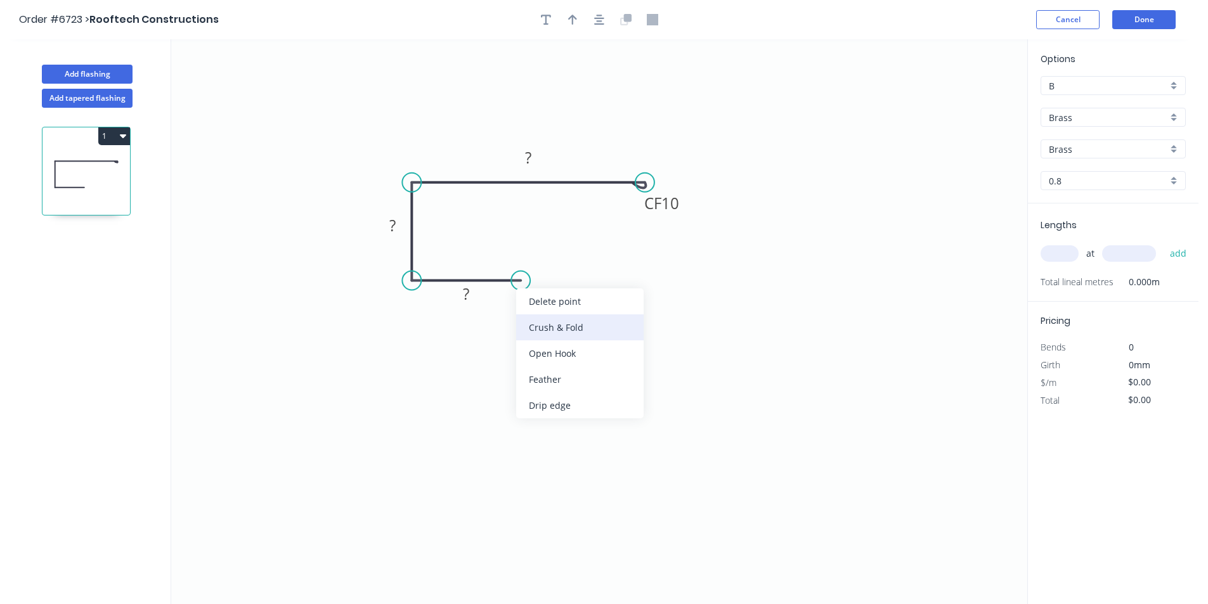
click at [554, 329] on div "Crush & Fold" at bounding box center [579, 328] width 127 height 26
click at [467, 295] on tspan "?" at bounding box center [466, 293] width 6 height 21
click at [516, 299] on tspan "10" at bounding box center [512, 301] width 18 height 21
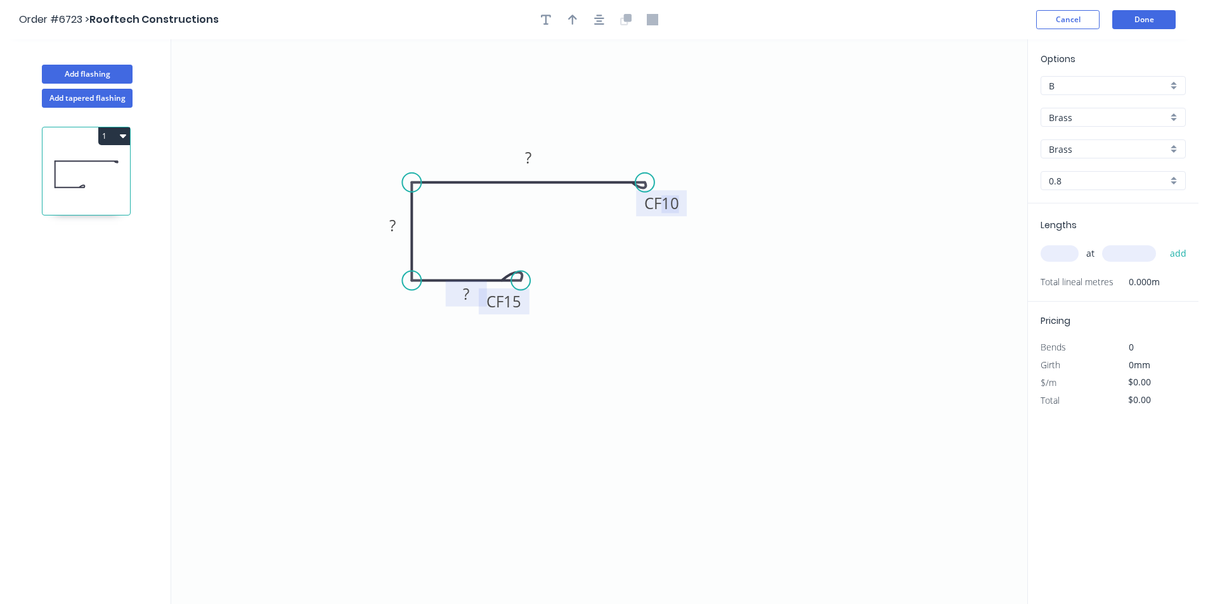
click at [675, 200] on tspan "10" at bounding box center [670, 203] width 18 height 21
click at [472, 294] on rect at bounding box center [465, 295] width 25 height 18
type input "$74.01"
click at [566, 23] on button "button" at bounding box center [572, 19] width 19 height 19
drag, startPoint x: 964, startPoint y: 103, endPoint x: 484, endPoint y: 144, distance: 481.7
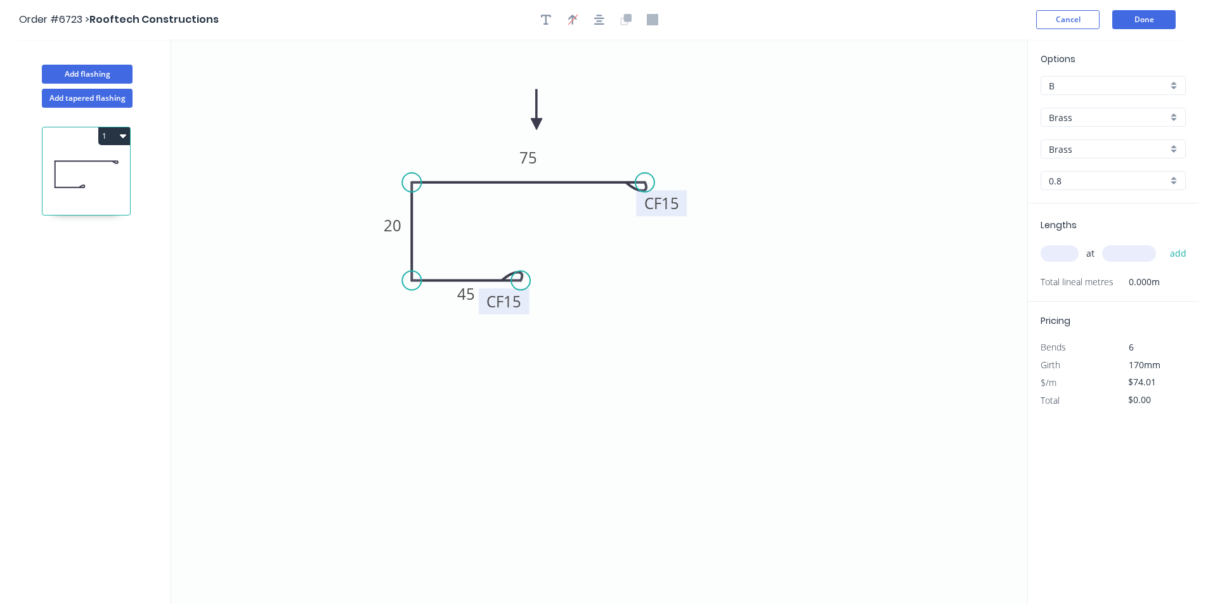
click at [531, 130] on icon at bounding box center [536, 109] width 11 height 41
click at [1075, 108] on div "Brass" at bounding box center [1113, 117] width 145 height 19
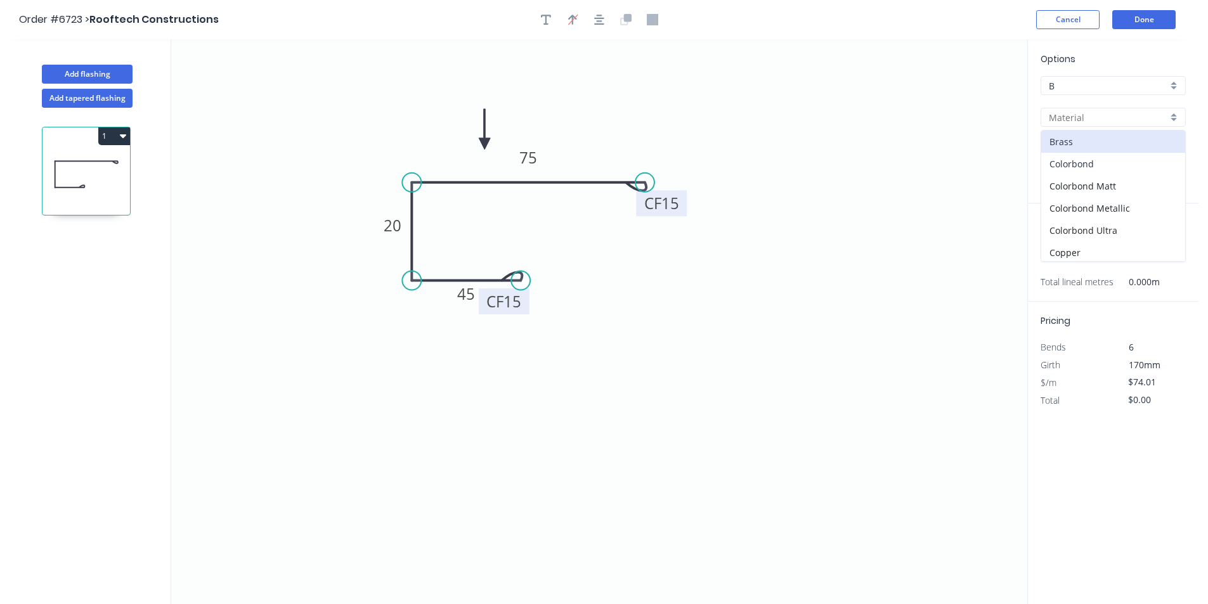
click at [1086, 160] on div "Colorbond" at bounding box center [1113, 164] width 144 height 22
type input "Colorbond"
type input "Basalt"
type input "0.55"
type input "$12.81"
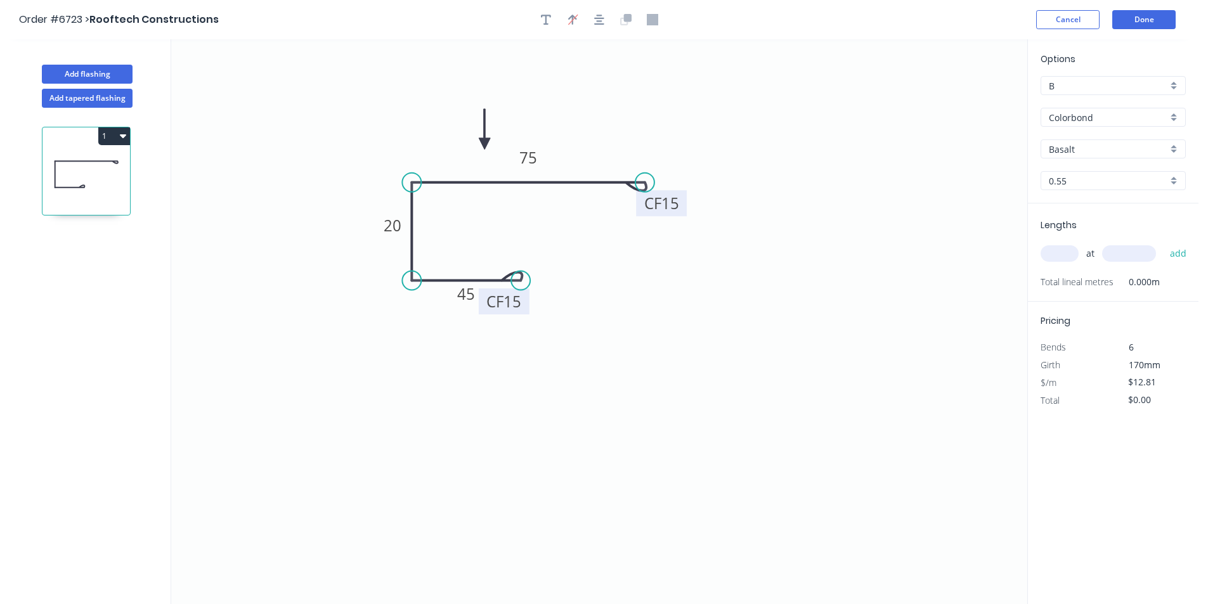
click at [1087, 152] on input "Basalt" at bounding box center [1108, 149] width 119 height 13
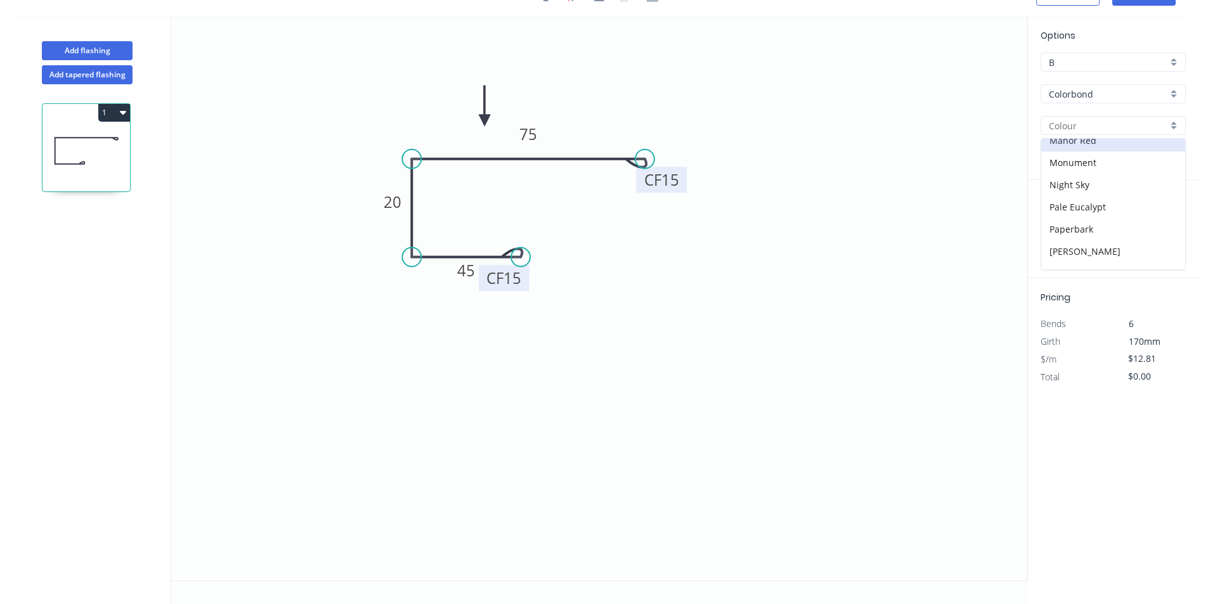
scroll to position [190, 0]
click at [1084, 186] on div "Jasper" at bounding box center [1113, 182] width 144 height 22
type input "Jasper"
click at [1060, 231] on input "text" at bounding box center [1060, 230] width 38 height 16
type input "1"
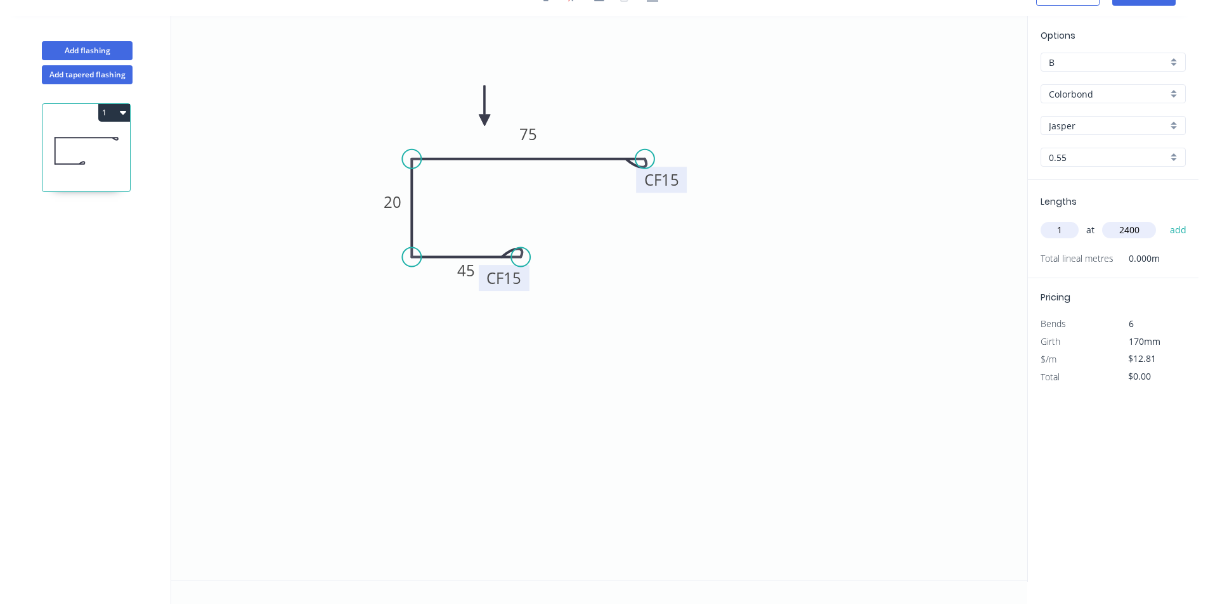
type input "2400"
click at [1164, 219] on button "add" at bounding box center [1179, 230] width 30 height 22
type input "$30.74"
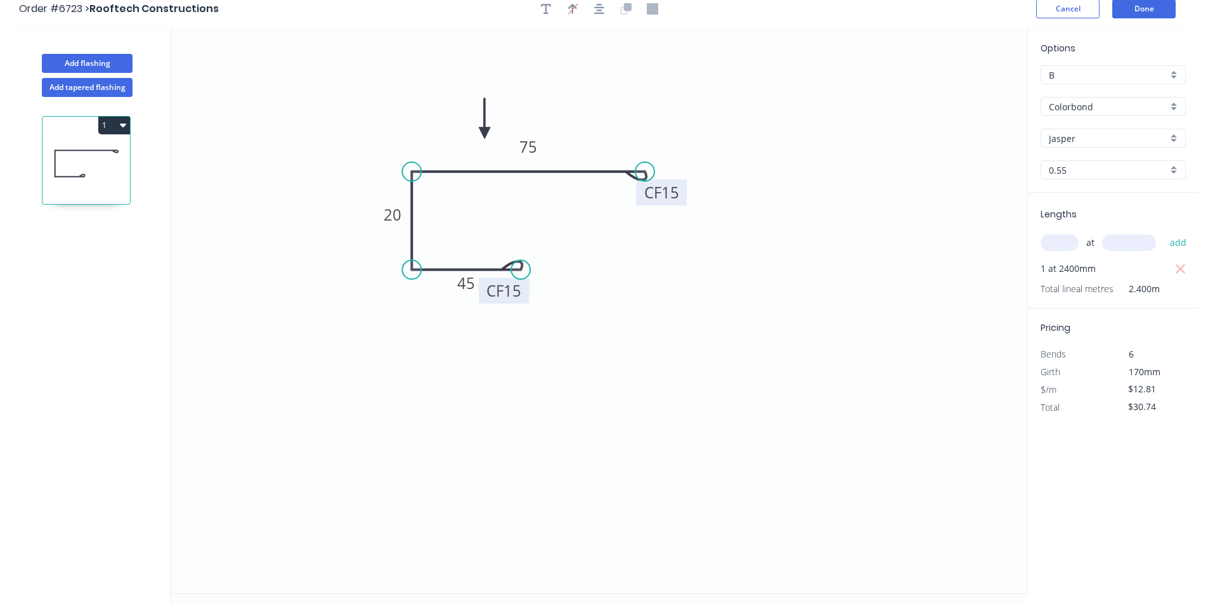
scroll to position [0, 0]
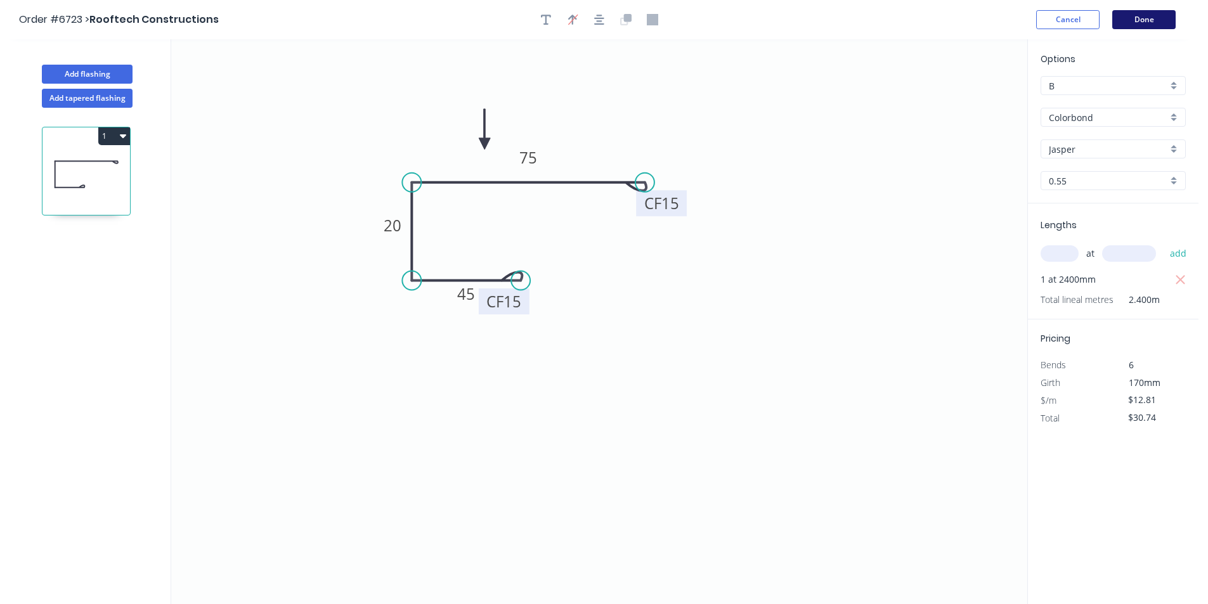
click at [1145, 21] on button "Done" at bounding box center [1143, 19] width 63 height 19
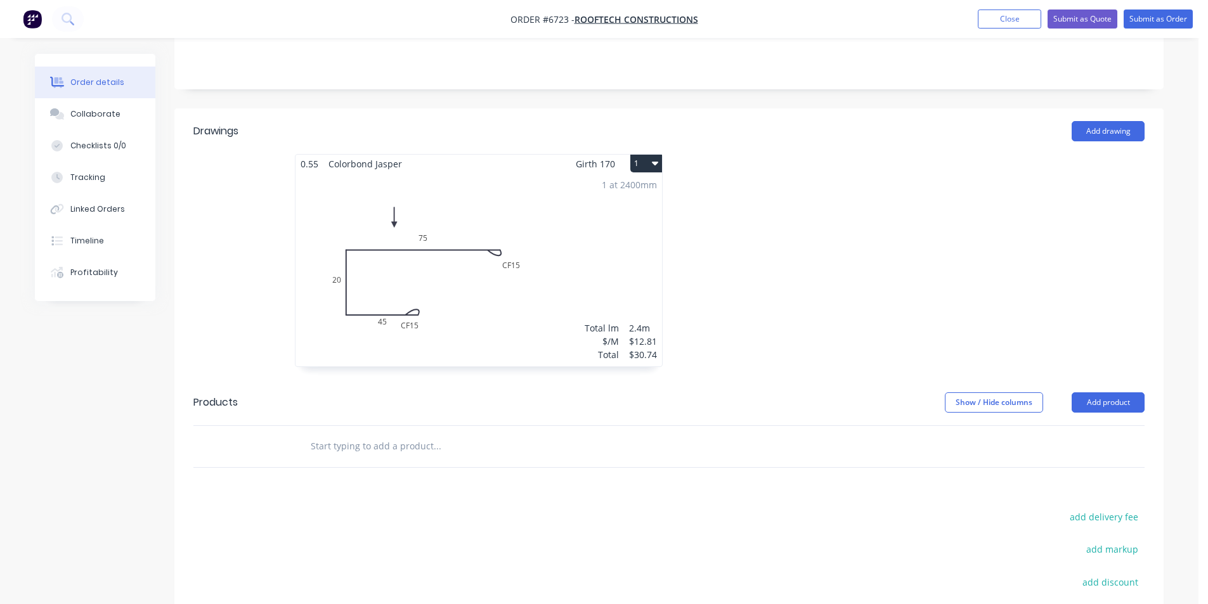
scroll to position [254, 0]
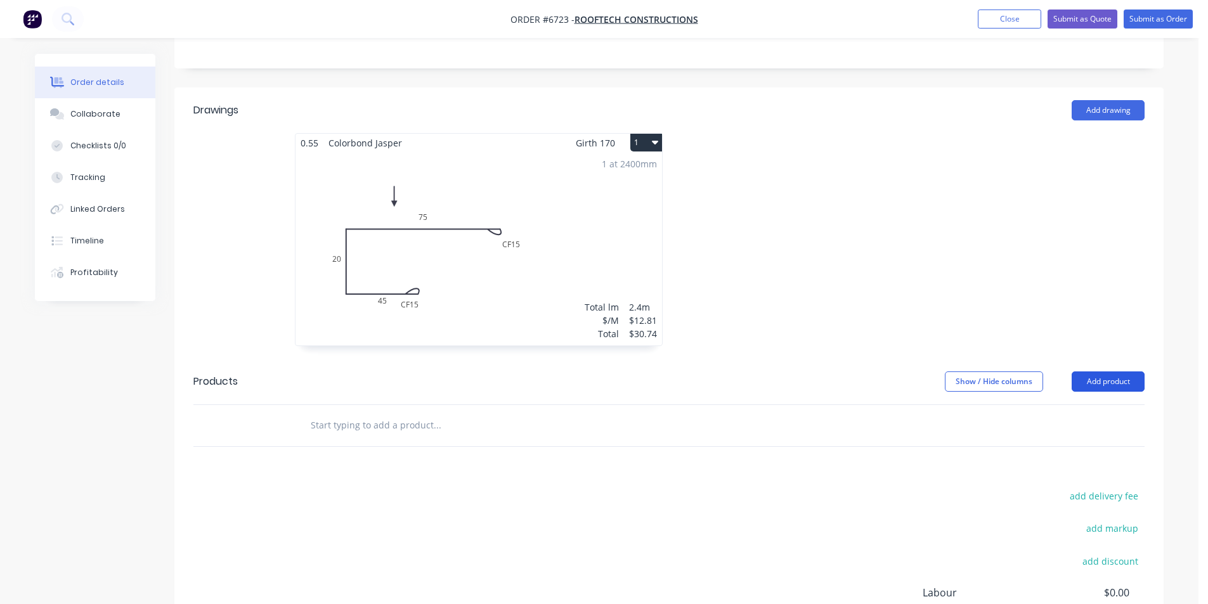
click at [1119, 379] on button "Add product" at bounding box center [1108, 382] width 73 height 20
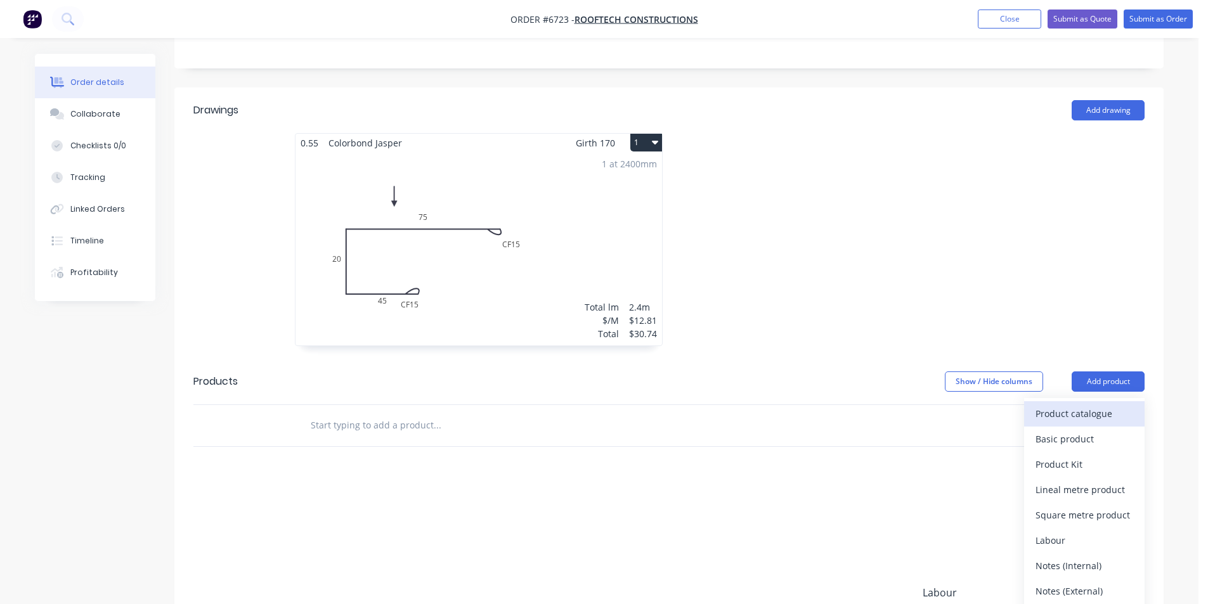
click at [1100, 413] on div "Product catalogue" at bounding box center [1085, 414] width 98 height 18
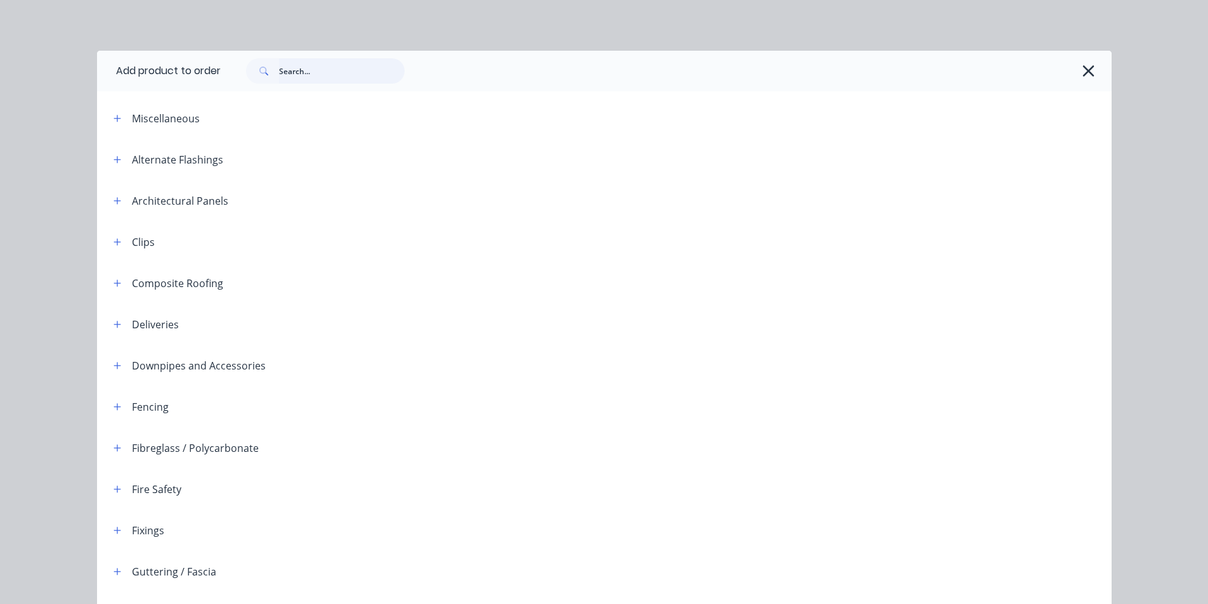
click at [313, 72] on input "text" at bounding box center [342, 70] width 126 height 25
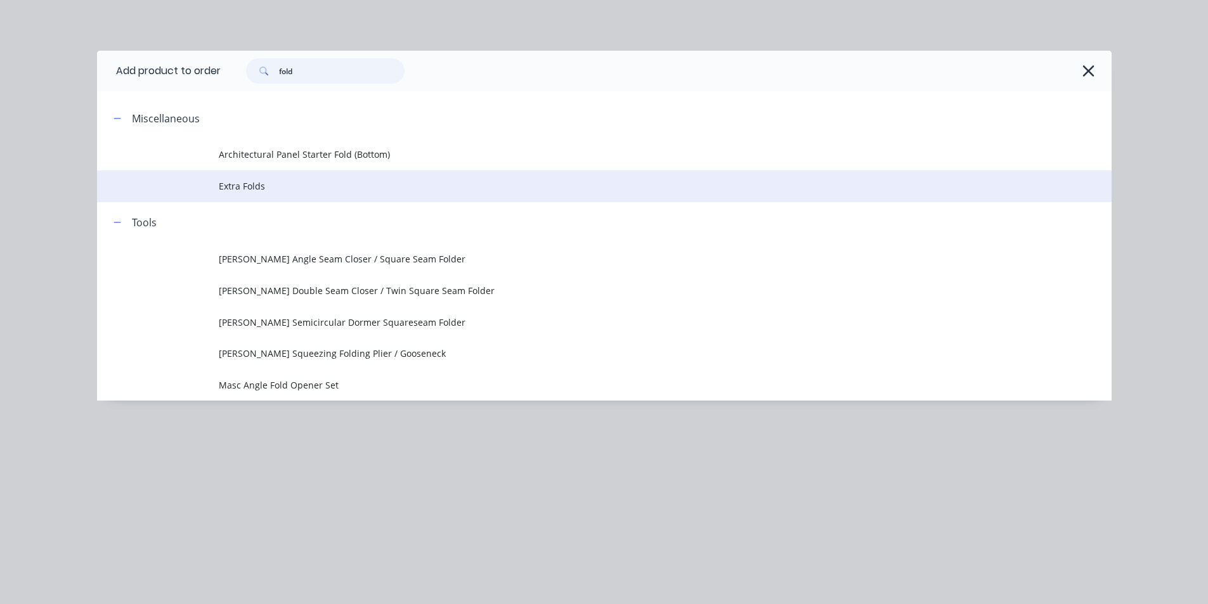
type input "fold"
click at [290, 183] on span "Extra Folds" at bounding box center [576, 185] width 714 height 13
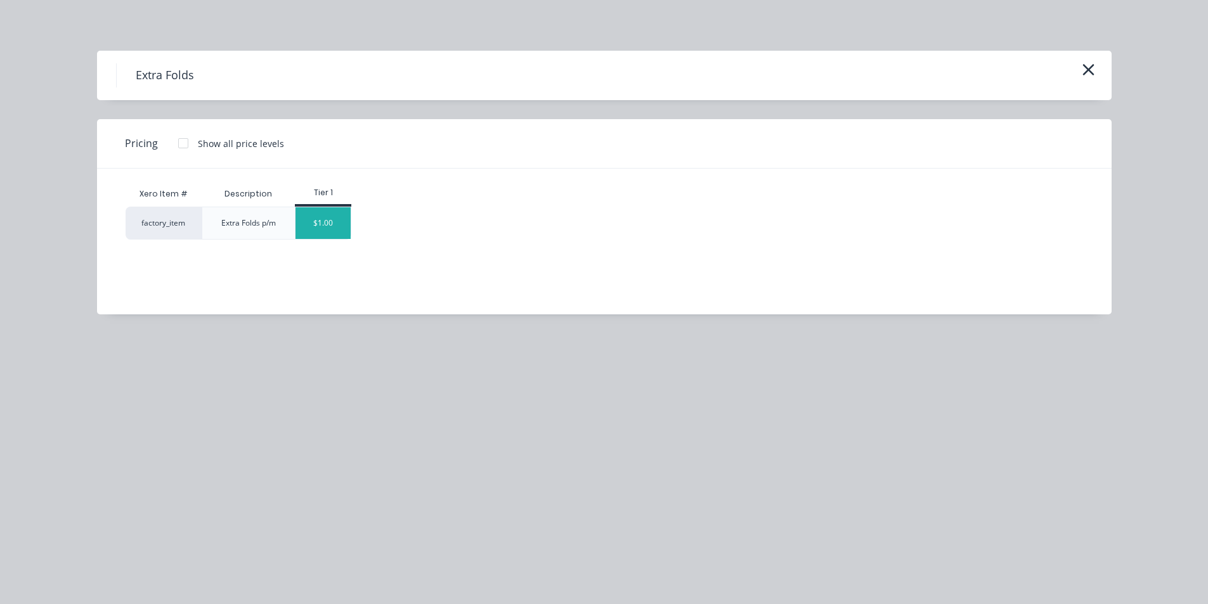
click at [318, 224] on div "$1.00" at bounding box center [322, 223] width 55 height 32
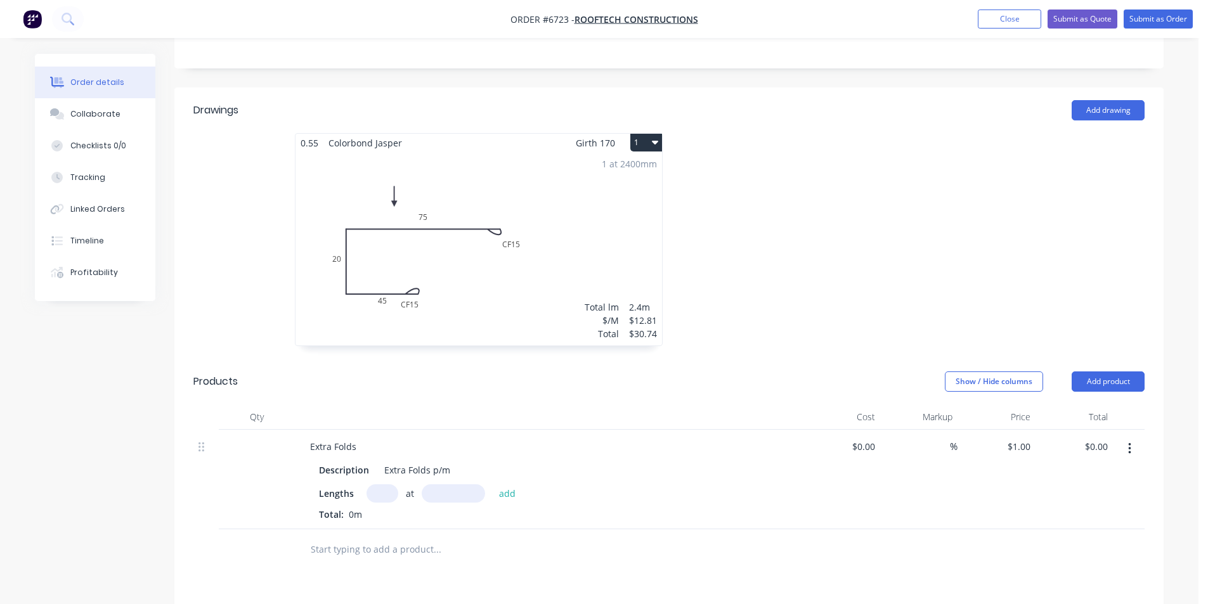
click at [384, 491] on input "text" at bounding box center [383, 493] width 32 height 18
type input "1"
type input "2400"
click at [493, 484] on button "add" at bounding box center [508, 492] width 30 height 17
click at [386, 516] on button "button" at bounding box center [392, 516] width 16 height 16
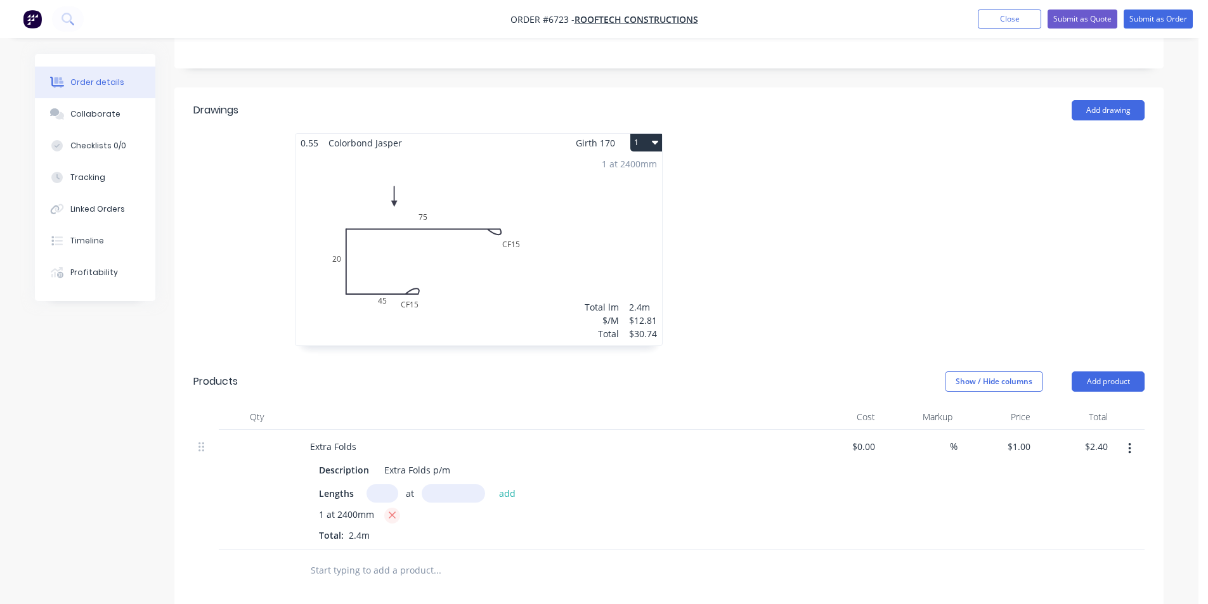
type input "$0.00"
click at [387, 491] on input "text" at bounding box center [383, 493] width 32 height 18
type input "2"
type input "4000"
click at [493, 484] on button "add" at bounding box center [508, 492] width 30 height 17
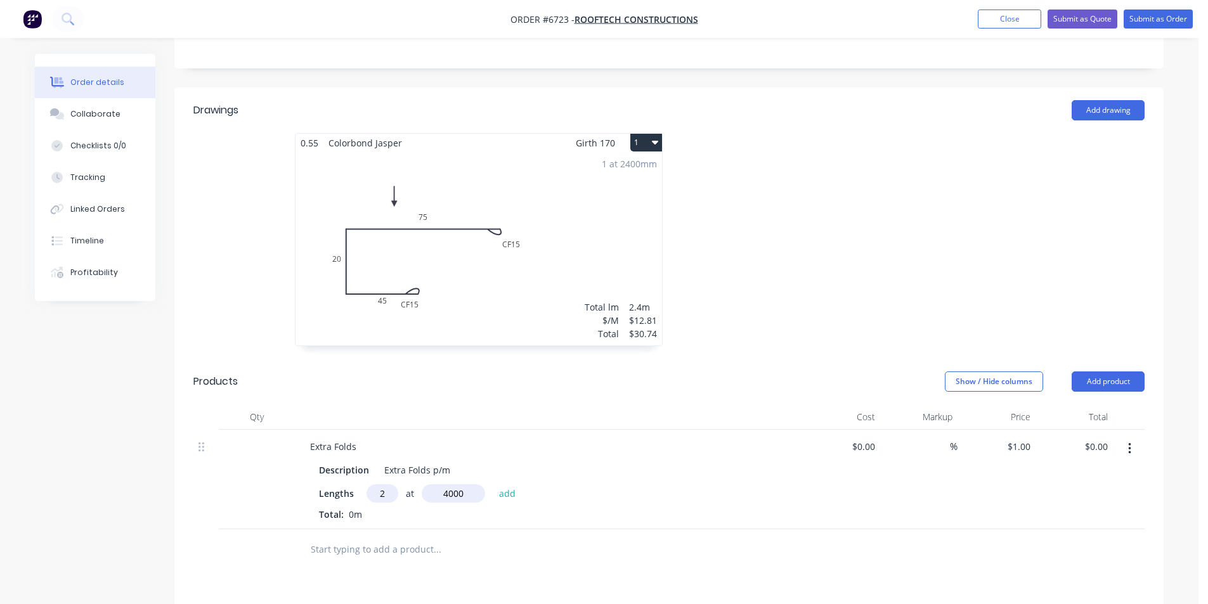
type input "$8.00"
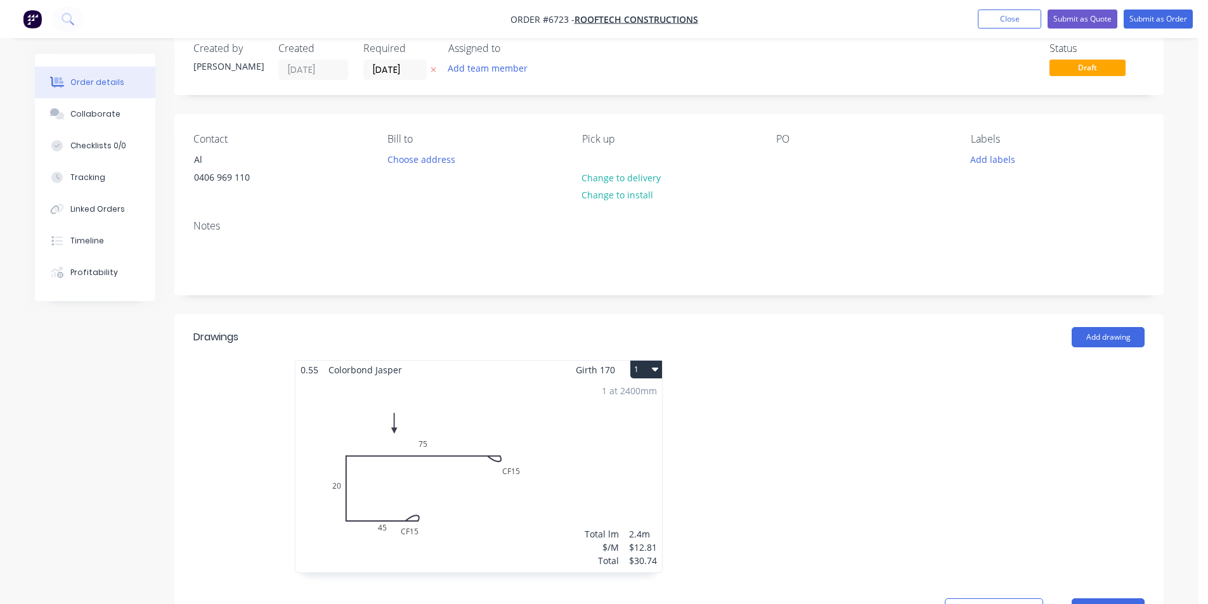
scroll to position [0, 0]
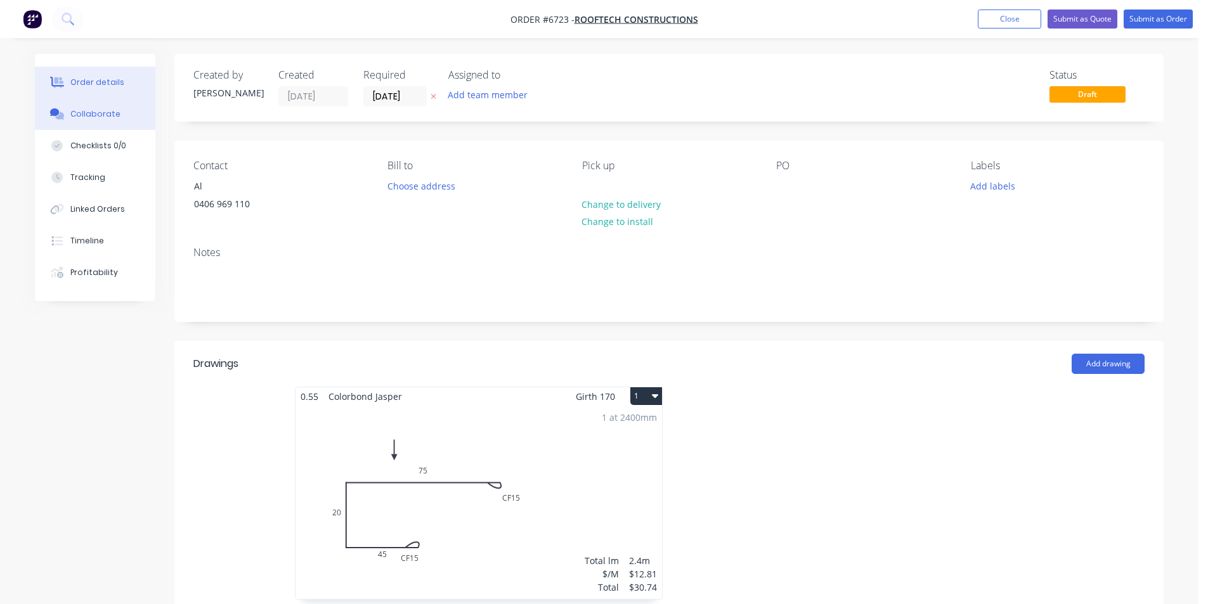
click at [71, 117] on div "Collaborate" at bounding box center [95, 113] width 50 height 11
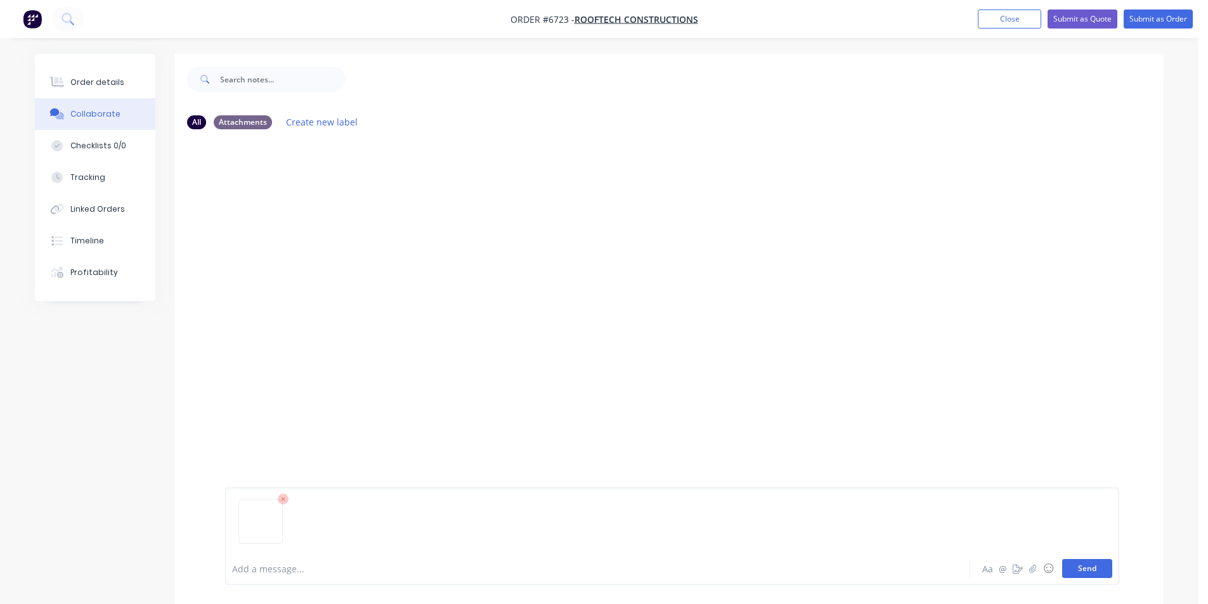
click at [1100, 569] on button "Send" at bounding box center [1087, 568] width 50 height 19
click at [1157, 23] on button "Submit as Order" at bounding box center [1158, 19] width 69 height 19
click at [1089, 23] on button "Options" at bounding box center [1091, 19] width 63 height 20
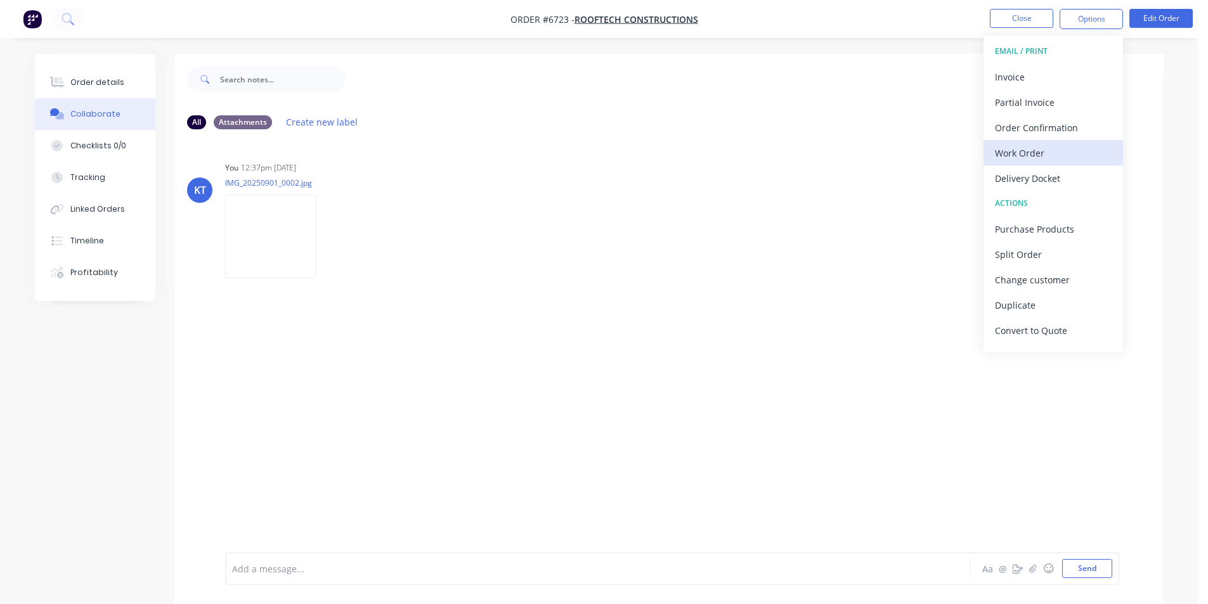
click at [1047, 155] on div "Work Order" at bounding box center [1053, 153] width 117 height 18
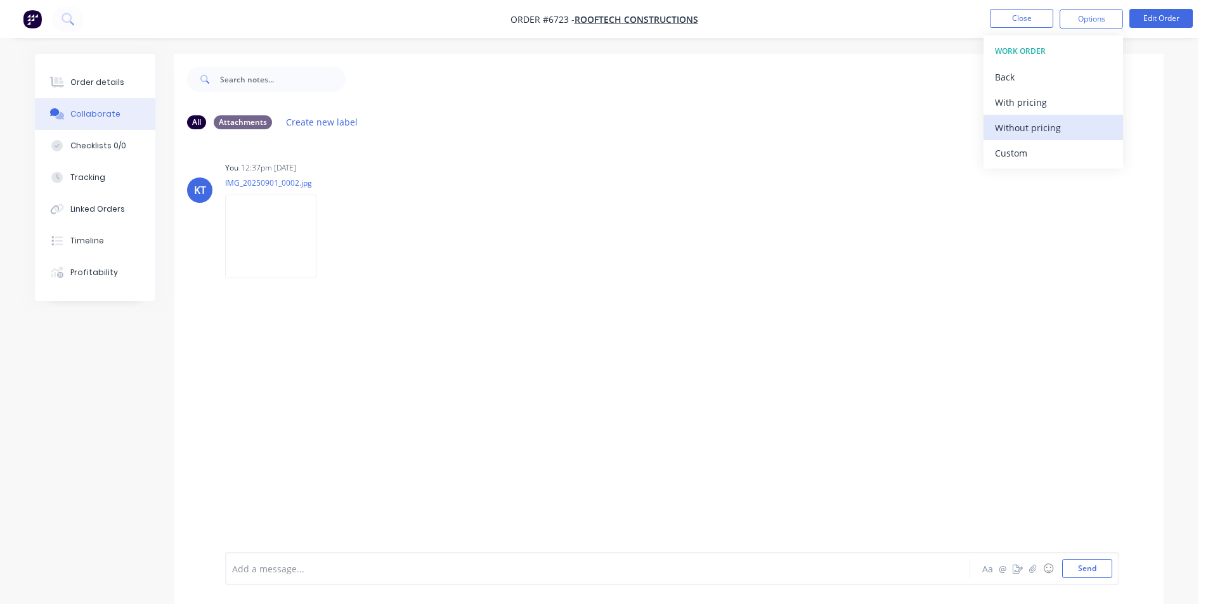
click at [1050, 128] on div "Without pricing" at bounding box center [1053, 128] width 117 height 18
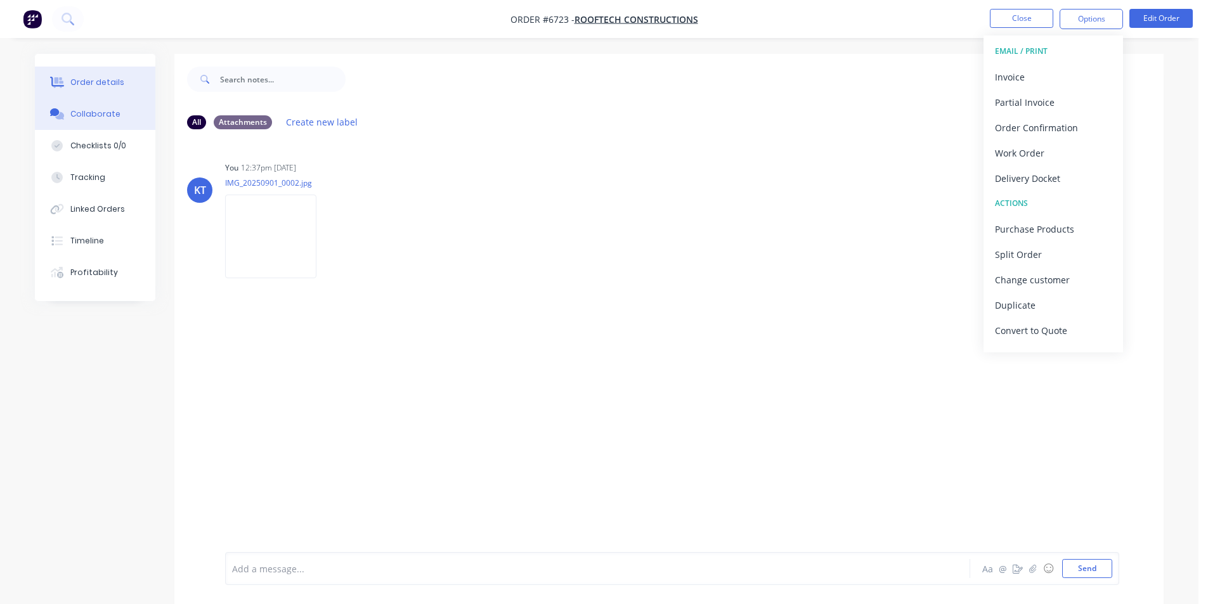
click at [118, 86] on div "Order details" at bounding box center [97, 82] width 54 height 11
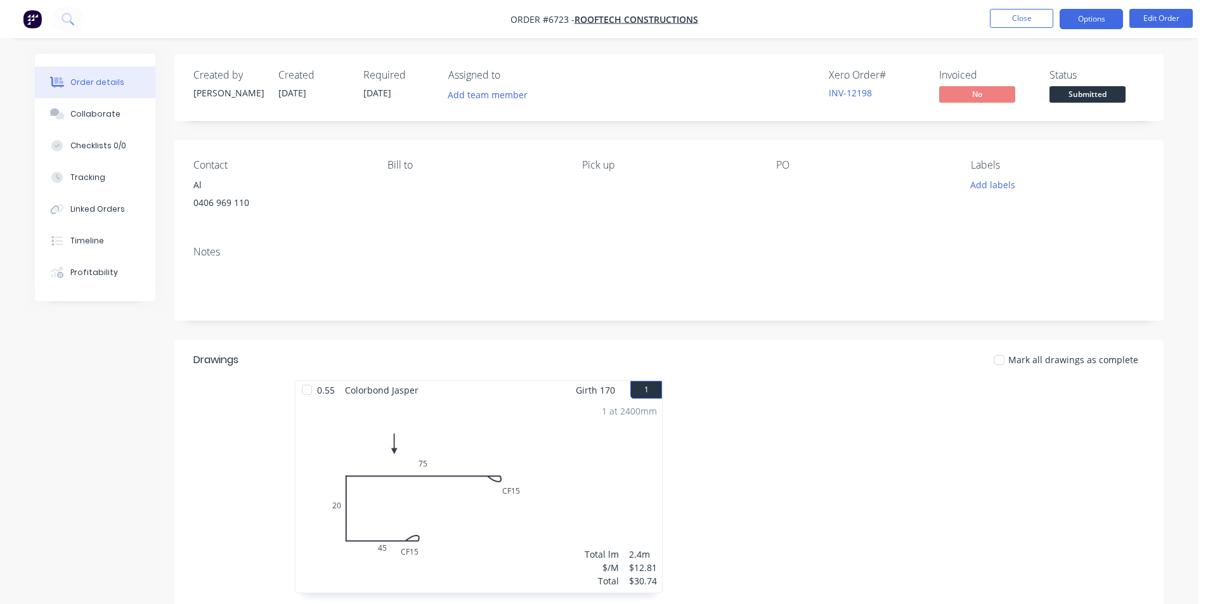
click at [1093, 11] on button "Options" at bounding box center [1091, 19] width 63 height 20
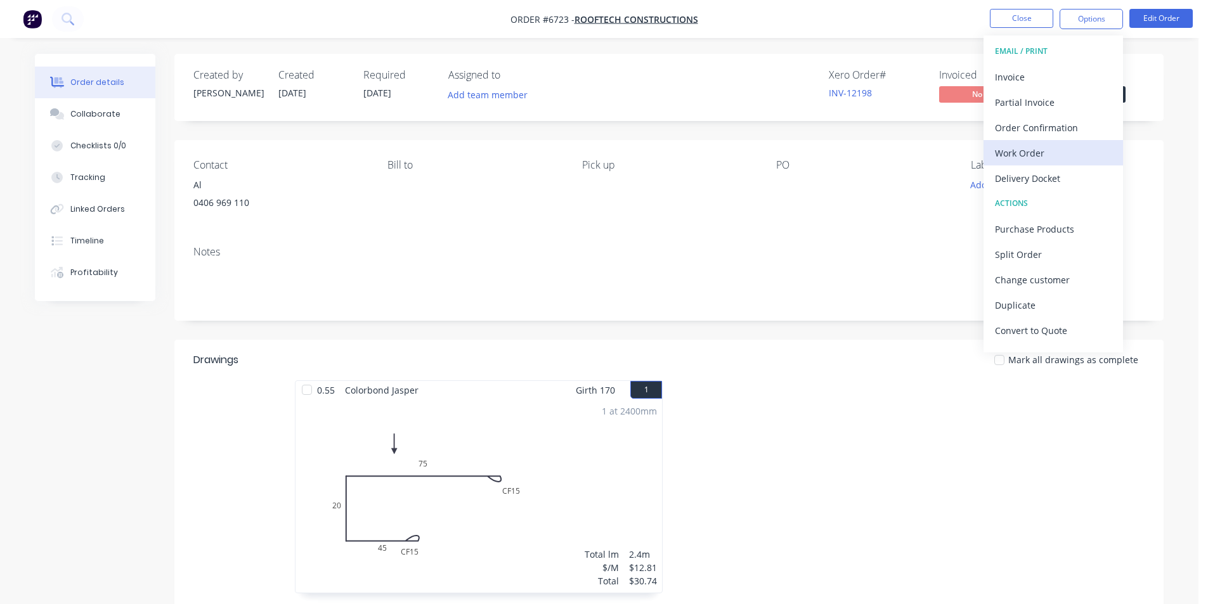
click at [1041, 161] on div "Work Order" at bounding box center [1053, 153] width 117 height 18
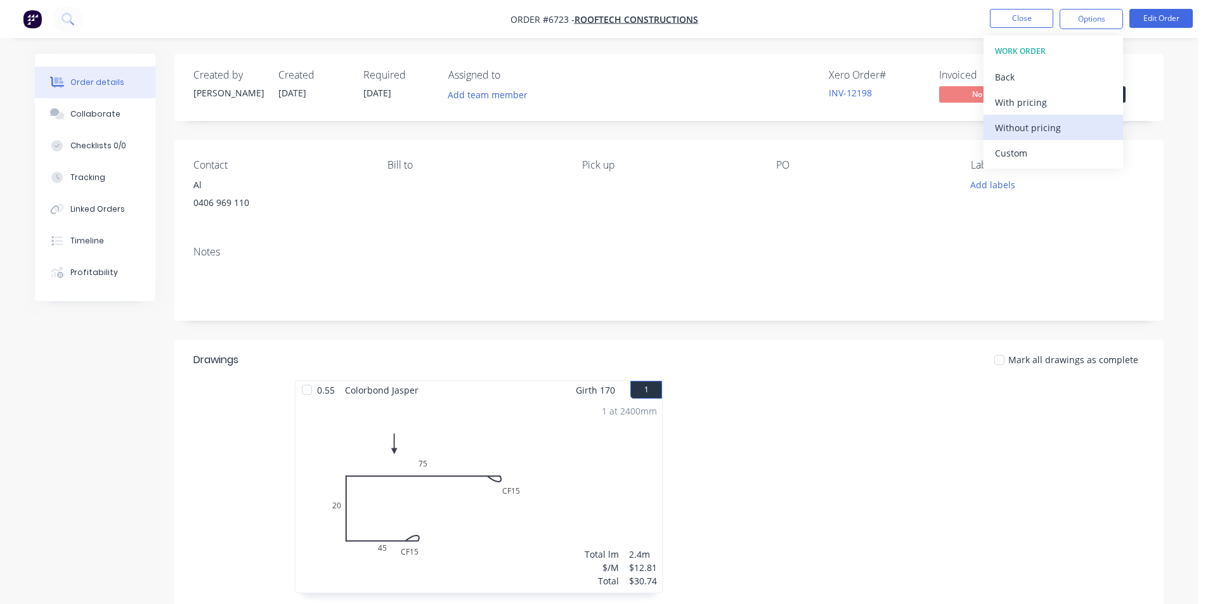
click at [1046, 128] on div "Without pricing" at bounding box center [1053, 128] width 117 height 18
